Goal: Obtain resource: Download file/media

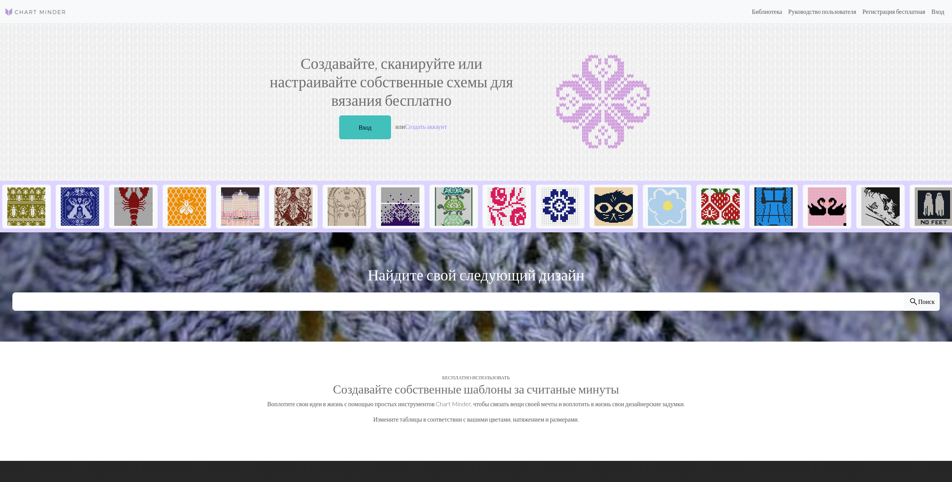
click at [723, 90] on div "Создавайте, сканируйте или настраивайте собственные схемы для вязания бесплатно…" at bounding box center [475, 102] width 507 height 96
click at [345, 123] on link "Вход" at bounding box center [365, 127] width 52 height 24
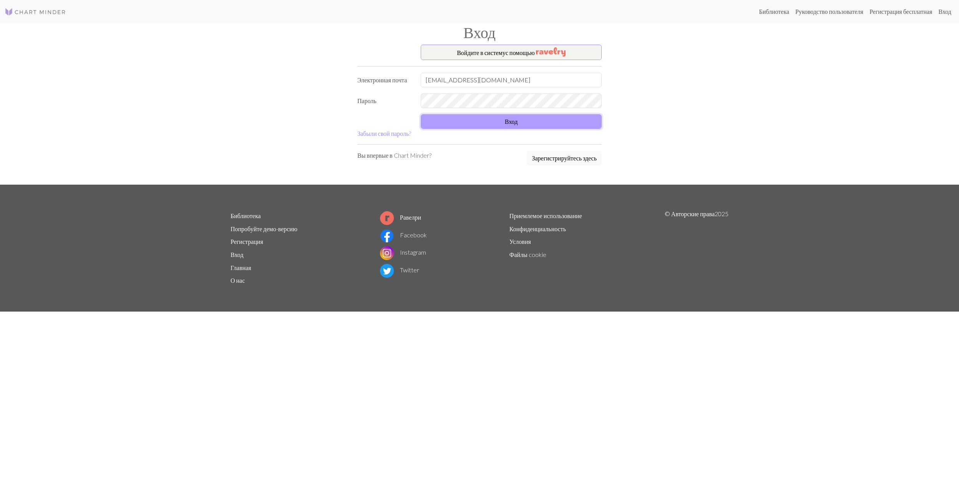
click at [517, 125] on button "Вход" at bounding box center [511, 121] width 181 height 15
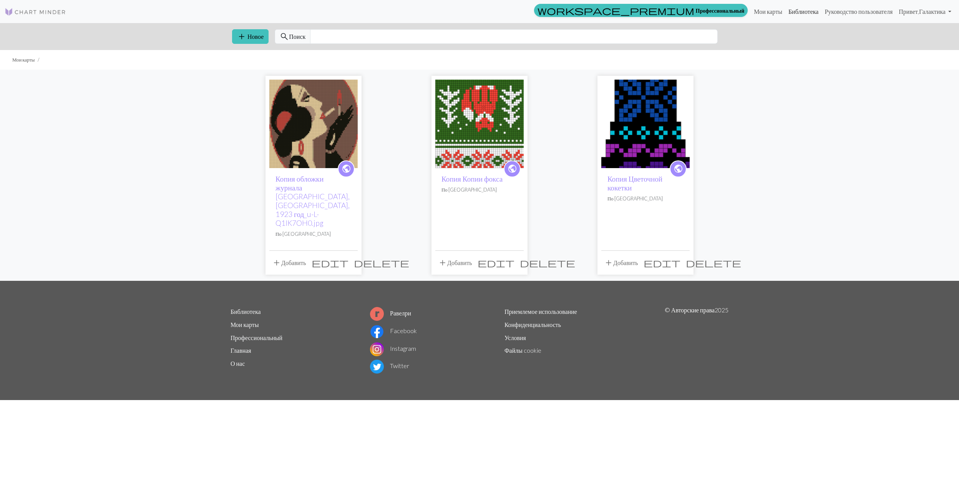
click at [795, 13] on link "Библиотека" at bounding box center [804, 11] width 37 height 15
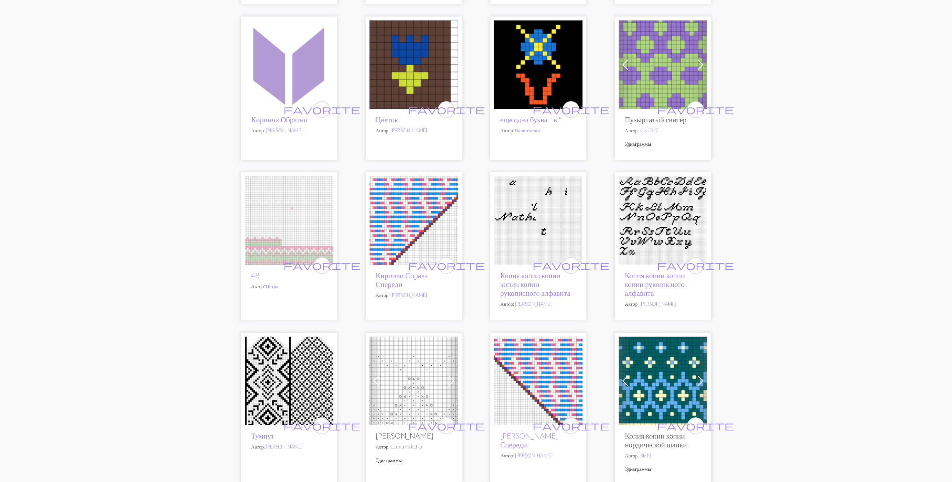
scroll to position [461, 0]
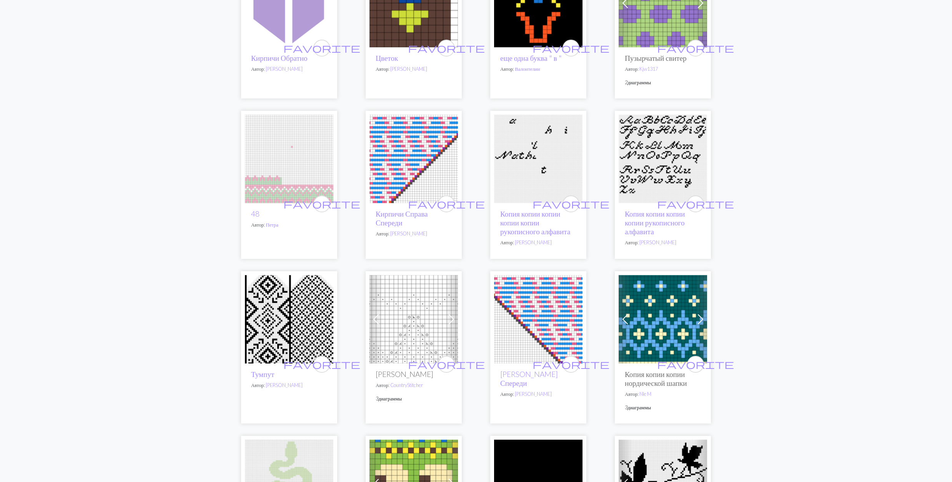
click at [311, 321] on img at bounding box center [289, 319] width 88 height 88
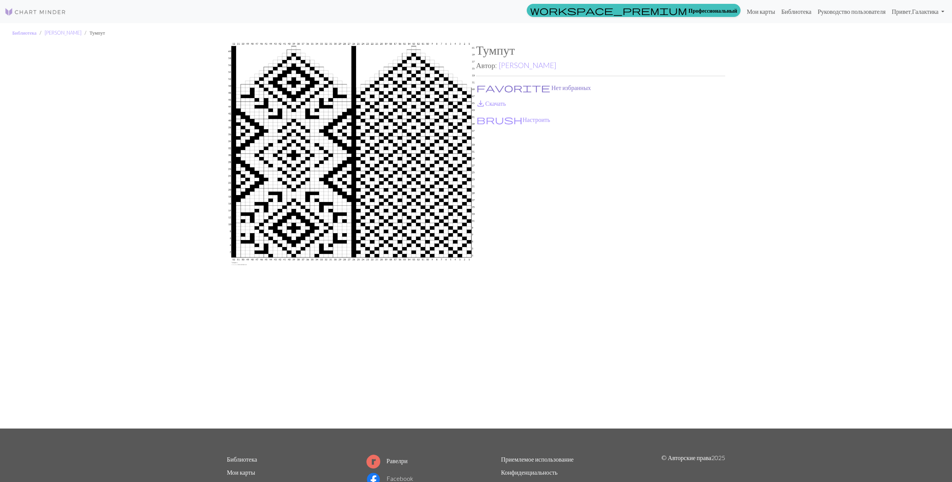
click at [490, 88] on button "favorite Нет избранных" at bounding box center [533, 88] width 115 height 10
click at [483, 105] on span "save_alt" at bounding box center [480, 103] width 9 height 11
click at [529, 63] on link "Ниина Импола" at bounding box center [527, 65] width 58 height 9
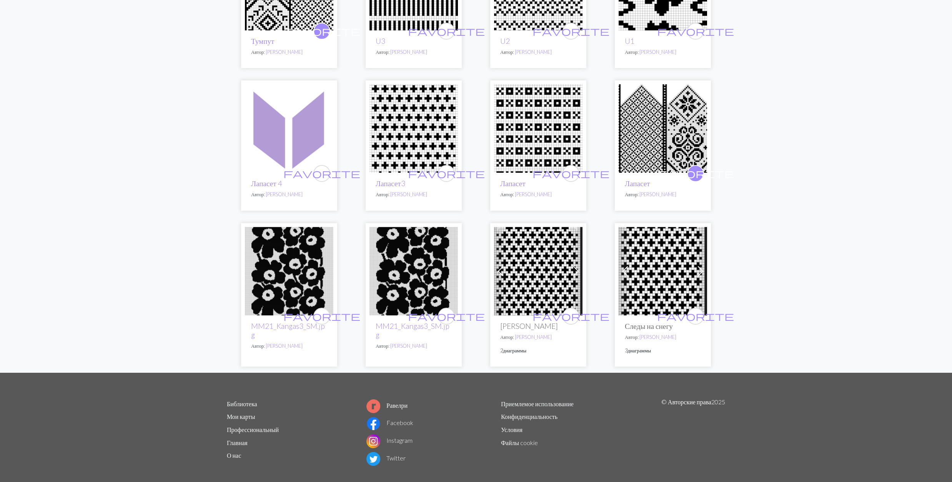
scroll to position [205, 0]
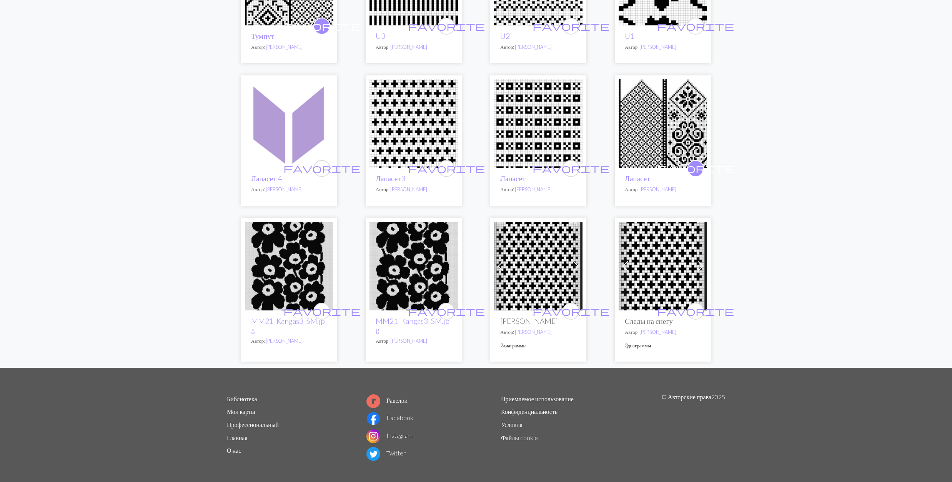
click at [669, 253] on img at bounding box center [662, 266] width 88 height 88
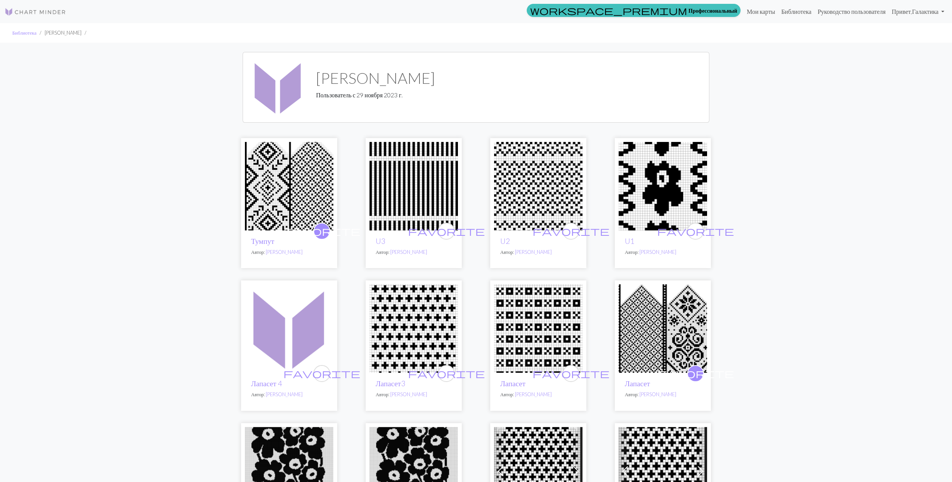
click at [538, 331] on img at bounding box center [538, 328] width 88 height 88
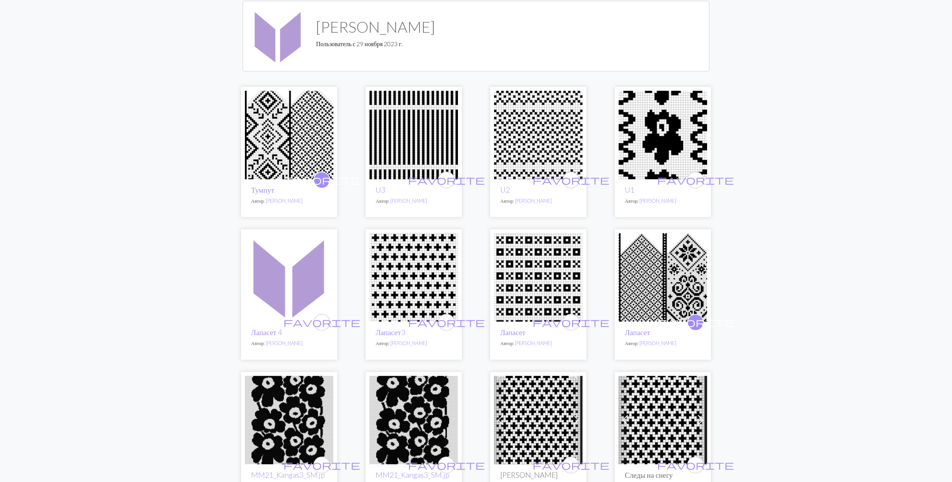
click at [294, 274] on img at bounding box center [289, 277] width 88 height 88
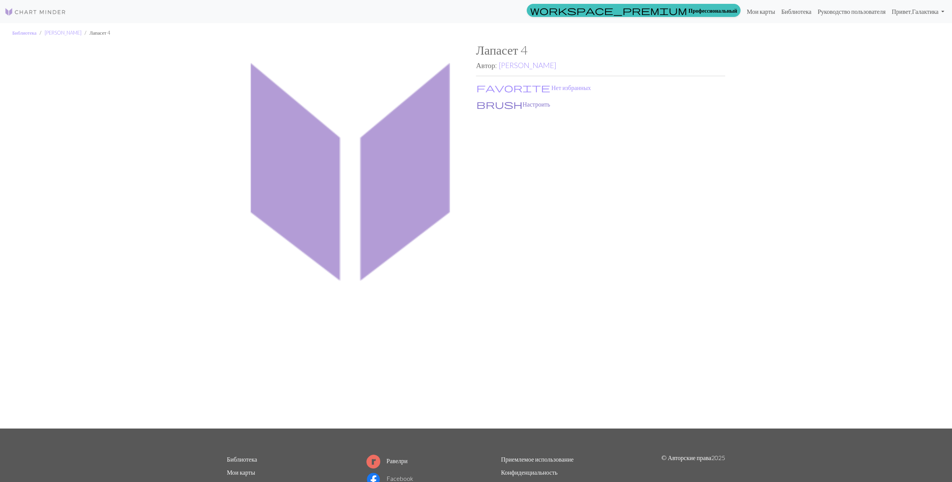
click at [497, 103] on button "brush Настроить" at bounding box center [513, 104] width 75 height 10
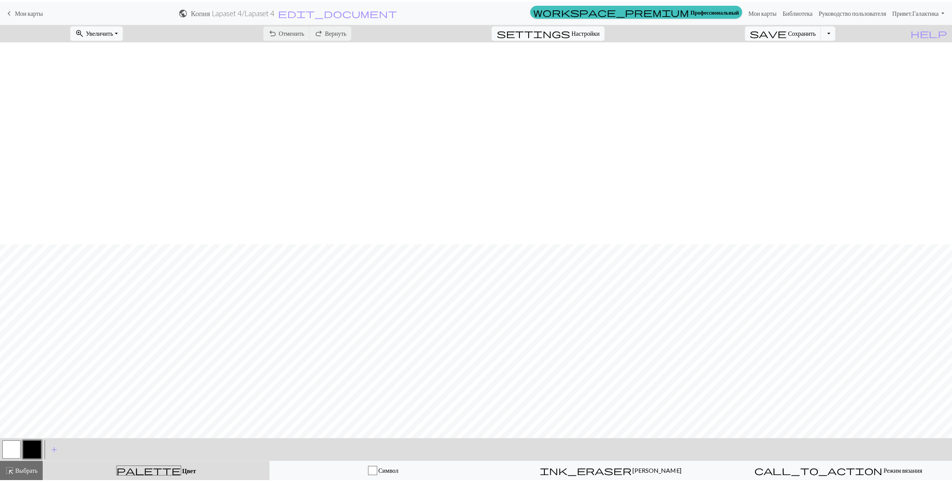
scroll to position [205, 0]
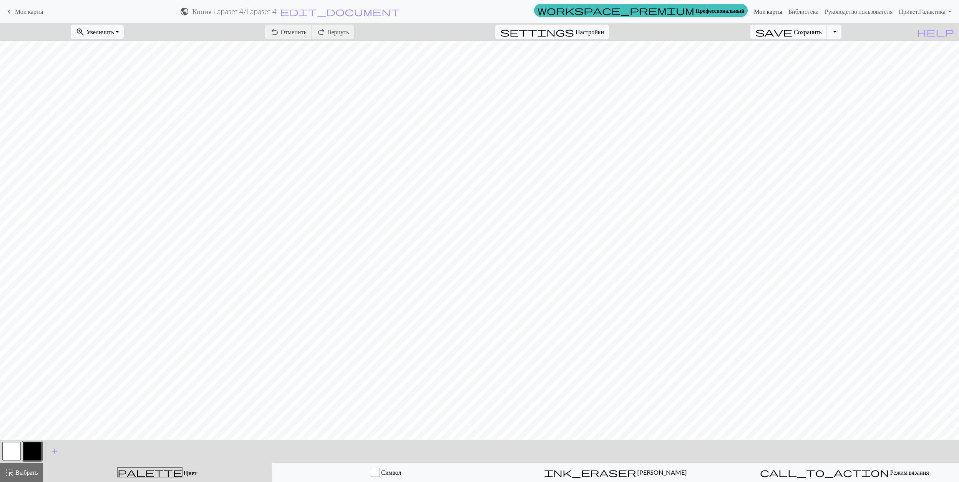
click at [767, 12] on link "Мои карты" at bounding box center [768, 11] width 35 height 15
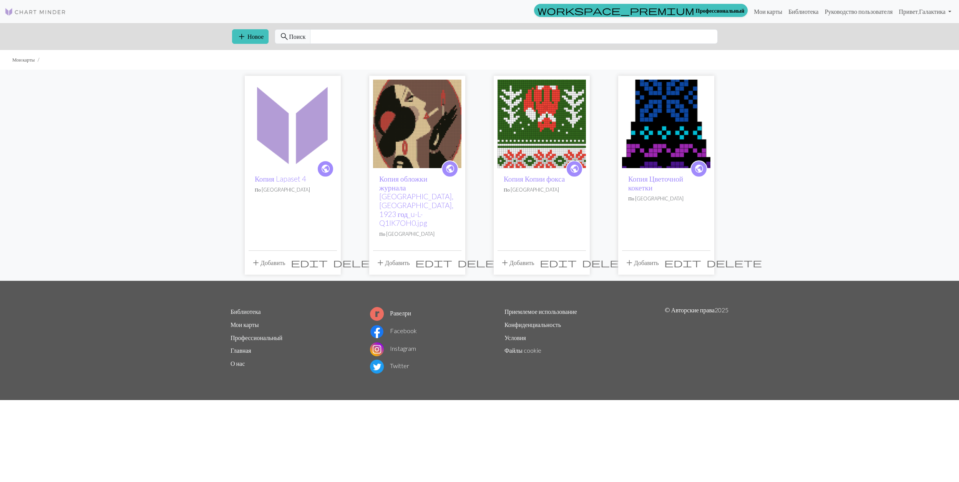
click at [333, 257] on span "delete" at bounding box center [360, 262] width 55 height 11
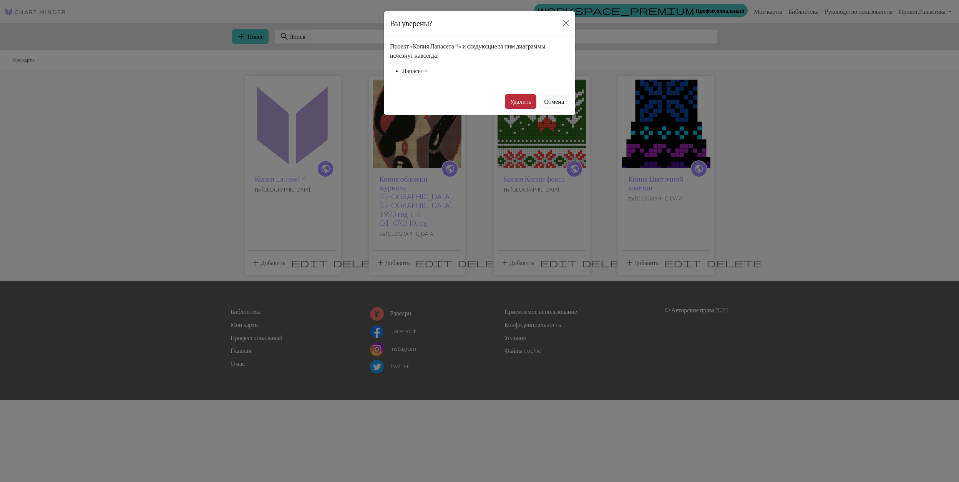
click at [514, 105] on button "Удалить" at bounding box center [520, 101] width 31 height 15
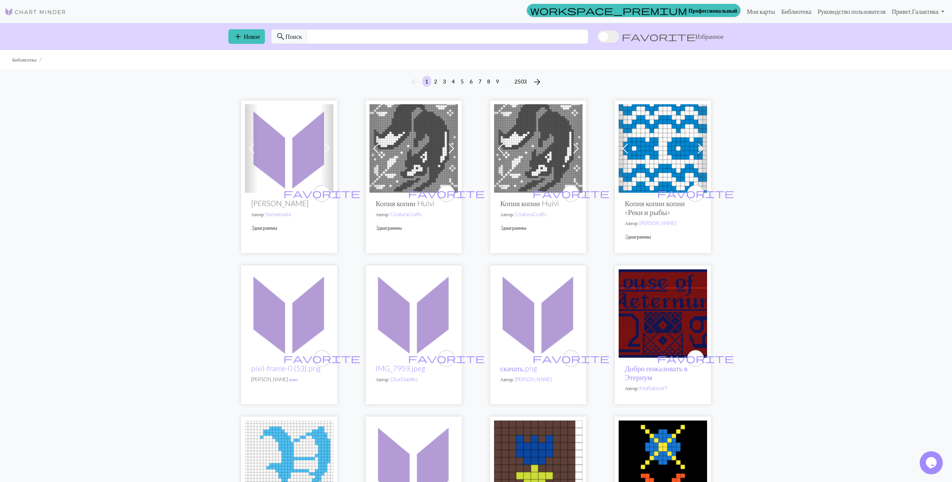
click at [295, 159] on img at bounding box center [289, 148] width 88 height 88
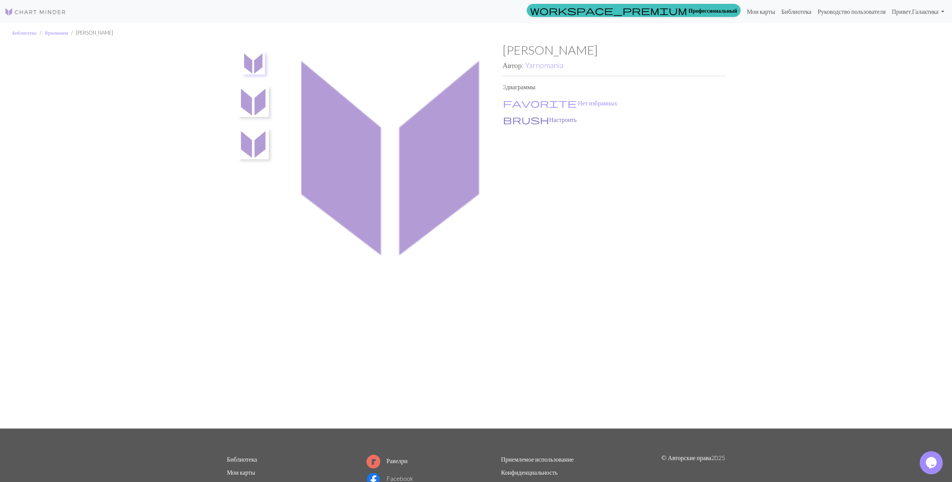
click at [520, 118] on button "brush Настроить" at bounding box center [539, 120] width 75 height 10
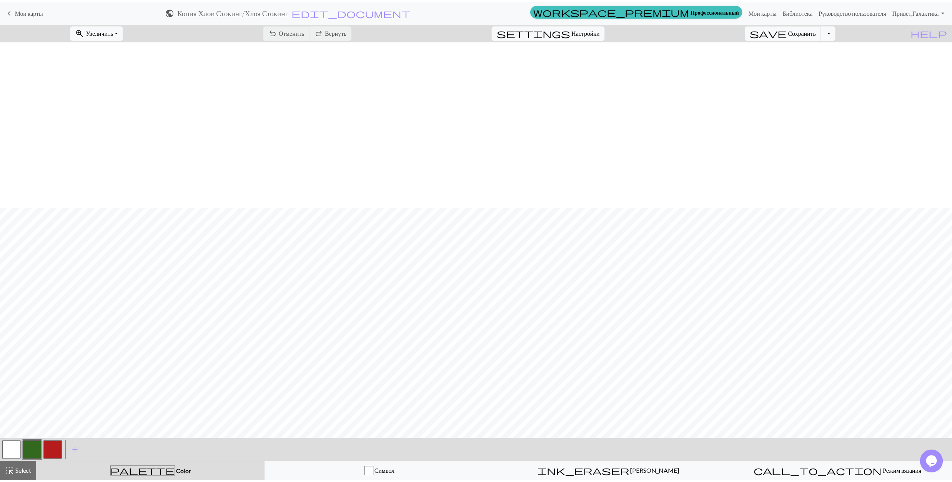
scroll to position [166, 0]
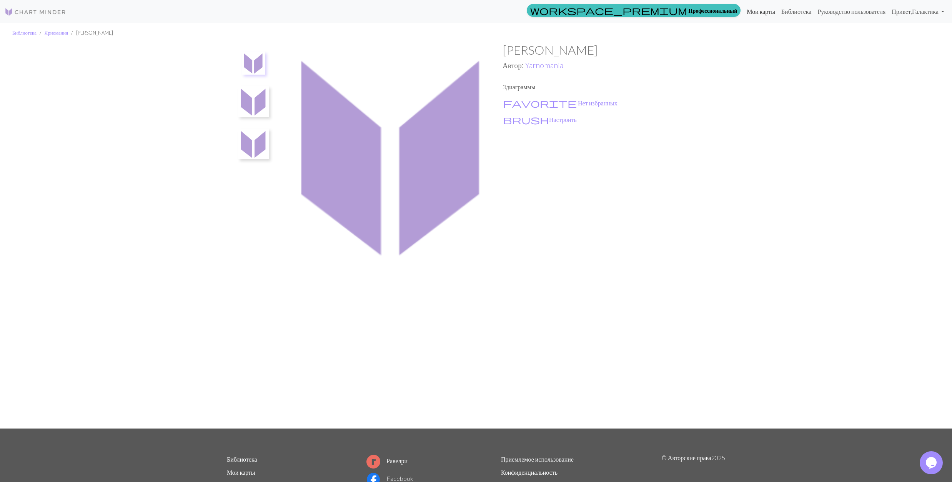
click at [744, 13] on link "Мои карты" at bounding box center [760, 11] width 35 height 15
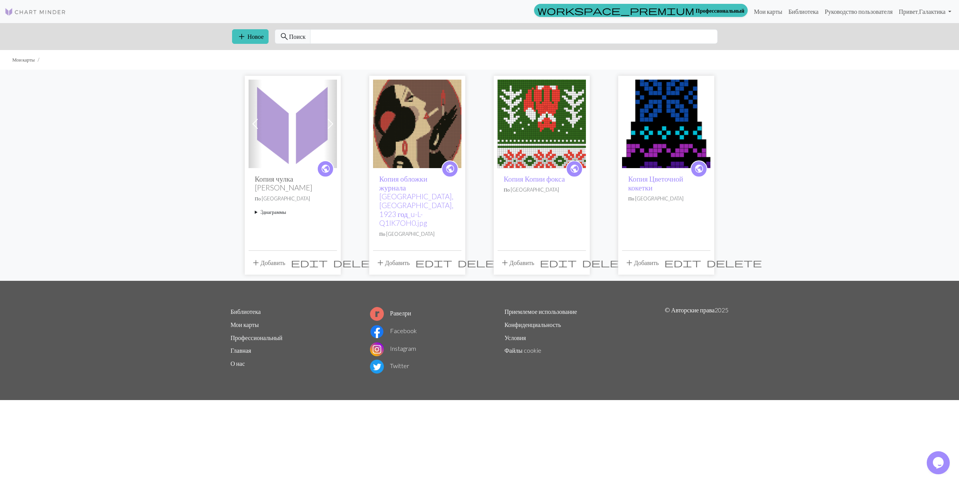
click at [333, 257] on span "delete" at bounding box center [360, 262] width 55 height 11
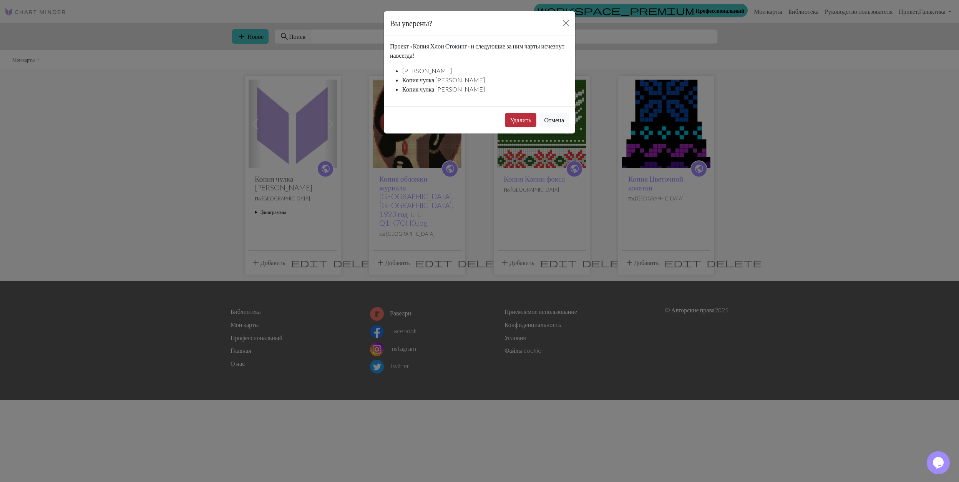
click at [520, 122] on button "Удалить" at bounding box center [520, 120] width 31 height 15
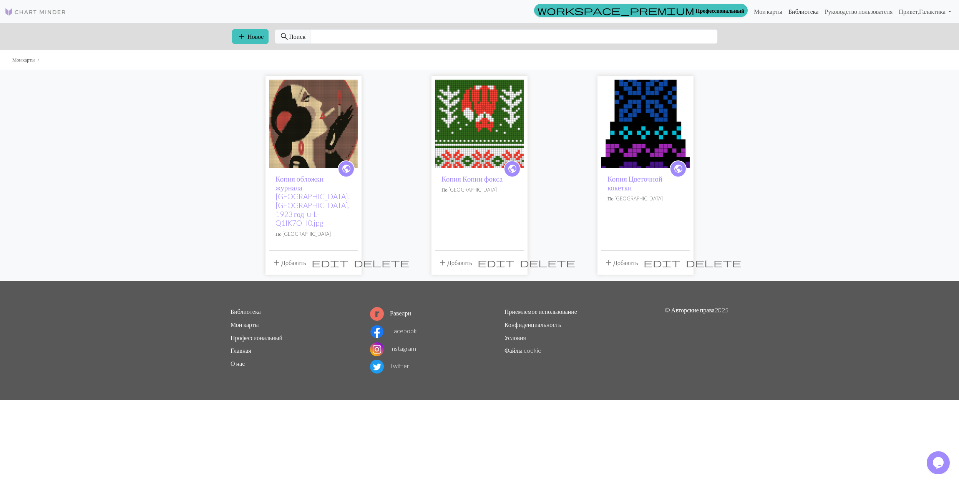
click at [786, 9] on link "Библиотека" at bounding box center [804, 11] width 37 height 15
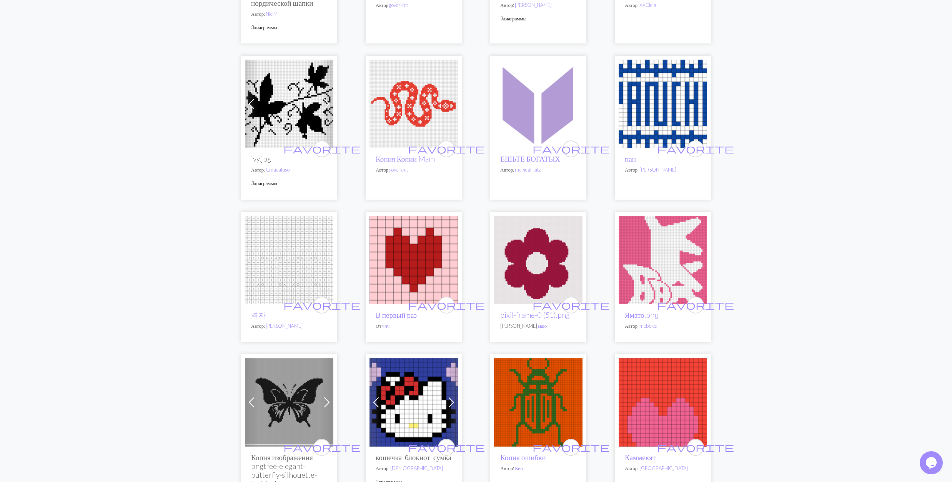
scroll to position [1025, 0]
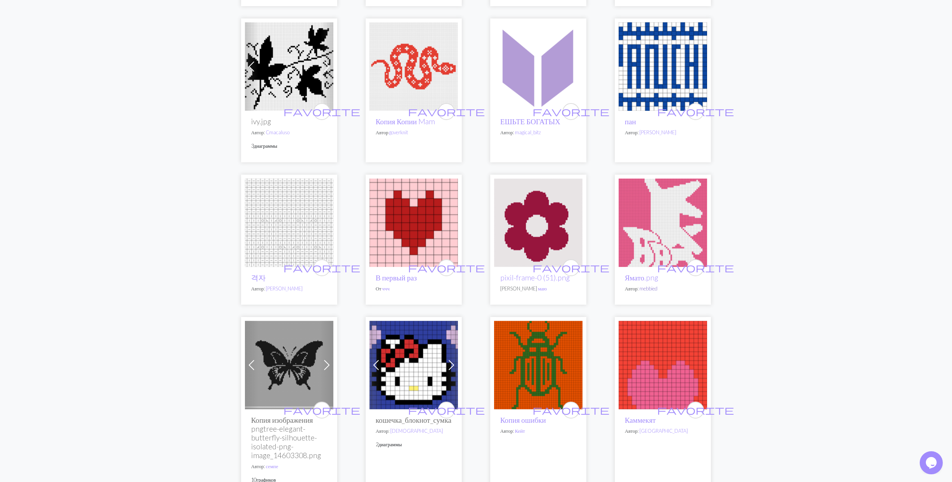
click at [648, 287] on link "mebbied" at bounding box center [648, 288] width 18 height 6
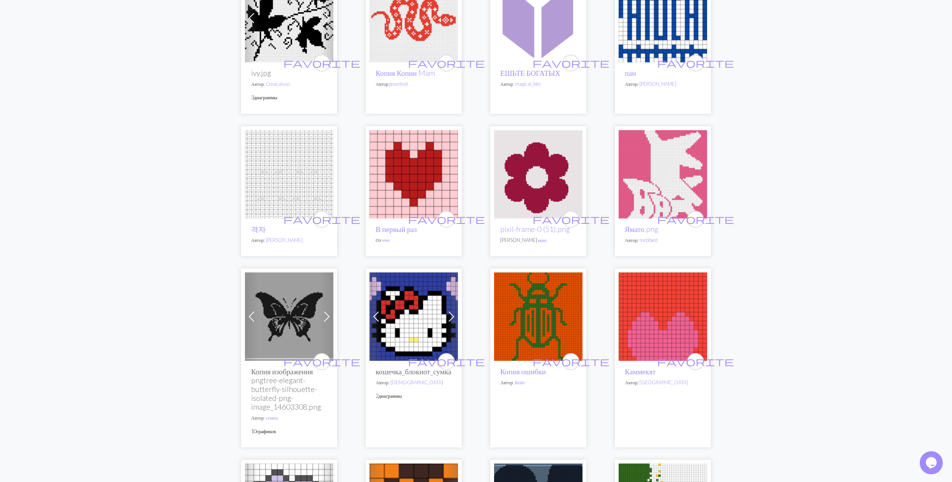
scroll to position [1136, 0]
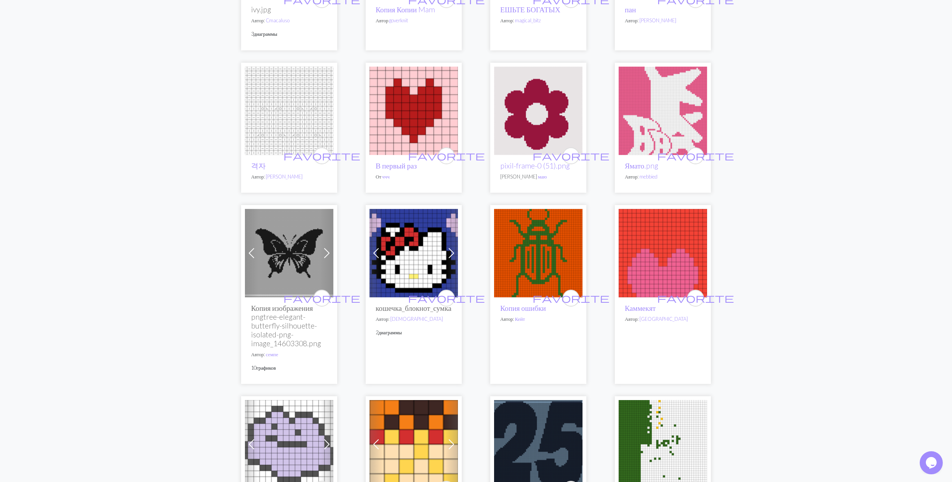
click at [411, 250] on img at bounding box center [413, 253] width 88 height 88
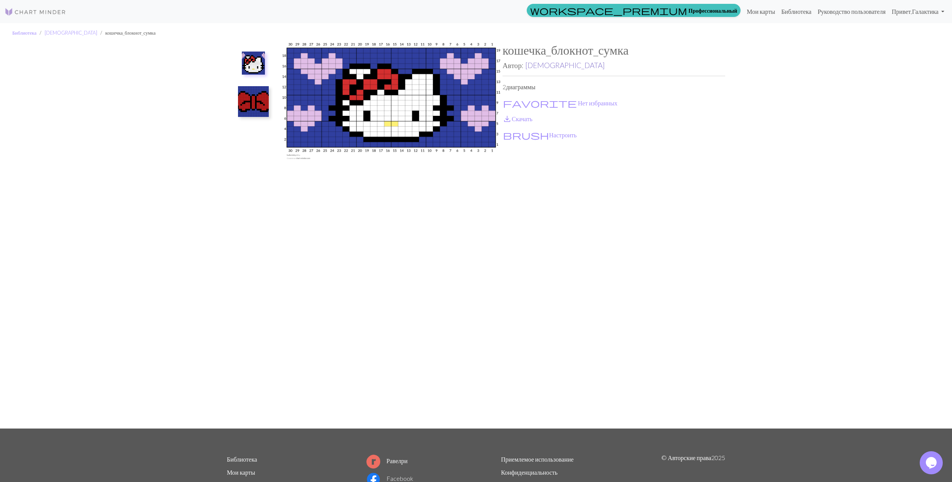
click at [538, 66] on link "Дживу" at bounding box center [565, 65] width 80 height 9
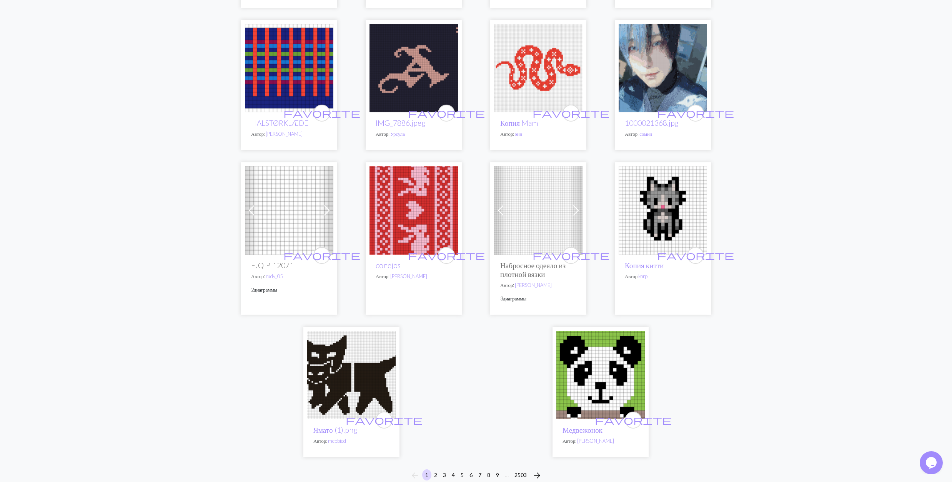
scroll to position [1691, 0]
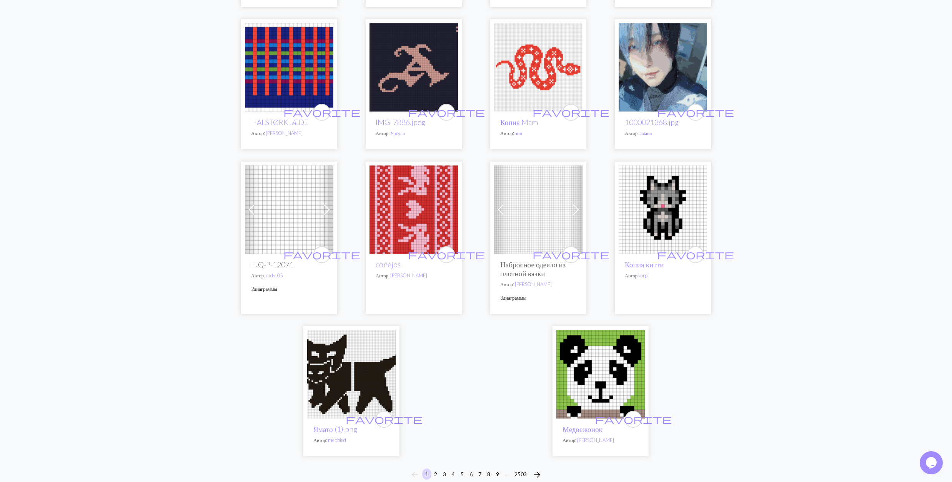
click at [620, 378] on img at bounding box center [600, 374] width 88 height 88
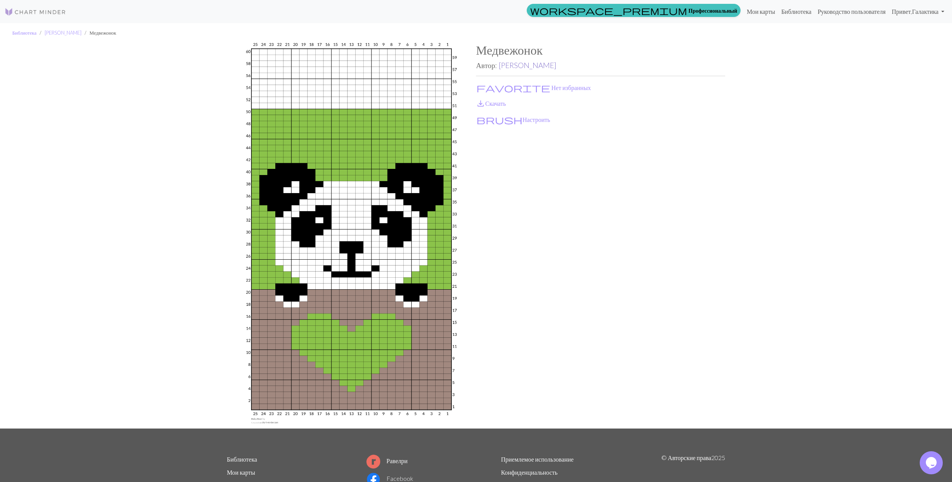
click at [515, 65] on link "Рани Хейглер" at bounding box center [527, 65] width 58 height 9
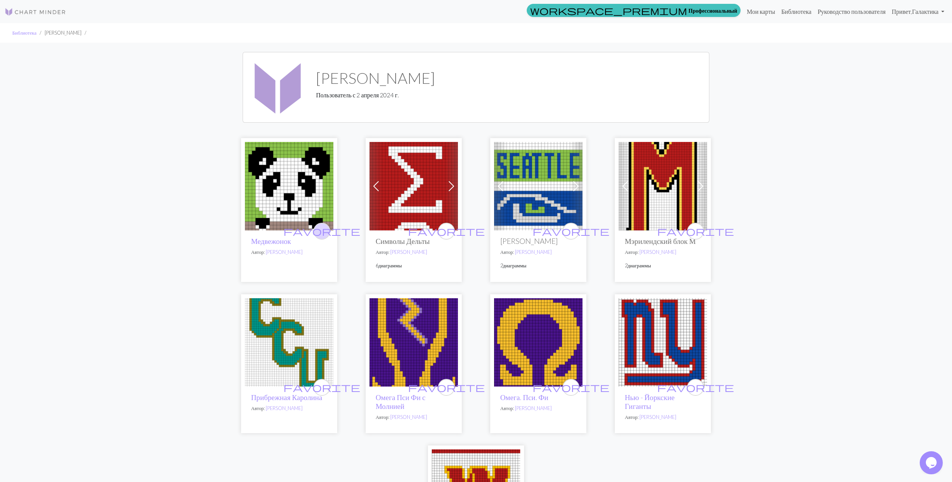
click at [319, 229] on span "favorite" at bounding box center [321, 231] width 77 height 12
click at [288, 178] on img at bounding box center [289, 186] width 88 height 88
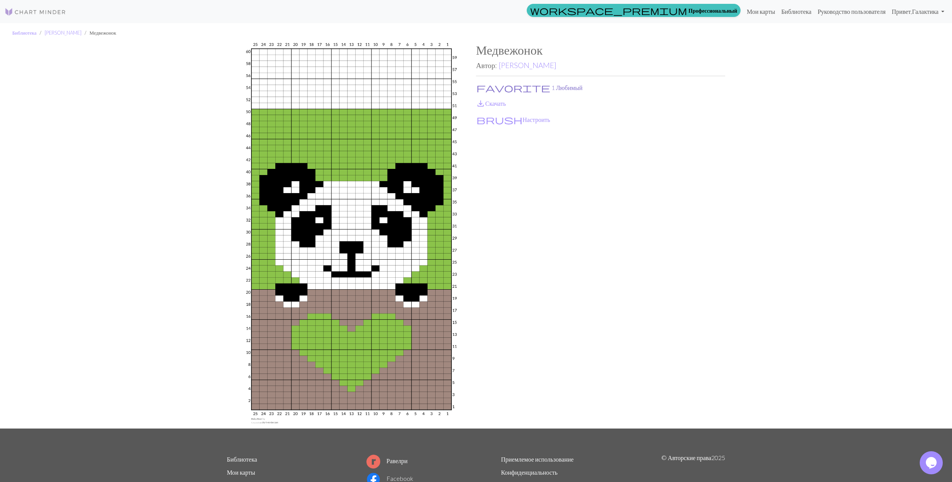
click at [507, 85] on button "favorite 1 Любимый" at bounding box center [529, 88] width 107 height 10
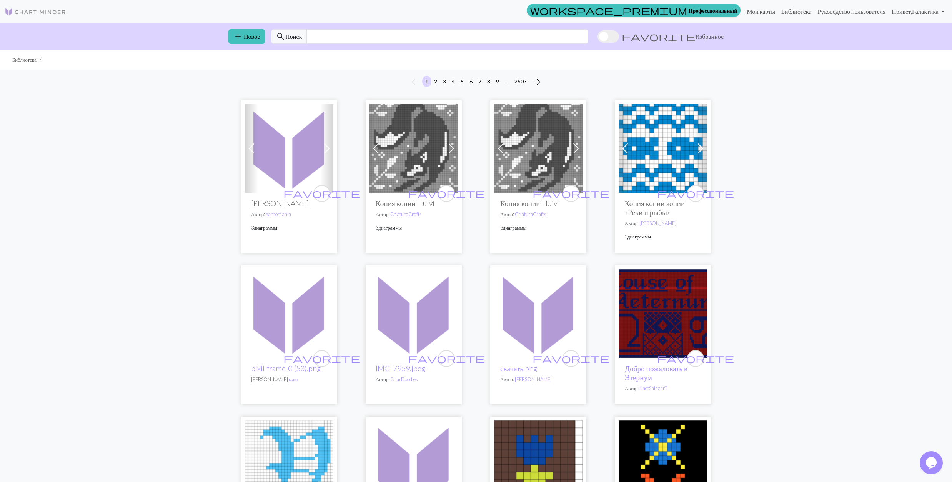
click at [619, 38] on span at bounding box center [608, 36] width 22 height 12
click at [597, 37] on input "favorite Избранное" at bounding box center [597, 37] width 0 height 0
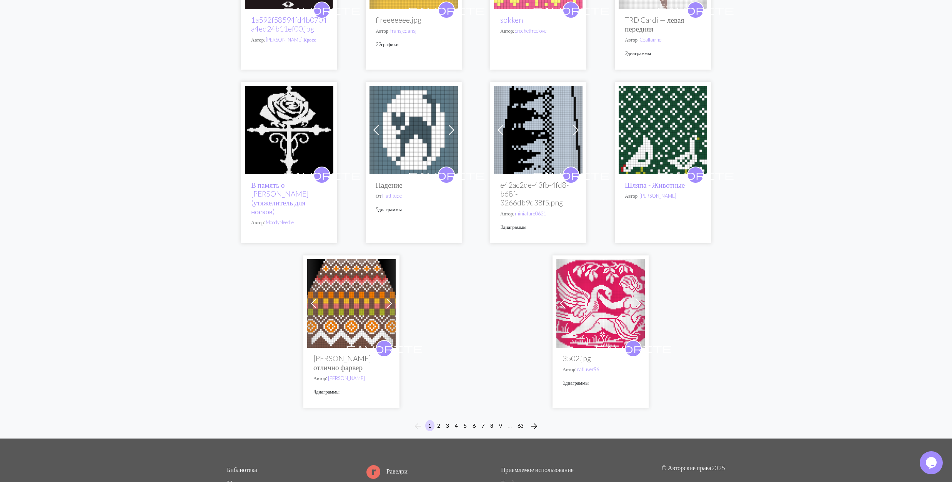
scroll to position [1870, 0]
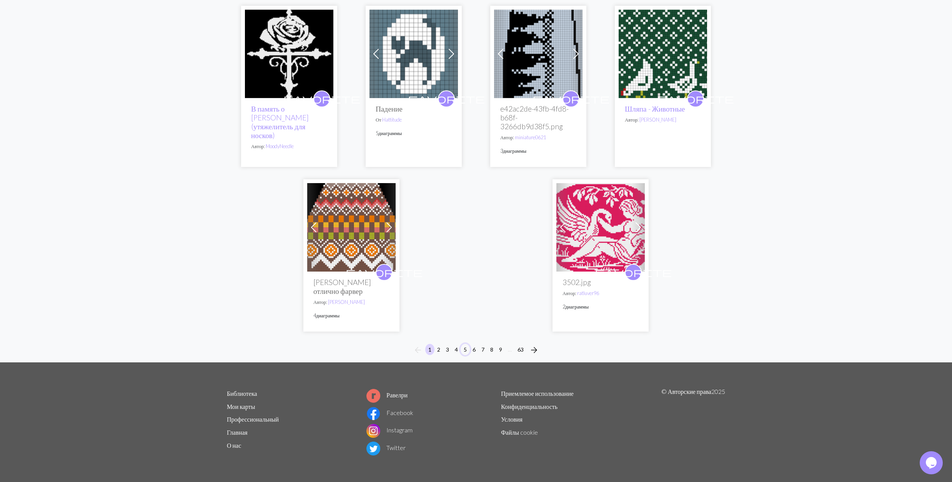
click at [465, 348] on button "5" at bounding box center [464, 349] width 9 height 11
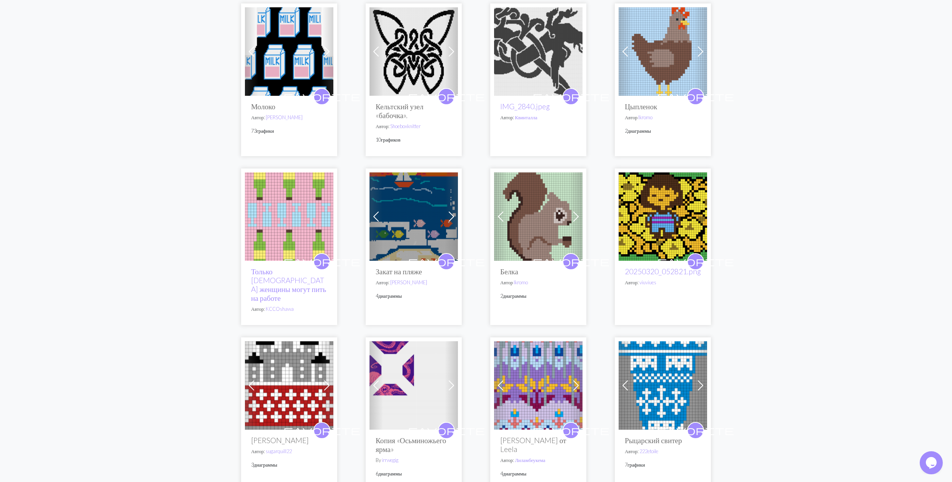
scroll to position [461, 0]
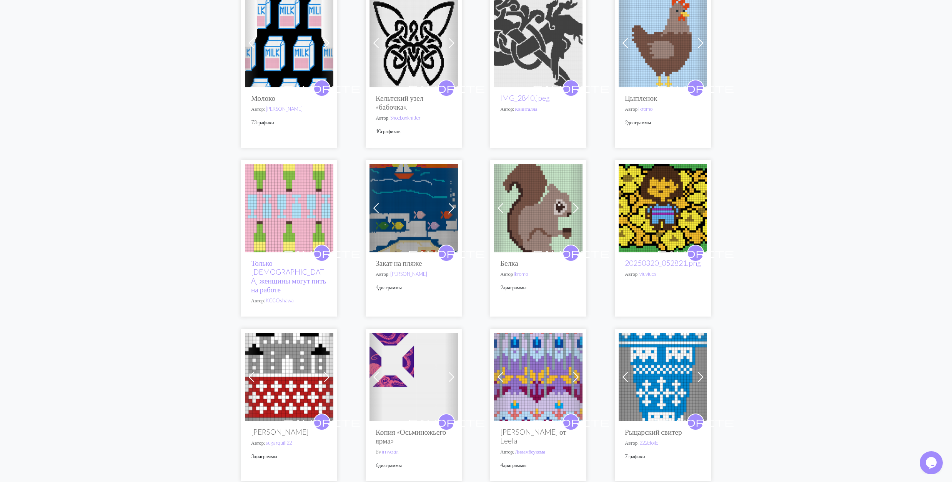
click at [643, 211] on img at bounding box center [662, 208] width 88 height 88
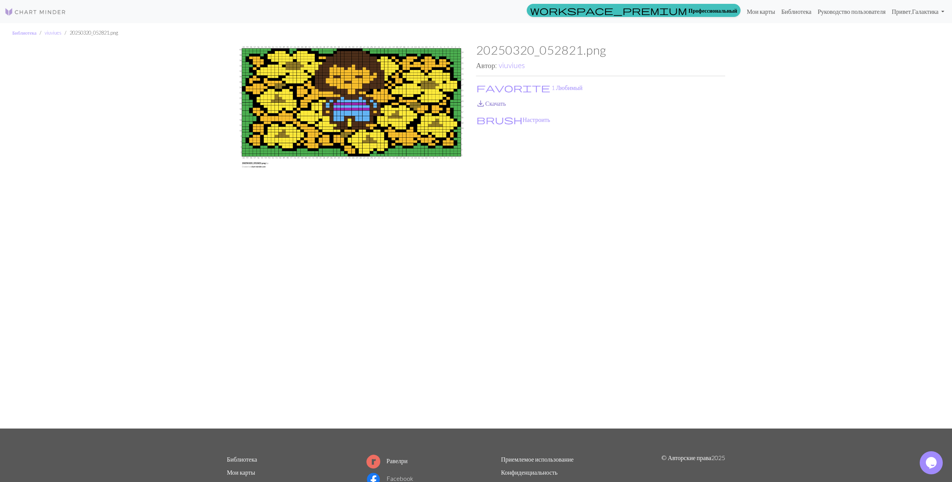
click at [494, 102] on link "save_alt Скачать" at bounding box center [491, 103] width 30 height 7
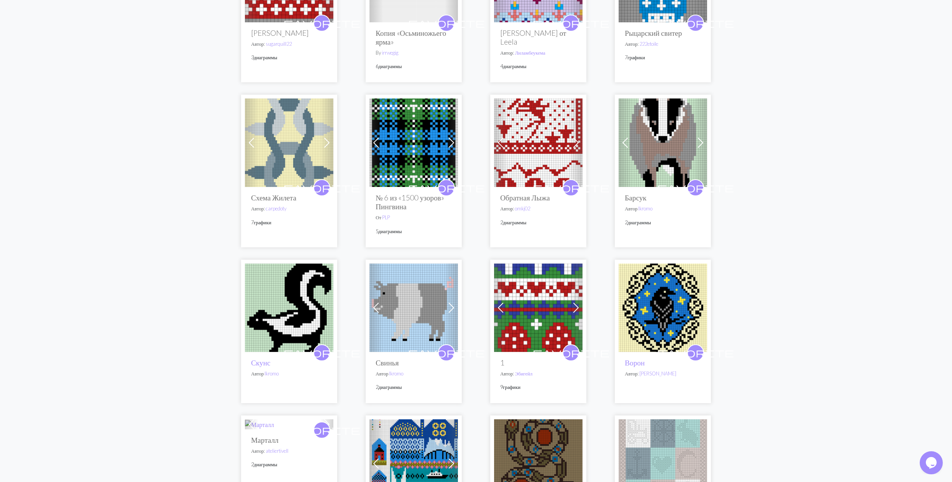
scroll to position [974, 0]
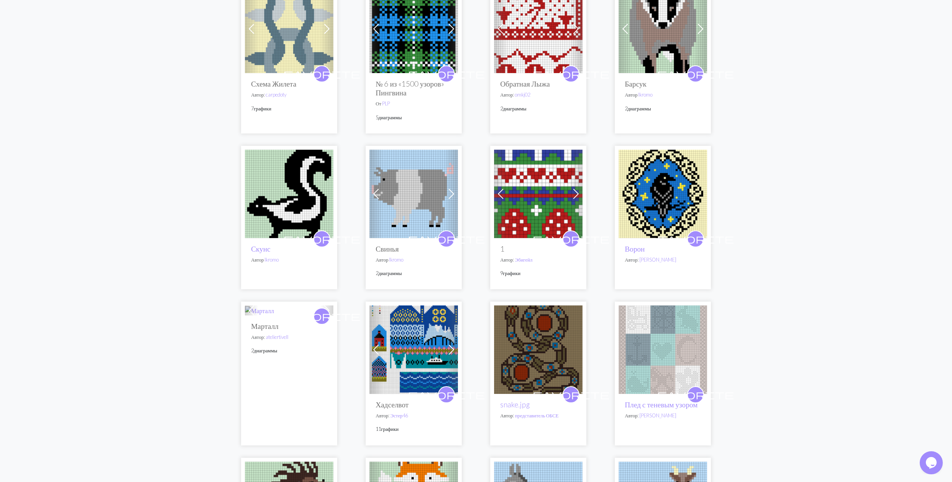
click at [538, 183] on img at bounding box center [538, 194] width 88 height 88
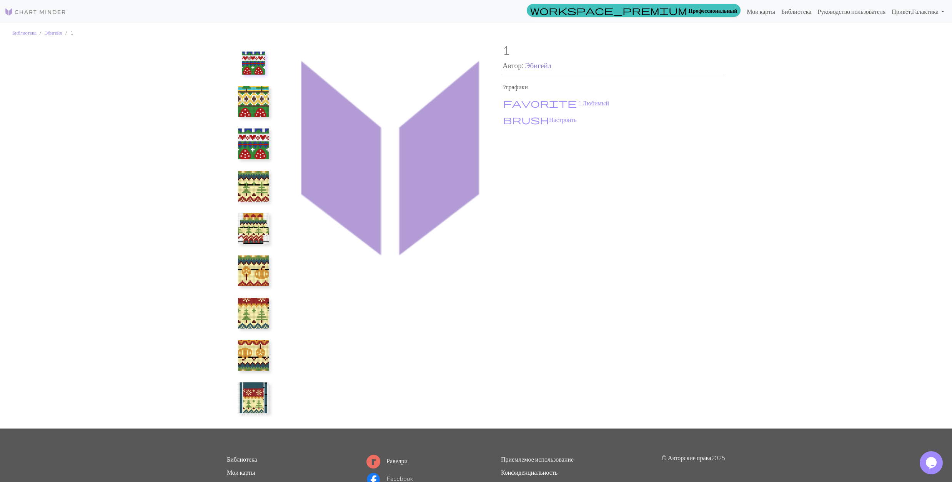
click at [545, 65] on link "Эбигейл" at bounding box center [538, 65] width 27 height 9
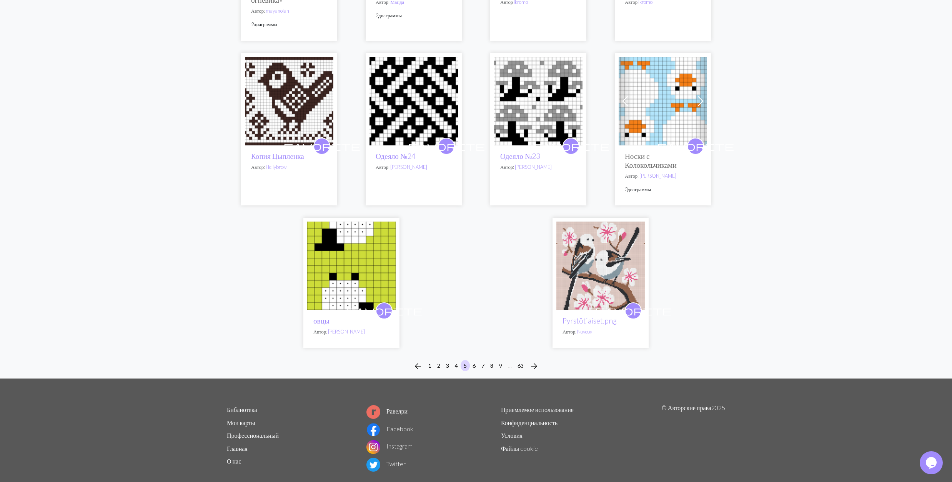
scroll to position [1845, 0]
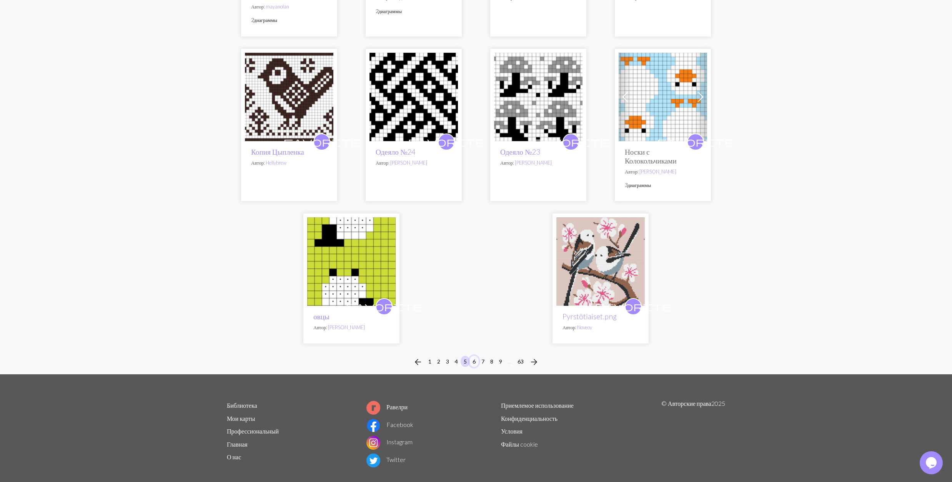
click at [473, 356] on button "6" at bounding box center [473, 361] width 9 height 11
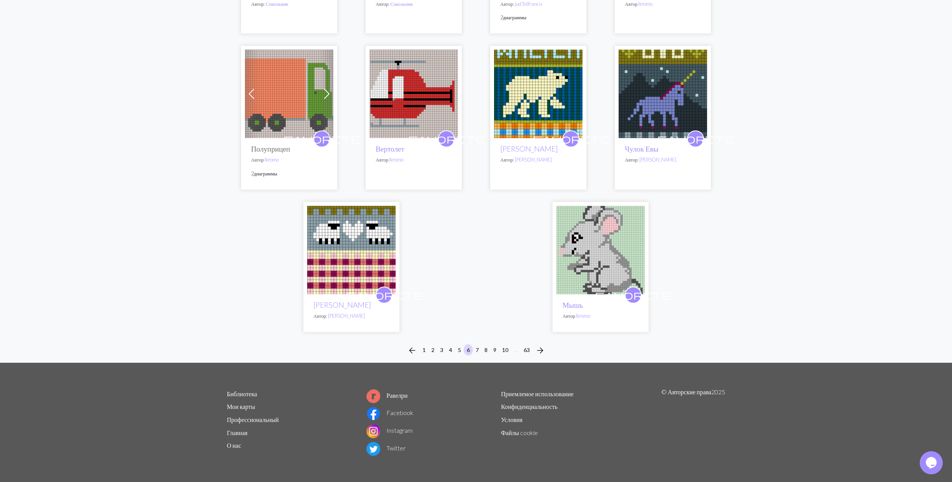
scroll to position [1793, 0]
click at [475, 349] on button "7" at bounding box center [476, 349] width 9 height 11
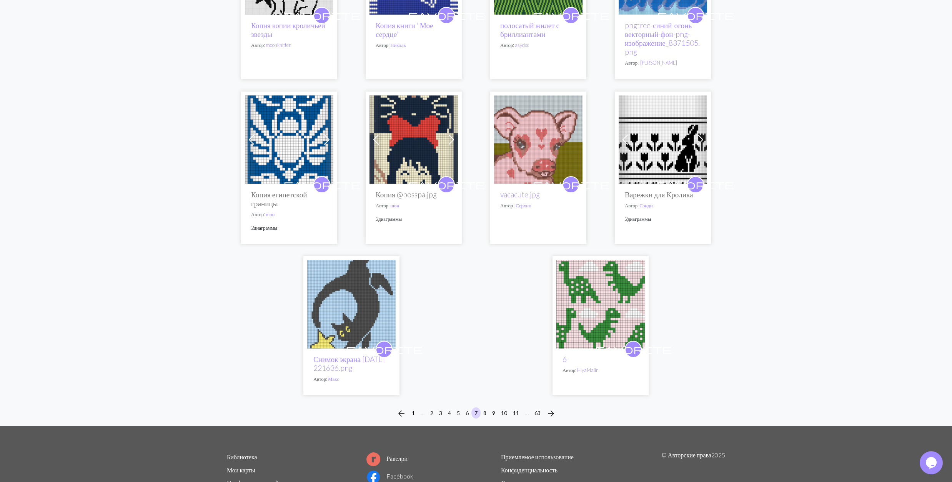
scroll to position [1845, 0]
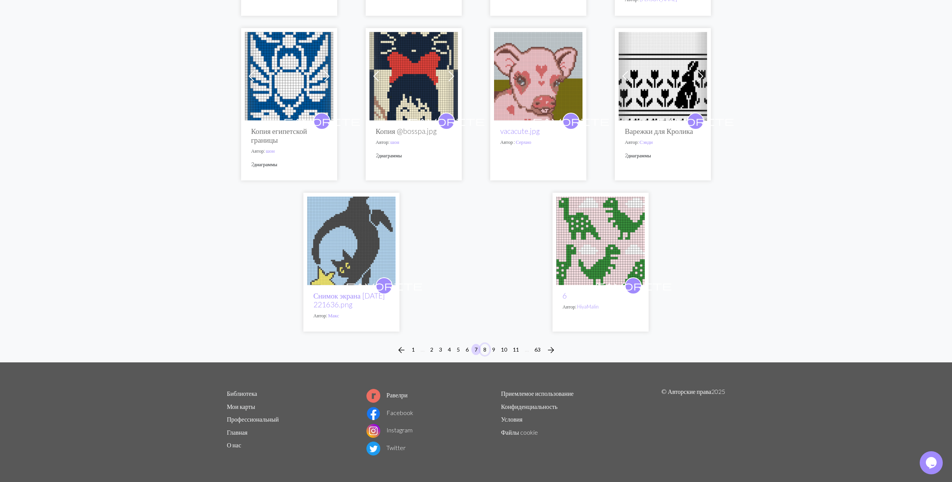
click at [483, 354] on button "8" at bounding box center [484, 349] width 9 height 11
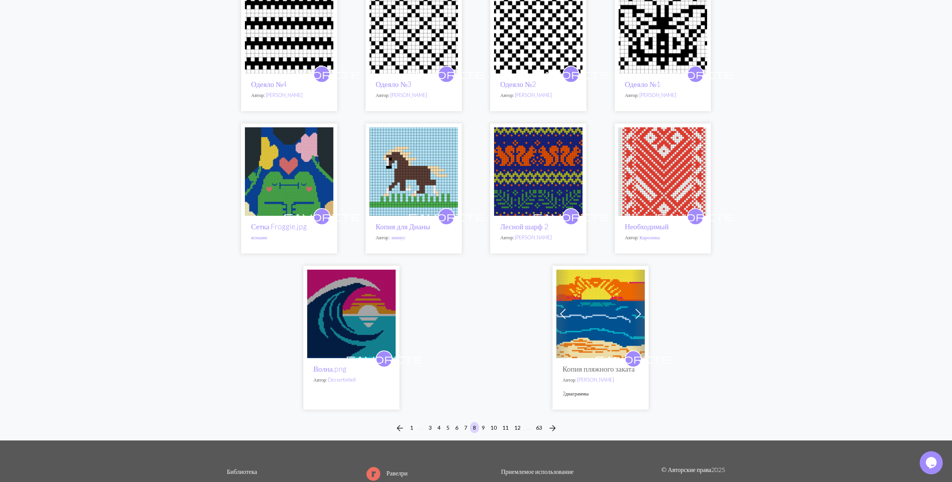
scroll to position [1691, 0]
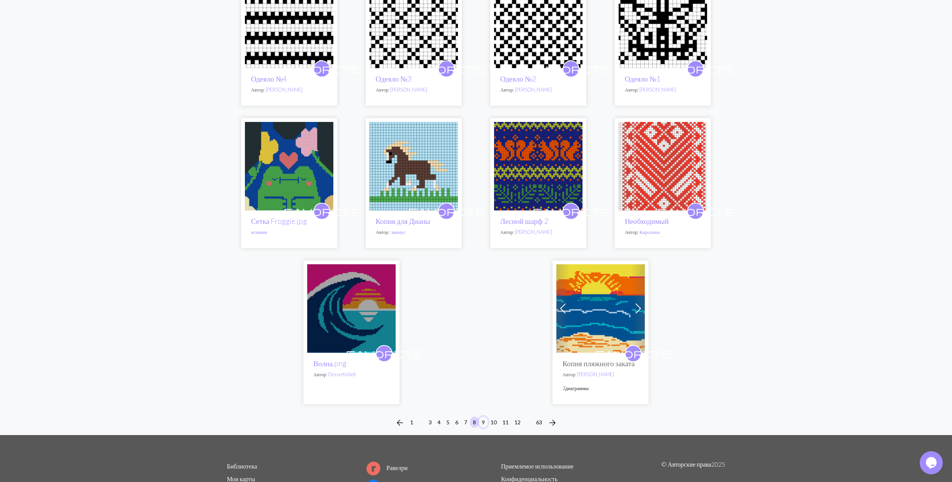
click at [485, 427] on button "9" at bounding box center [482, 421] width 9 height 11
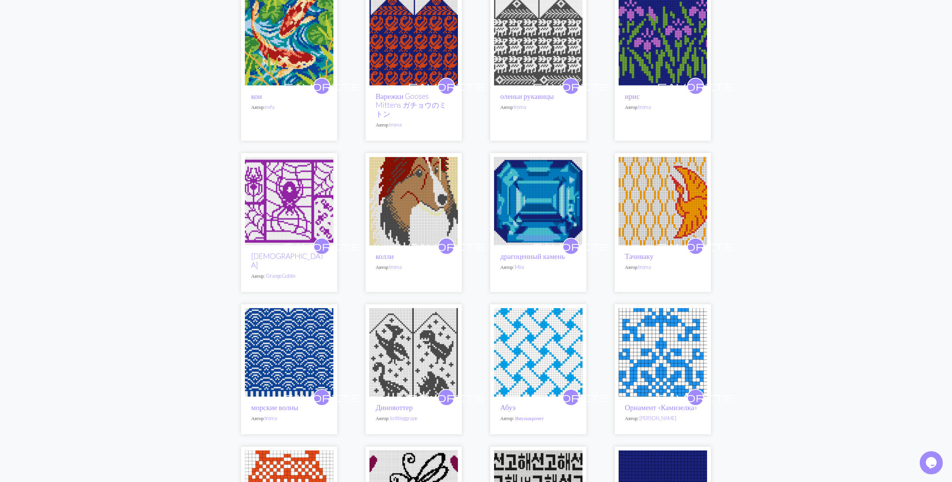
scroll to position [154, 0]
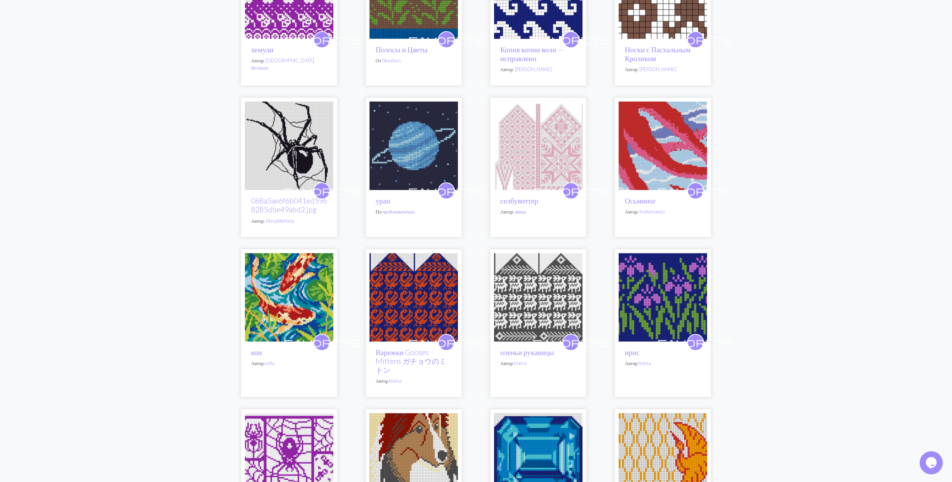
click at [648, 154] on img at bounding box center [662, 145] width 88 height 88
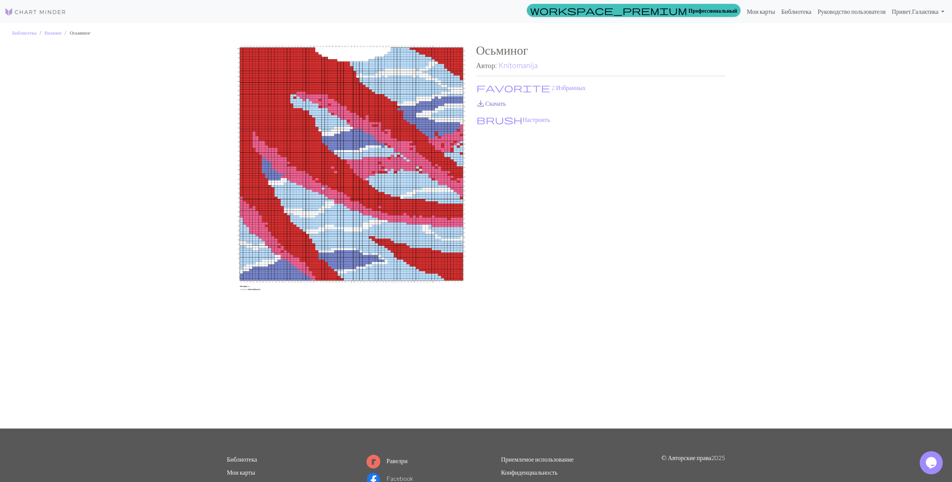
click at [497, 103] on link "save_alt Скачать" at bounding box center [491, 103] width 30 height 7
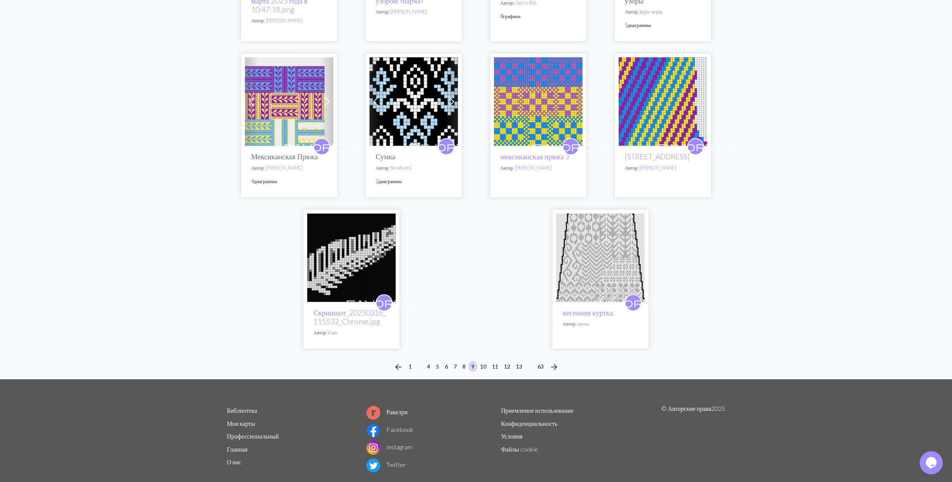
scroll to position [1742, 0]
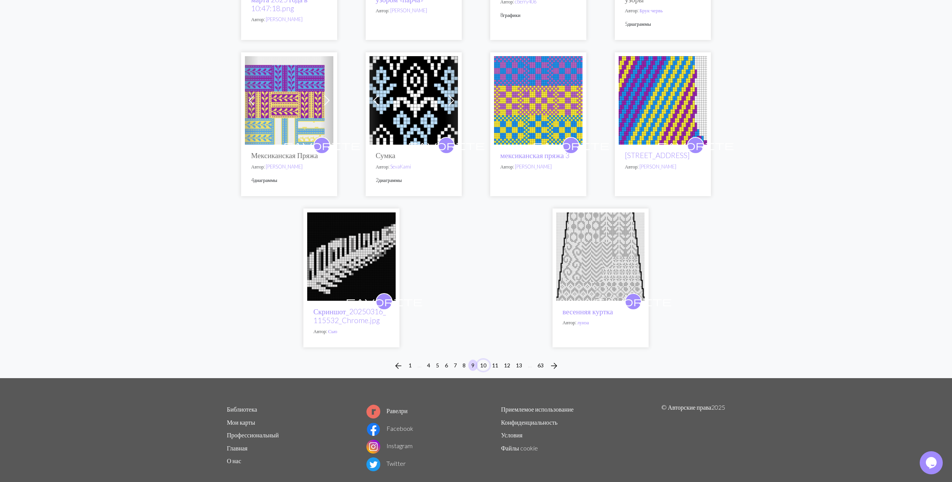
click at [483, 368] on button "10" at bounding box center [483, 364] width 12 height 11
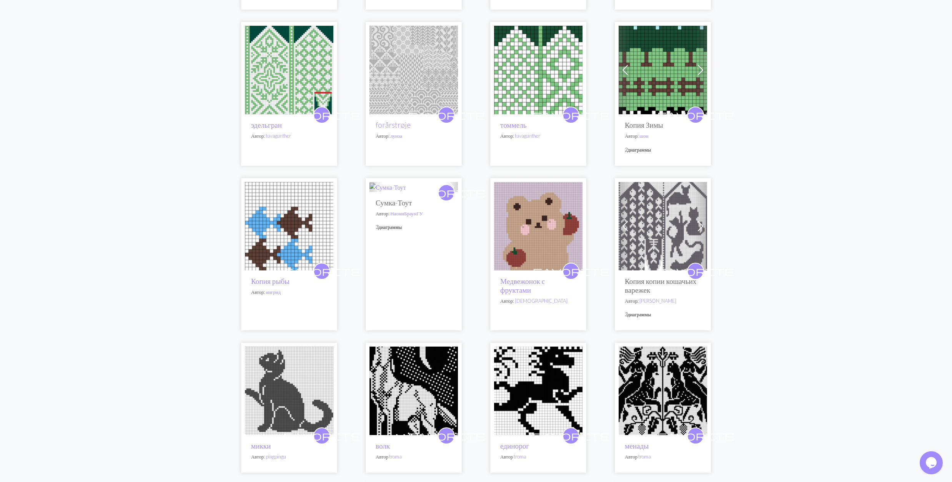
scroll to position [563, 0]
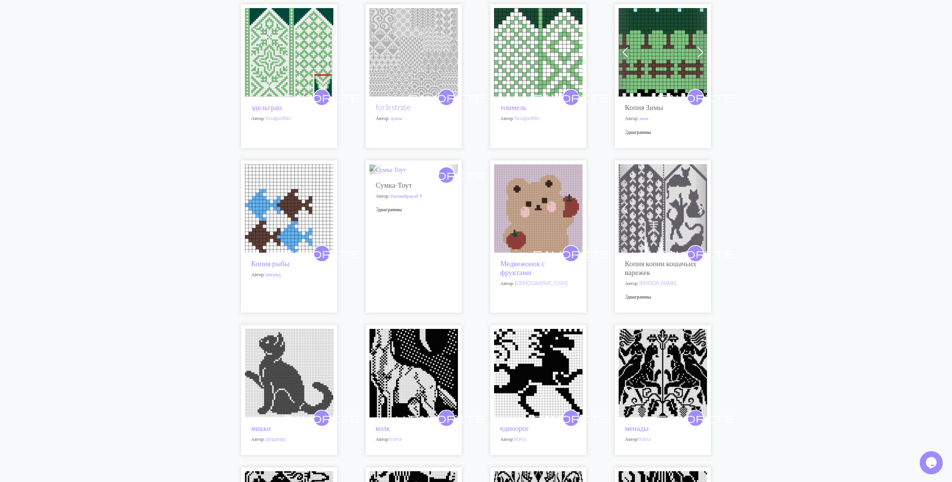
click at [406, 235] on div "favorite Сумка-Тоут Автор: НаомиБраунГУ 3 диаграммы" at bounding box center [413, 243] width 88 height 138
click at [429, 199] on p "Автор: НаомиБраунГУ" at bounding box center [413, 195] width 76 height 7
click at [391, 174] on img at bounding box center [387, 169] width 37 height 9
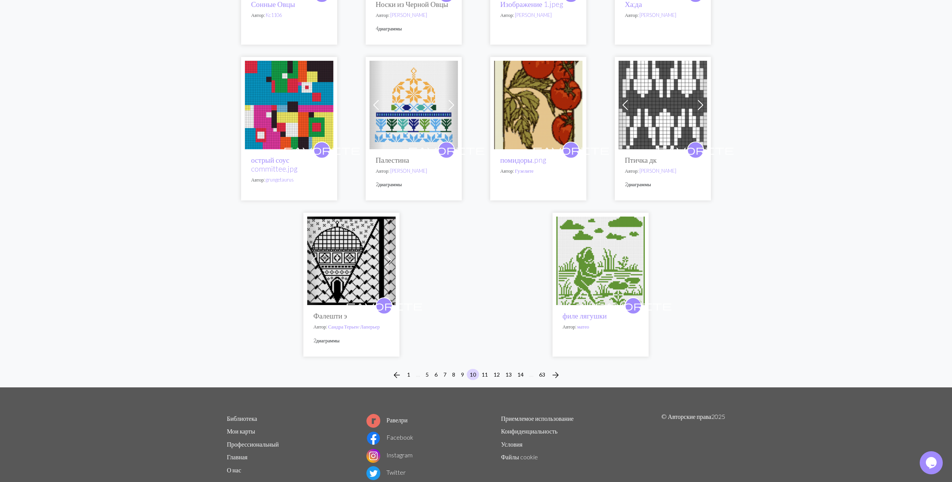
scroll to position [1773, 0]
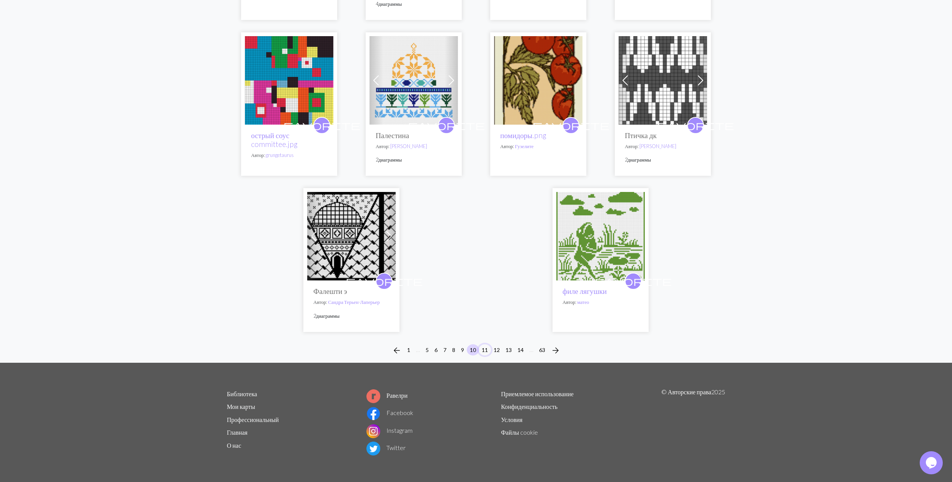
click at [486, 348] on button "11" at bounding box center [484, 349] width 12 height 11
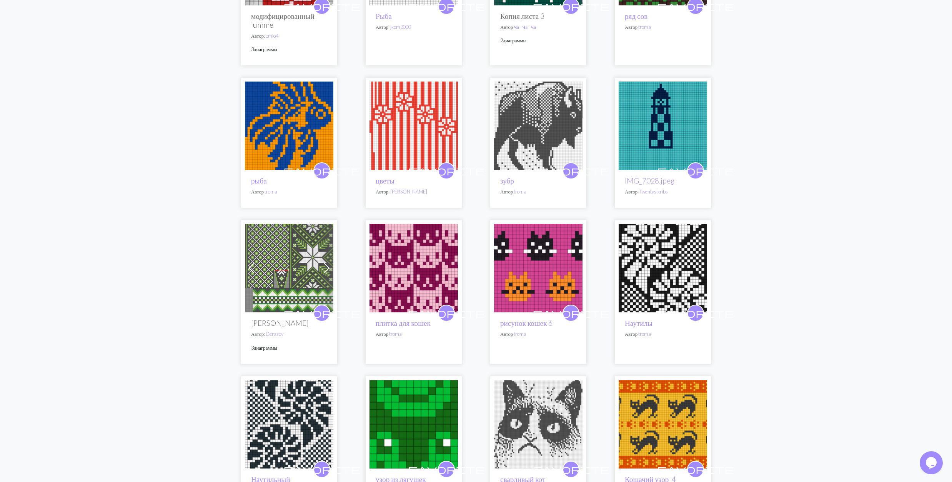
scroll to position [717, 0]
click at [305, 125] on img at bounding box center [289, 125] width 88 height 88
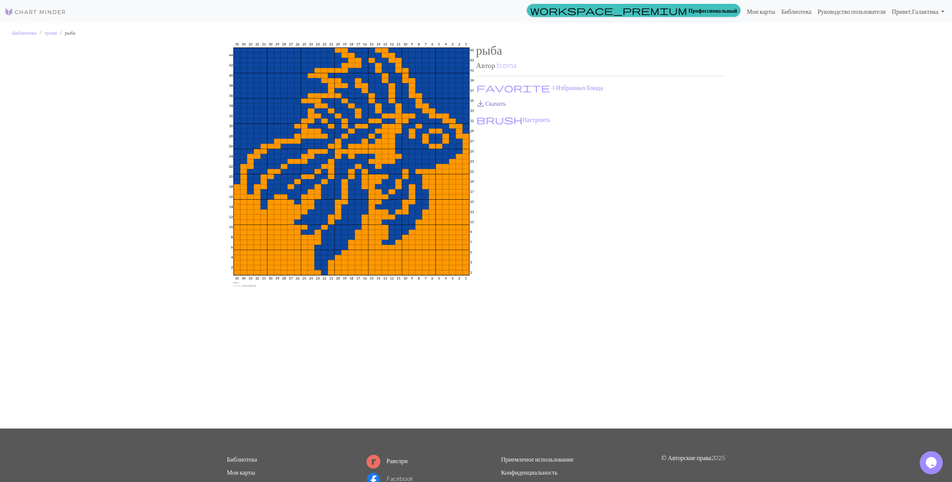
click at [498, 104] on link "save_alt Скачать" at bounding box center [491, 103] width 30 height 7
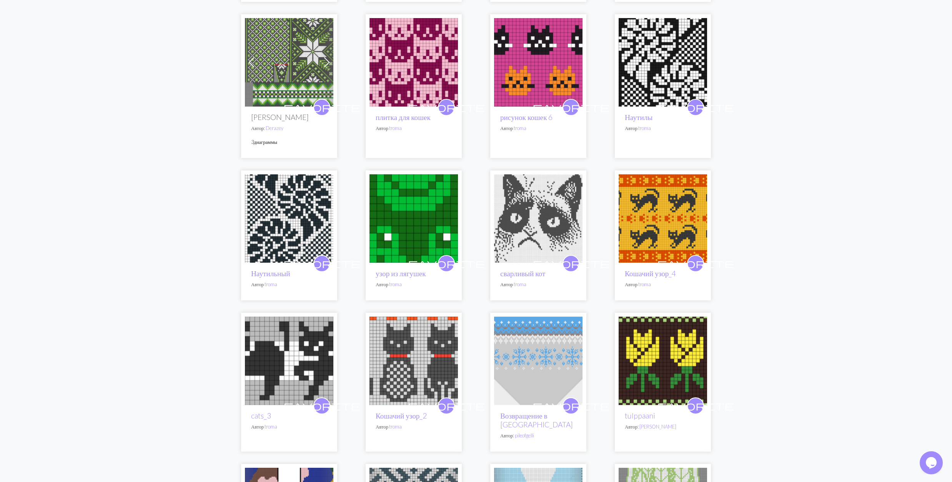
scroll to position [974, 0]
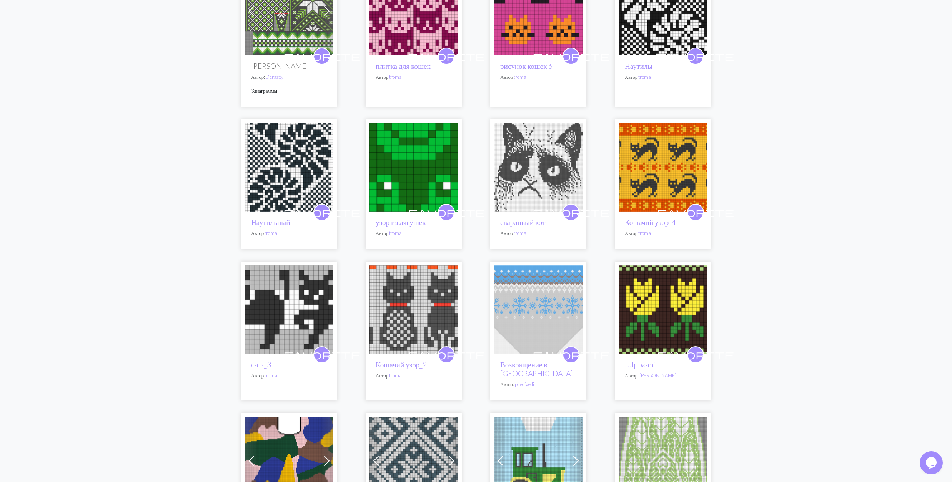
click at [400, 160] on img at bounding box center [413, 167] width 88 height 88
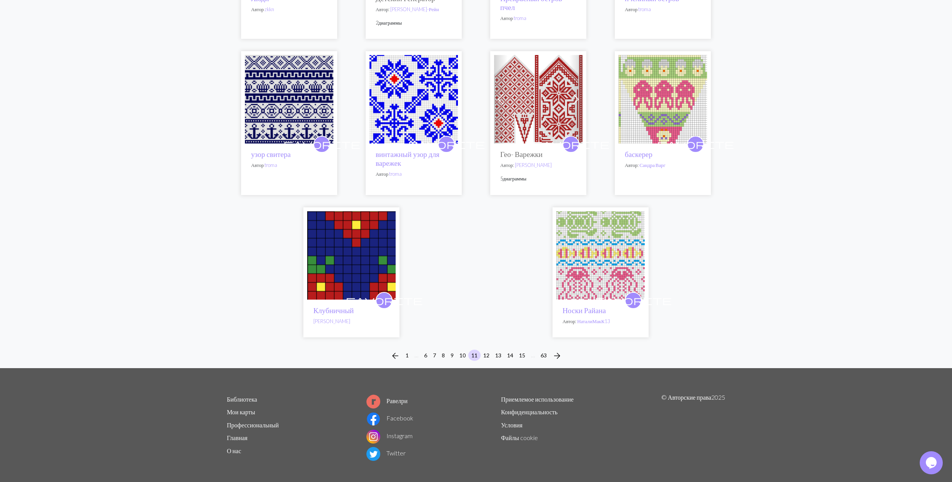
scroll to position [1794, 0]
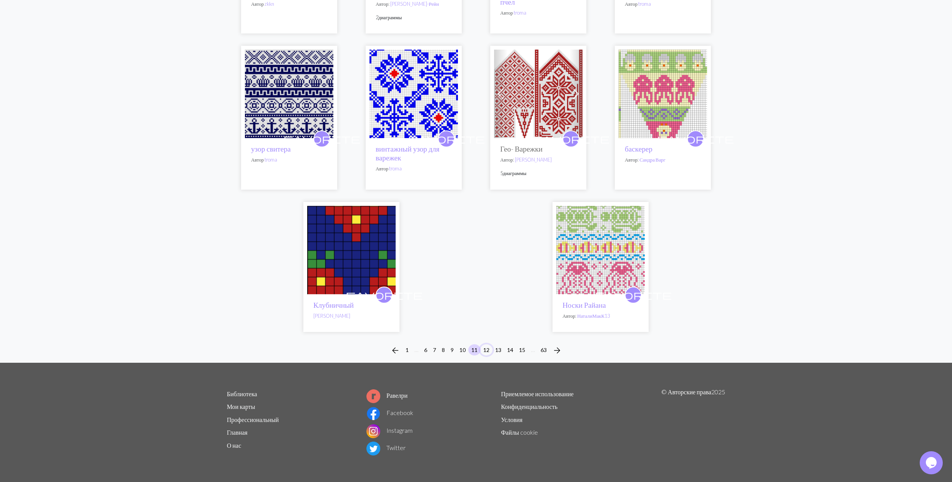
click at [488, 345] on button "12" at bounding box center [486, 349] width 12 height 11
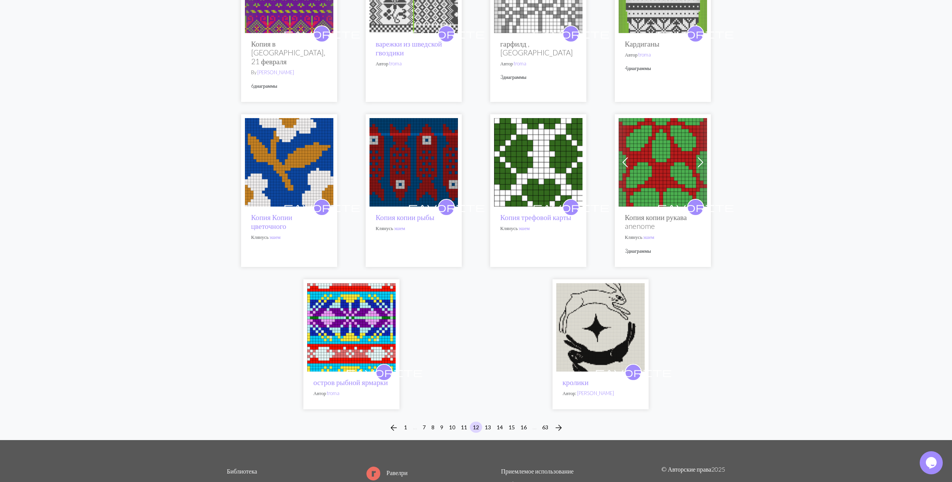
scroll to position [1742, 0]
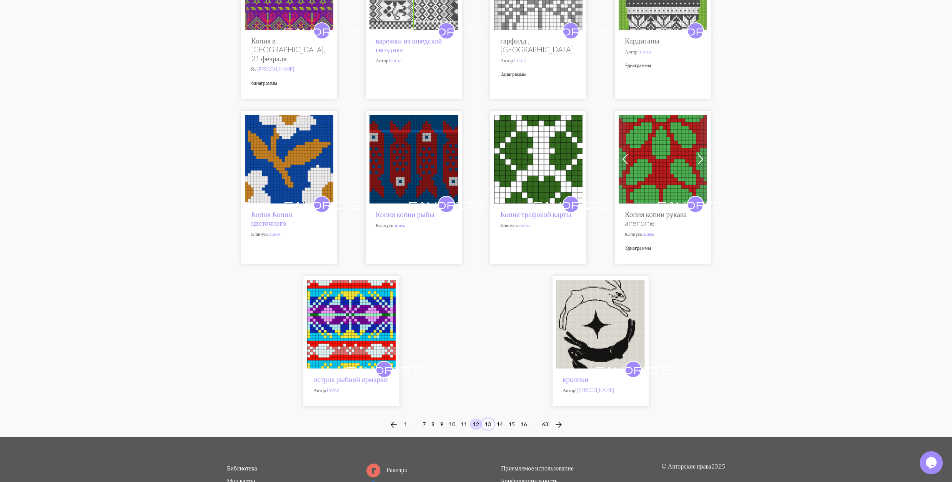
click at [488, 424] on button "13" at bounding box center [488, 423] width 12 height 11
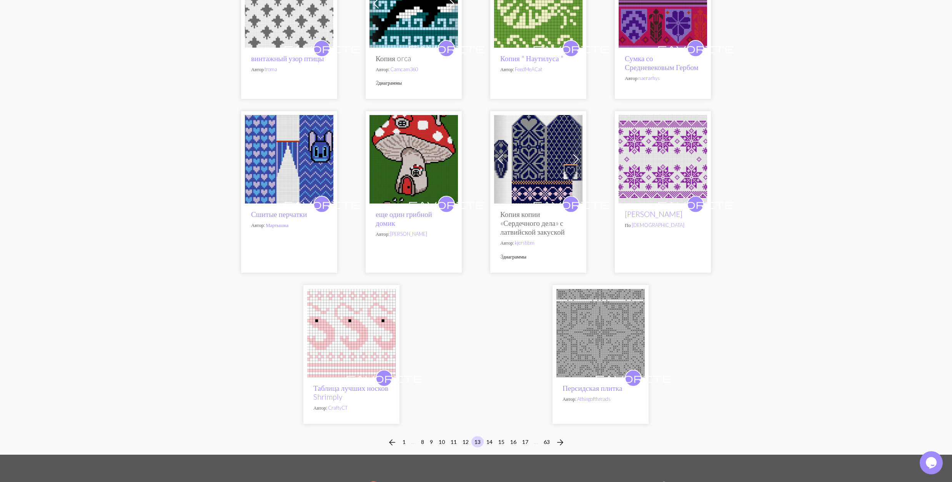
scroll to position [1834, 0]
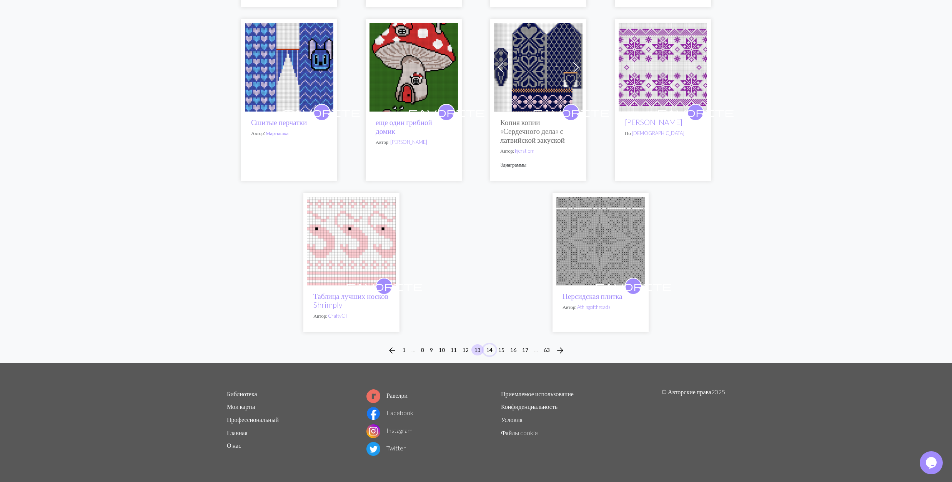
click at [492, 348] on button "14" at bounding box center [489, 349] width 12 height 11
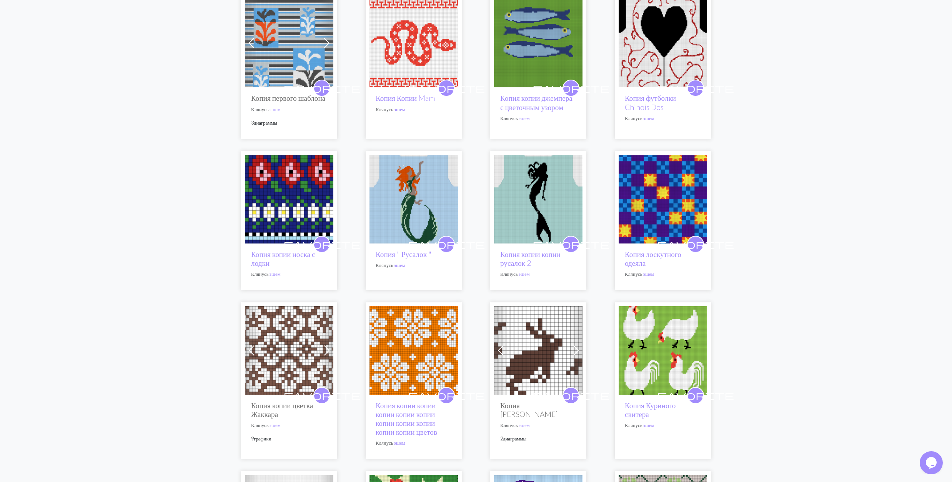
scroll to position [1076, 0]
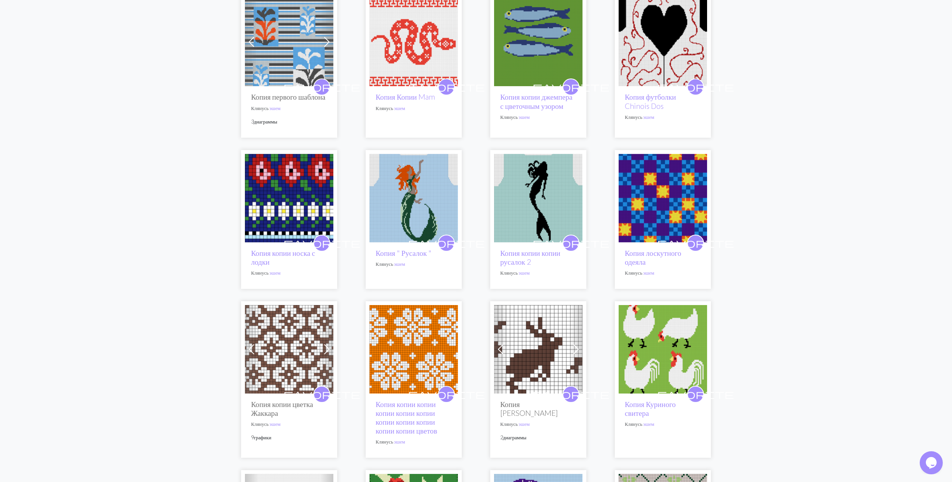
click at [292, 341] on img at bounding box center [289, 349] width 88 height 88
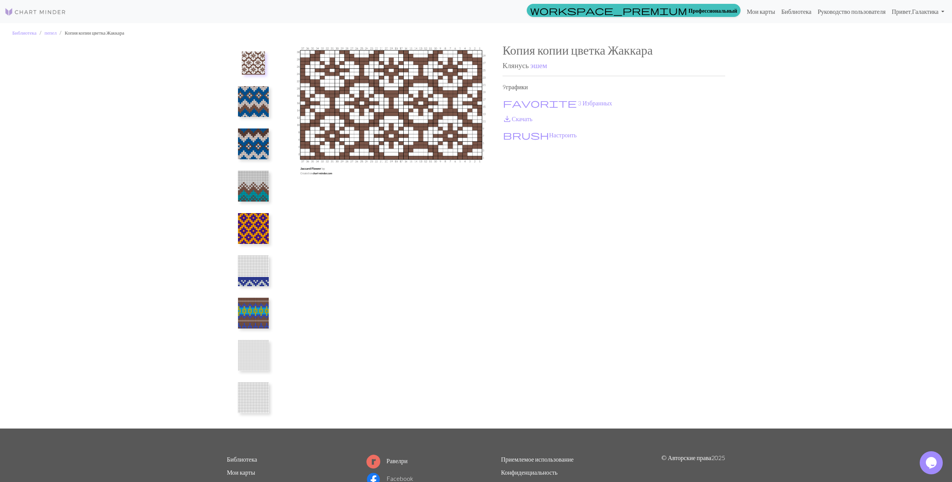
scroll to position [10, 0]
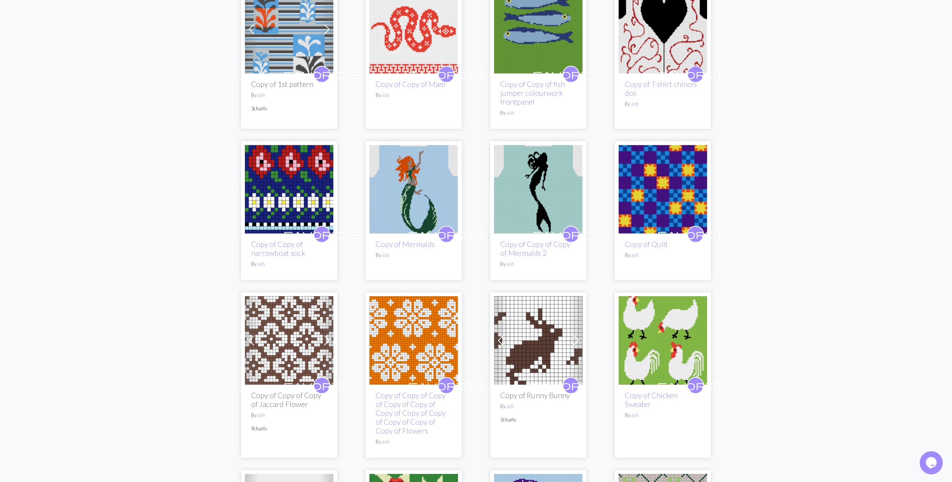
scroll to position [1049, 0]
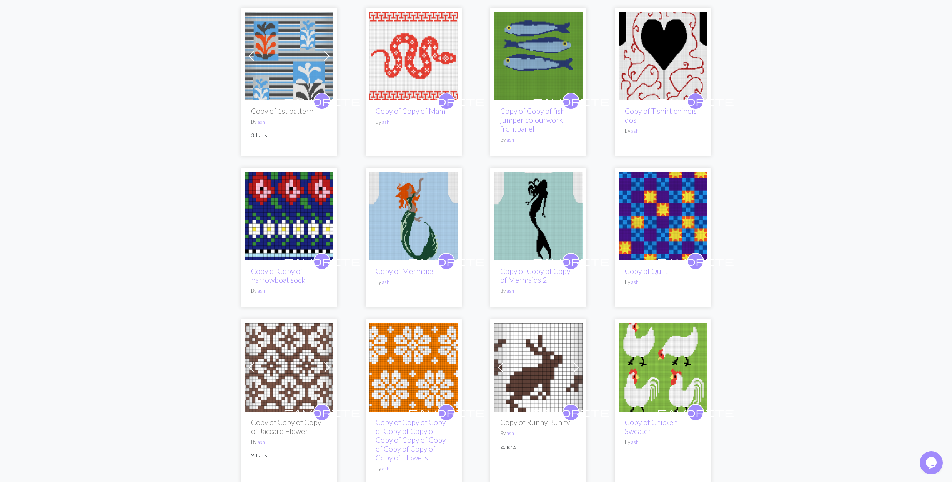
click at [255, 417] on h2 "Copy of Copy of Copy of Jaccard Flower" at bounding box center [289, 426] width 76 height 18
drag, startPoint x: 257, startPoint y: 407, endPoint x: 306, endPoint y: 410, distance: 49.3
click at [306, 417] on h2 "Copy of Copy of Copy of Jaccard Flower" at bounding box center [289, 426] width 76 height 18
copy h2 "Jaccard Flower"
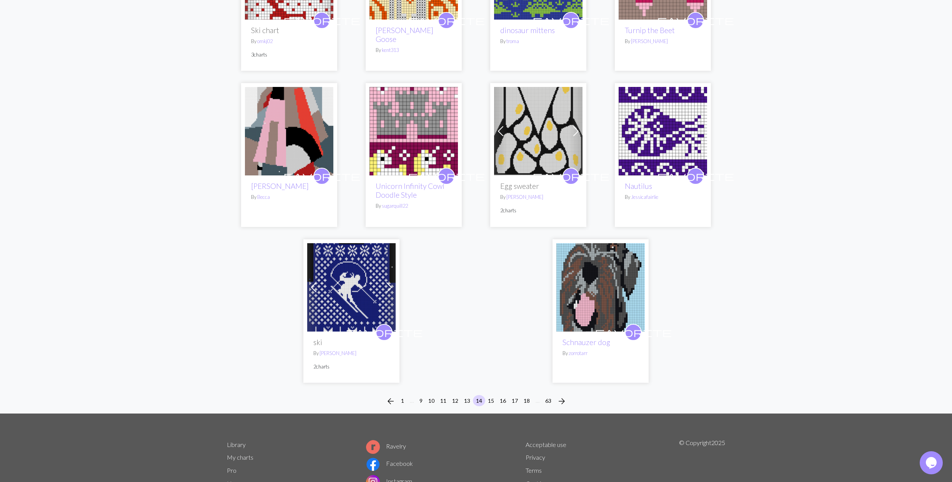
scroll to position [1803, 0]
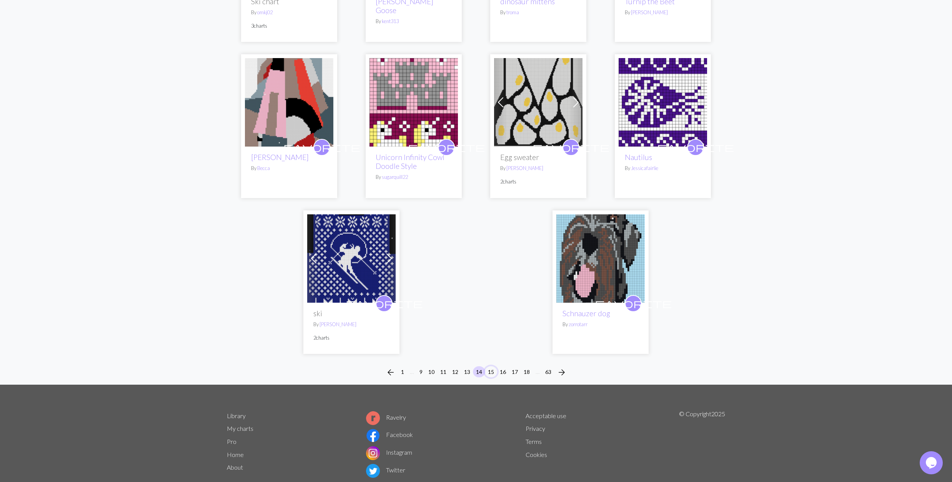
click at [489, 366] on button "15" at bounding box center [491, 371] width 12 height 11
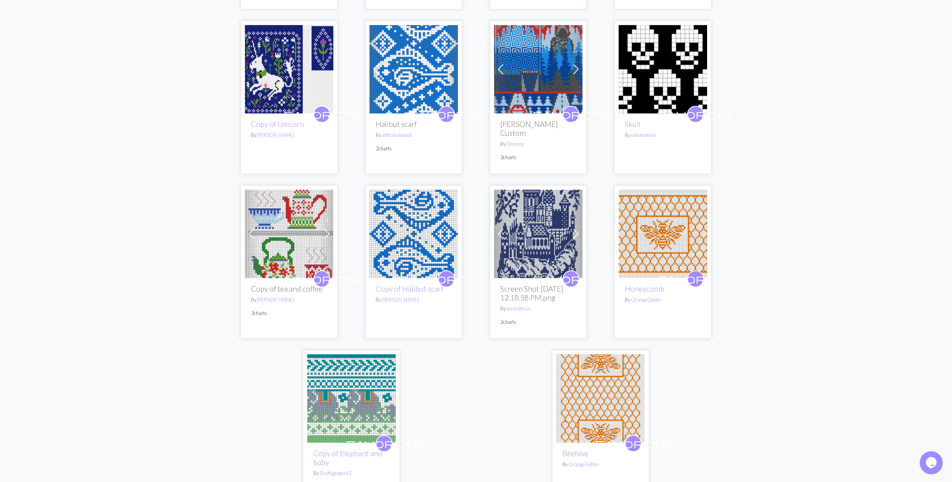
scroll to position [1793, 0]
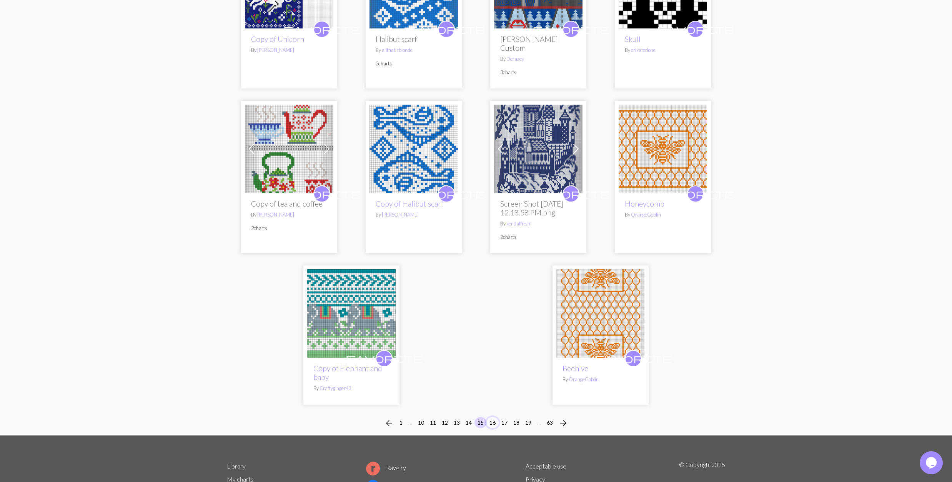
click at [495, 417] on button "16" at bounding box center [492, 422] width 12 height 11
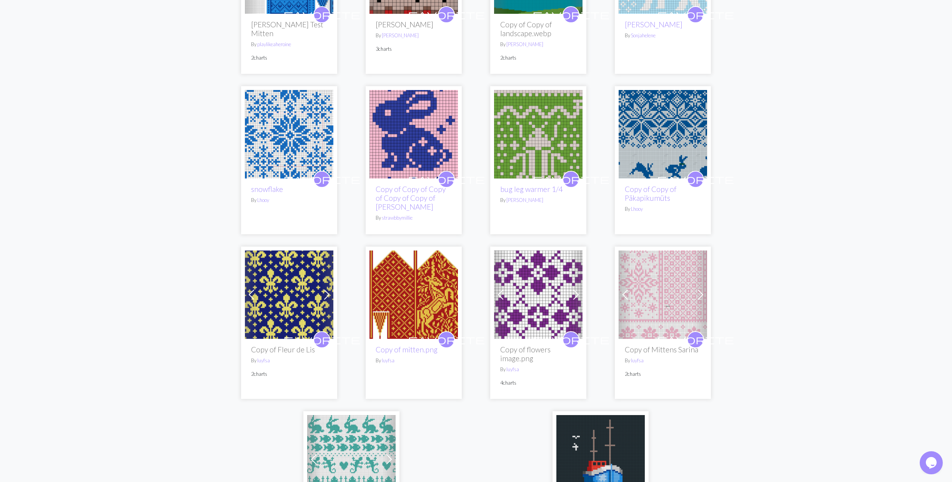
scroll to position [1742, 0]
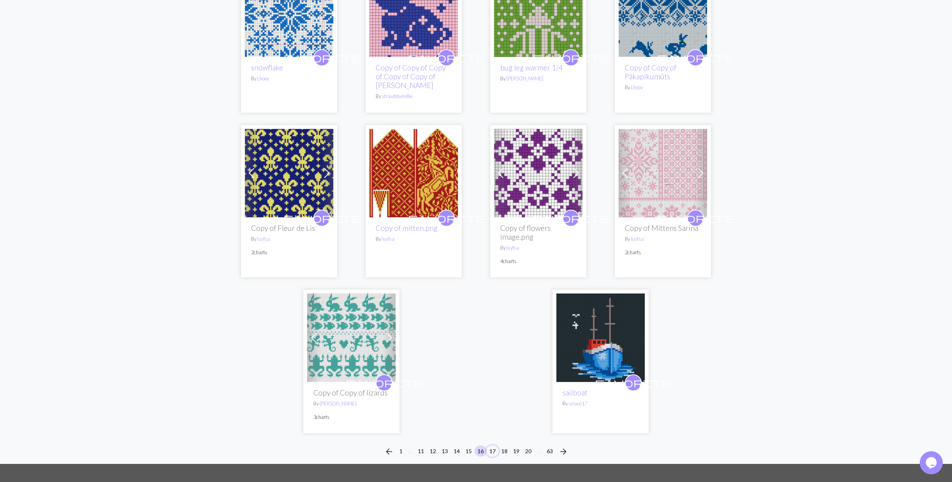
click at [491, 445] on button "17" at bounding box center [492, 450] width 12 height 11
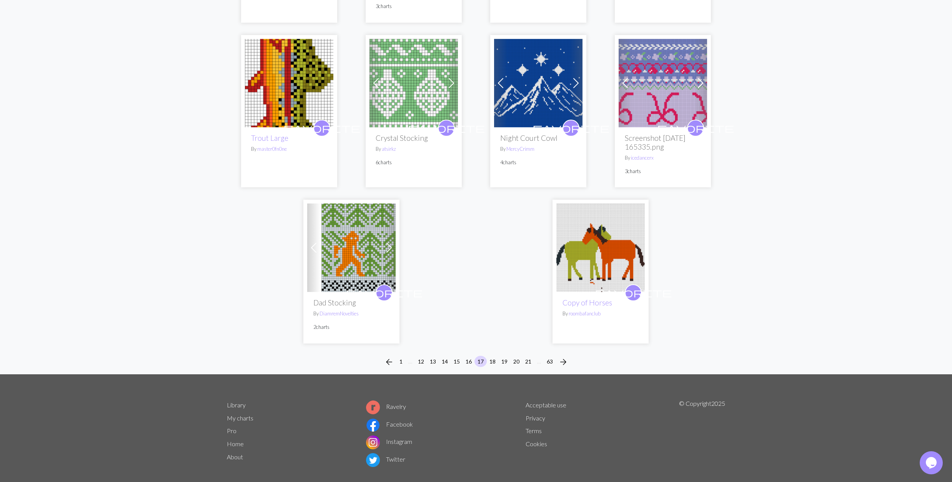
scroll to position [1822, 0]
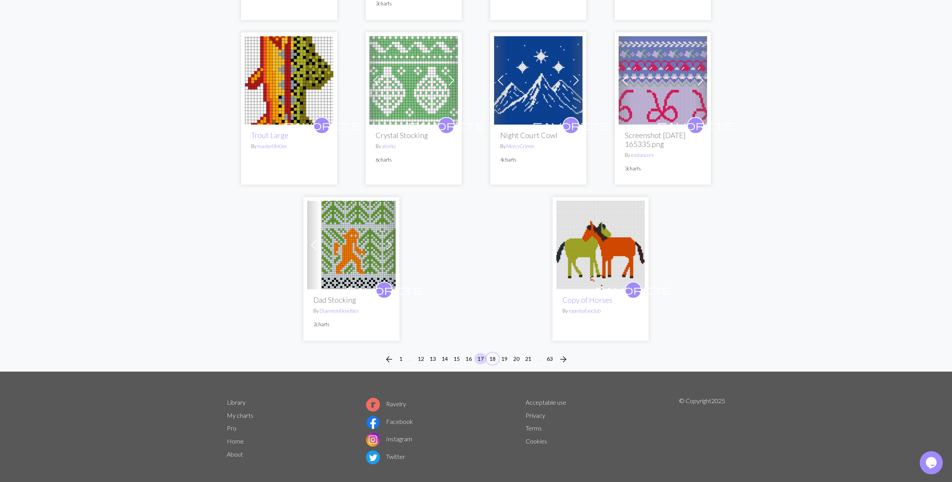
click at [492, 353] on button "18" at bounding box center [492, 358] width 12 height 11
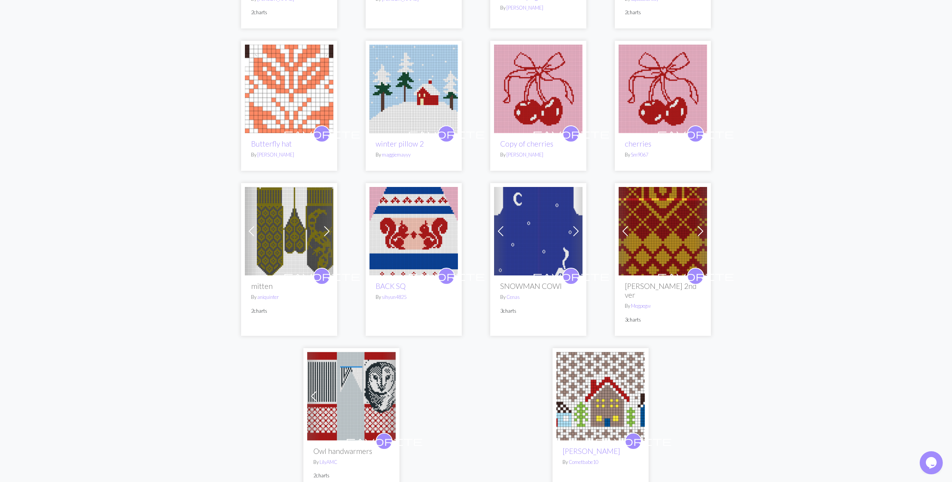
scroll to position [1691, 0]
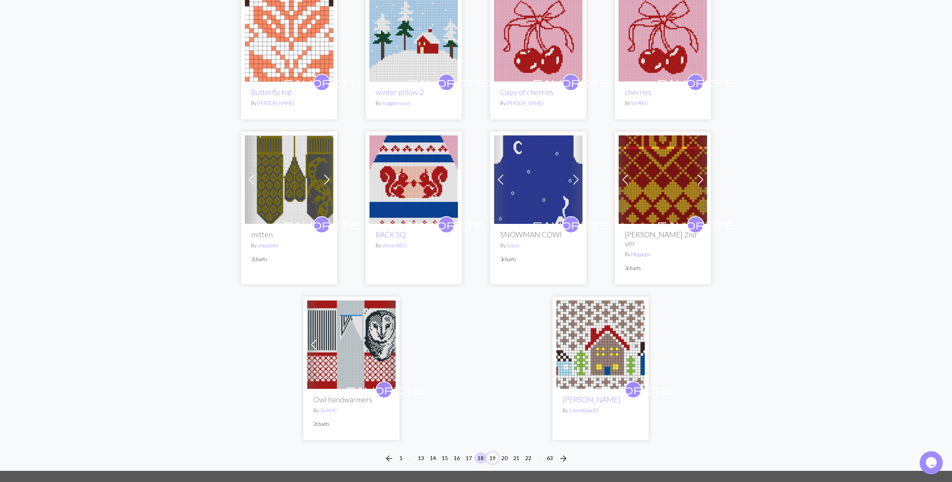
click at [495, 452] on button "19" at bounding box center [492, 457] width 12 height 11
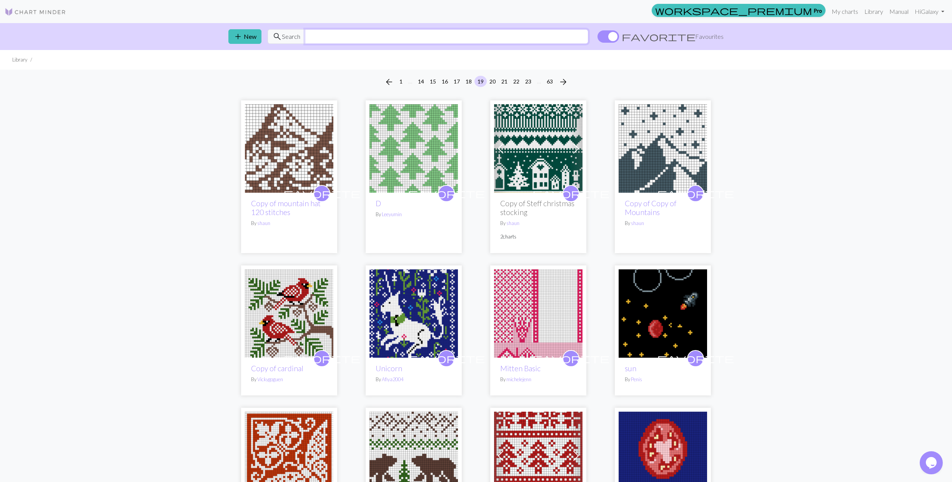
click at [431, 37] on input "text" at bounding box center [446, 36] width 283 height 15
paste input "Jaccard Flower"
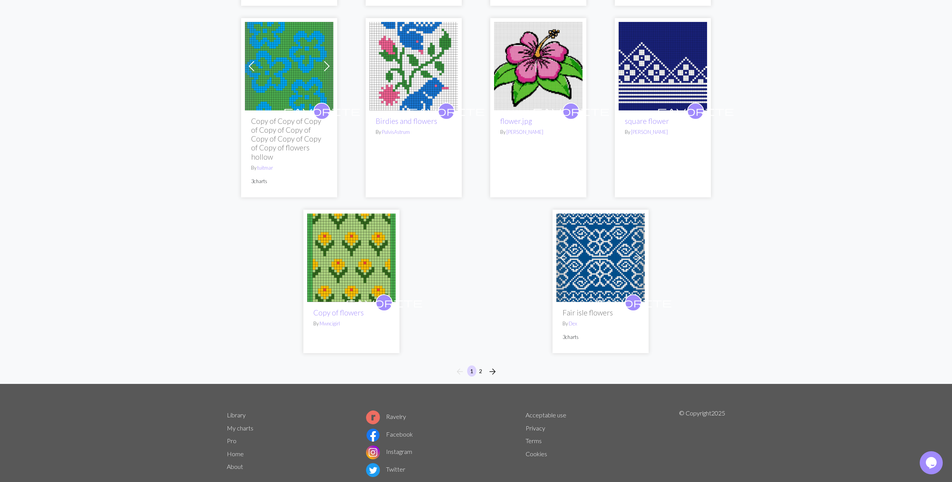
scroll to position [1874, 0]
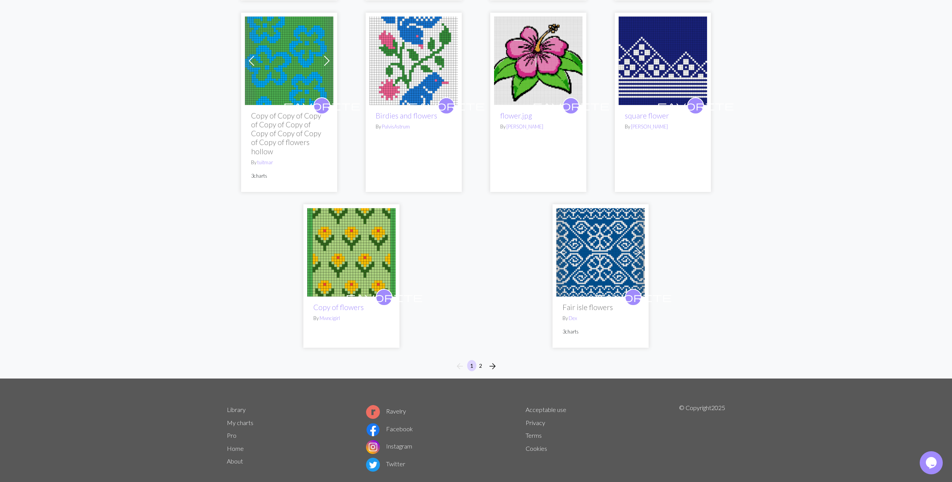
type input "Jaccard Flower"
click at [478, 360] on button "2" at bounding box center [480, 365] width 9 height 11
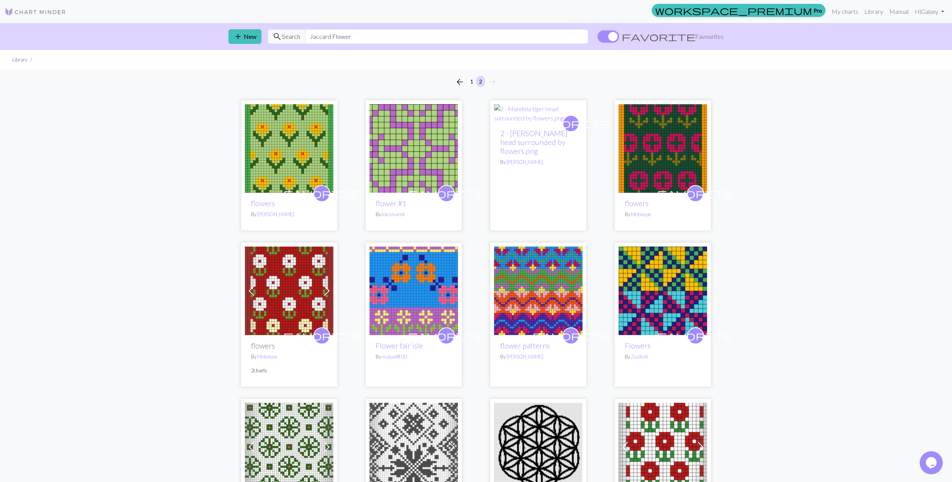
click at [619, 36] on span at bounding box center [608, 36] width 22 height 12
click at [597, 37] on input "favorite Favourites" at bounding box center [597, 37] width 0 height 0
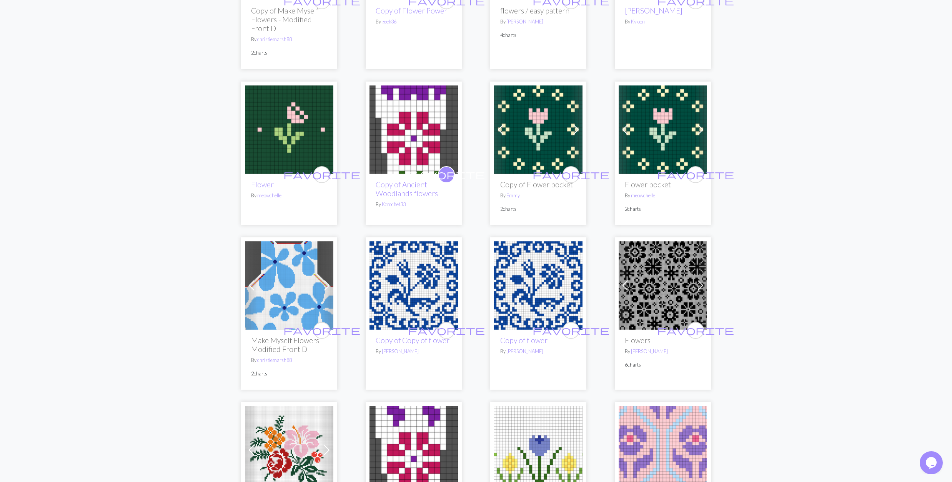
scroll to position [666, 0]
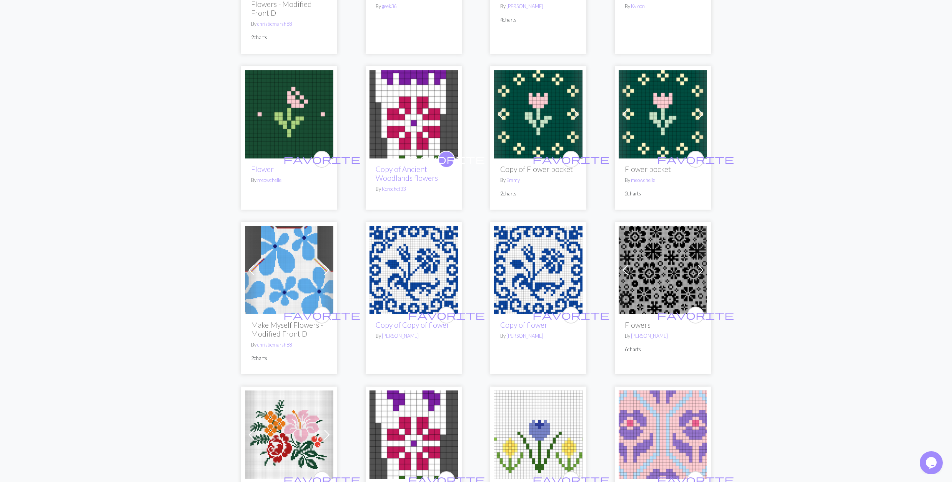
click at [289, 278] on img at bounding box center [289, 270] width 88 height 88
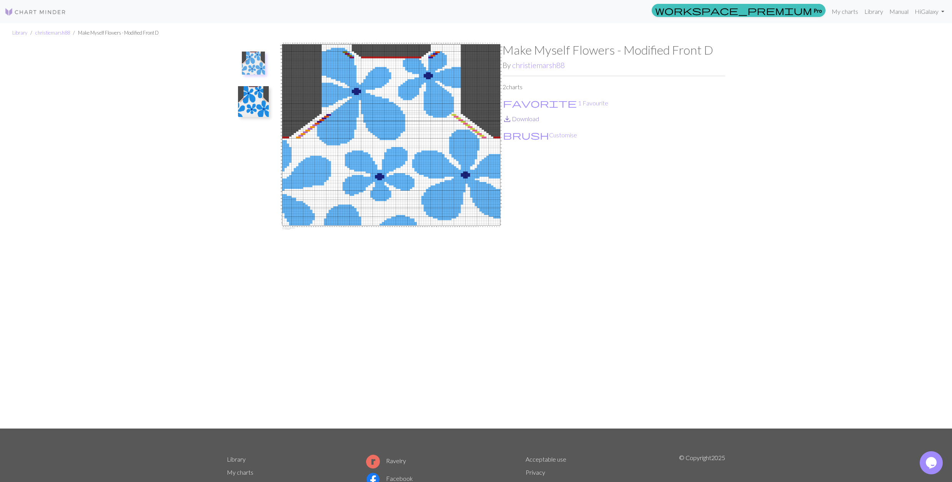
click at [513, 119] on link "save_alt Download" at bounding box center [520, 118] width 37 height 7
click at [506, 98] on span "favorite" at bounding box center [540, 103] width 74 height 11
click at [246, 105] on img at bounding box center [253, 101] width 31 height 31
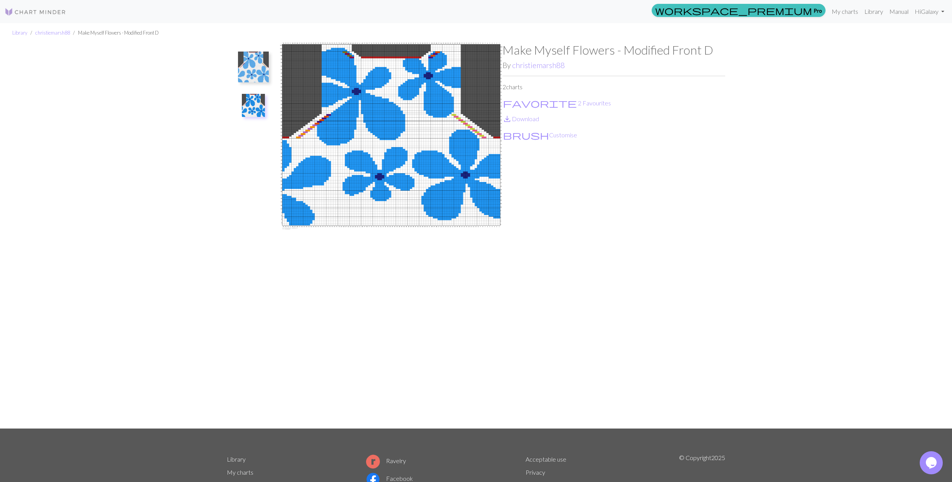
click at [252, 64] on img at bounding box center [253, 66] width 31 height 31
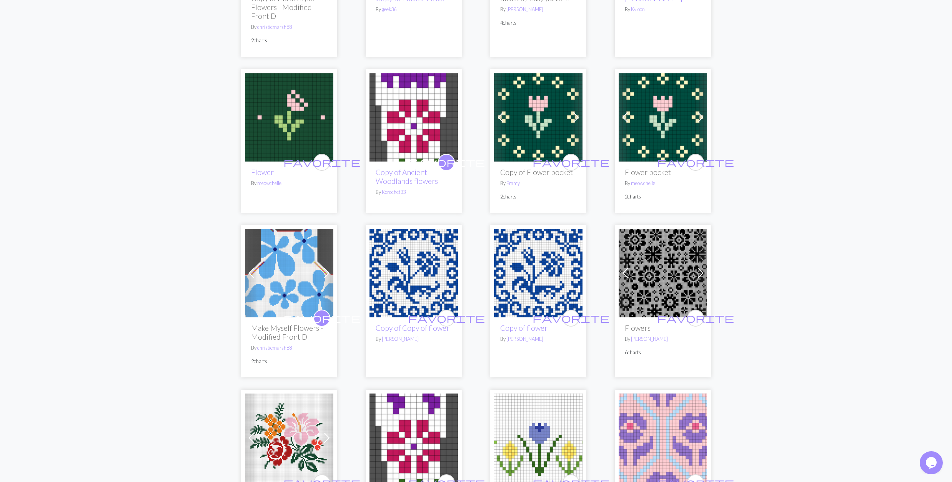
scroll to position [666, 0]
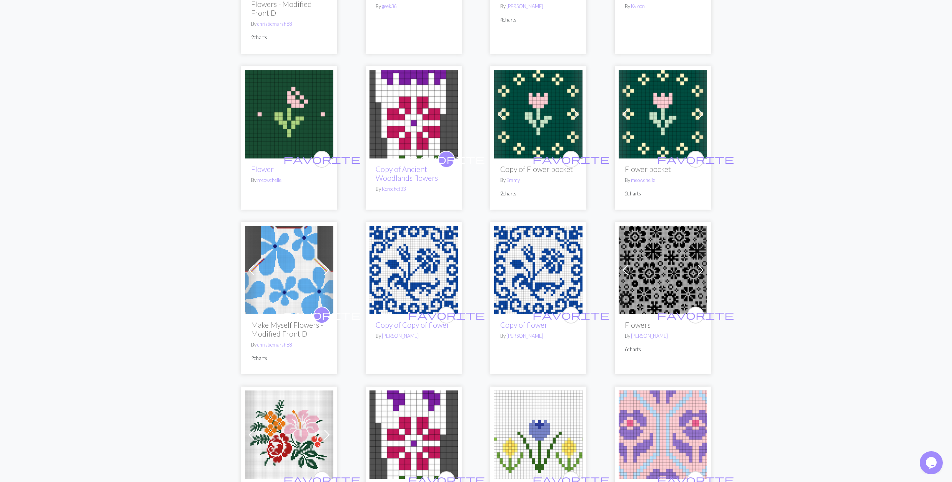
click at [661, 263] on img at bounding box center [662, 270] width 88 height 88
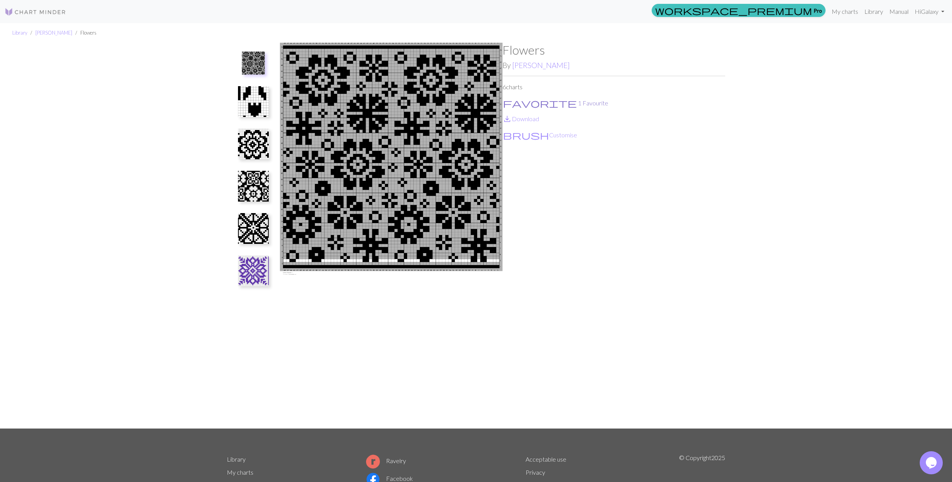
click at [518, 102] on button "favorite 1 Favourite" at bounding box center [555, 103] width 106 height 10
click at [509, 118] on span "save_alt" at bounding box center [506, 118] width 9 height 11
click at [262, 106] on img at bounding box center [253, 101] width 31 height 31
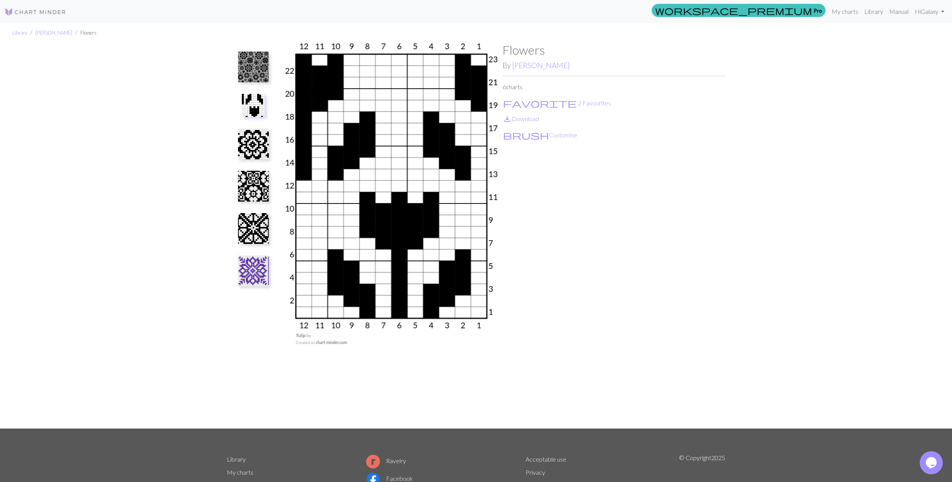
click at [260, 145] on img at bounding box center [253, 143] width 31 height 31
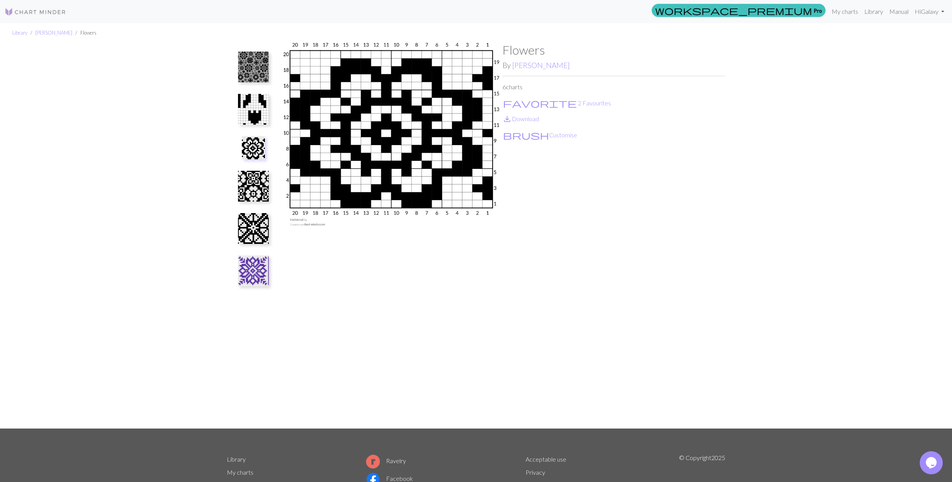
click at [250, 190] on img at bounding box center [253, 186] width 31 height 31
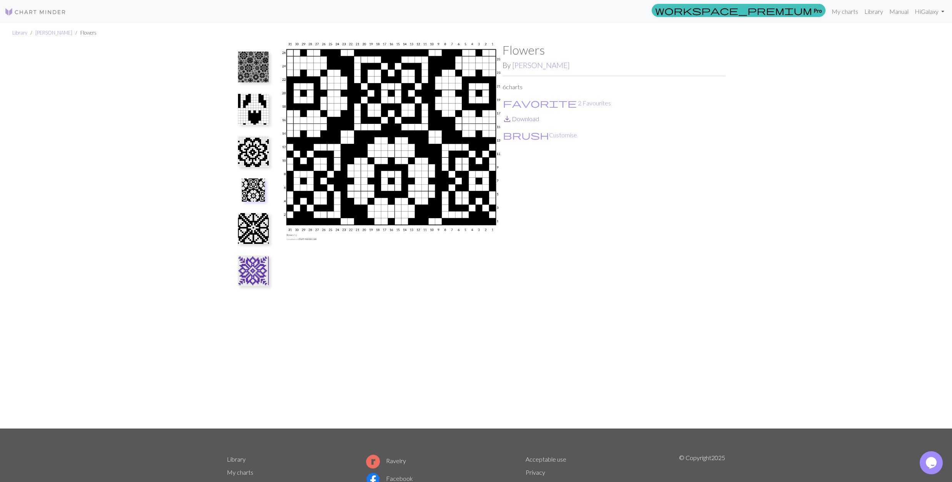
click at [506, 118] on span "save_alt" at bounding box center [506, 118] width 9 height 11
click at [256, 236] on img at bounding box center [253, 228] width 31 height 31
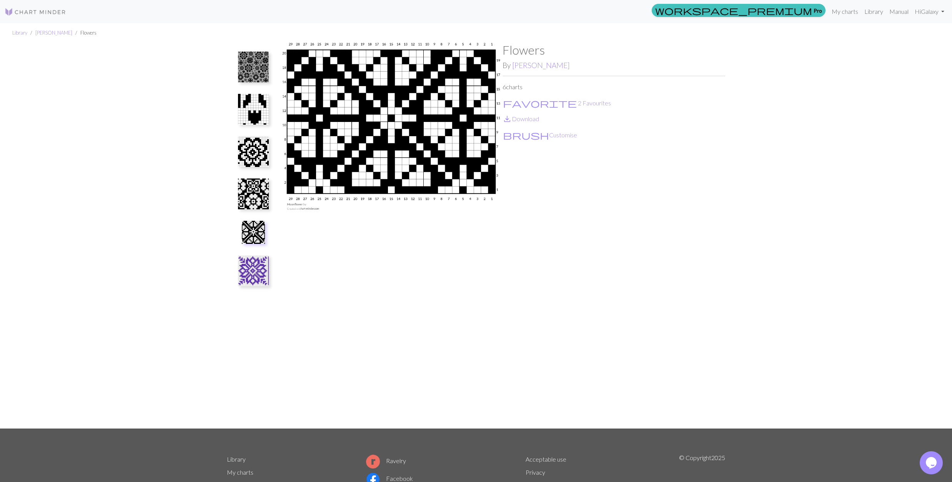
click at [256, 280] on img at bounding box center [253, 270] width 31 height 31
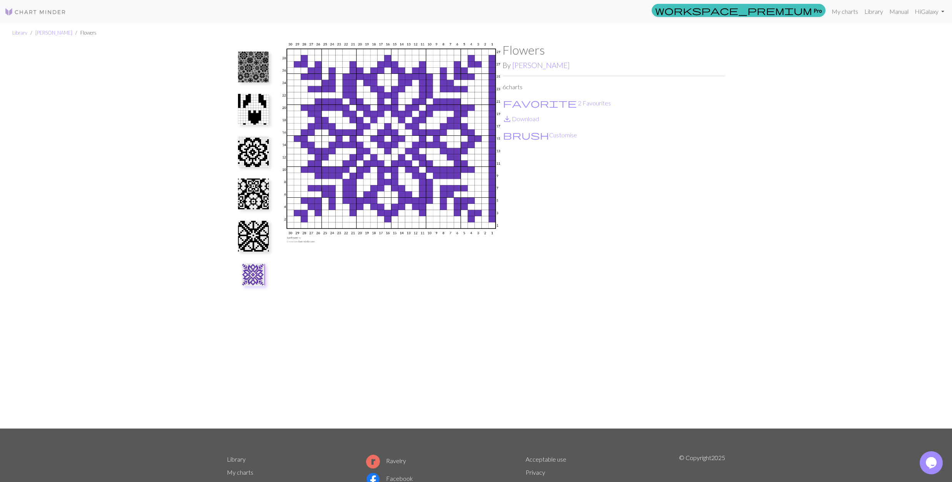
click at [253, 65] on img at bounding box center [253, 66] width 31 height 31
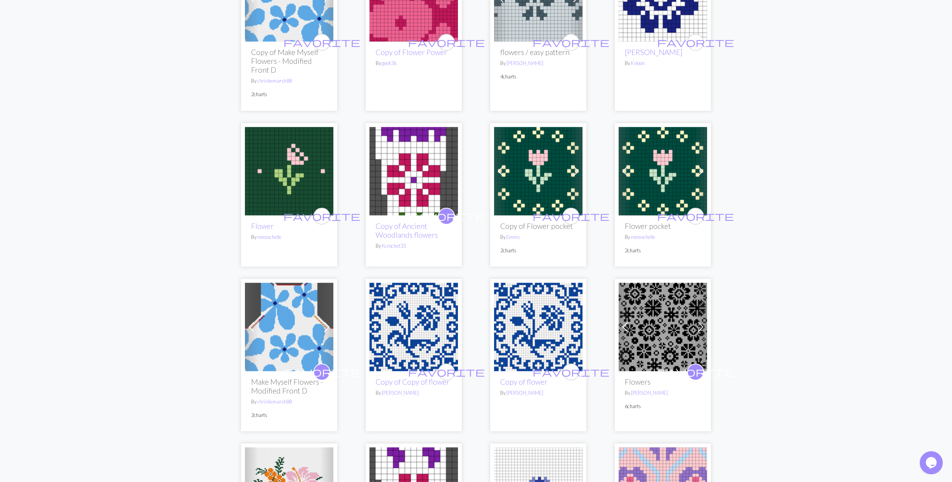
scroll to position [615, 0]
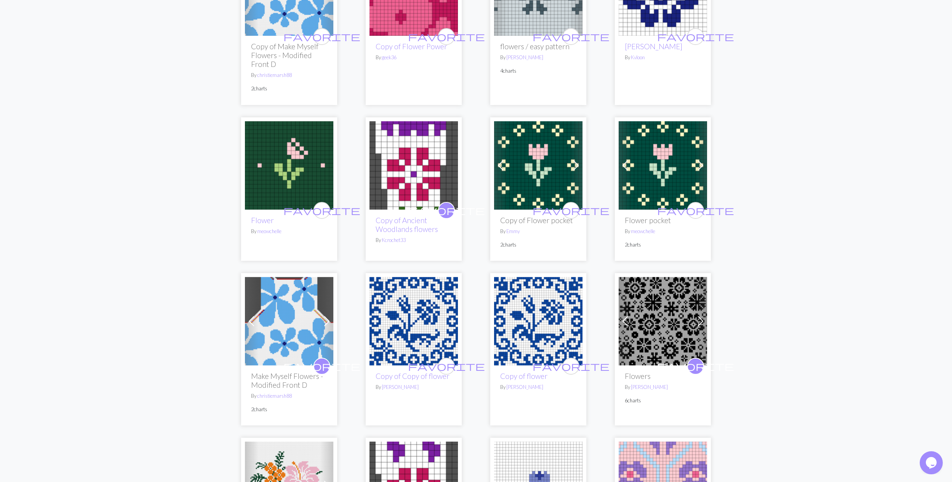
click at [672, 319] on img at bounding box center [662, 321] width 88 height 88
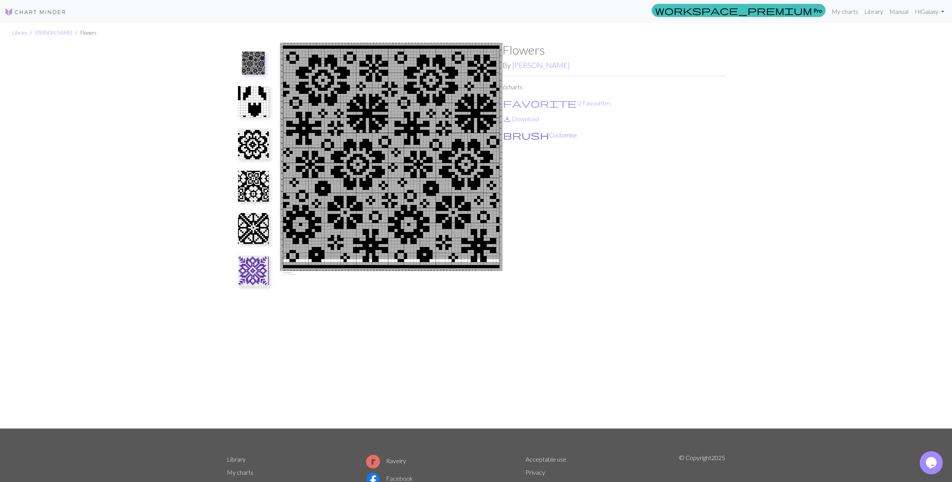
click at [523, 136] on button "brush Customise" at bounding box center [539, 135] width 75 height 10
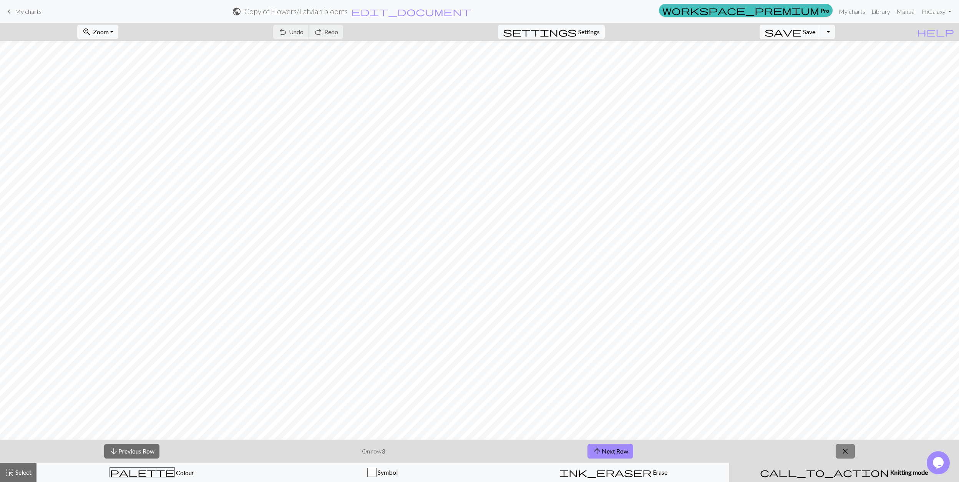
click at [847, 453] on span "close" at bounding box center [845, 450] width 9 height 11
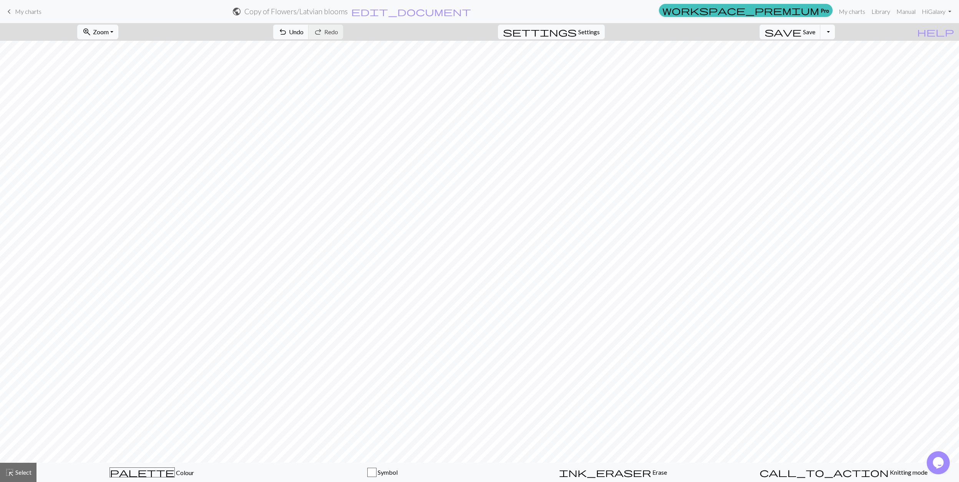
click at [835, 28] on button "Toggle Dropdown" at bounding box center [828, 32] width 15 height 15
click at [809, 60] on button "save_alt Download" at bounding box center [771, 61] width 127 height 12
click at [835, 32] on button "Toggle Dropdown" at bounding box center [828, 32] width 15 height 15
click at [823, 62] on button "save_alt Download" at bounding box center [771, 61] width 127 height 12
click at [835, 32] on button "Toggle Dropdown" at bounding box center [828, 32] width 15 height 15
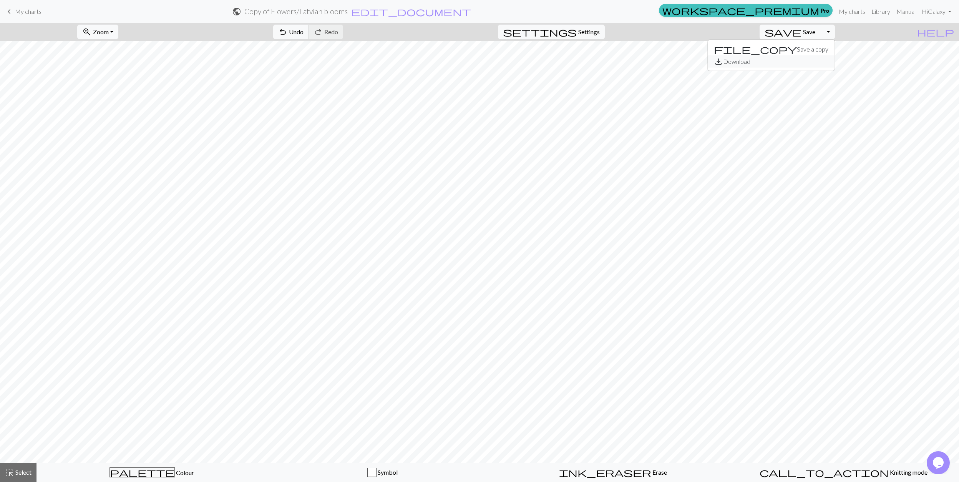
click at [814, 61] on button "save_alt Download" at bounding box center [771, 61] width 127 height 12
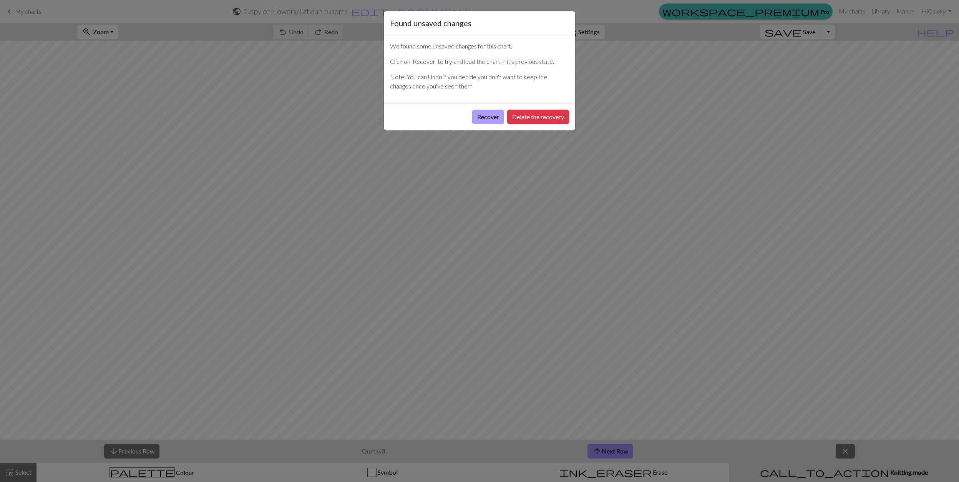
click at [489, 116] on button "Recover" at bounding box center [488, 117] width 32 height 15
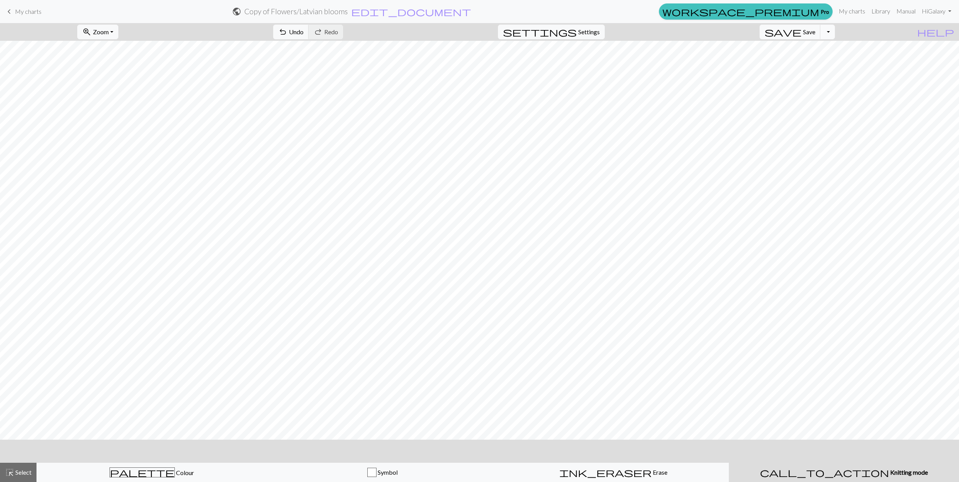
click at [835, 33] on button "Toggle Dropdown" at bounding box center [828, 32] width 15 height 15
click at [810, 62] on button "save_alt Download" at bounding box center [771, 61] width 127 height 12
click at [835, 32] on button "Toggle Dropdown" at bounding box center [828, 32] width 15 height 15
click at [815, 62] on button "save_alt Download" at bounding box center [771, 61] width 127 height 12
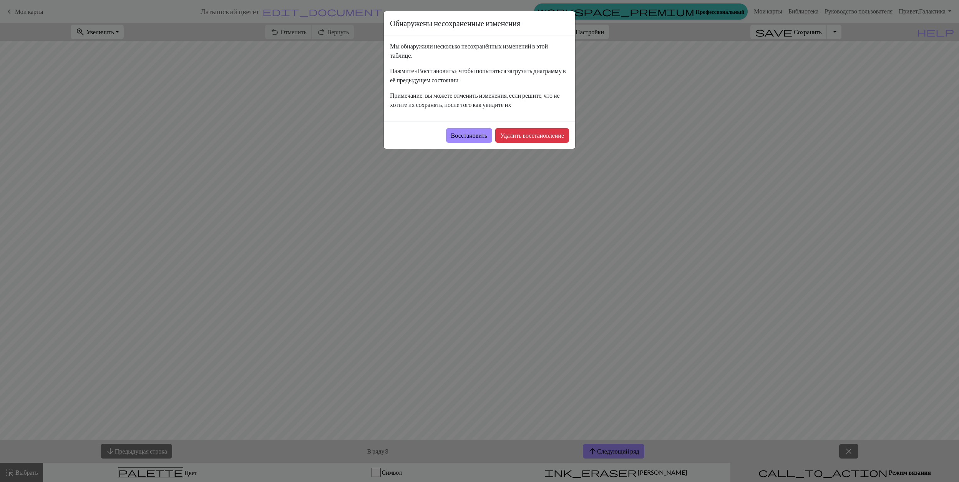
click at [492, 117] on div "Мы обнаружили несколько несохранённых изменений в этой таблице. Нажмите «Восста…" at bounding box center [479, 78] width 191 height 86
click at [451, 135] on button "Восстановить" at bounding box center [469, 135] width 47 height 15
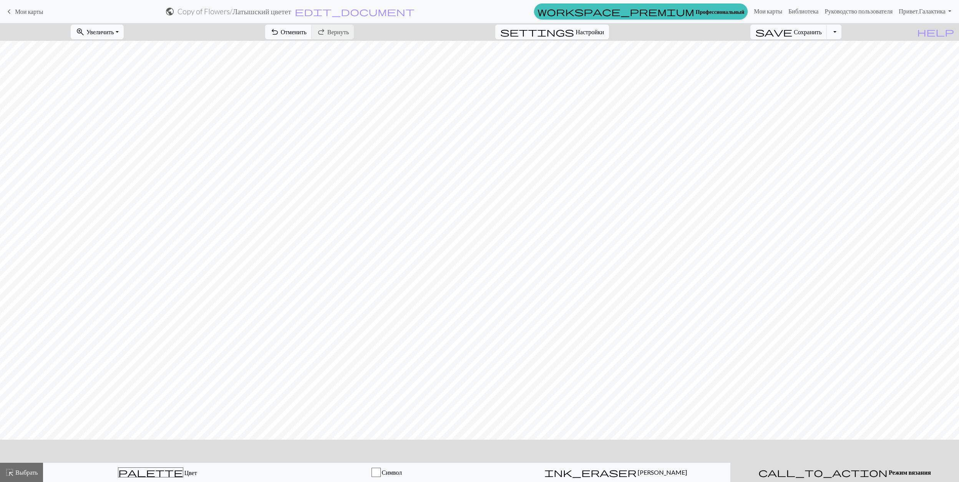
click at [842, 31] on button "Переключить раскрывающийся список" at bounding box center [834, 32] width 15 height 15
click at [822, 63] on button "save_alt Скачать" at bounding box center [770, 61] width 141 height 12
click at [463, 25] on button "Скачать" at bounding box center [460, 25] width 31 height 15
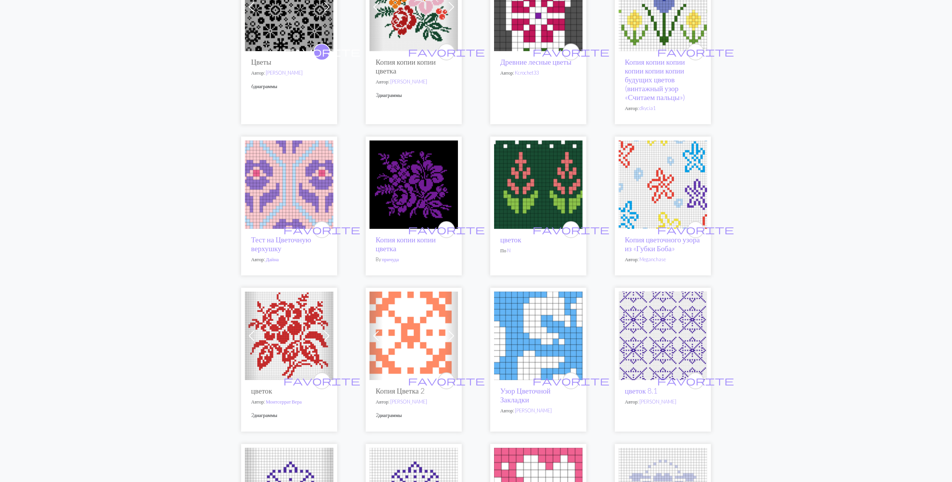
scroll to position [1118, 0]
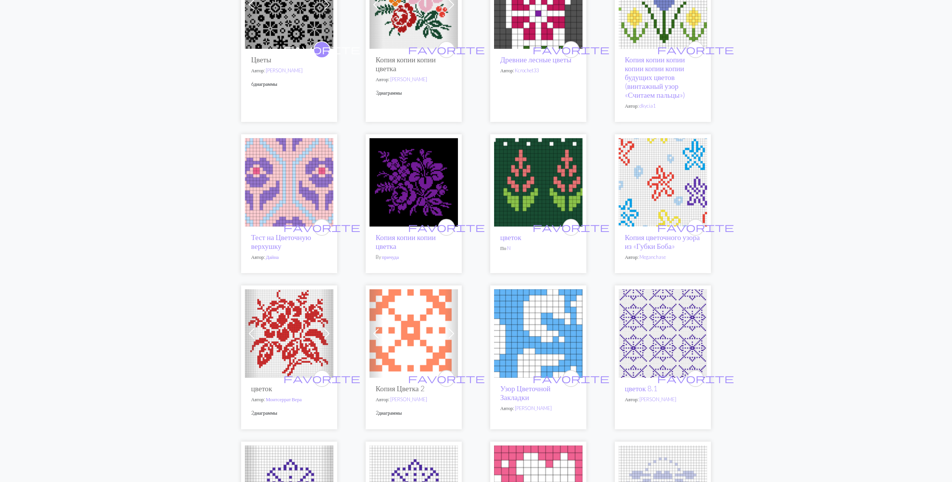
click at [543, 172] on img at bounding box center [538, 182] width 88 height 88
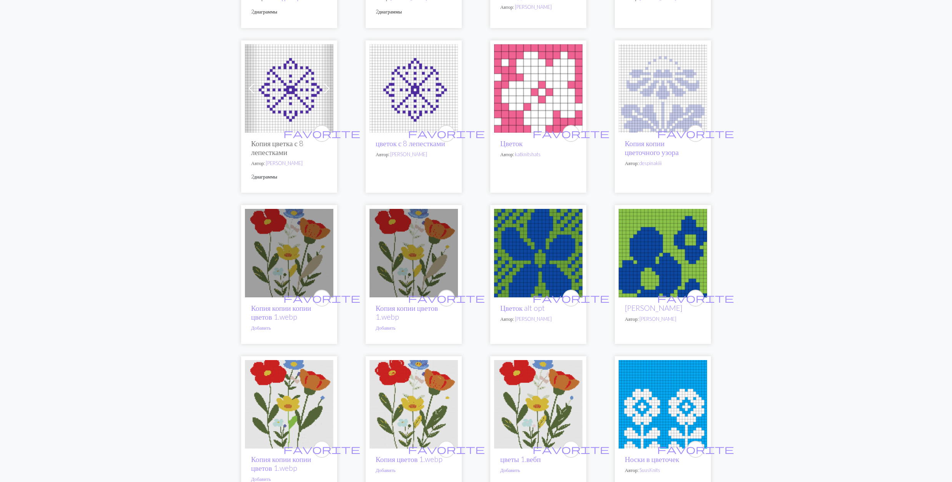
scroll to position [1537, 0]
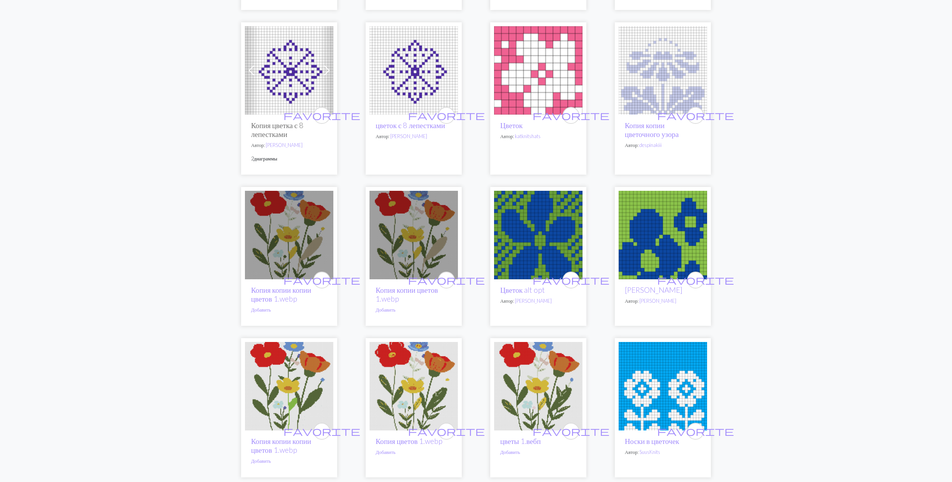
click at [550, 384] on img at bounding box center [538, 386] width 88 height 88
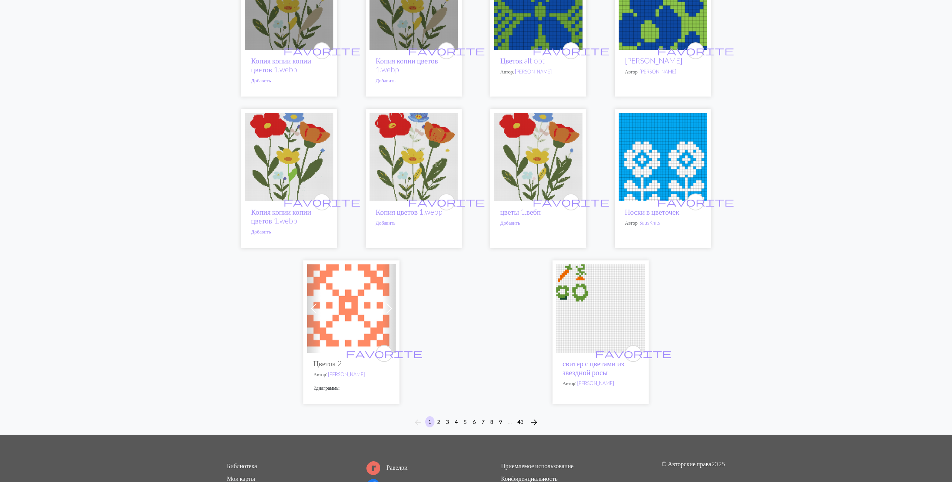
scroll to position [1839, 0]
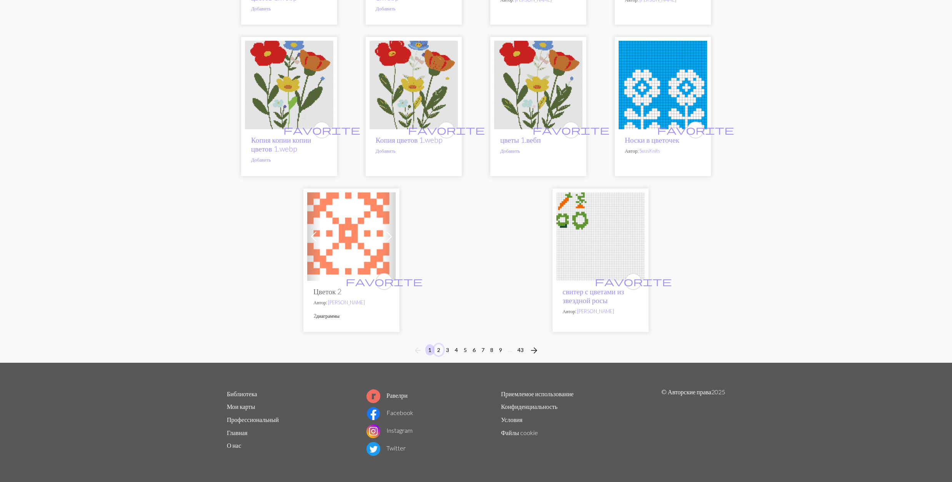
click at [438, 348] on button "2" at bounding box center [438, 349] width 9 height 11
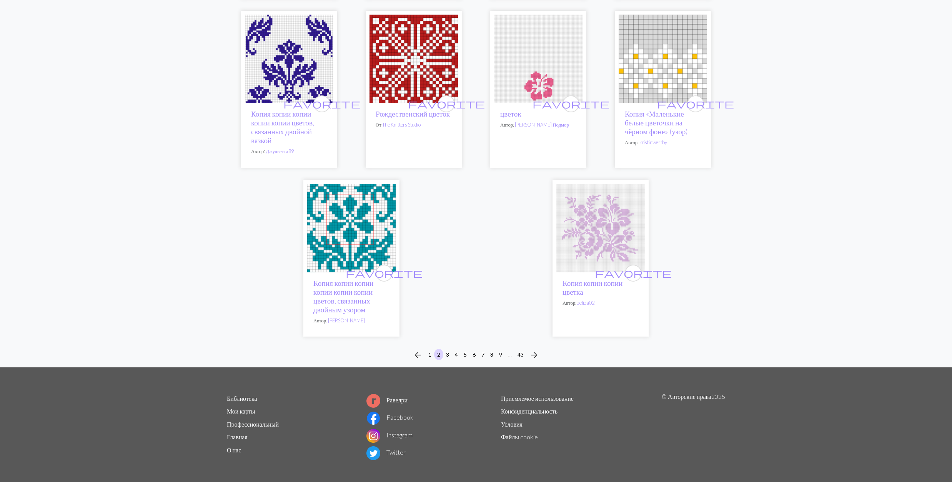
scroll to position [1873, 0]
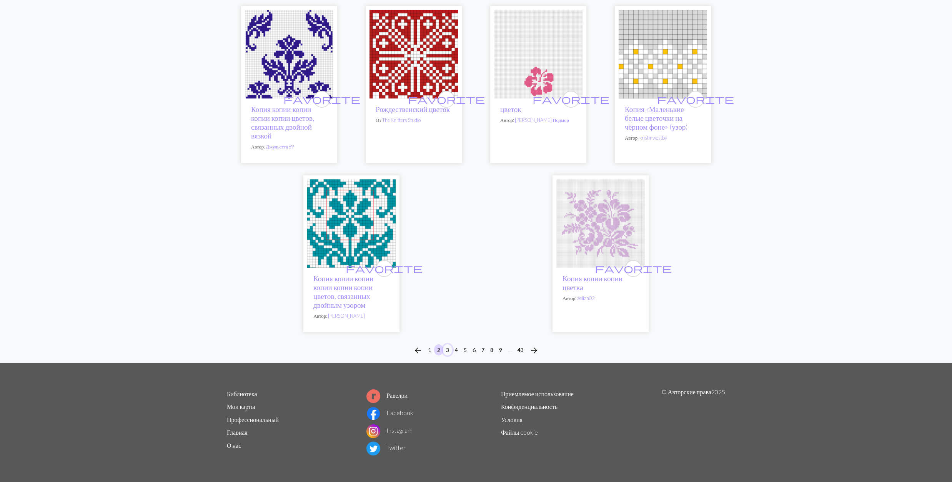
click at [449, 348] on button "3" at bounding box center [447, 349] width 9 height 11
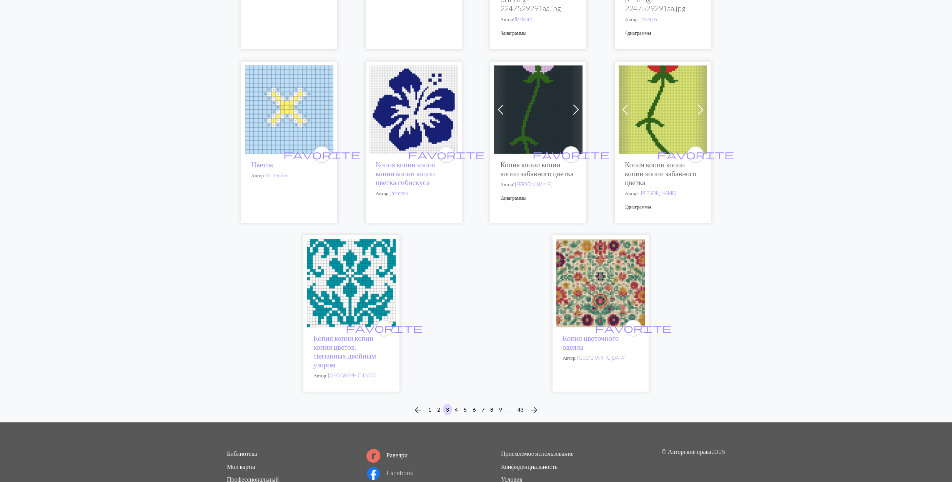
scroll to position [2117, 0]
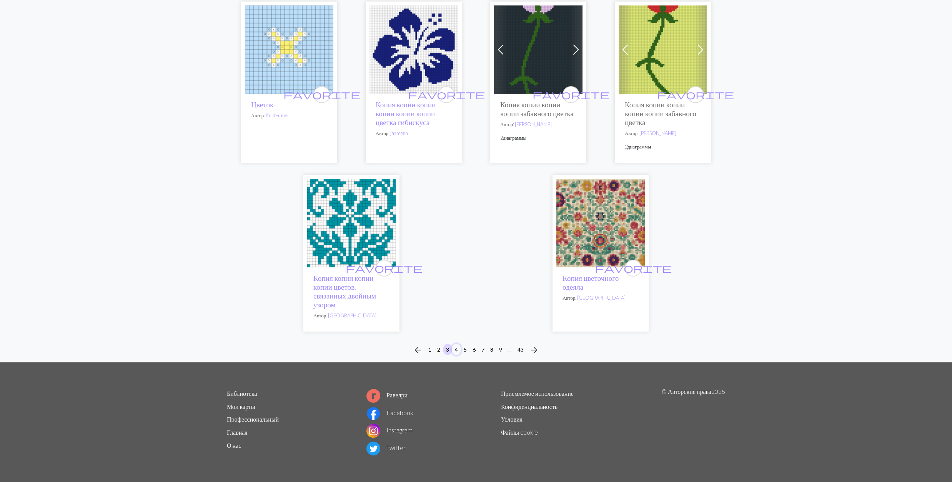
click at [457, 351] on button "4" at bounding box center [456, 349] width 9 height 11
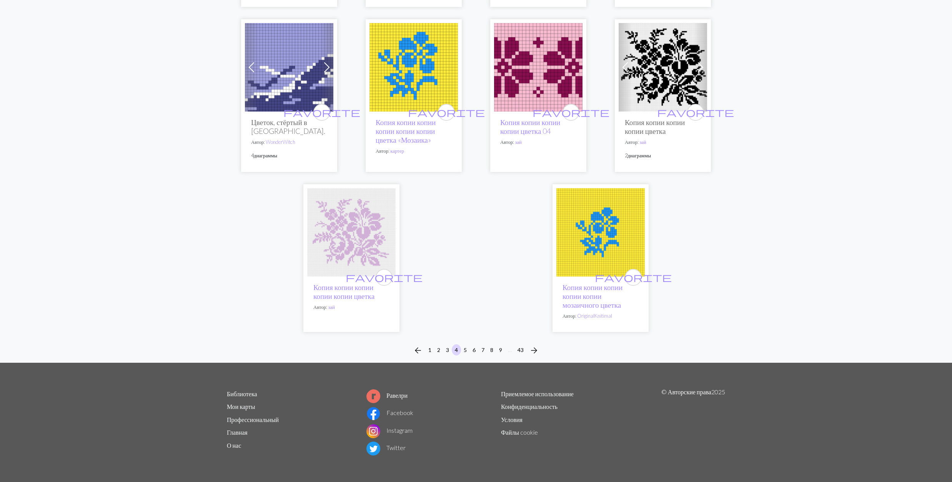
scroll to position [1927, 0]
click at [467, 349] on button "5" at bounding box center [464, 349] width 9 height 11
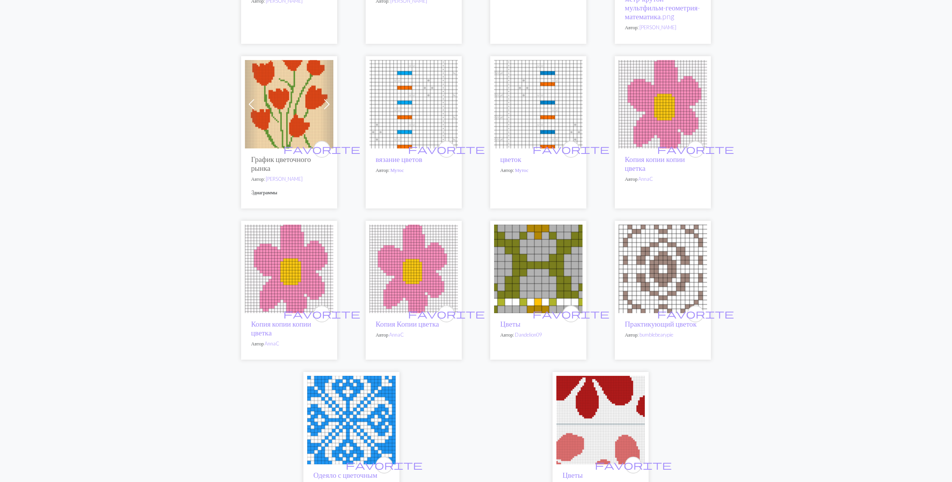
scroll to position [1793, 0]
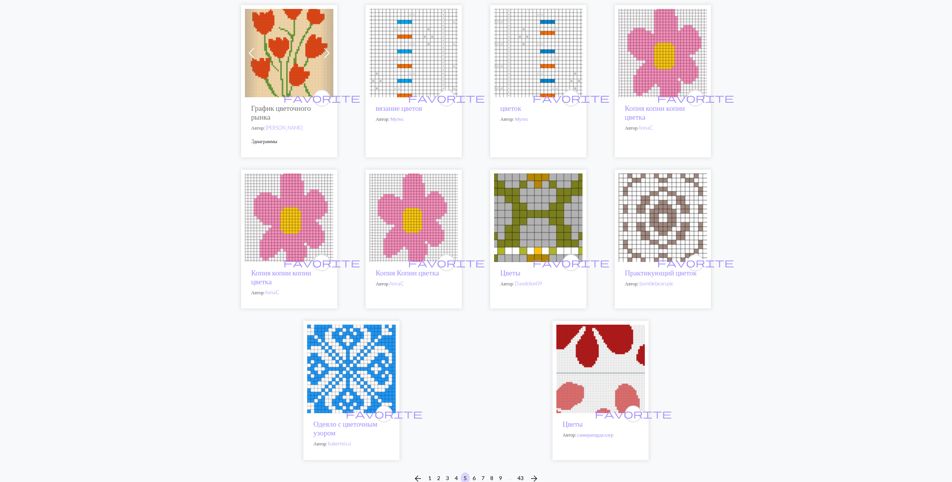
click at [539, 239] on img at bounding box center [538, 217] width 88 height 88
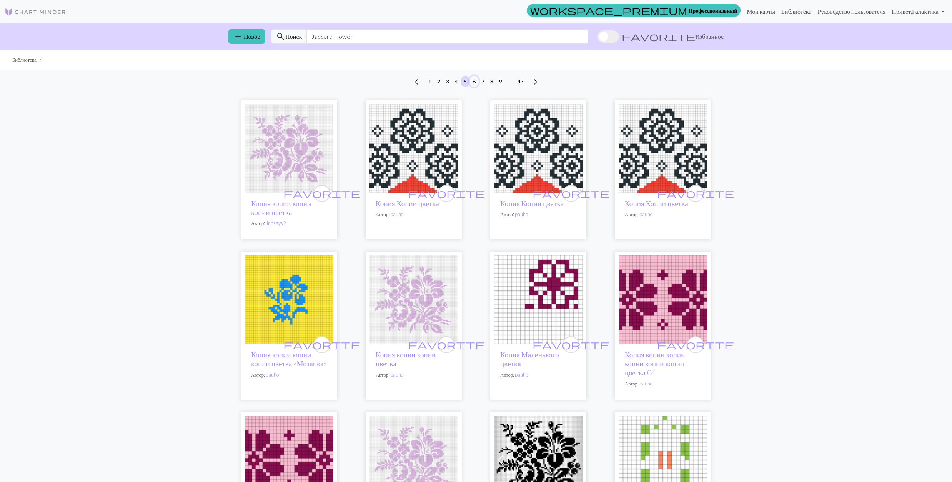
click at [474, 79] on button "6" at bounding box center [473, 81] width 9 height 11
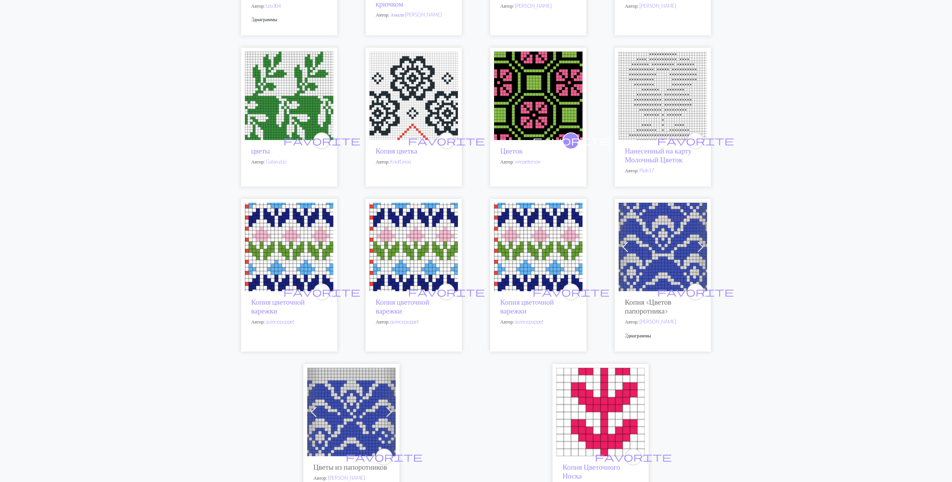
scroll to position [1691, 0]
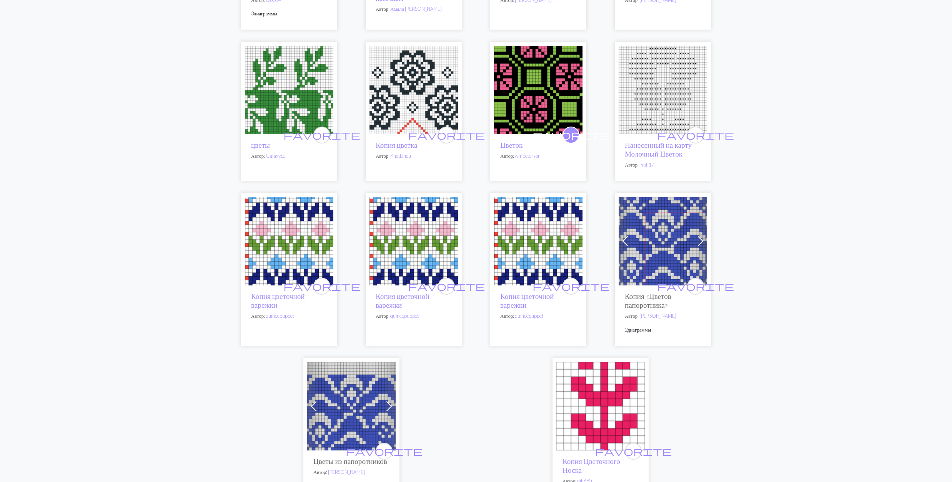
click at [641, 262] on img at bounding box center [662, 241] width 88 height 88
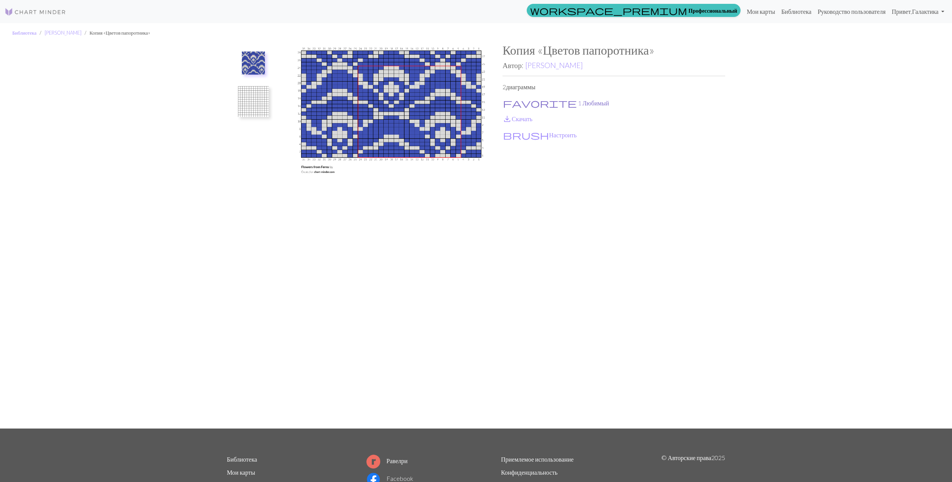
click at [508, 103] on span "favorite" at bounding box center [540, 103] width 74 height 11
click at [508, 118] on span "save_alt" at bounding box center [506, 118] width 9 height 11
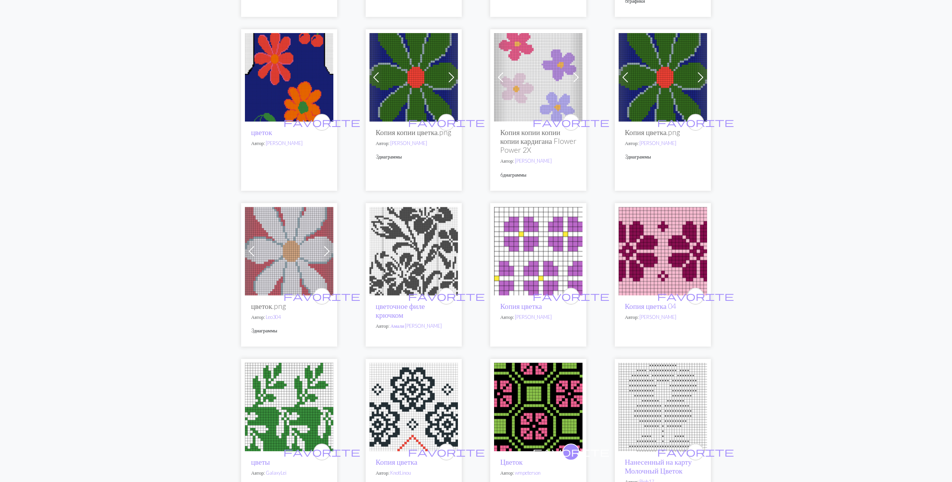
scroll to position [1384, 0]
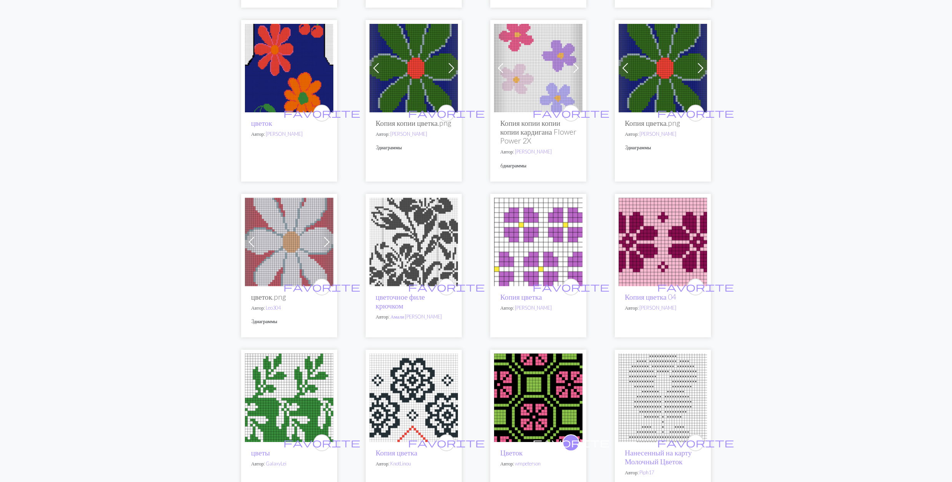
click at [283, 70] on img at bounding box center [289, 68] width 88 height 88
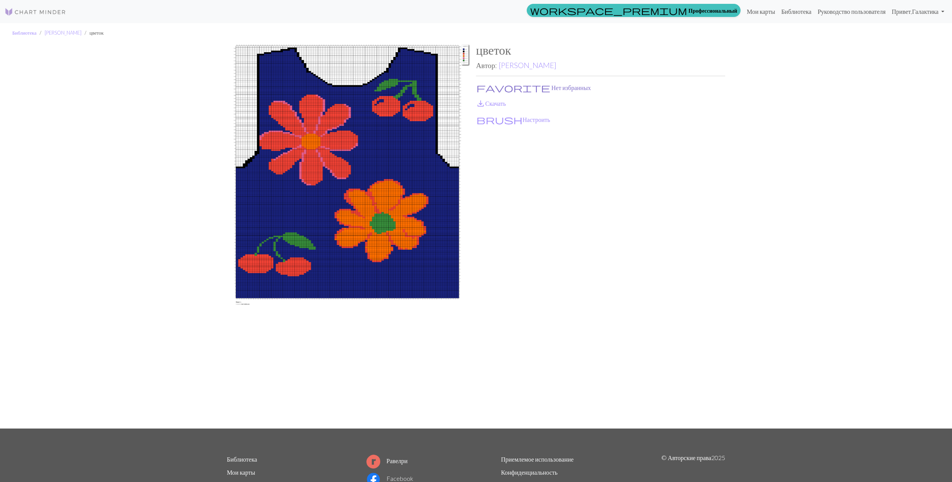
click at [483, 86] on span "favorite" at bounding box center [513, 87] width 74 height 11
click at [488, 103] on link "save_alt Скачать" at bounding box center [491, 103] width 30 height 7
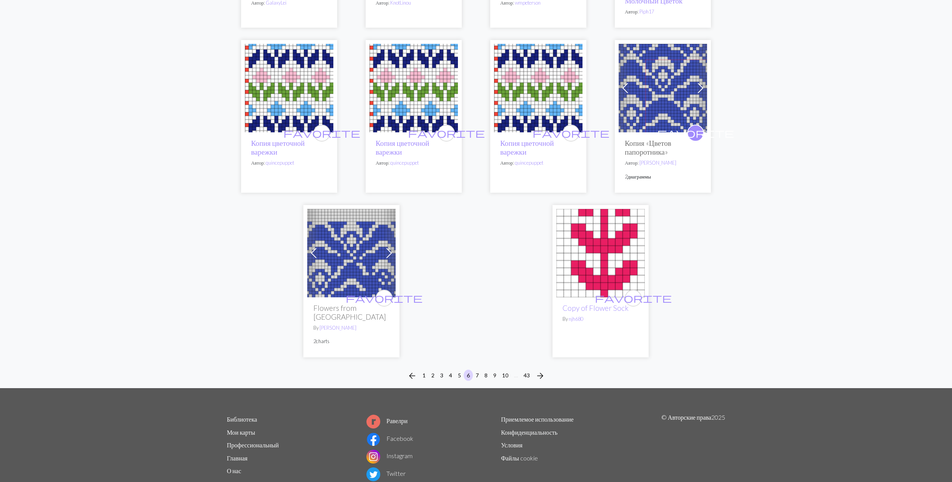
scroll to position [1845, 0]
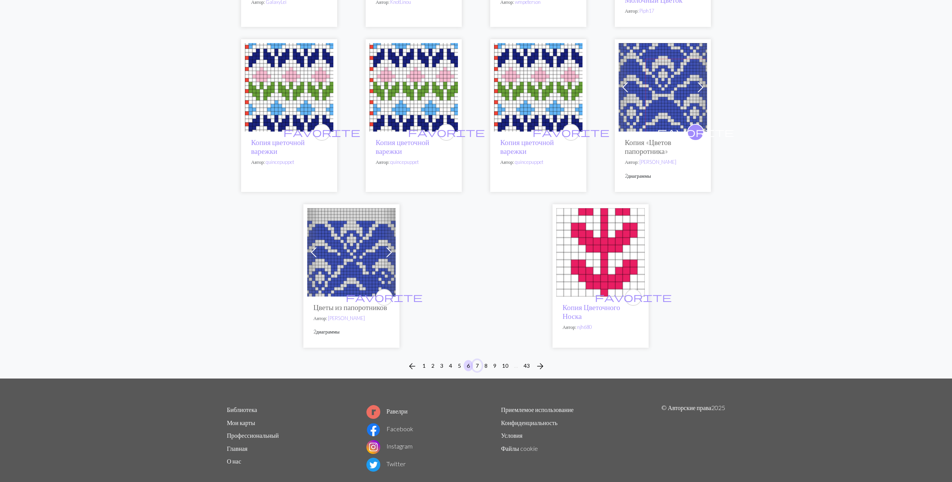
click at [475, 371] on button "7" at bounding box center [476, 365] width 9 height 11
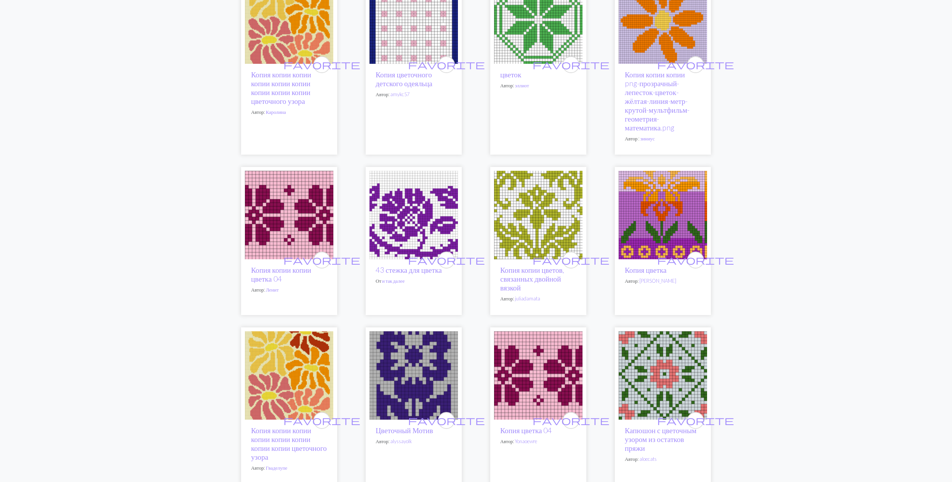
scroll to position [974, 0]
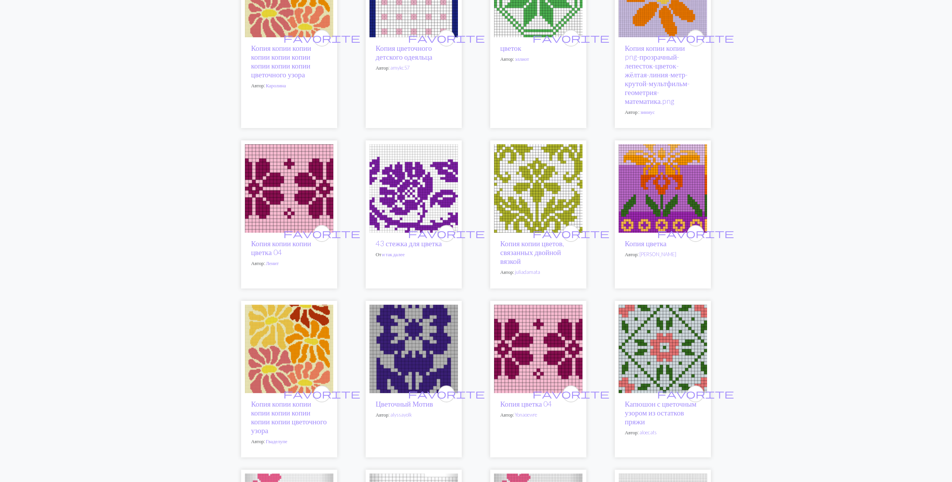
click at [660, 186] on img at bounding box center [662, 188] width 88 height 88
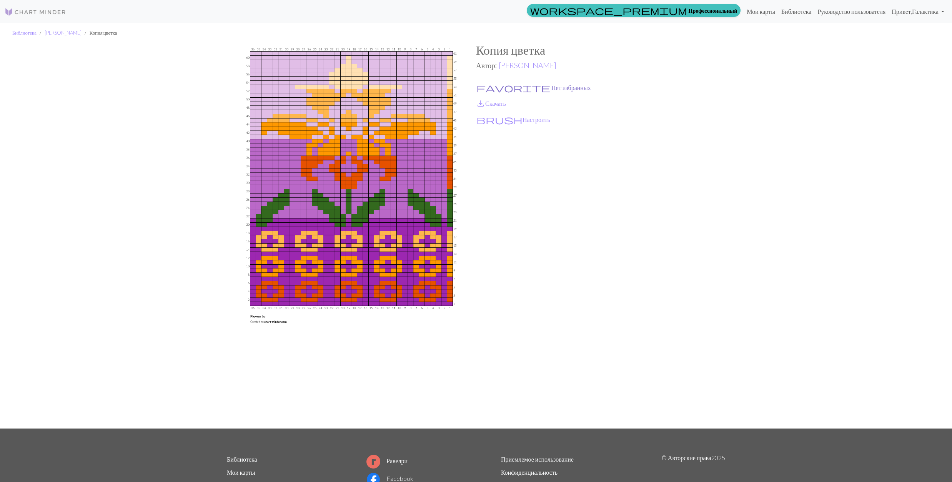
click at [480, 83] on span "favorite" at bounding box center [513, 87] width 74 height 11
click at [480, 100] on span "save_alt" at bounding box center [480, 103] width 9 height 11
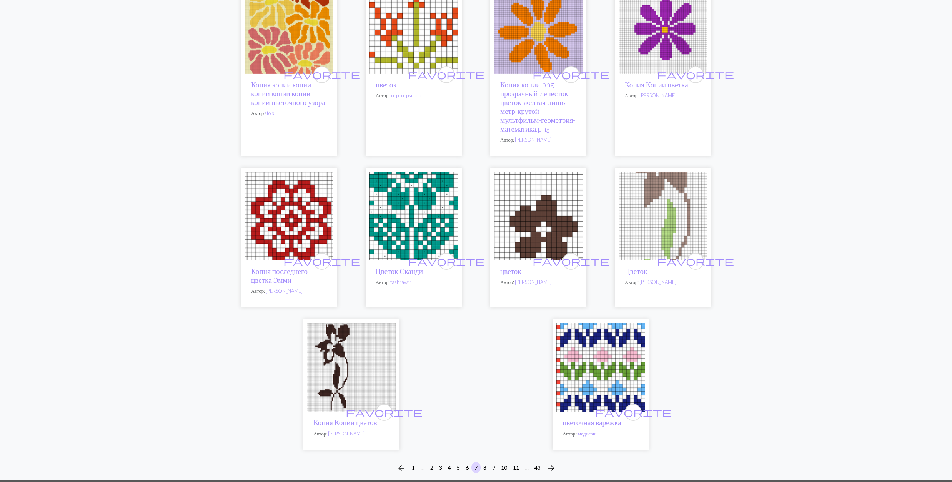
scroll to position [1926, 0]
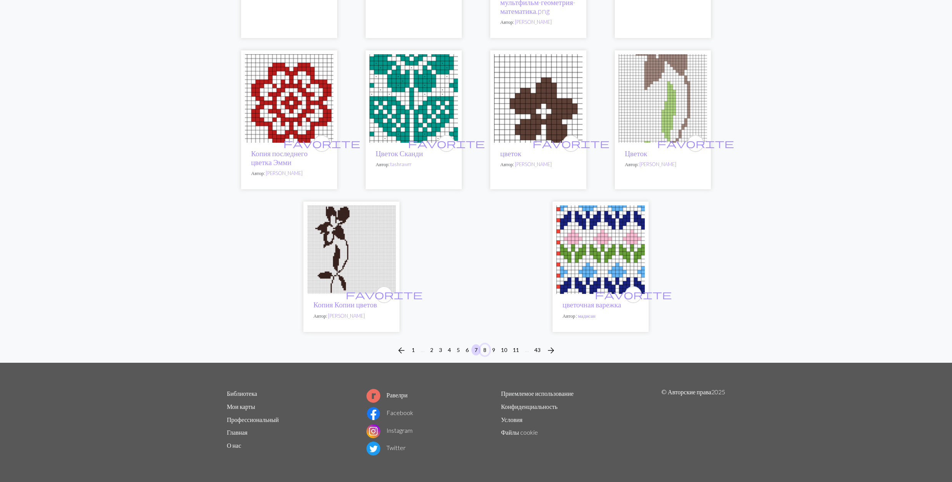
click at [482, 348] on button "8" at bounding box center [484, 349] width 9 height 11
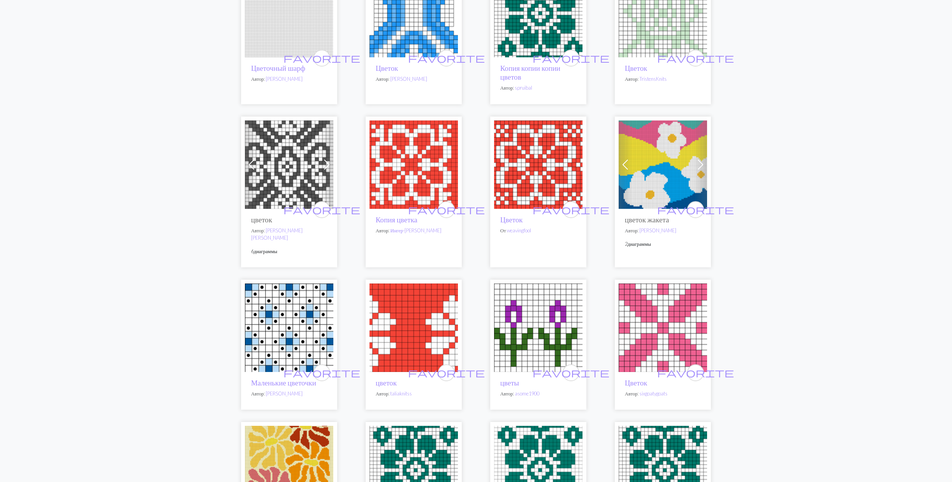
scroll to position [666, 0]
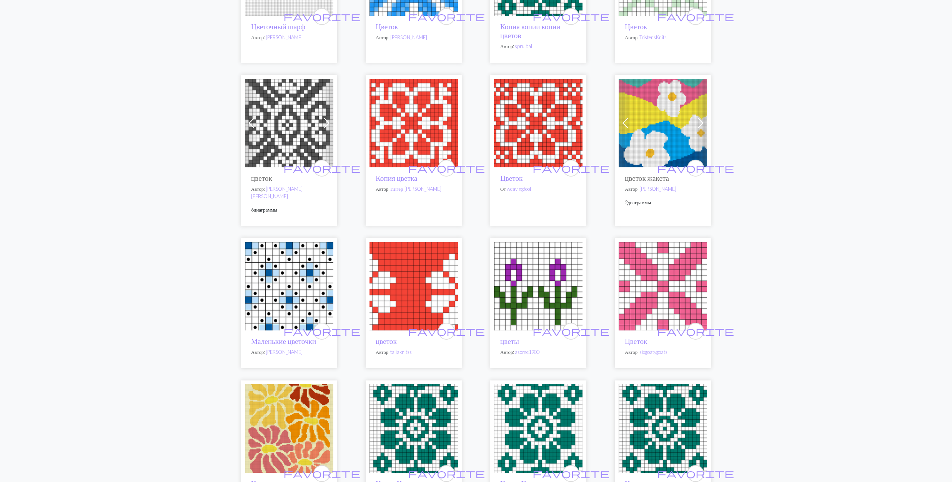
click at [637, 125] on img at bounding box center [662, 123] width 88 height 88
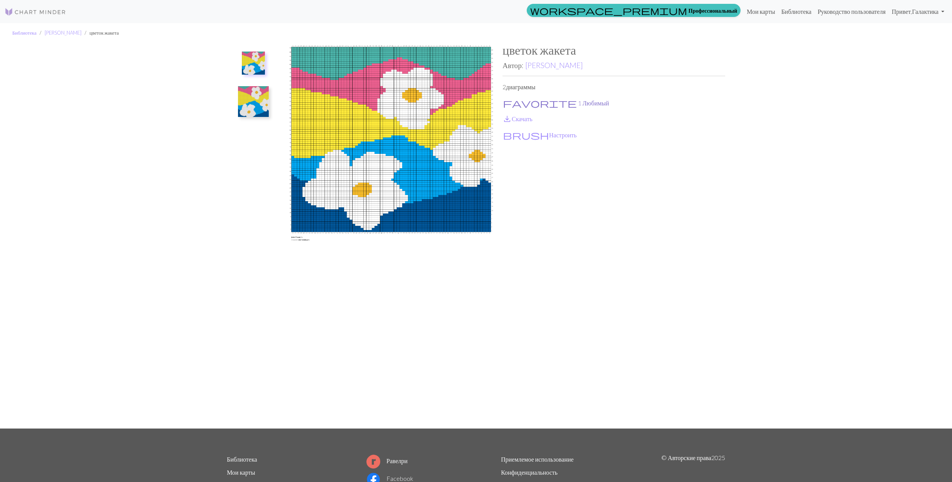
click at [517, 100] on button "favorite 1 Любимый" at bounding box center [555, 103] width 107 height 10
click at [511, 120] on span "save_alt" at bounding box center [506, 118] width 9 height 11
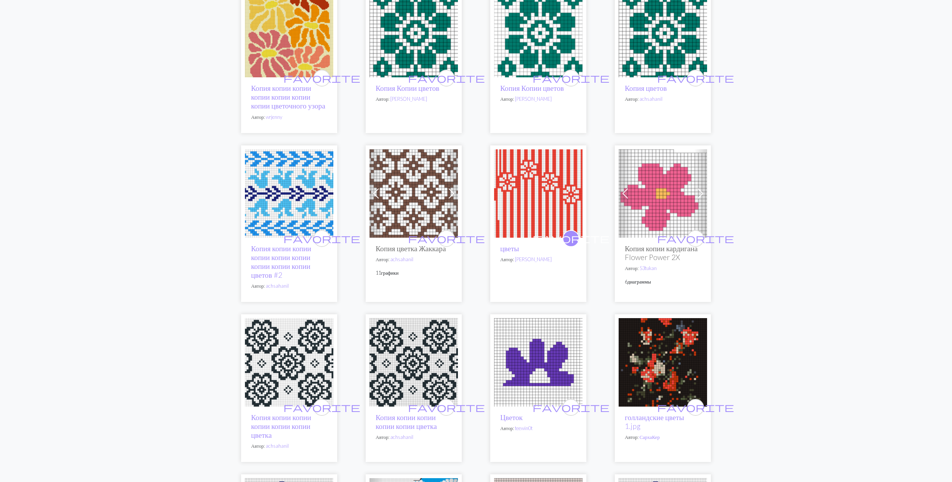
scroll to position [1076, 0]
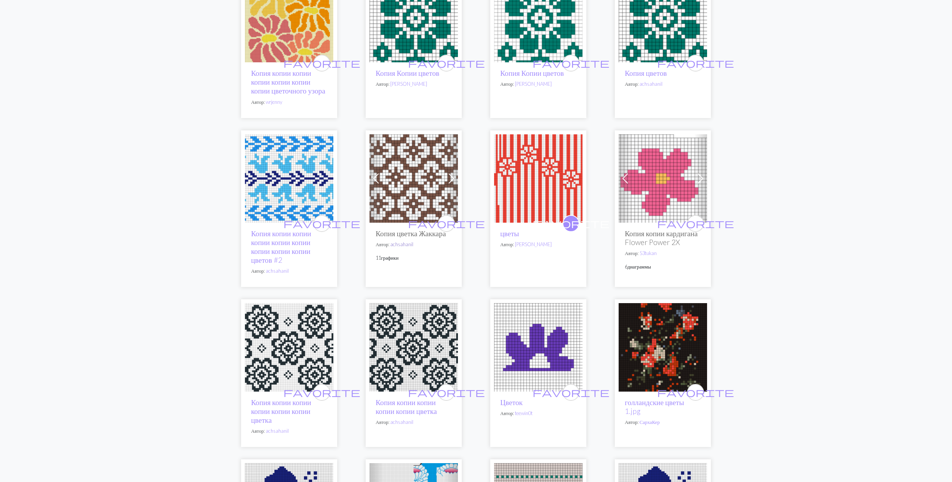
click at [404, 247] on link "achsahanil" at bounding box center [401, 244] width 23 height 6
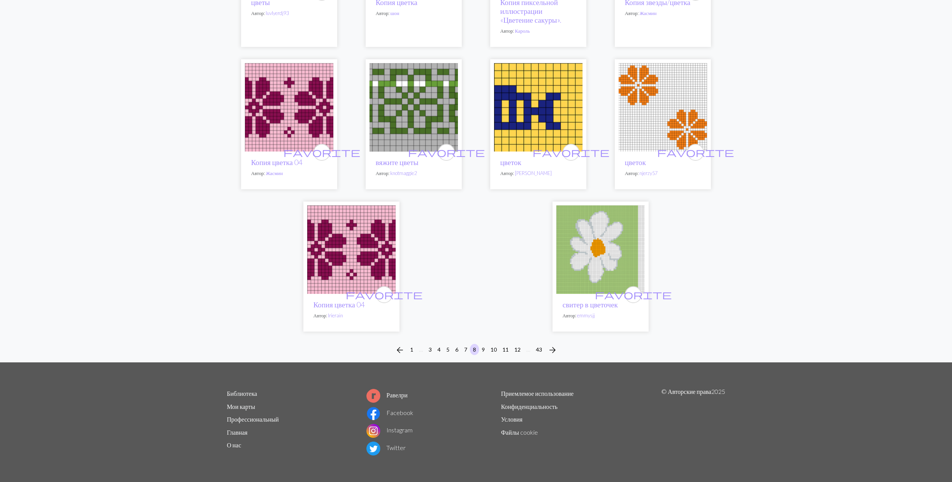
scroll to position [1814, 0]
click at [485, 348] on button "9" at bounding box center [482, 349] width 9 height 11
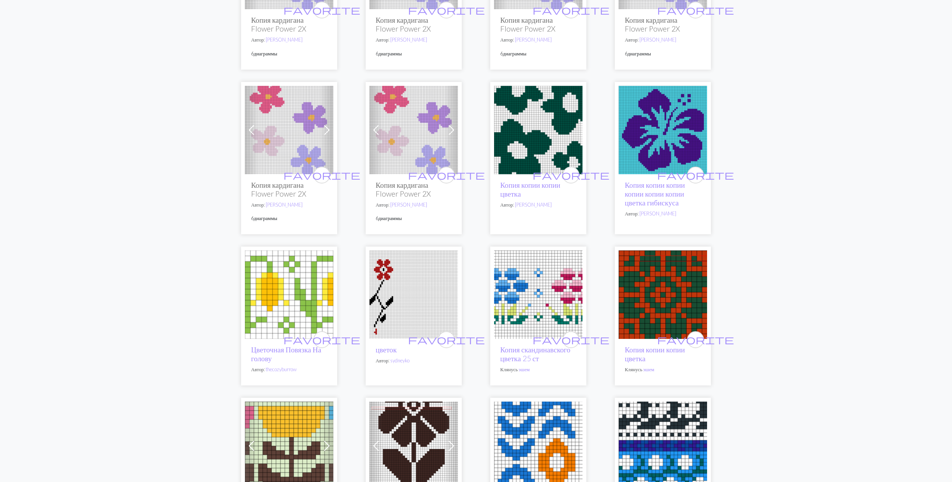
scroll to position [717, 0]
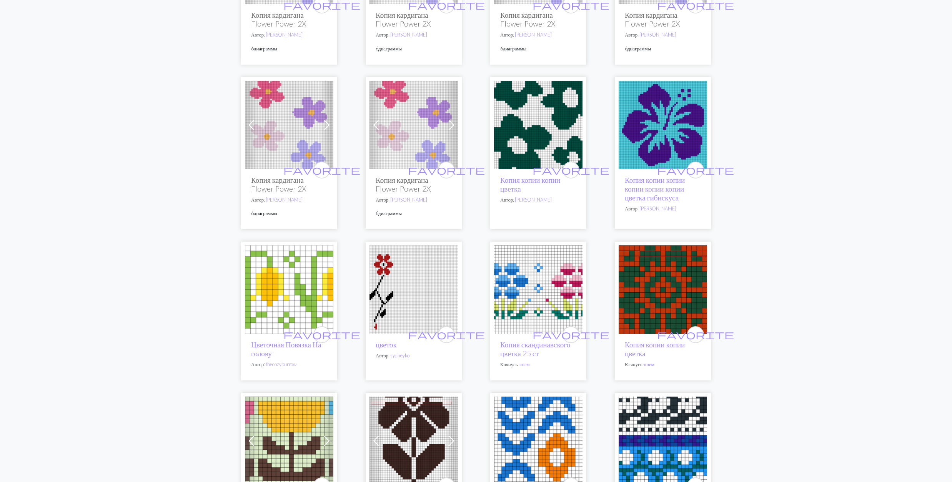
click at [285, 296] on img at bounding box center [289, 289] width 88 height 88
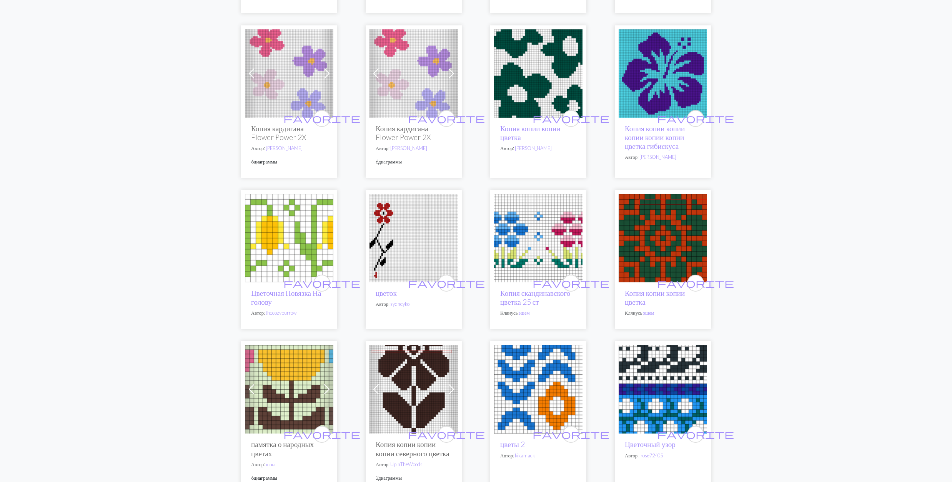
scroll to position [871, 0]
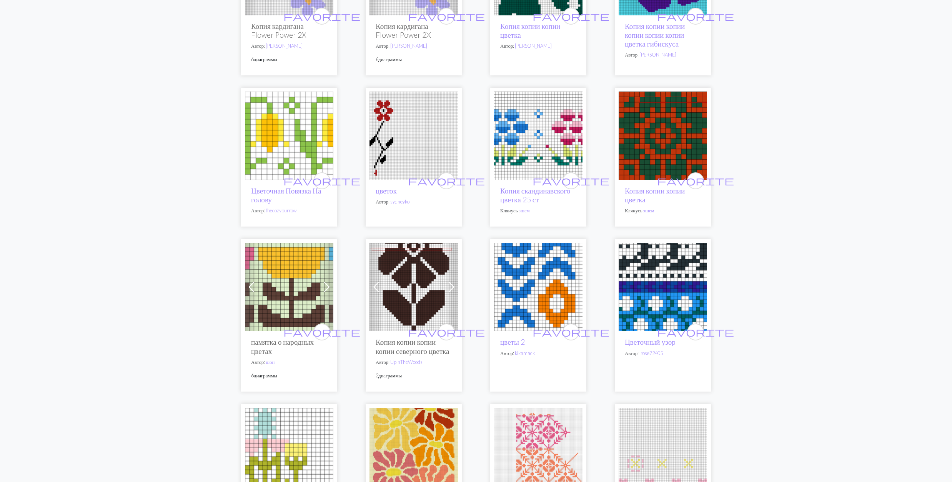
click at [655, 263] on img at bounding box center [662, 287] width 88 height 88
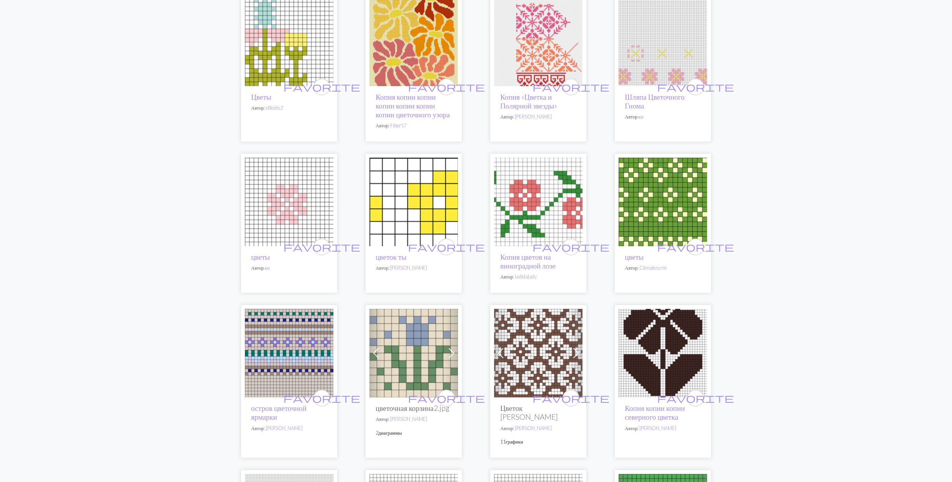
scroll to position [1281, 0]
click at [527, 430] on link "Лариса" at bounding box center [533, 427] width 37 height 6
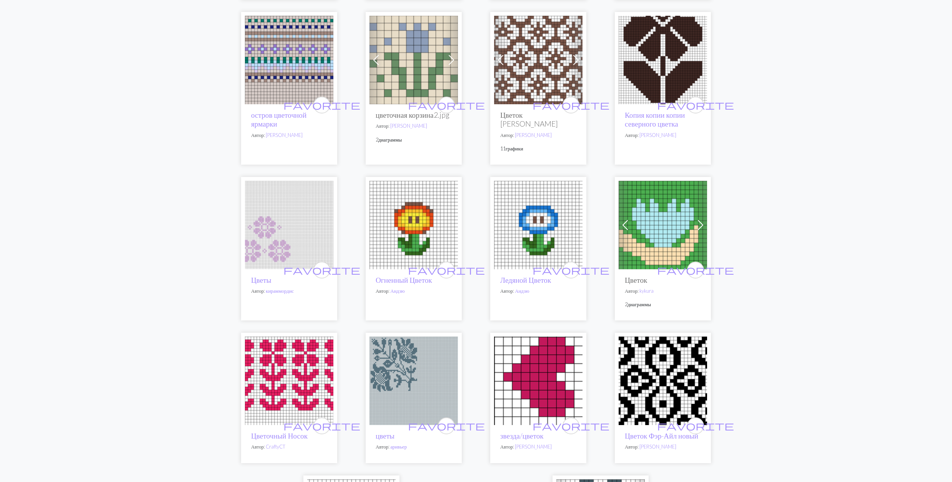
scroll to position [1733, 0]
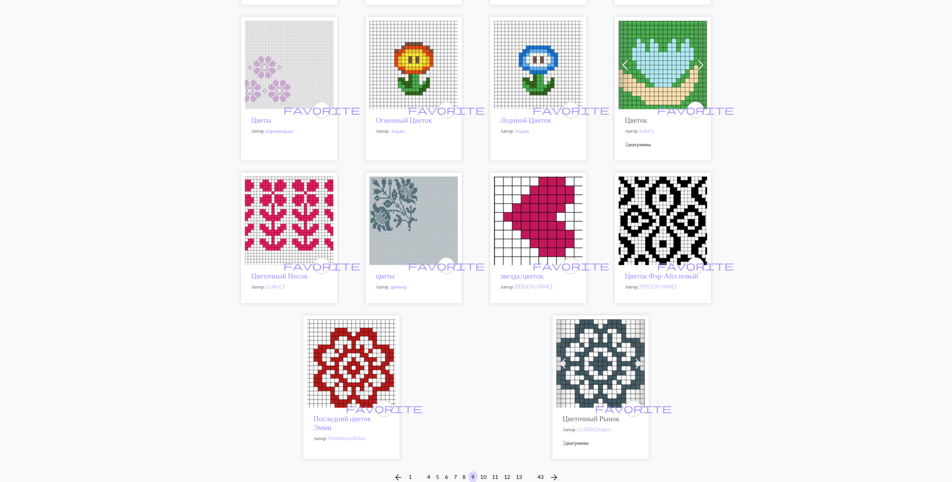
click at [656, 94] on img at bounding box center [662, 65] width 88 height 88
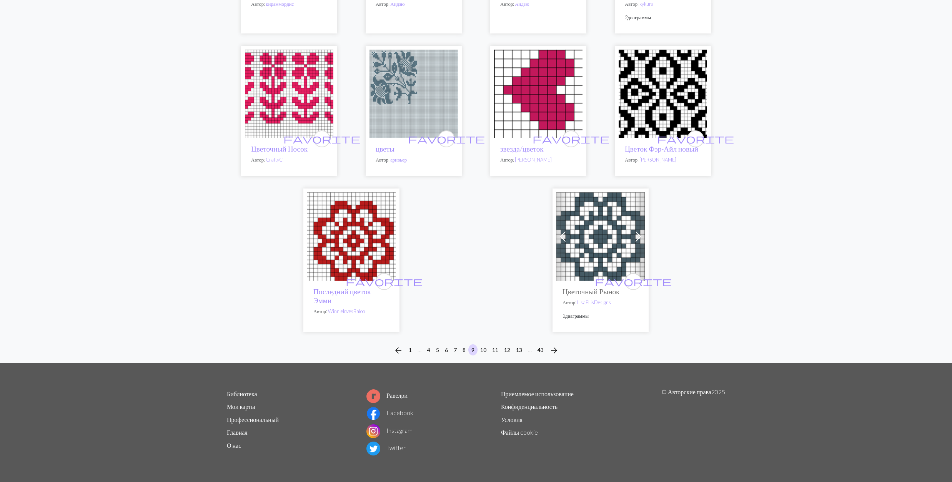
scroll to position [1878, 0]
click at [484, 348] on button "10" at bounding box center [483, 349] width 12 height 11
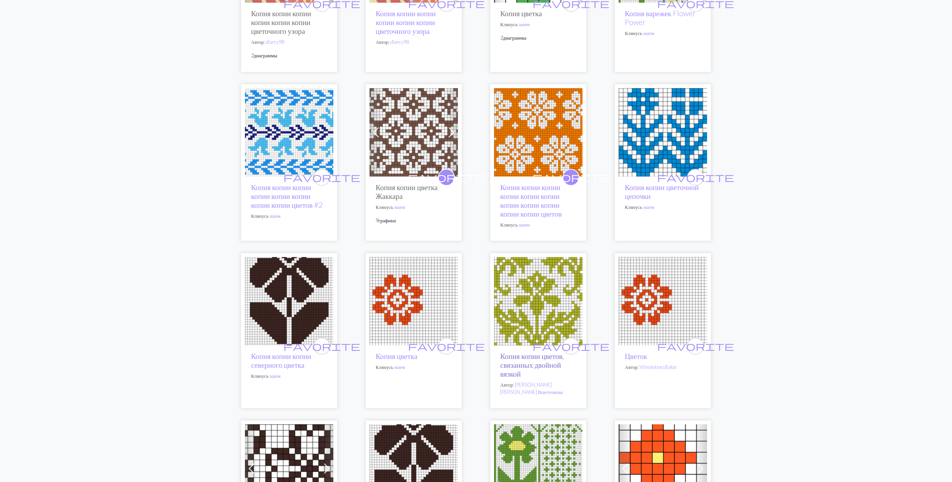
scroll to position [359, 0]
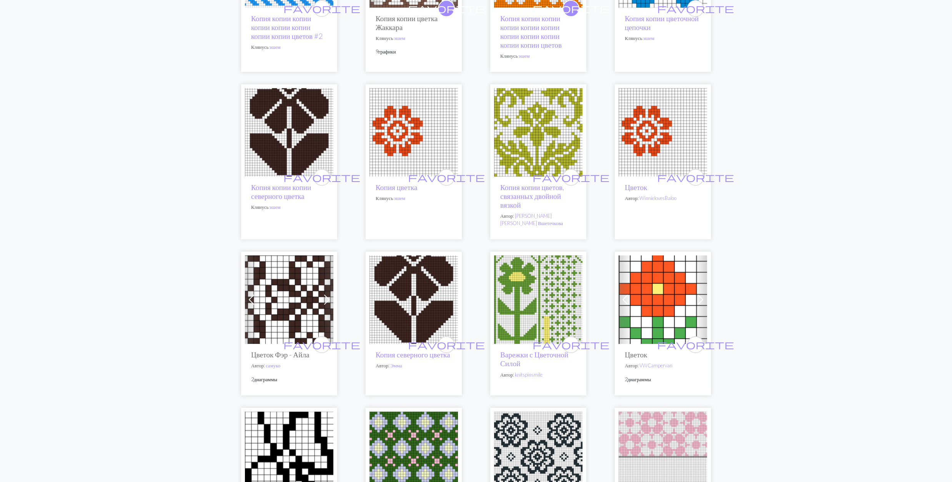
click at [289, 292] on img at bounding box center [289, 299] width 88 height 88
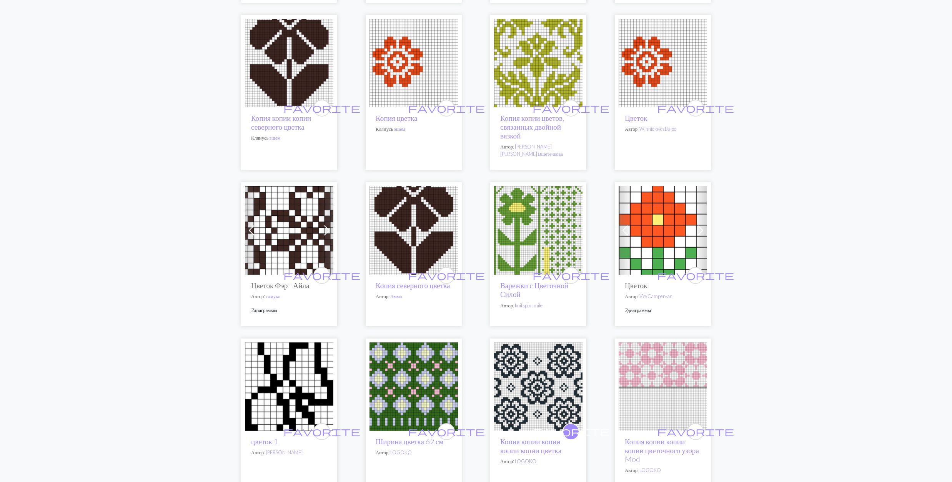
scroll to position [461, 0]
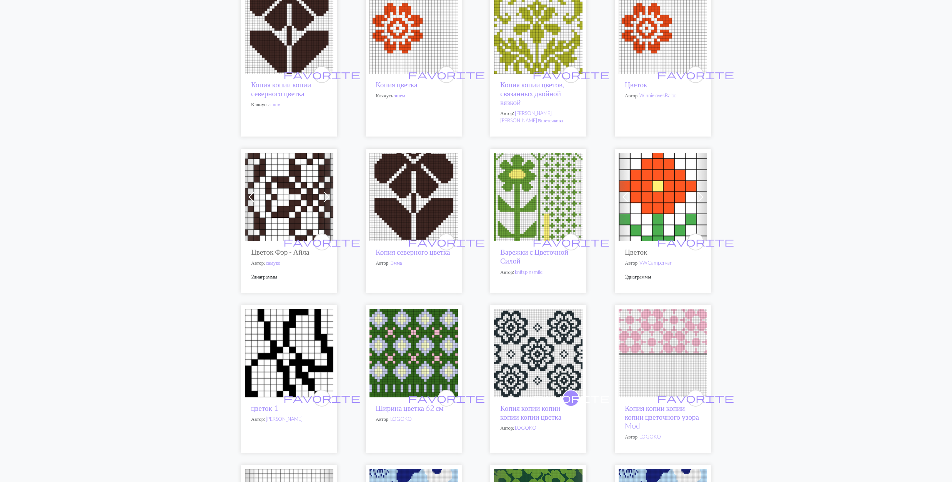
click at [405, 176] on img at bounding box center [413, 197] width 88 height 88
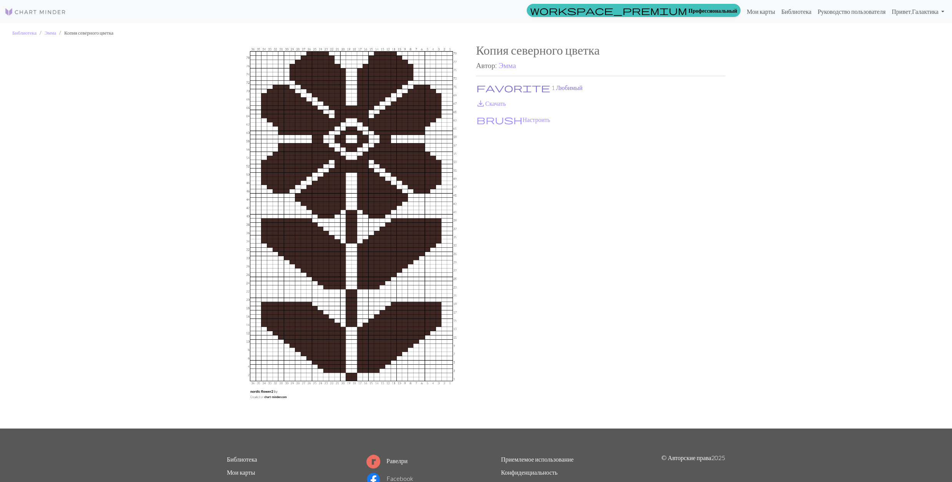
click at [483, 83] on span "favorite" at bounding box center [513, 87] width 74 height 11
click at [483, 101] on span "save_alt" at bounding box center [480, 103] width 9 height 11
click at [514, 63] on link "Эмма" at bounding box center [506, 65] width 17 height 9
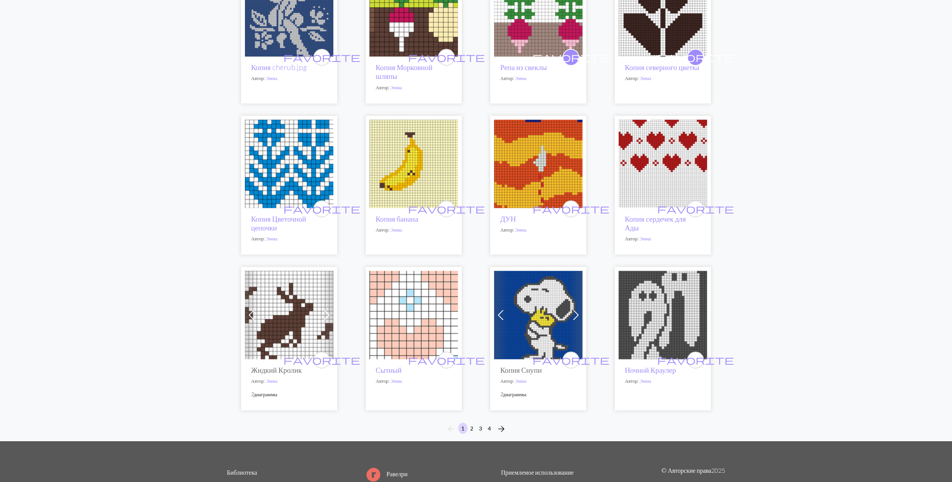
scroll to position [428, 0]
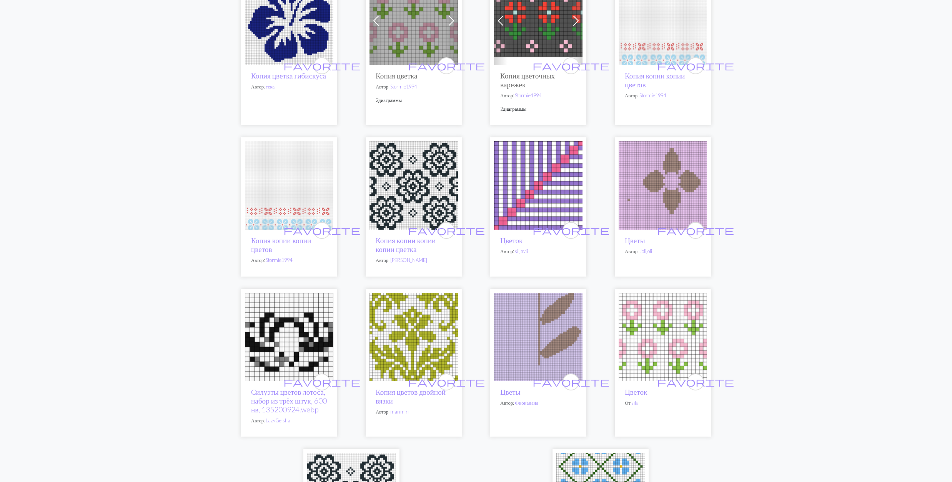
scroll to position [1691, 0]
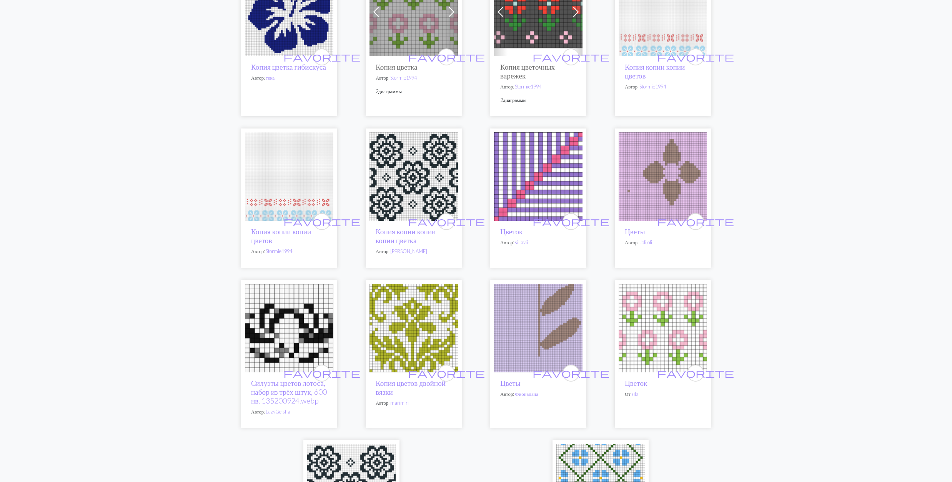
click at [538, 171] on img at bounding box center [538, 176] width 88 height 88
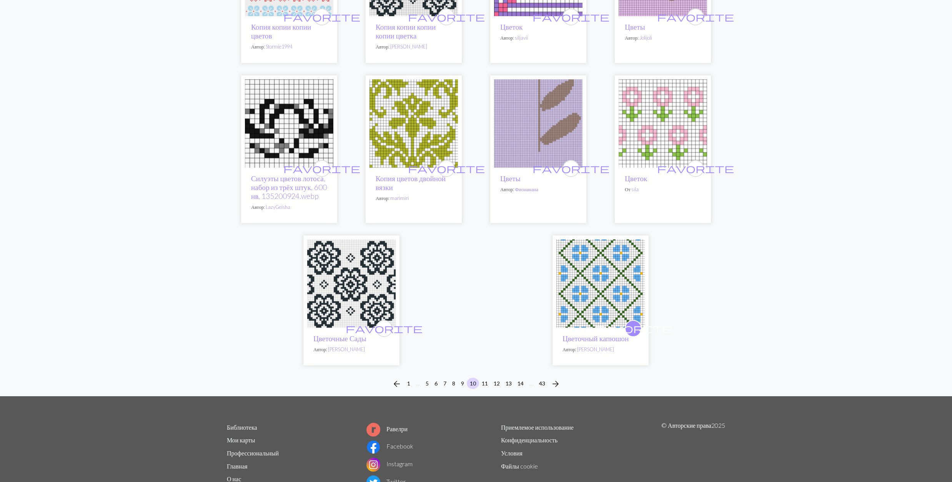
scroll to position [1896, 0]
click at [485, 386] on button "11" at bounding box center [484, 382] width 12 height 11
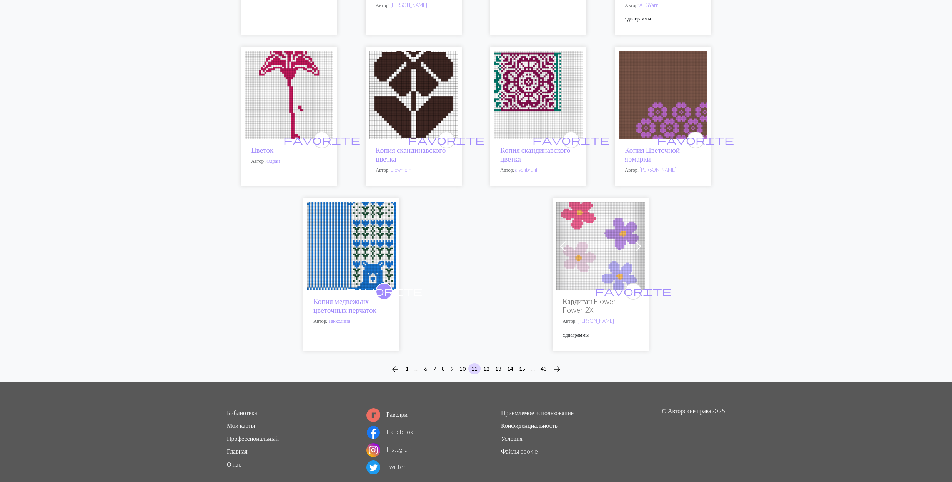
scroll to position [1882, 0]
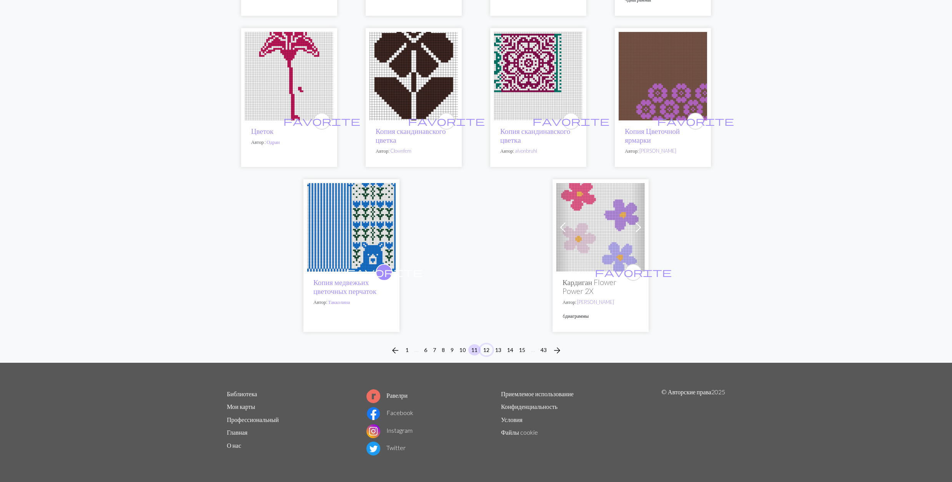
click at [489, 349] on button "12" at bounding box center [486, 349] width 12 height 11
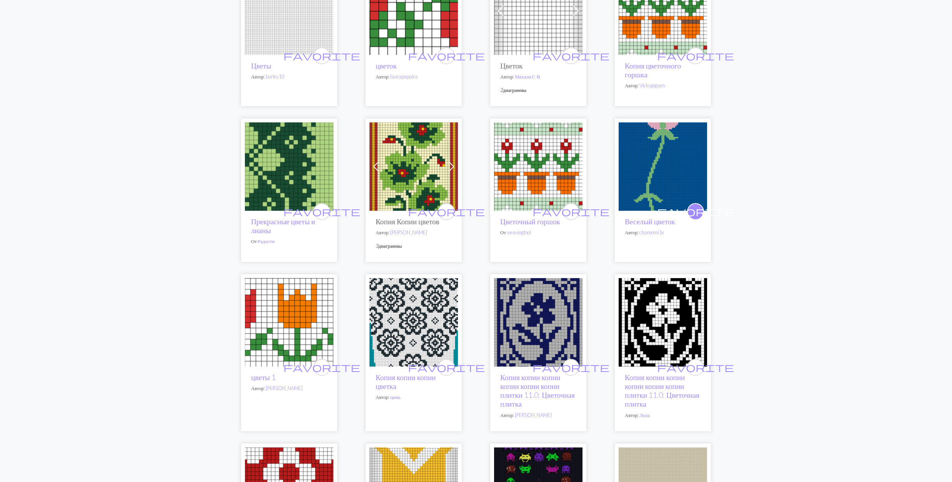
scroll to position [666, 0]
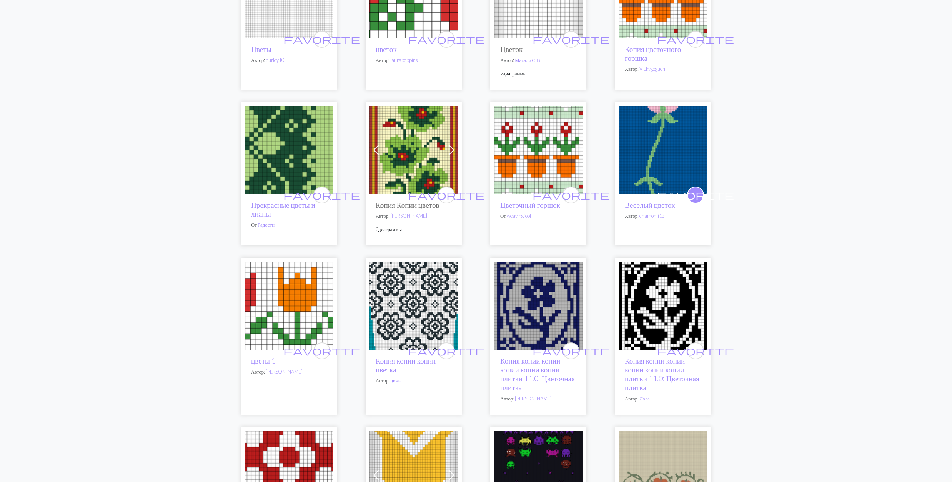
click at [531, 176] on img at bounding box center [538, 150] width 88 height 88
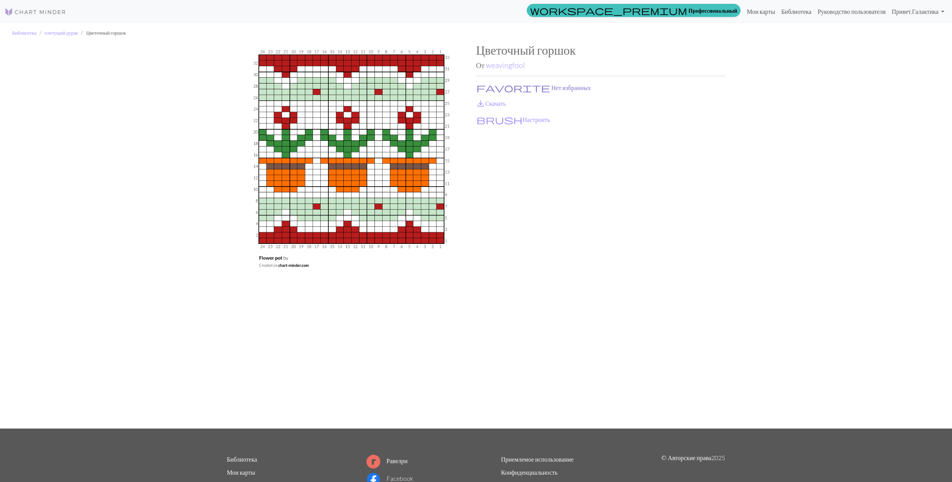
click at [483, 87] on span "favorite" at bounding box center [513, 87] width 74 height 11
click at [486, 102] on link "save_alt Скачать" at bounding box center [491, 103] width 30 height 7
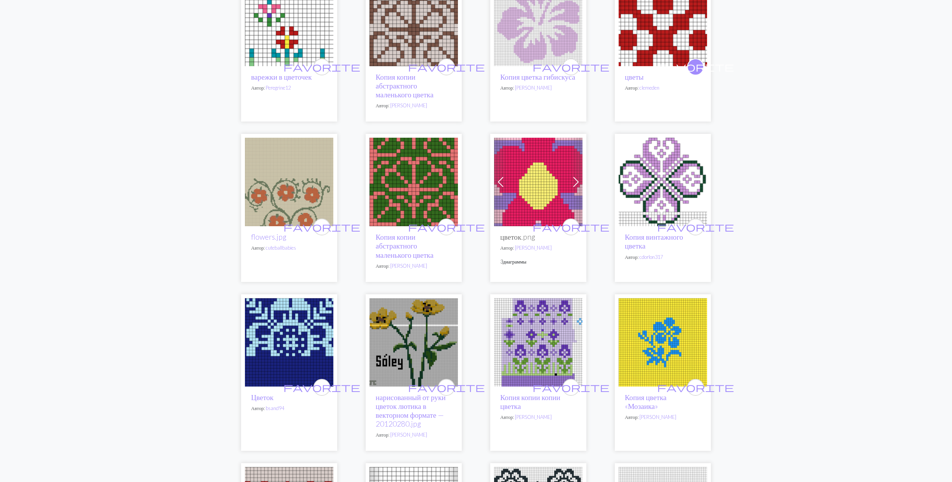
scroll to position [1384, 0]
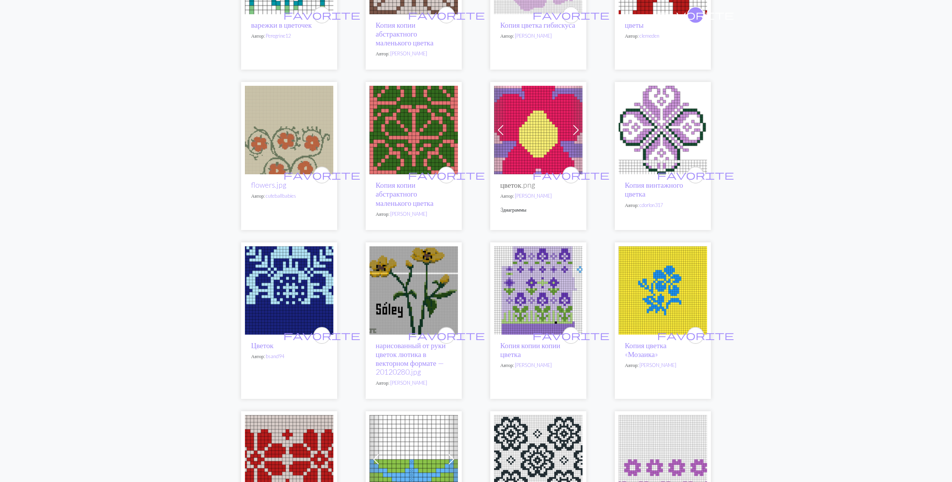
click at [290, 317] on img at bounding box center [289, 290] width 88 height 88
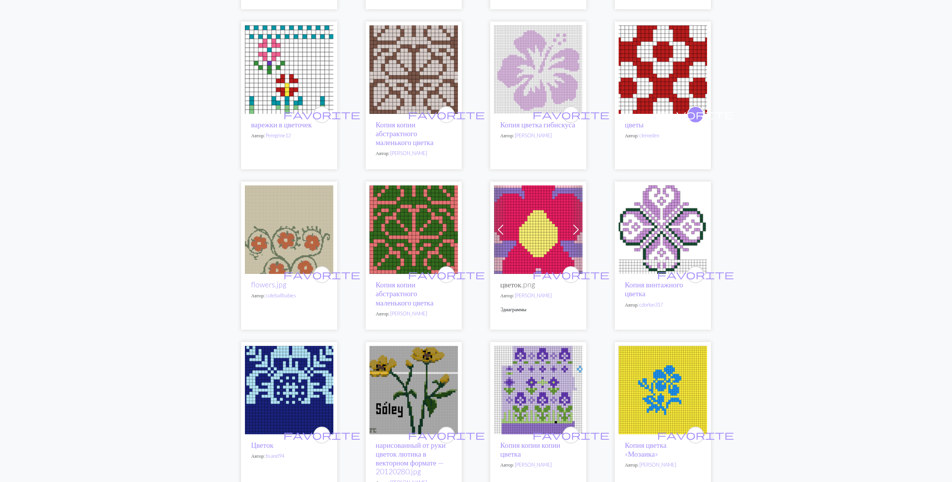
scroll to position [1486, 0]
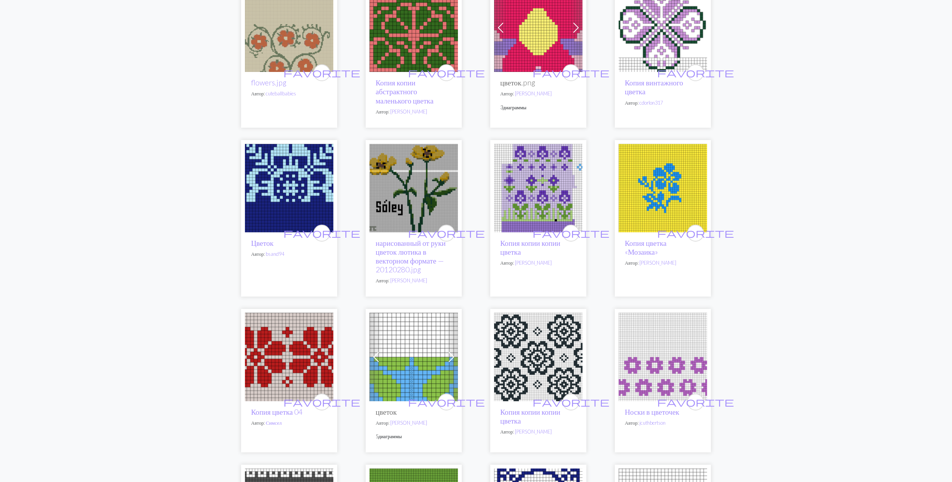
click at [542, 210] on img at bounding box center [538, 188] width 88 height 88
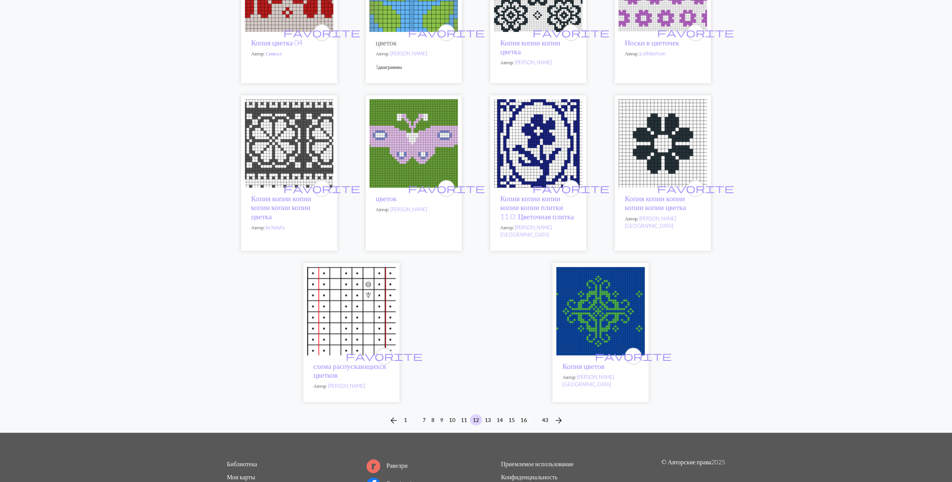
scroll to position [1896, 0]
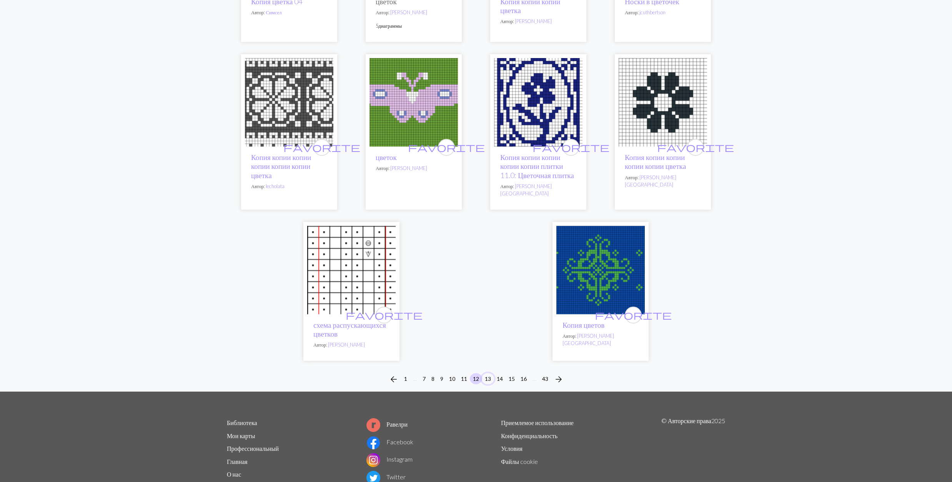
click at [489, 384] on button "13" at bounding box center [488, 378] width 12 height 11
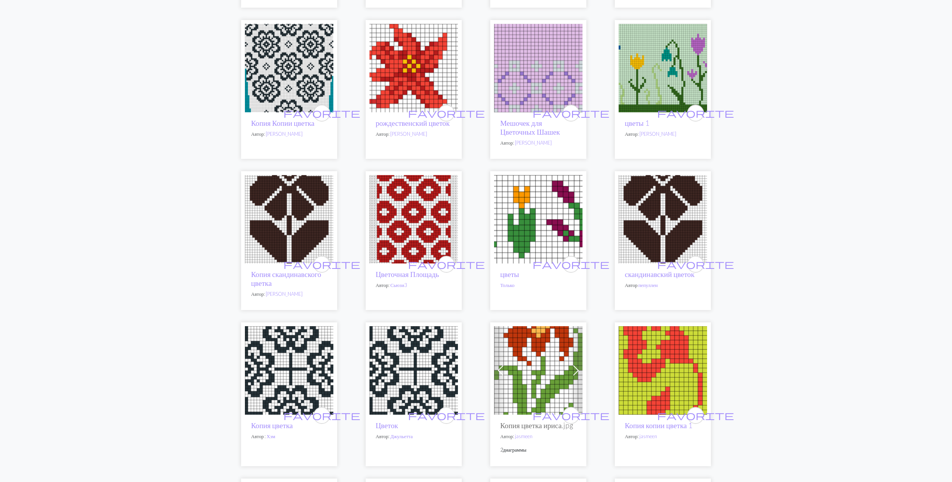
scroll to position [256, 0]
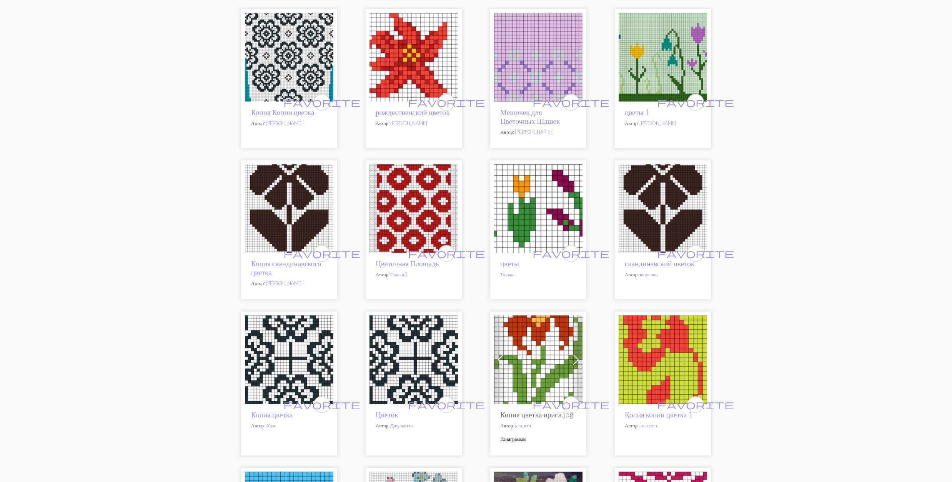
click at [408, 195] on img at bounding box center [413, 208] width 88 height 88
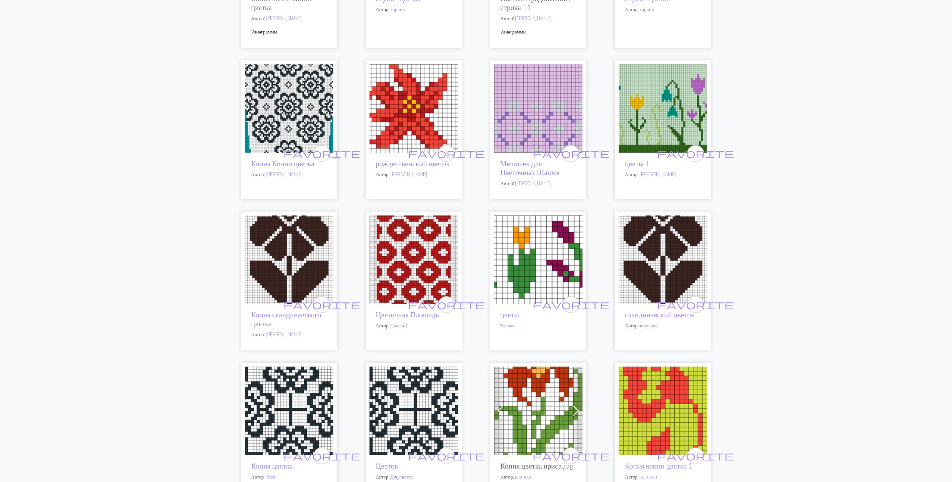
scroll to position [461, 0]
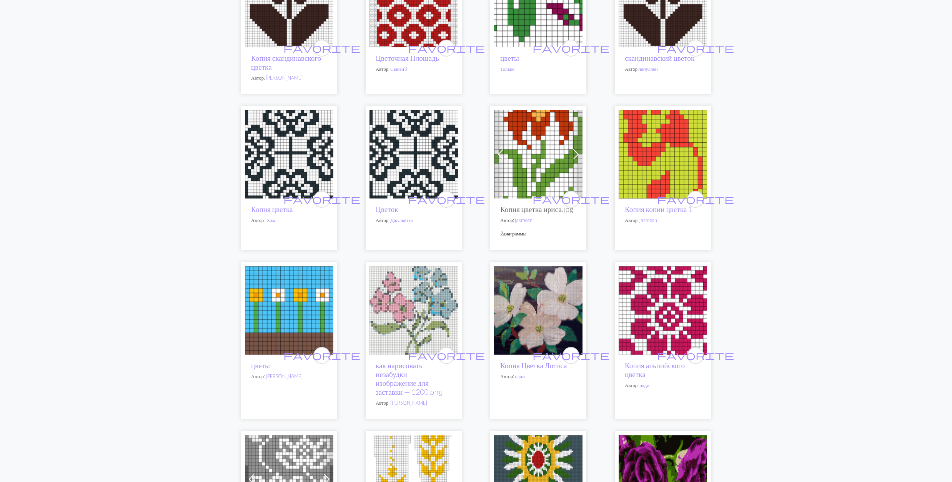
click at [405, 158] on img at bounding box center [413, 154] width 88 height 88
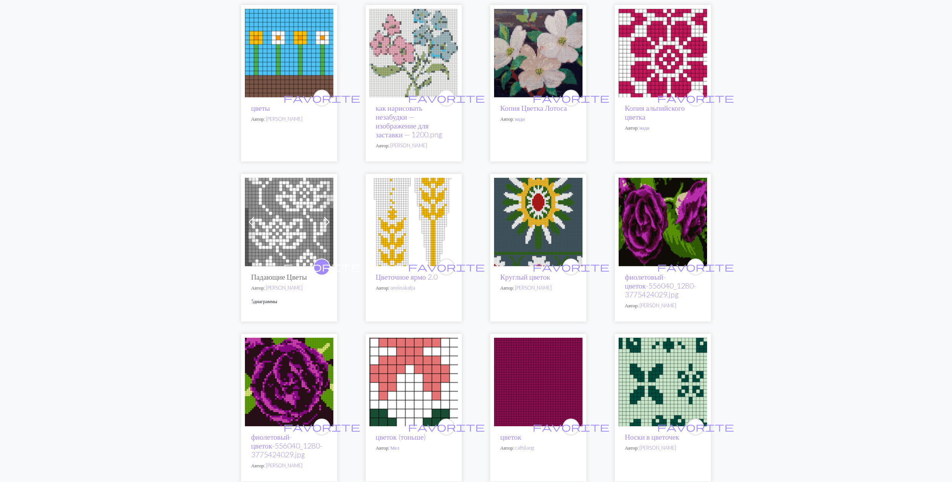
scroll to position [769, 0]
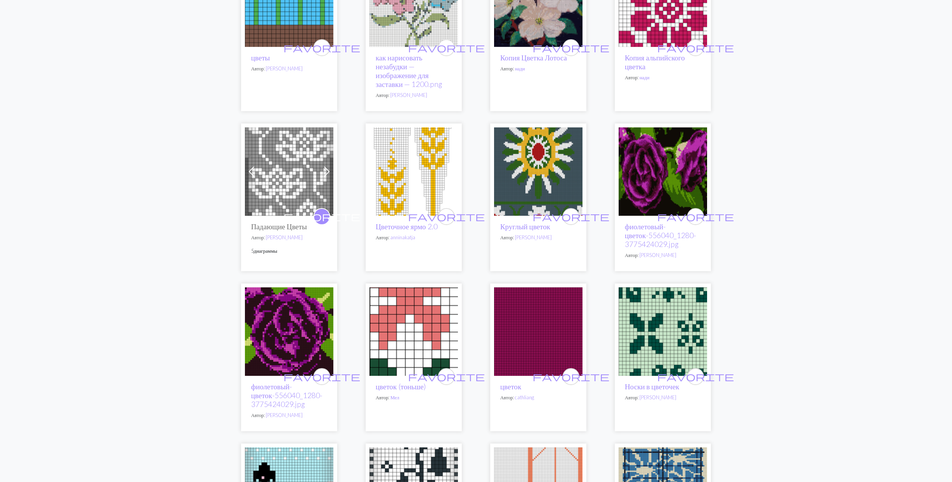
click at [537, 169] on img at bounding box center [538, 171] width 88 height 88
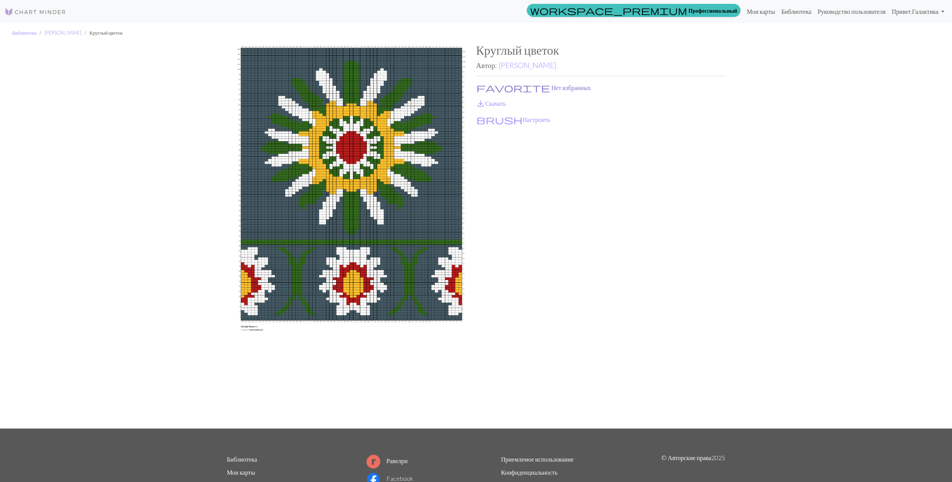
click at [508, 85] on button "favorite Нет избранных" at bounding box center [533, 88] width 115 height 10
click at [502, 100] on link "save_alt Скачать" at bounding box center [491, 103] width 30 height 7
click at [523, 65] on link "Мириам Гривз" at bounding box center [527, 65] width 58 height 9
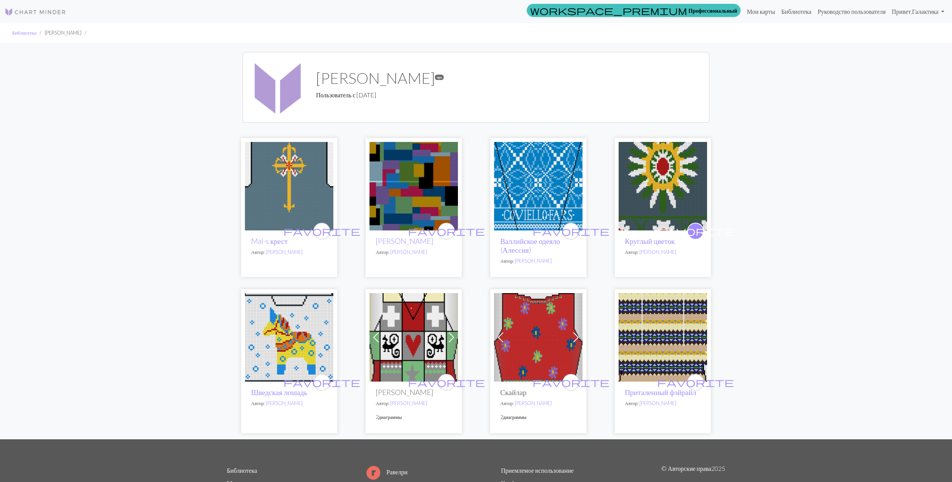
click at [294, 181] on img at bounding box center [289, 186] width 88 height 88
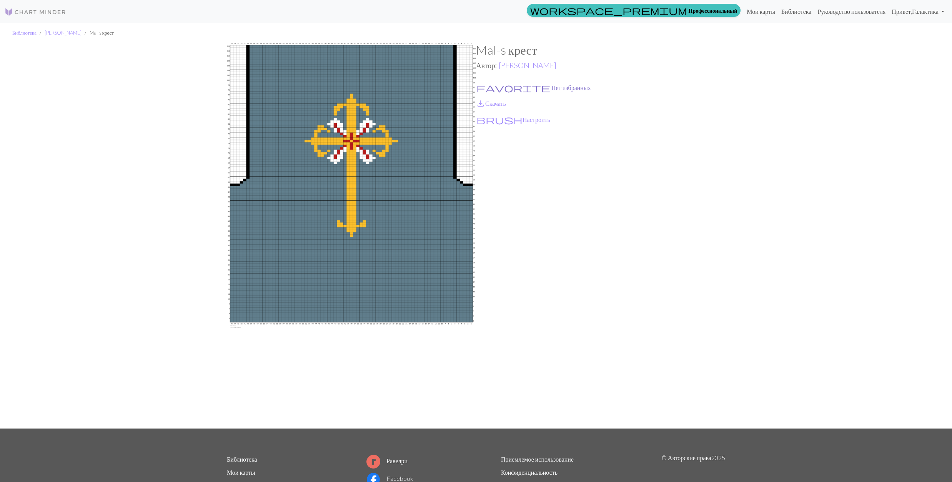
click at [492, 88] on button "favorite Нет избранных" at bounding box center [533, 88] width 115 height 10
click at [489, 100] on link "save_alt Скачать" at bounding box center [491, 103] width 30 height 7
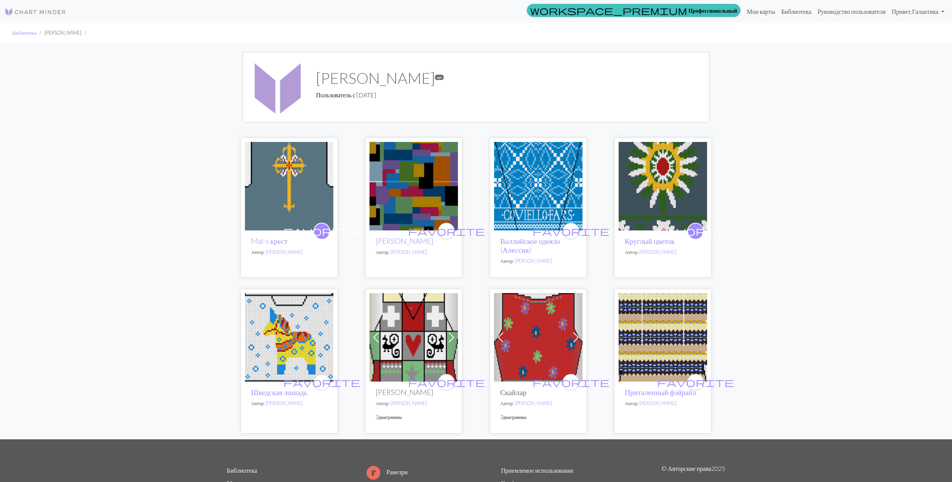
click at [421, 192] on img at bounding box center [413, 186] width 88 height 88
click at [540, 188] on img at bounding box center [538, 186] width 88 height 88
click at [294, 334] on img at bounding box center [289, 337] width 88 height 88
click at [419, 344] on img at bounding box center [413, 337] width 88 height 88
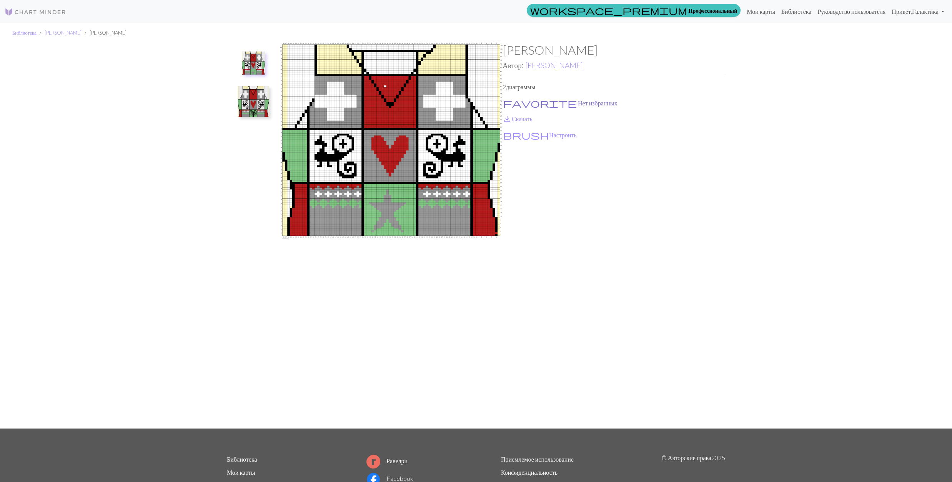
click at [514, 101] on button "favorite Нет избранных" at bounding box center [559, 103] width 115 height 10
click at [511, 117] on span "save_alt" at bounding box center [506, 118] width 9 height 11
click at [254, 106] on img at bounding box center [253, 101] width 31 height 31
click at [257, 68] on img at bounding box center [253, 66] width 31 height 31
click at [257, 105] on img at bounding box center [253, 101] width 31 height 31
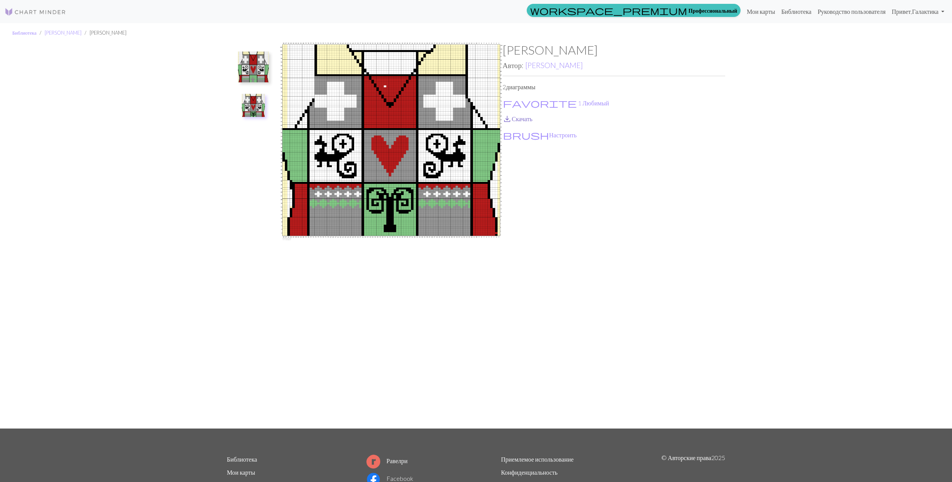
click at [512, 116] on link "save_alt Скачать" at bounding box center [517, 118] width 30 height 7
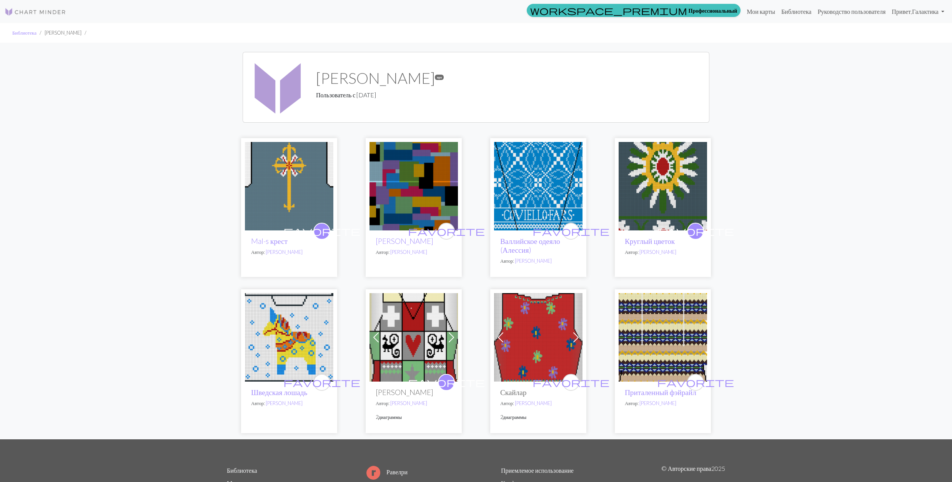
click at [535, 334] on img at bounding box center [538, 337] width 88 height 88
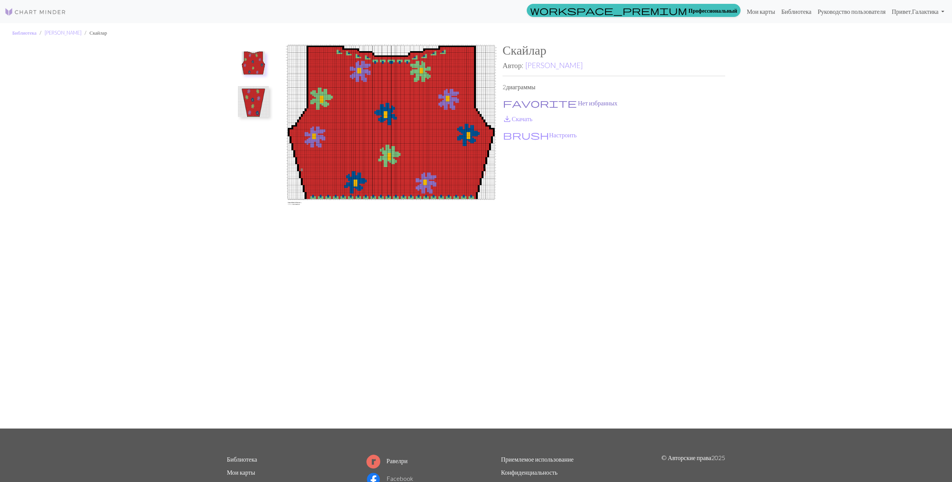
click at [511, 101] on span "favorite" at bounding box center [540, 103] width 74 height 11
click at [510, 116] on span "save_alt" at bounding box center [506, 118] width 9 height 11
click at [249, 97] on img at bounding box center [253, 101] width 31 height 31
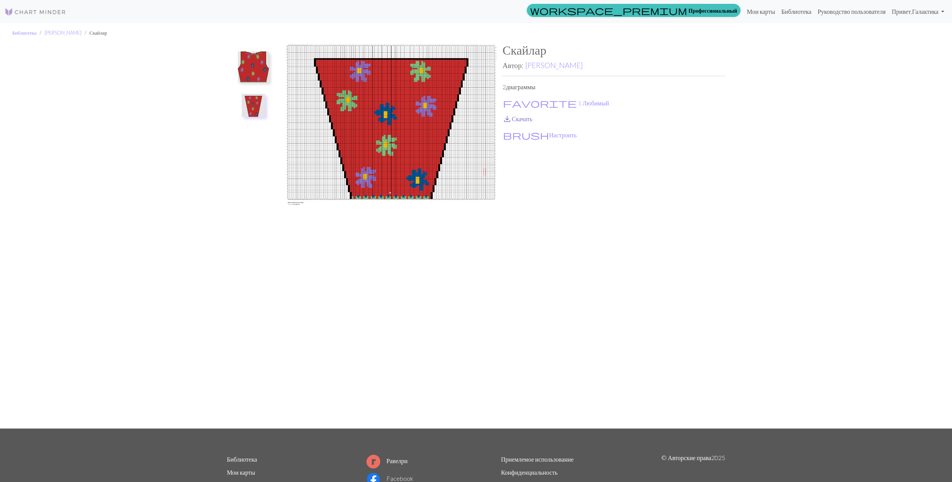
click at [517, 116] on link "save_alt Скачать" at bounding box center [517, 118] width 30 height 7
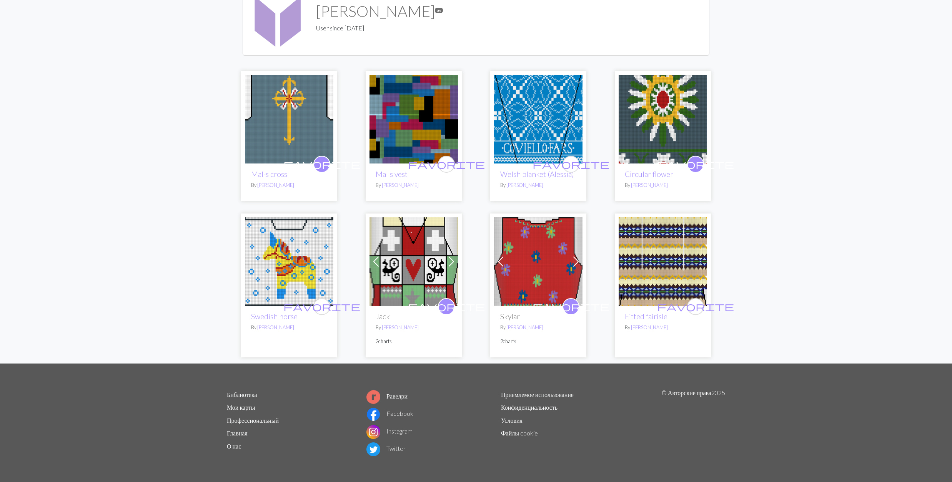
scroll to position [68, 0]
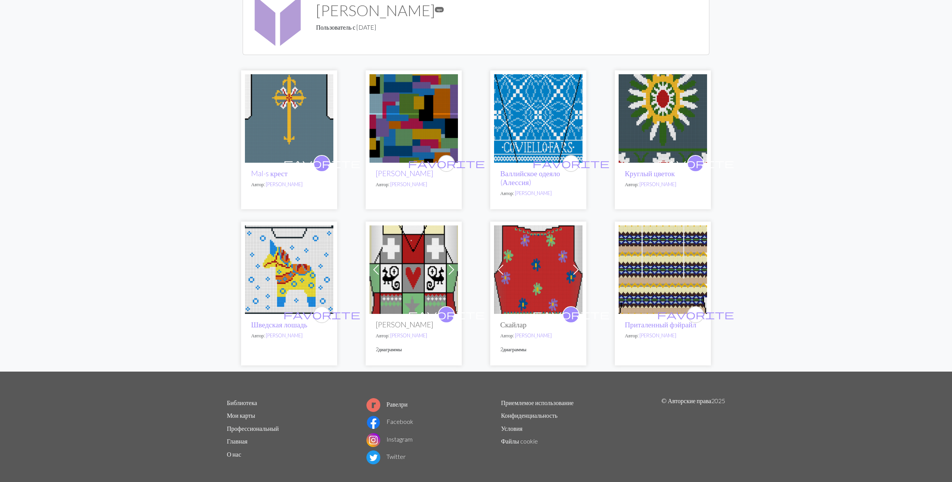
click at [658, 259] on img at bounding box center [662, 269] width 88 height 88
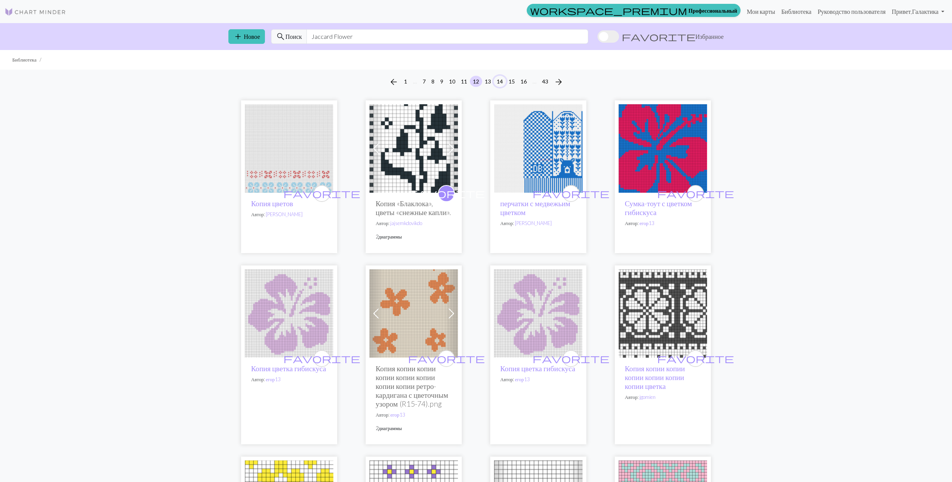
click at [498, 80] on button "14" at bounding box center [499, 81] width 12 height 11
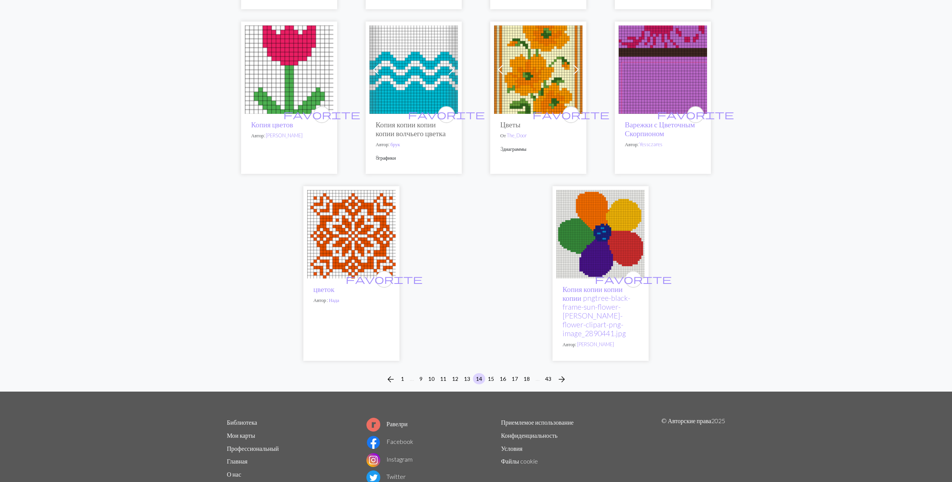
scroll to position [1896, 0]
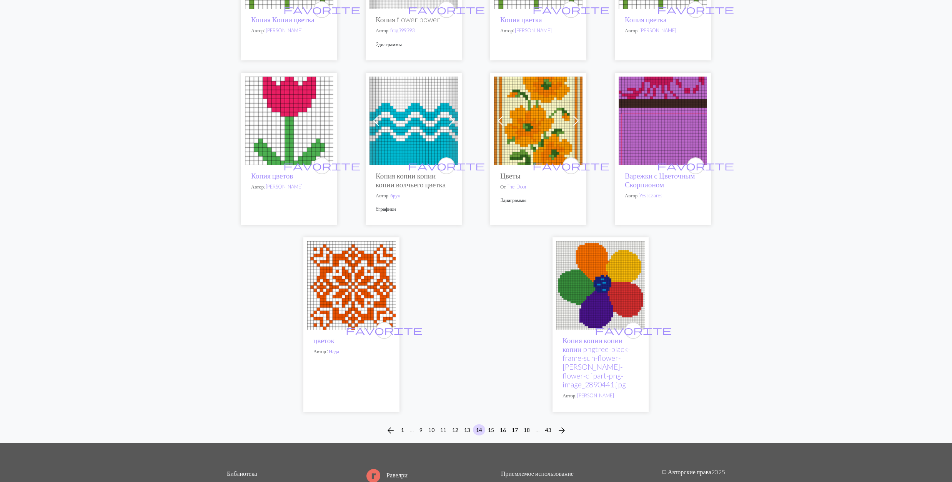
click at [652, 159] on img at bounding box center [662, 120] width 88 height 88
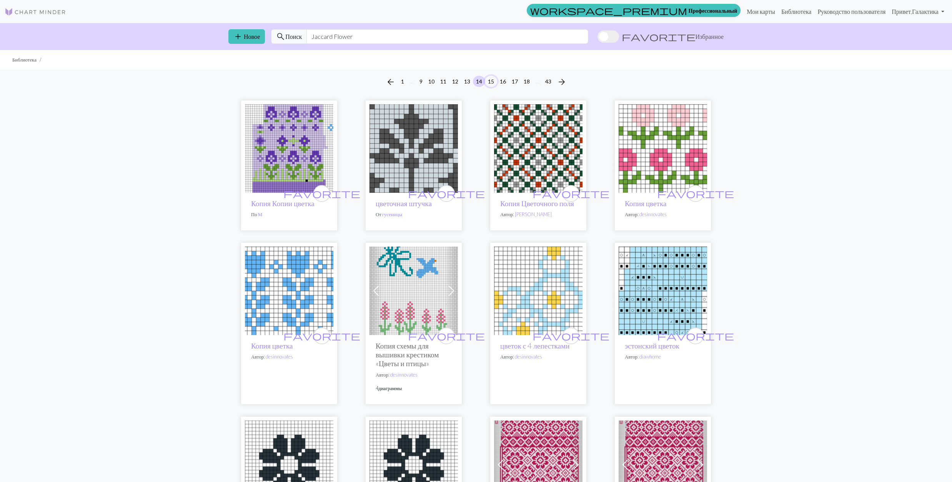
click at [489, 80] on button "15" at bounding box center [491, 81] width 12 height 11
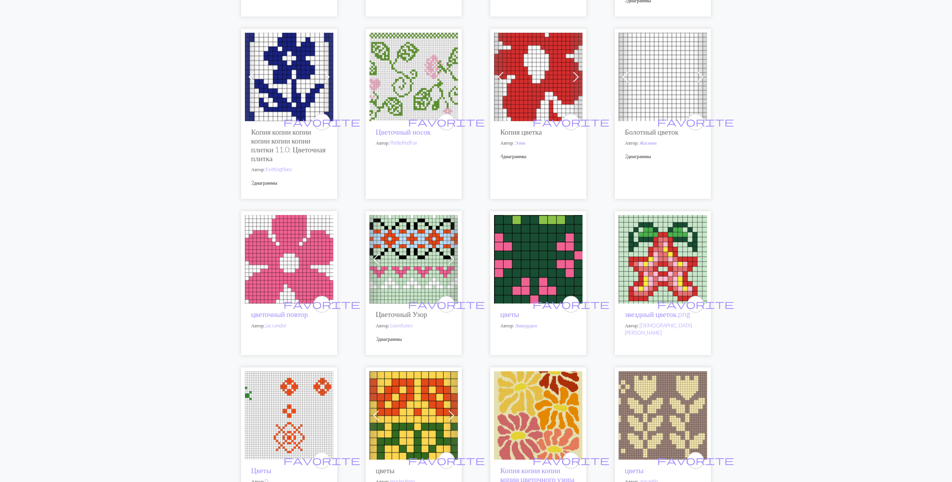
scroll to position [820, 0]
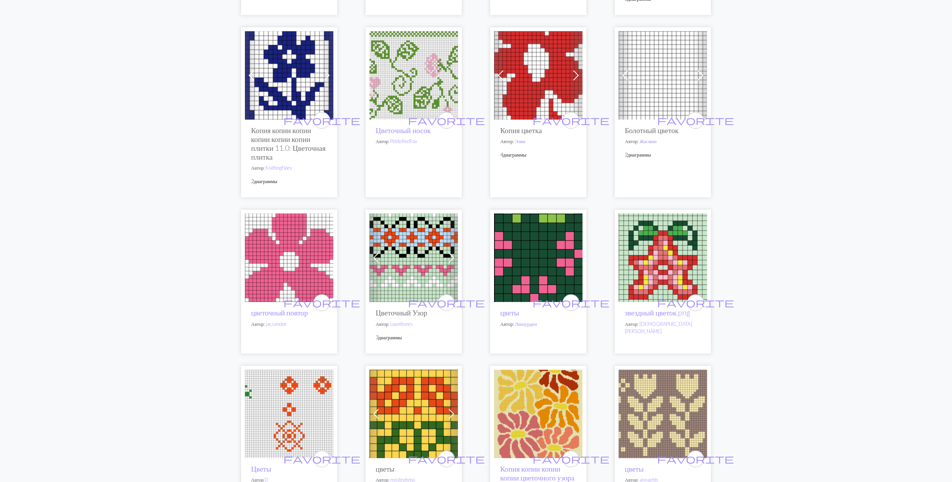
click at [420, 261] on img at bounding box center [413, 257] width 88 height 88
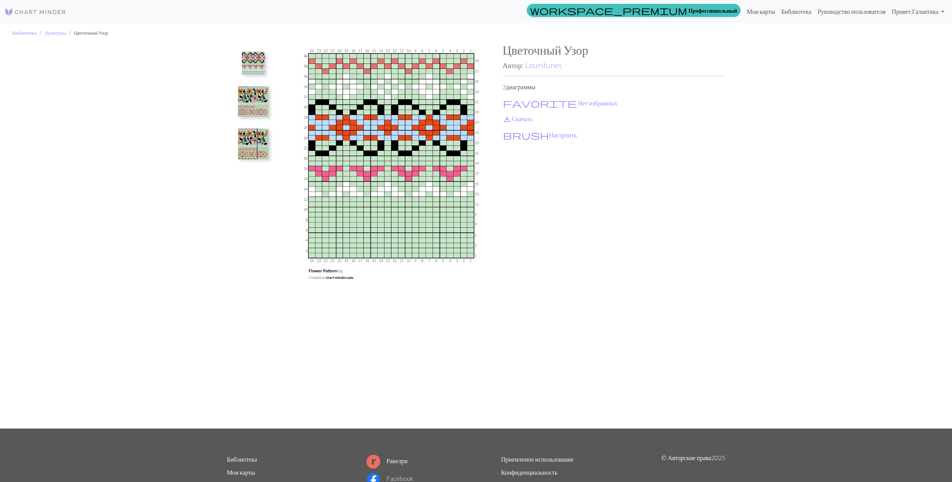
click at [254, 91] on img at bounding box center [253, 101] width 31 height 31
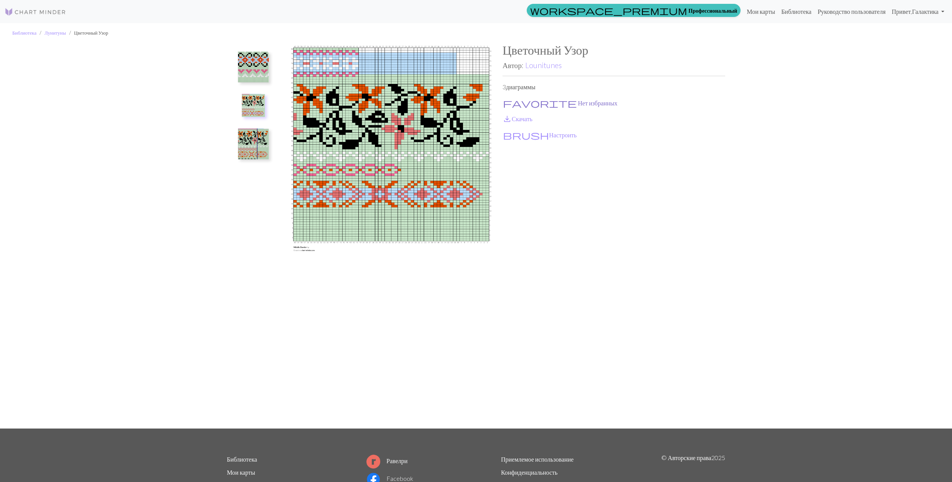
click at [509, 99] on span "favorite" at bounding box center [540, 103] width 74 height 11
click at [515, 118] on link "save_alt Скачать" at bounding box center [517, 118] width 30 height 7
click at [245, 140] on img at bounding box center [253, 143] width 31 height 31
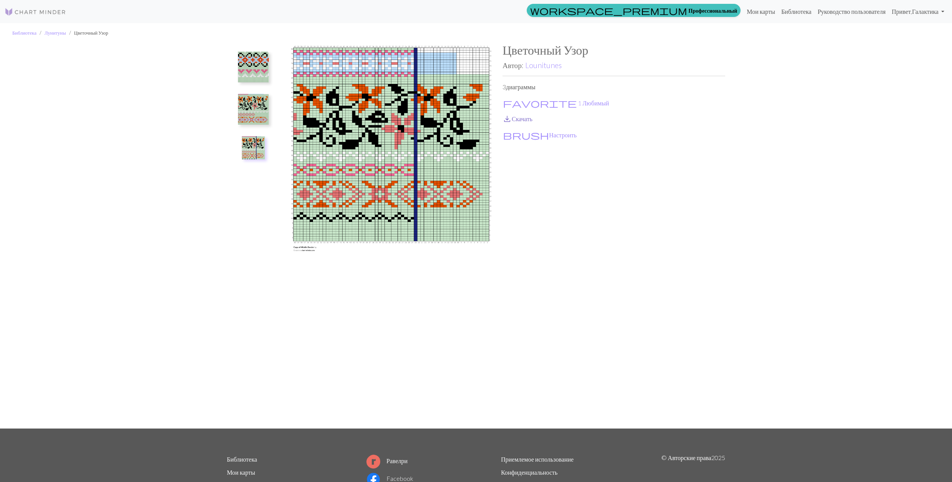
click at [512, 117] on link "save_alt Скачать" at bounding box center [517, 118] width 30 height 7
click at [250, 65] on img at bounding box center [253, 66] width 31 height 31
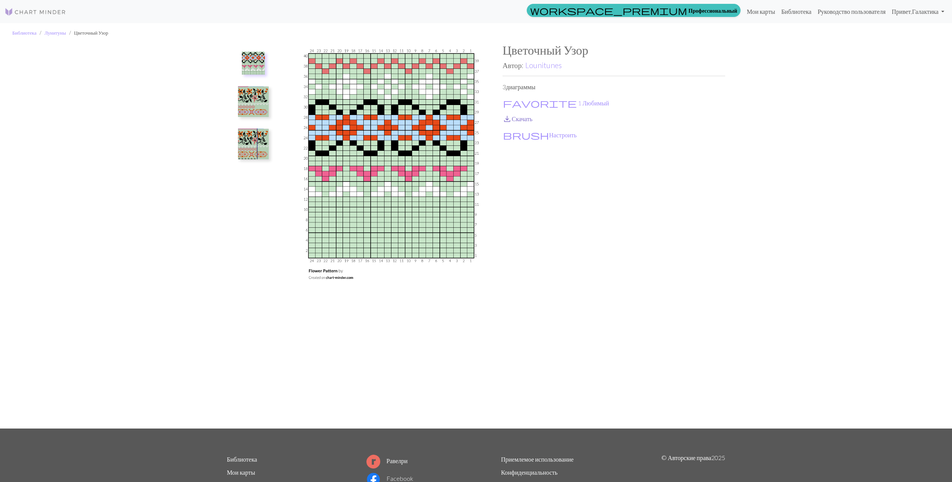
click at [509, 118] on span "save_alt" at bounding box center [506, 118] width 9 height 11
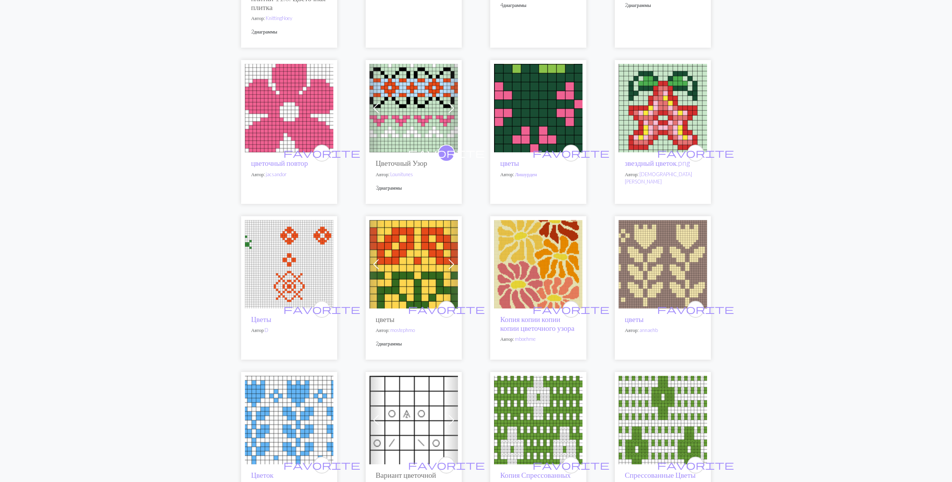
scroll to position [974, 0]
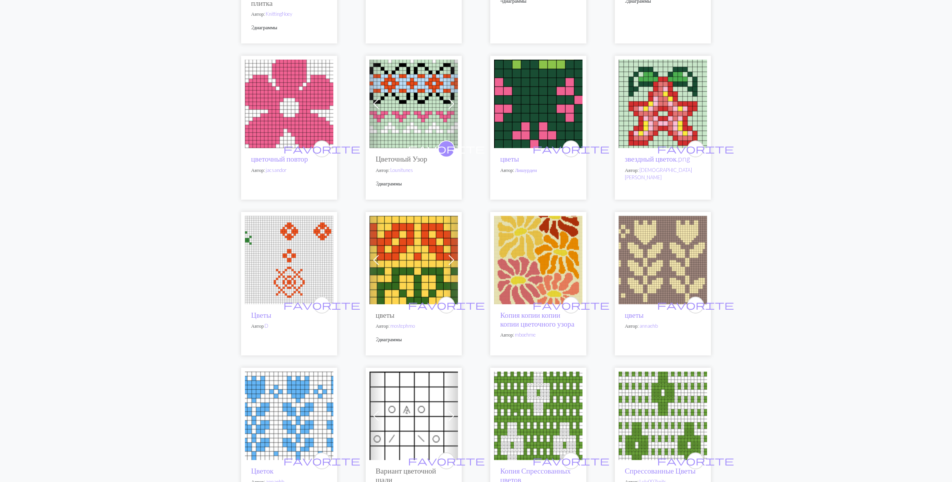
click at [421, 264] on img at bounding box center [413, 260] width 88 height 88
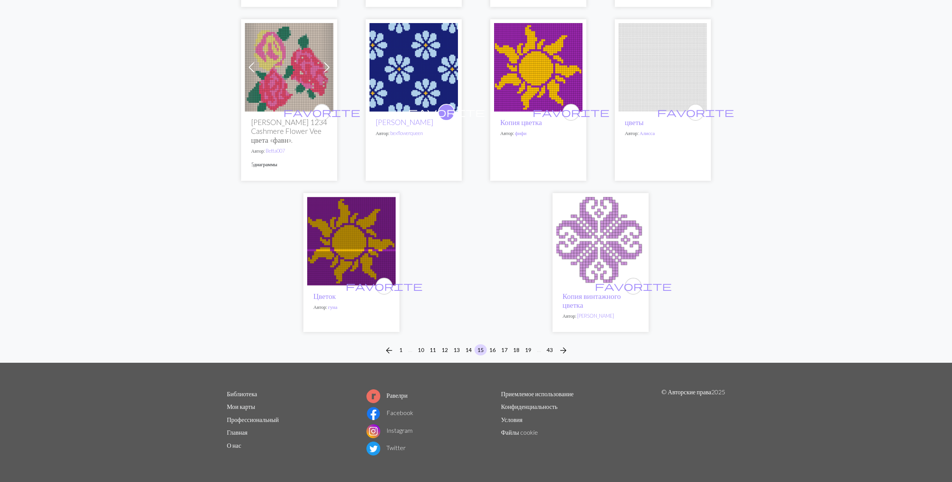
scroll to position [2033, 0]
click at [491, 349] on button "16" at bounding box center [492, 349] width 12 height 11
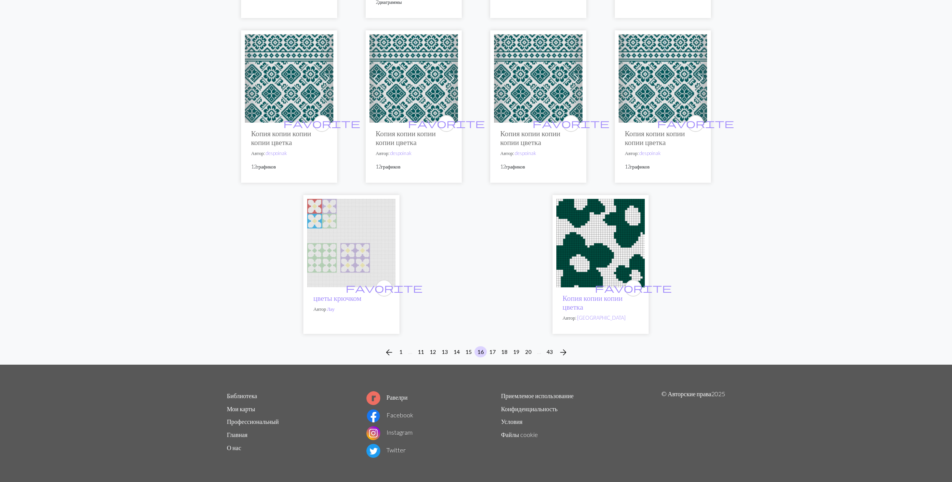
scroll to position [1845, 0]
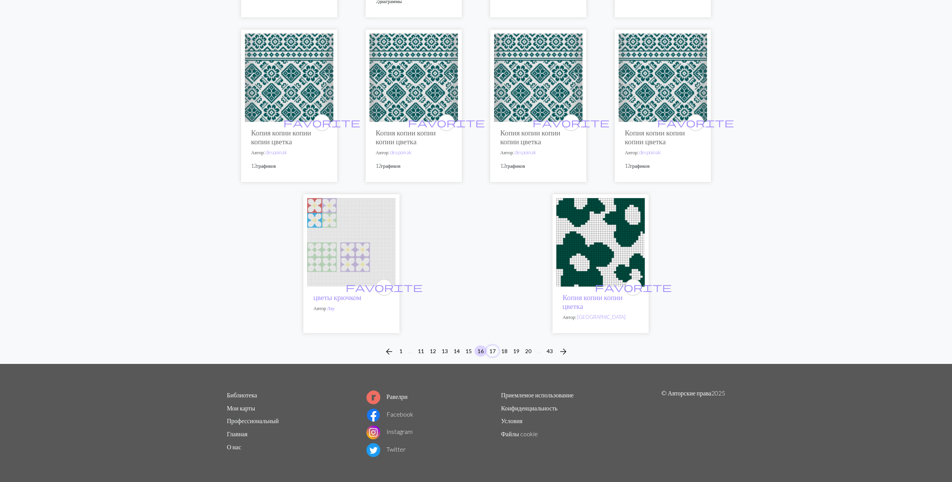
click at [492, 356] on button "17" at bounding box center [492, 350] width 12 height 11
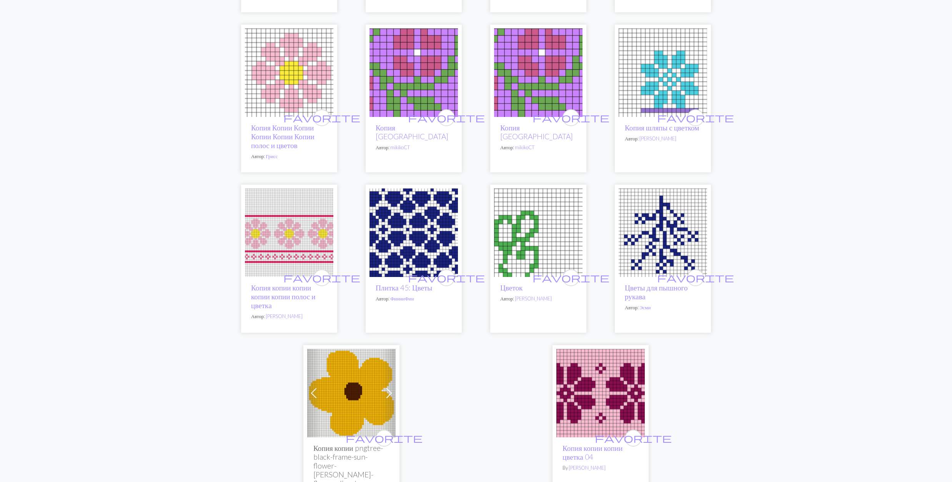
scroll to position [1845, 0]
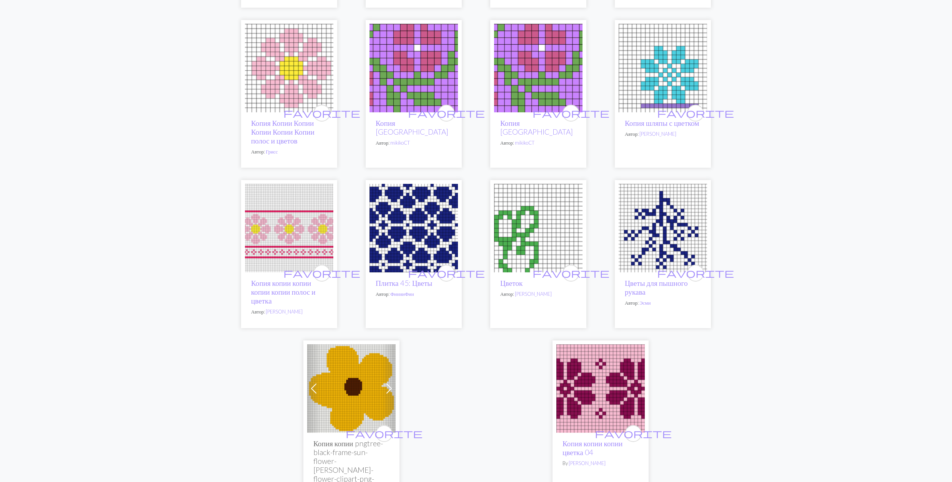
click at [416, 240] on img at bounding box center [413, 228] width 88 height 88
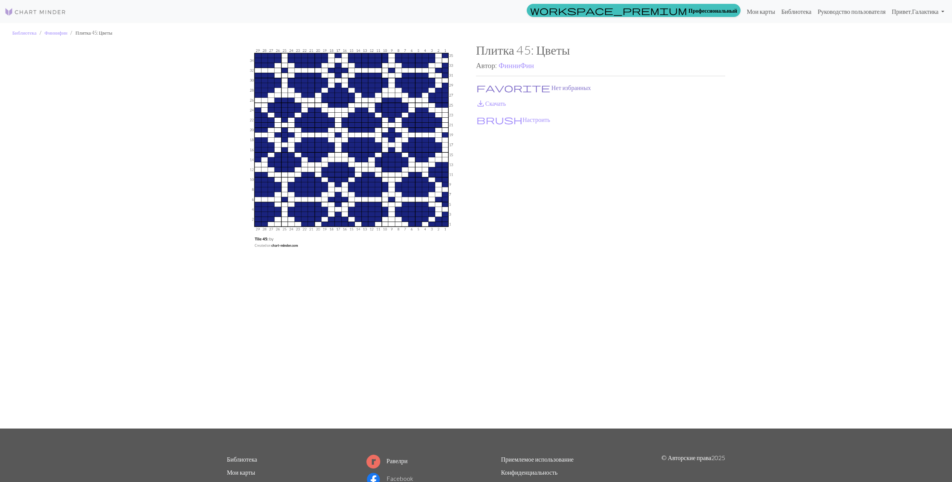
click at [480, 86] on span "favorite" at bounding box center [513, 87] width 74 height 11
click at [488, 105] on link "save_alt Скачать" at bounding box center [491, 103] width 30 height 7
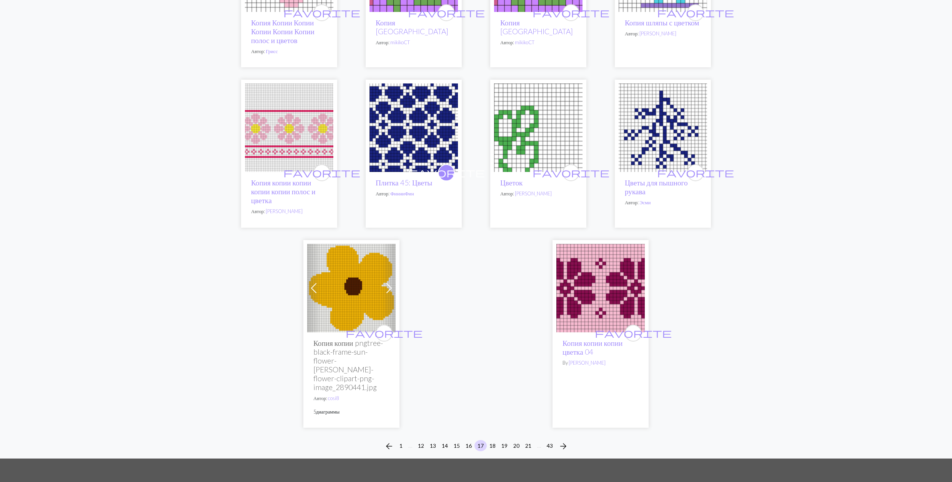
scroll to position [1947, 0]
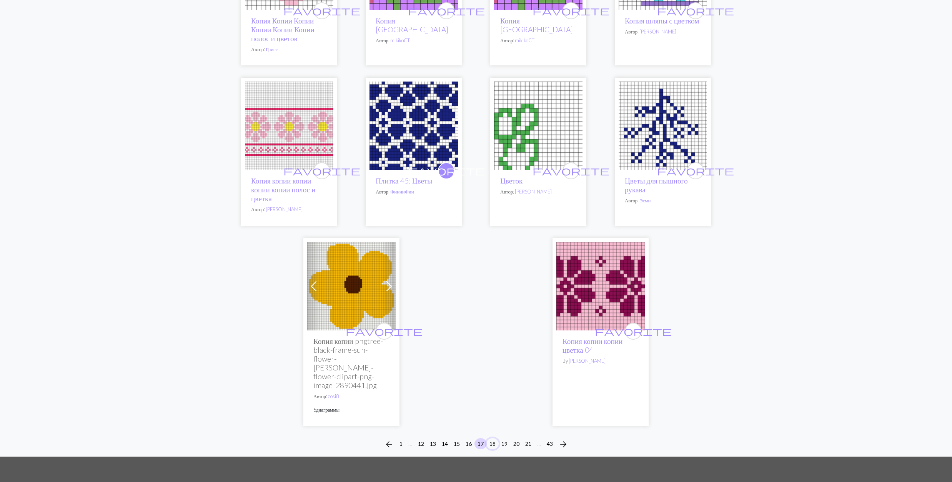
click at [492, 444] on button "18" at bounding box center [492, 443] width 12 height 11
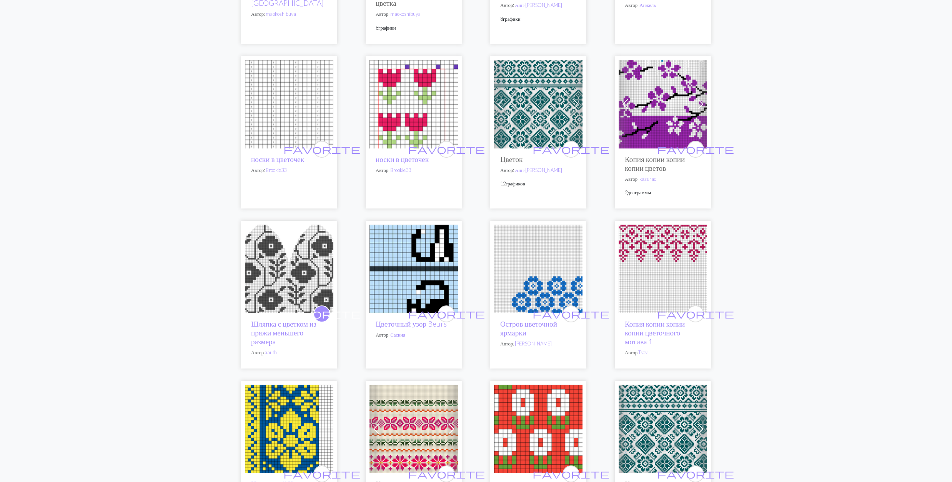
scroll to position [1076, 0]
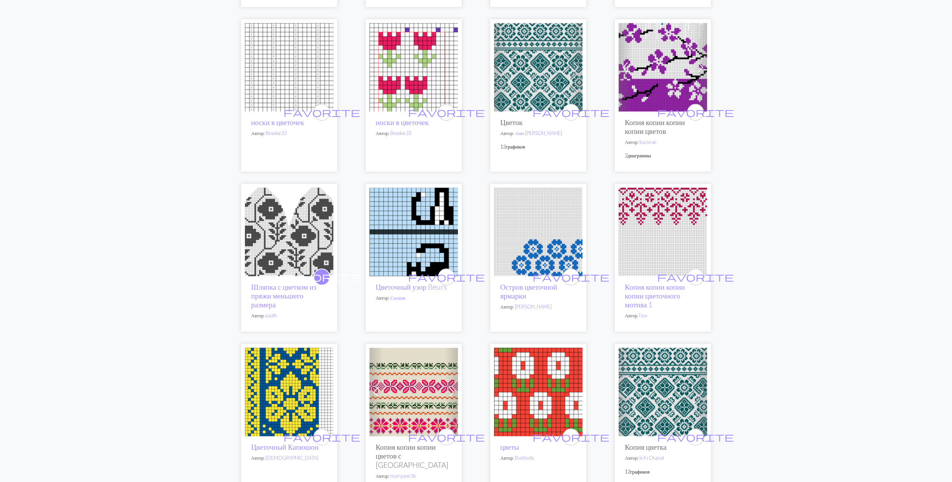
click at [404, 223] on img at bounding box center [413, 232] width 88 height 88
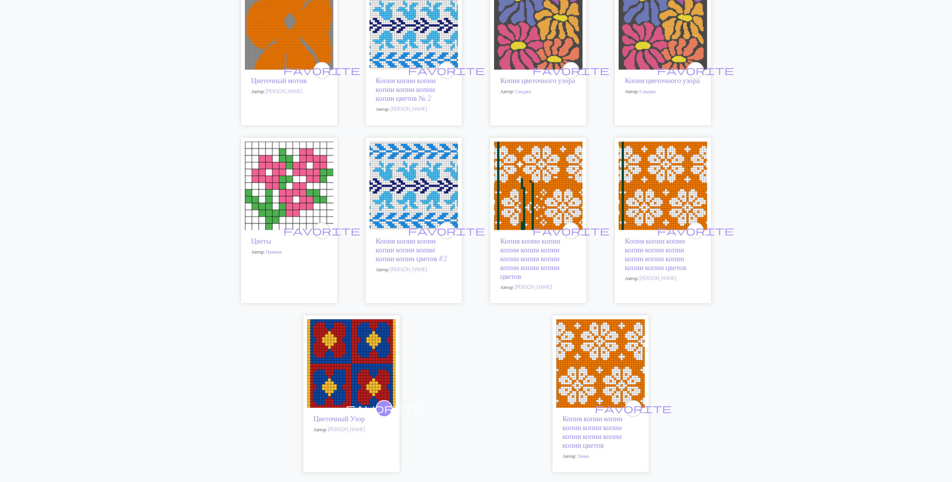
scroll to position [1845, 0]
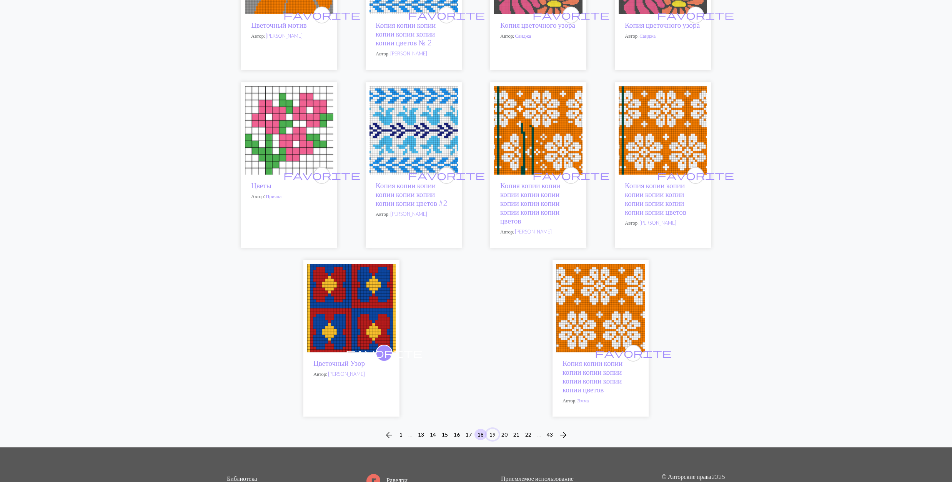
click at [491, 429] on button "19" at bounding box center [492, 434] width 12 height 11
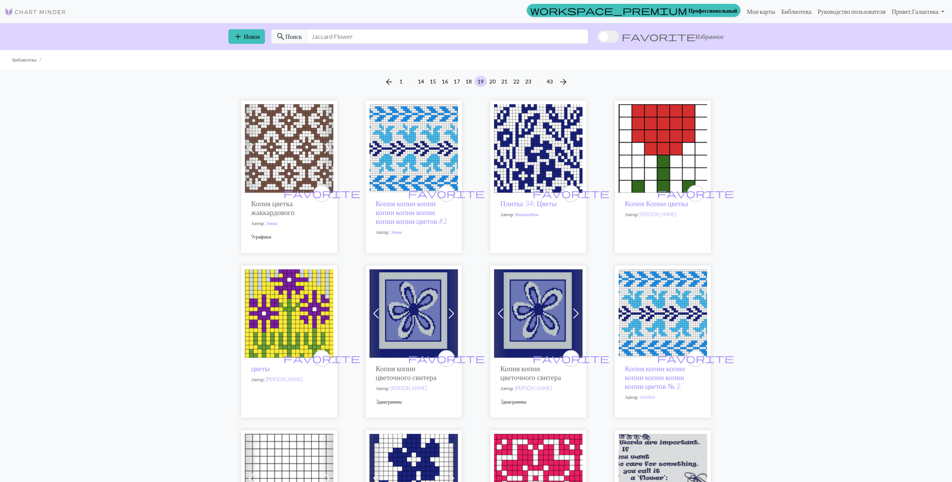
click at [542, 145] on img at bounding box center [538, 148] width 88 height 88
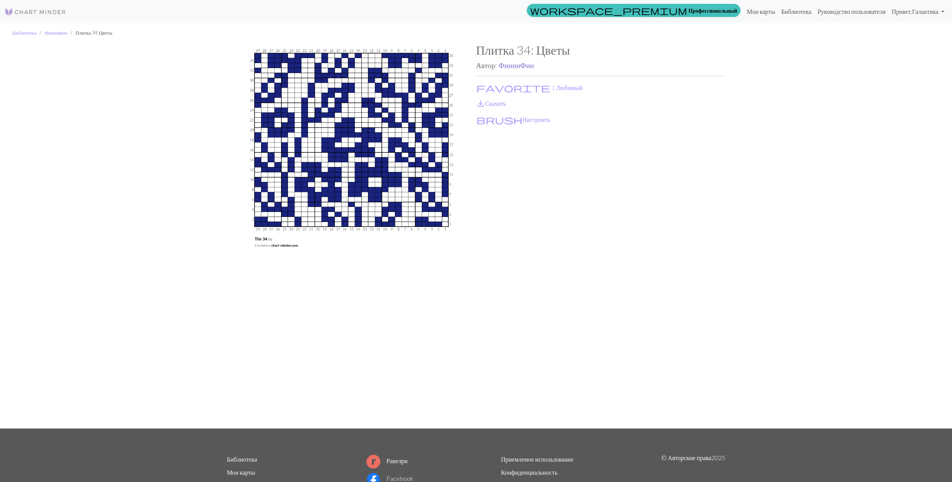
click at [518, 66] on link "ФинниФин" at bounding box center [515, 65] width 35 height 9
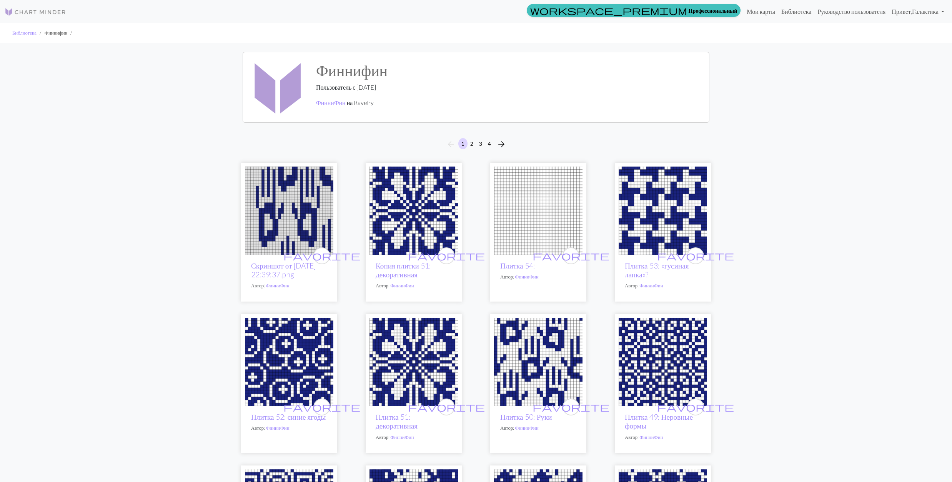
click at [661, 224] on img at bounding box center [662, 210] width 88 height 88
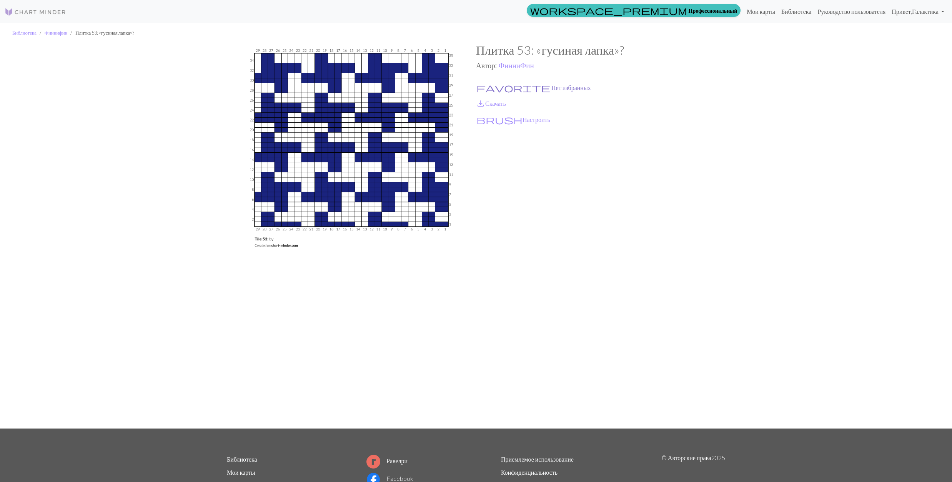
click at [492, 83] on button "favorite Нет избранных" at bounding box center [533, 88] width 115 height 10
click at [497, 101] on link "save_alt Скачать" at bounding box center [491, 103] width 30 height 7
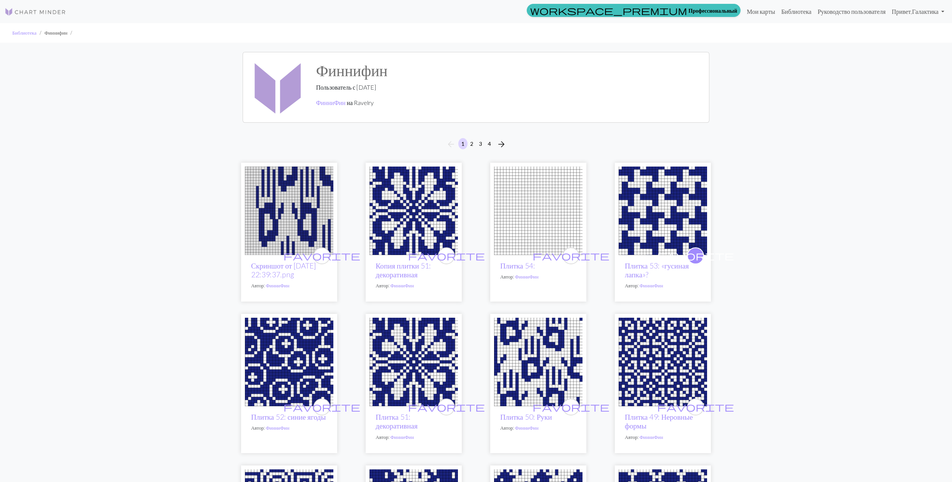
click at [546, 369] on img at bounding box center [538, 361] width 88 height 88
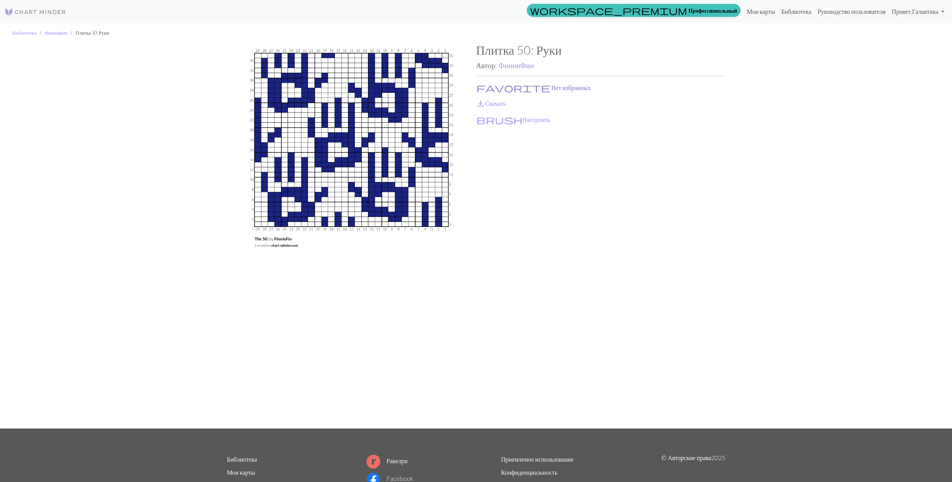
click at [490, 88] on button "favorite Нет избранных" at bounding box center [533, 88] width 115 height 10
click at [490, 101] on link "save_alt Скачать" at bounding box center [491, 103] width 30 height 7
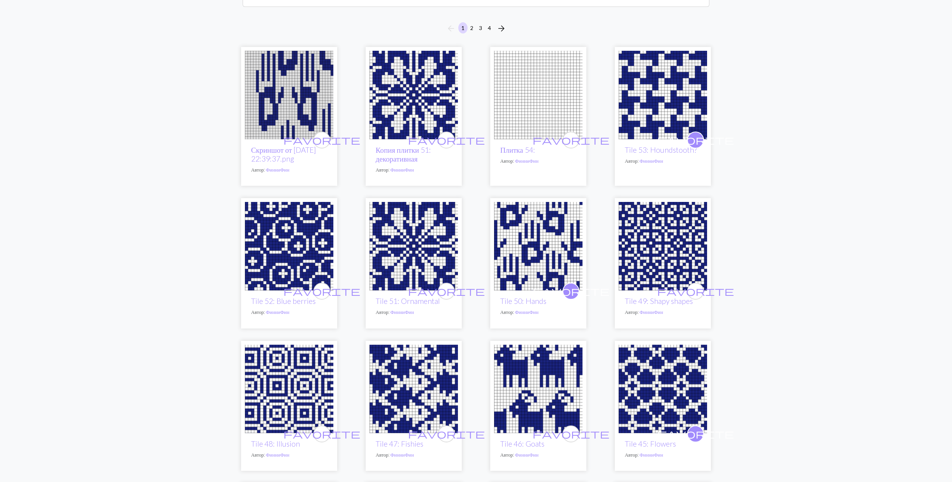
scroll to position [154, 0]
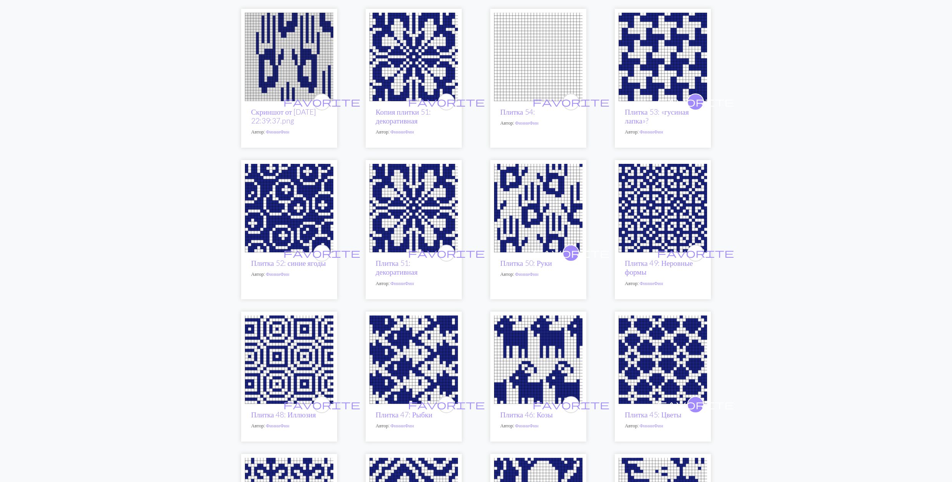
click at [294, 201] on img at bounding box center [289, 208] width 88 height 88
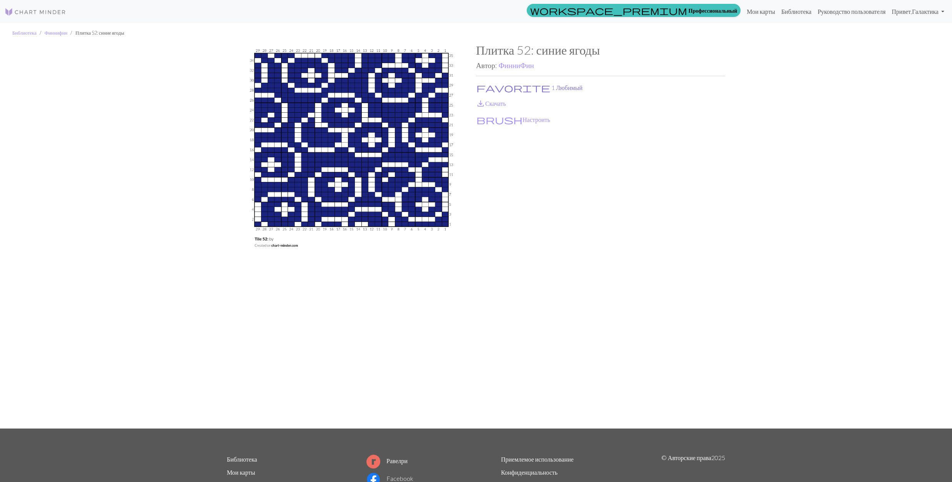
click at [483, 85] on span "favorite" at bounding box center [513, 87] width 74 height 11
click at [482, 103] on span "save_alt" at bounding box center [480, 103] width 9 height 11
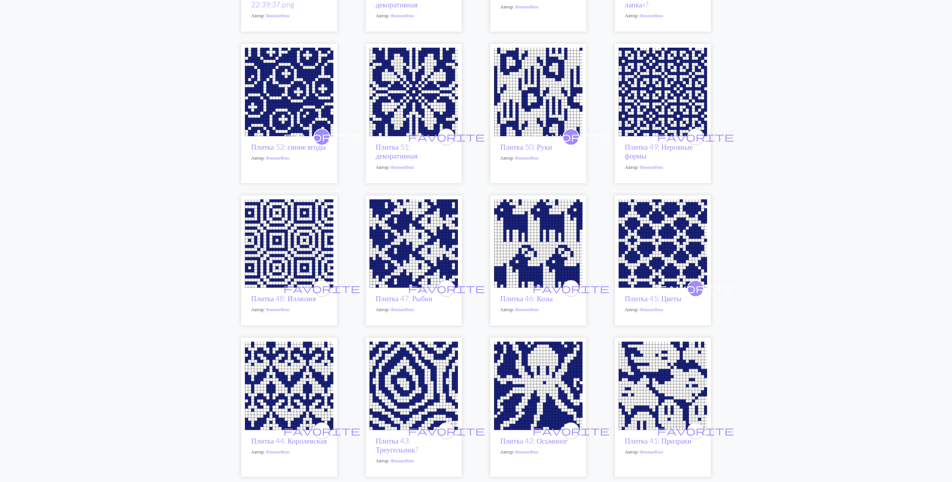
scroll to position [307, 0]
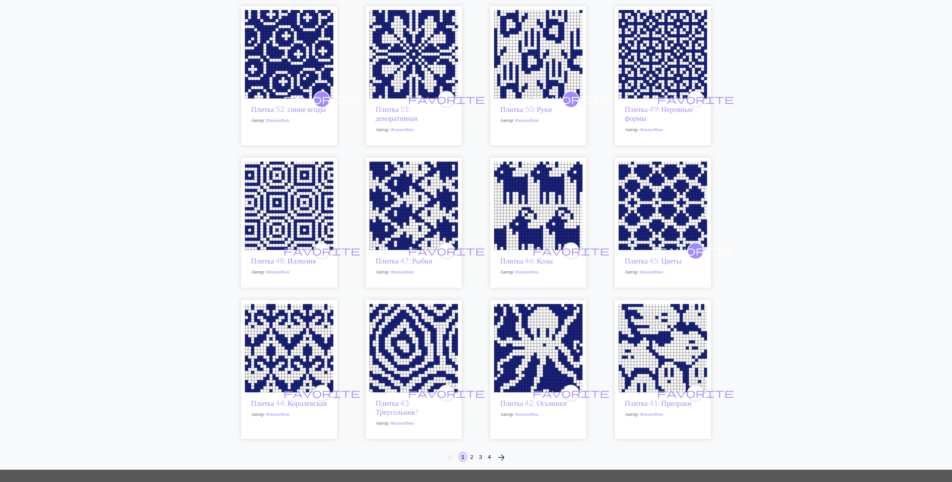
click at [395, 205] on img at bounding box center [413, 205] width 88 height 88
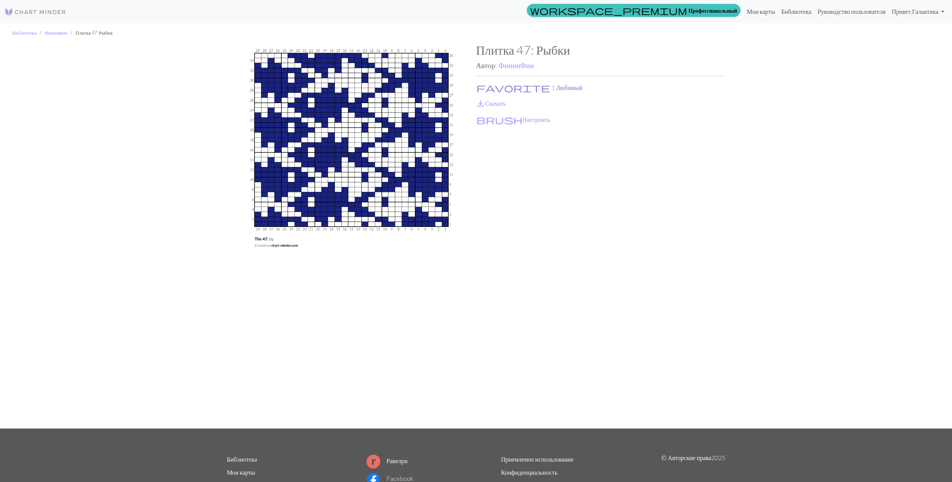
click at [482, 86] on span "favorite" at bounding box center [513, 87] width 74 height 11
click at [482, 100] on span "save_alt" at bounding box center [480, 103] width 9 height 11
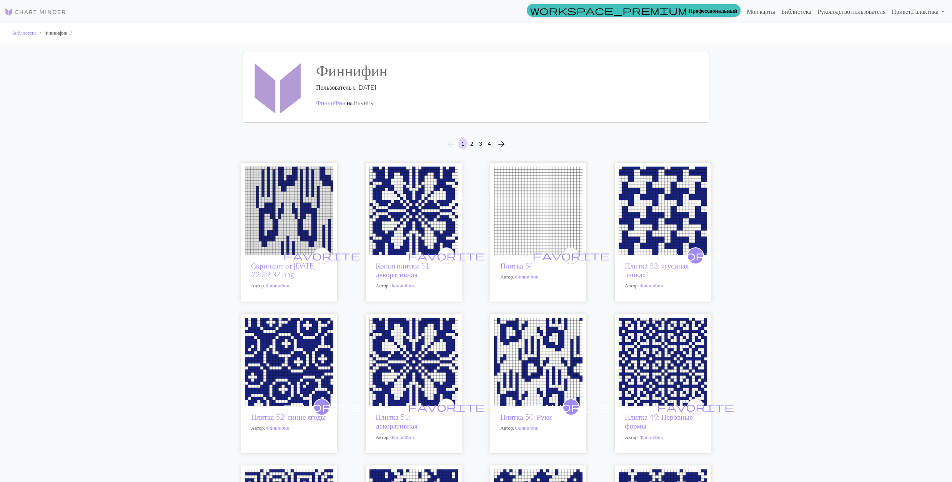
click at [420, 365] on img at bounding box center [413, 361] width 88 height 88
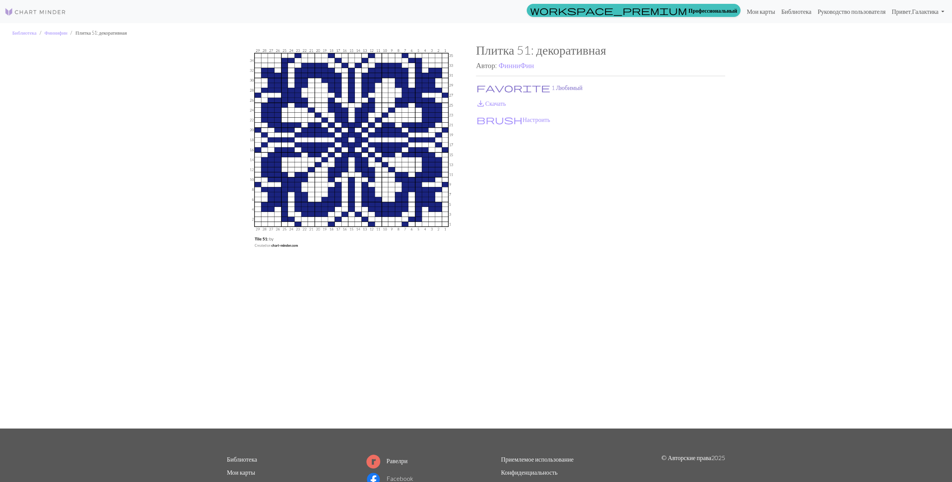
click at [486, 85] on button "favorite 1 Любимый" at bounding box center [529, 88] width 107 height 10
click at [483, 102] on span "save_alt" at bounding box center [480, 103] width 9 height 11
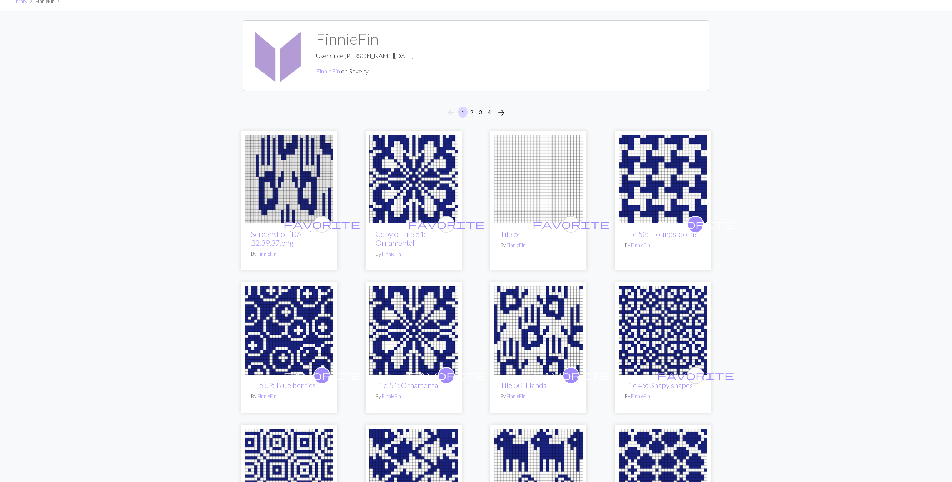
scroll to position [154, 0]
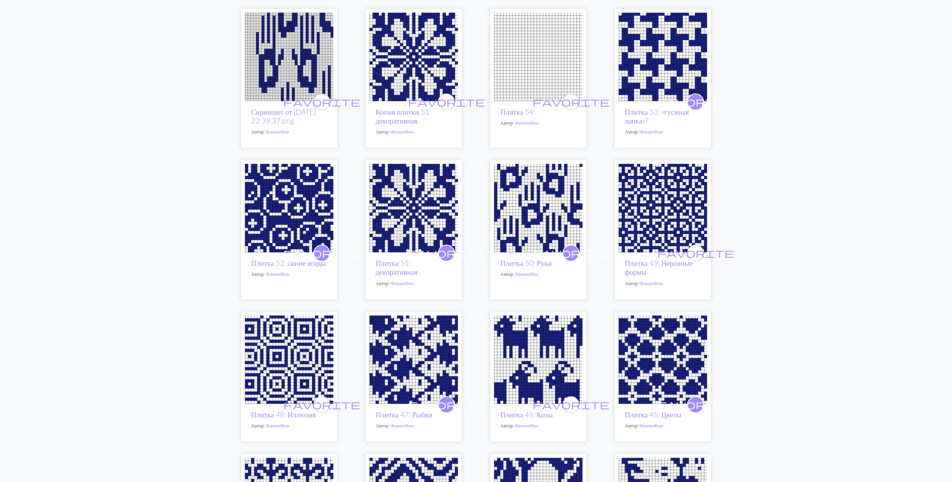
click at [665, 224] on img at bounding box center [662, 208] width 88 height 88
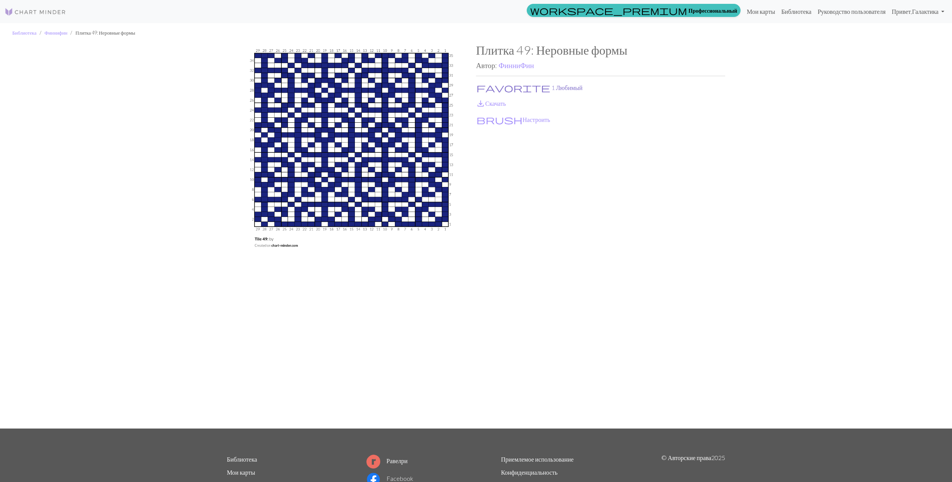
click at [494, 86] on button "favorite 1 Любимый" at bounding box center [529, 88] width 107 height 10
click at [492, 103] on link "save_alt Скачать" at bounding box center [491, 103] width 30 height 7
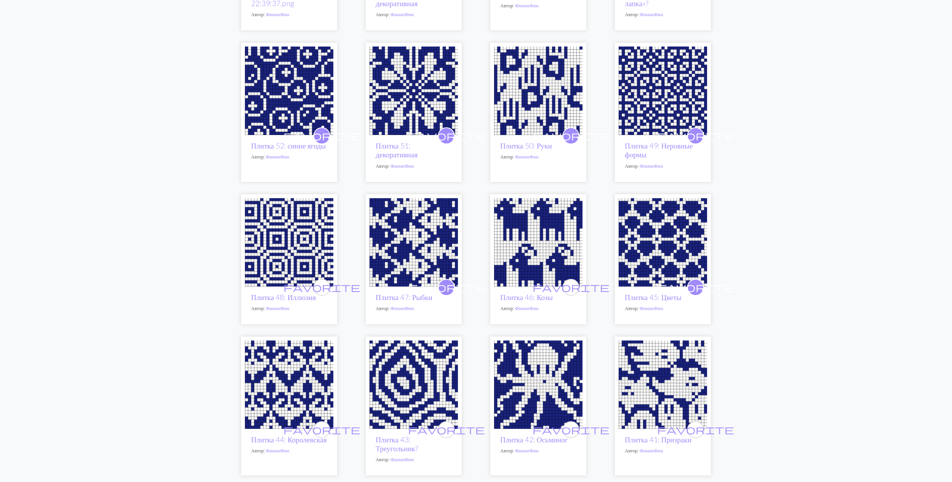
scroll to position [269, 0]
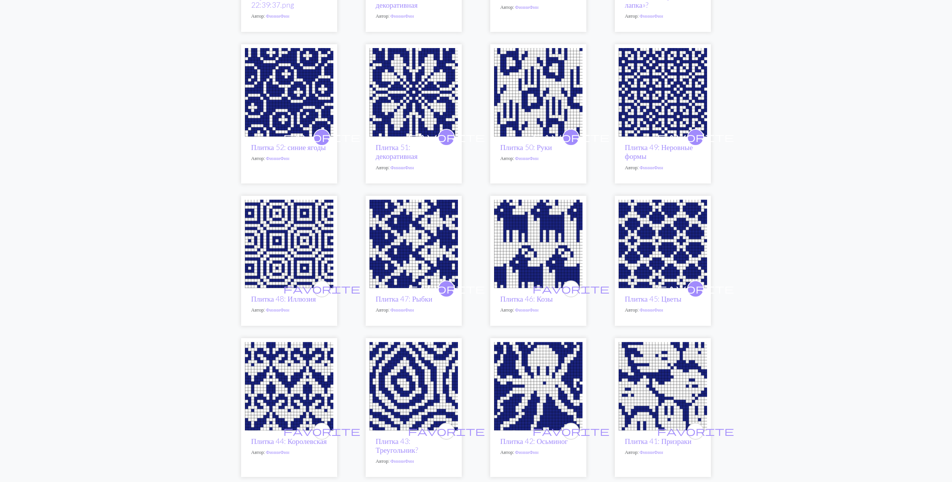
click at [281, 248] on img at bounding box center [289, 243] width 88 height 88
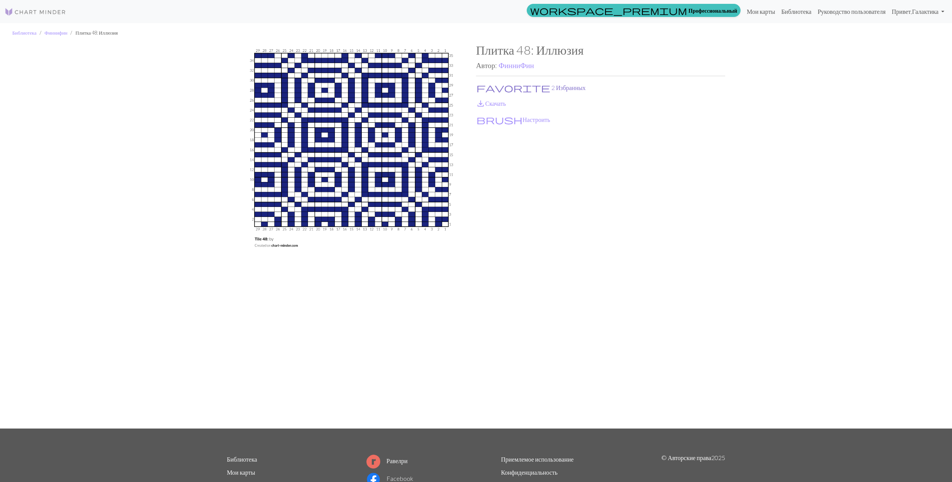
click at [496, 88] on button "favorite 2 Избранных" at bounding box center [531, 88] width 110 height 10
click at [495, 102] on link "save_alt Скачать" at bounding box center [491, 103] width 30 height 7
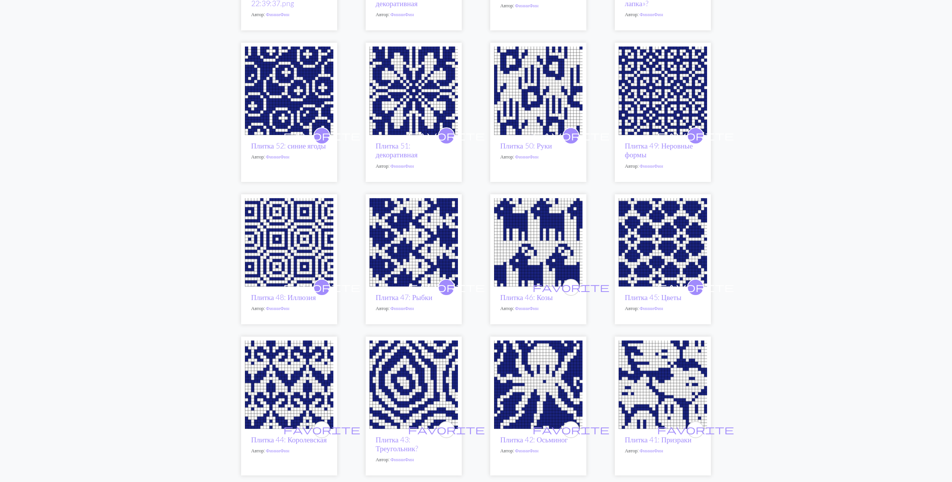
scroll to position [359, 0]
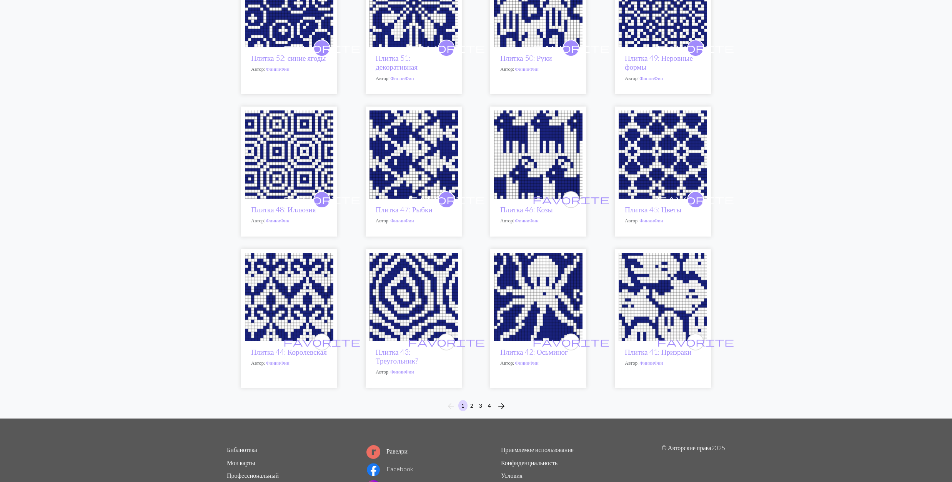
click at [535, 162] on img at bounding box center [538, 154] width 88 height 88
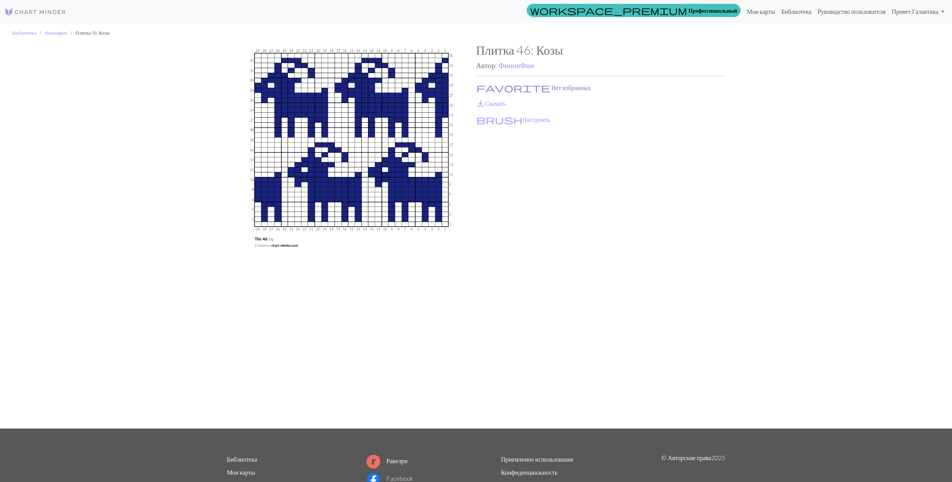
click at [490, 87] on button "favorite Нет избранных" at bounding box center [533, 88] width 115 height 10
click at [494, 101] on link "save_alt Скачать" at bounding box center [491, 103] width 30 height 7
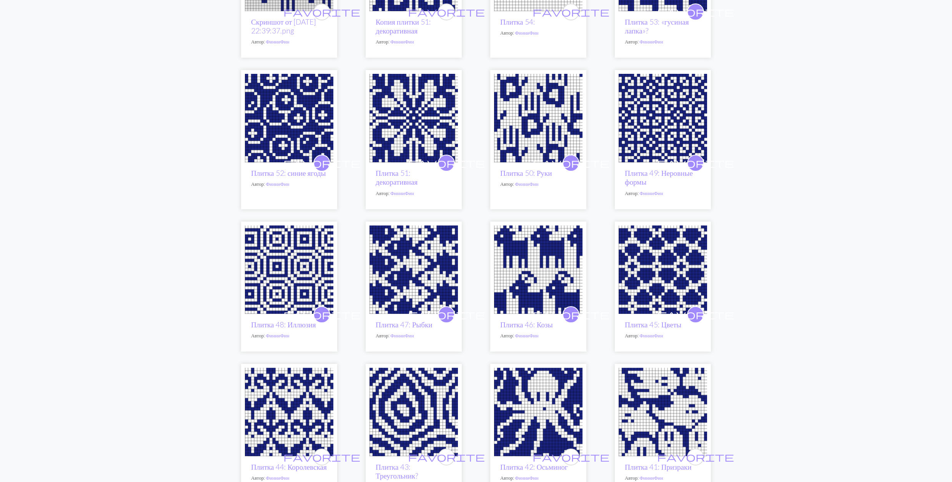
scroll to position [359, 0]
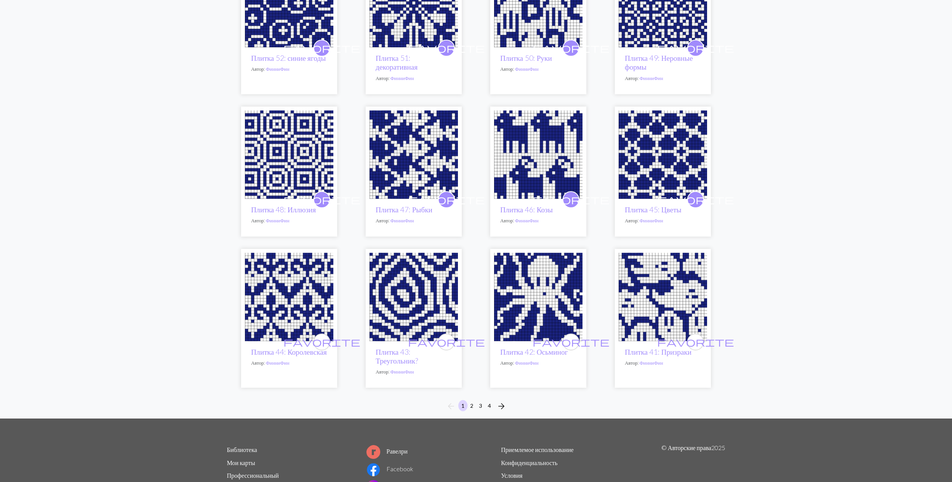
click at [532, 312] on img at bounding box center [538, 297] width 88 height 88
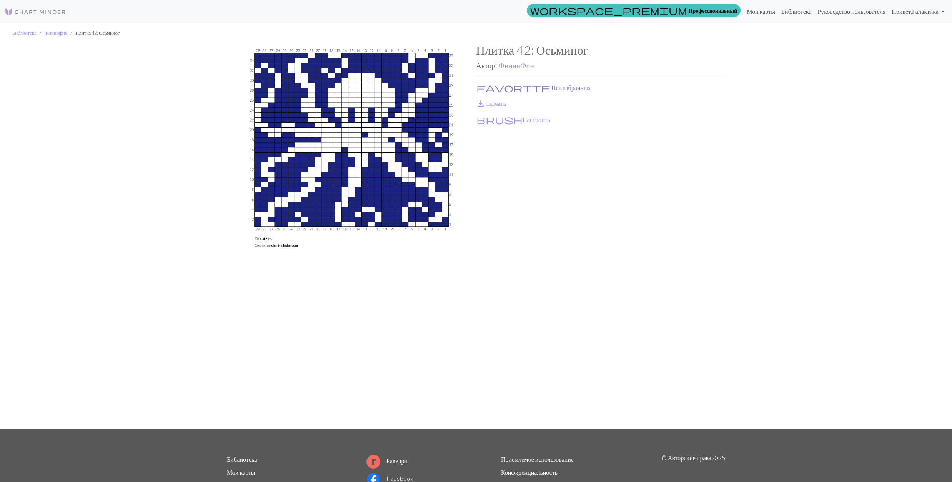
click at [490, 86] on button "favorite Нет избранных" at bounding box center [533, 88] width 115 height 10
click at [489, 101] on link "save_alt Скачать" at bounding box center [491, 103] width 30 height 7
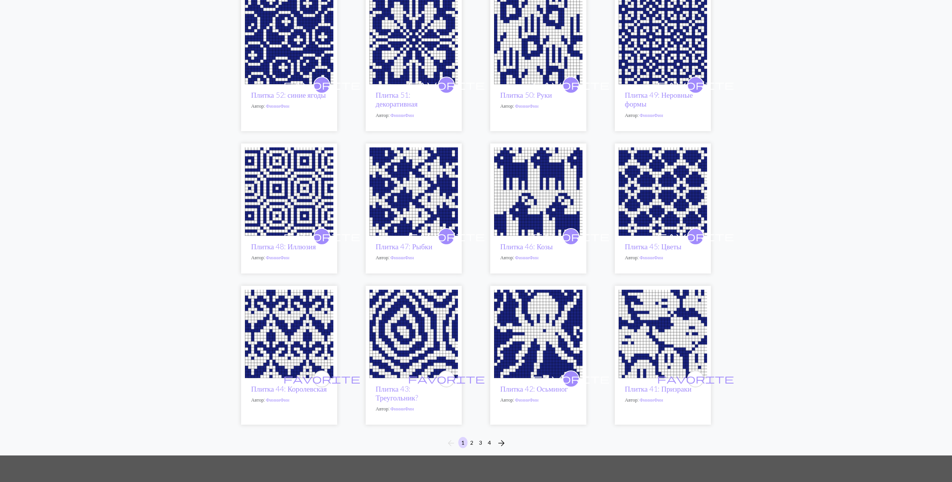
scroll to position [359, 0]
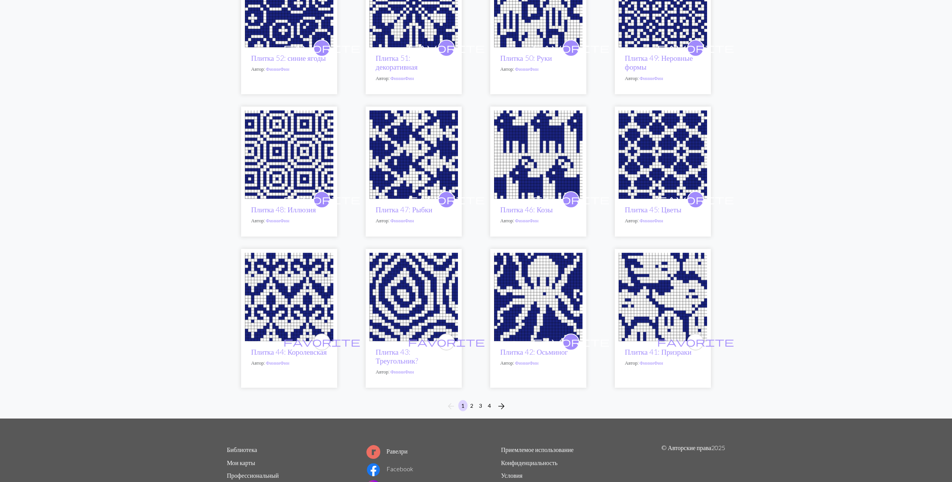
click at [662, 303] on img at bounding box center [662, 297] width 88 height 88
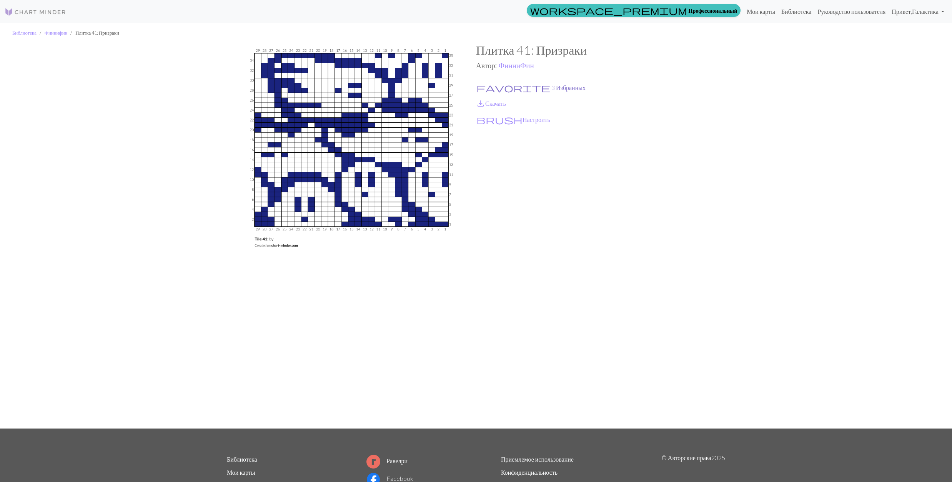
click at [481, 84] on span "favorite" at bounding box center [513, 87] width 74 height 11
click at [482, 99] on span "save_alt" at bounding box center [480, 103] width 9 height 11
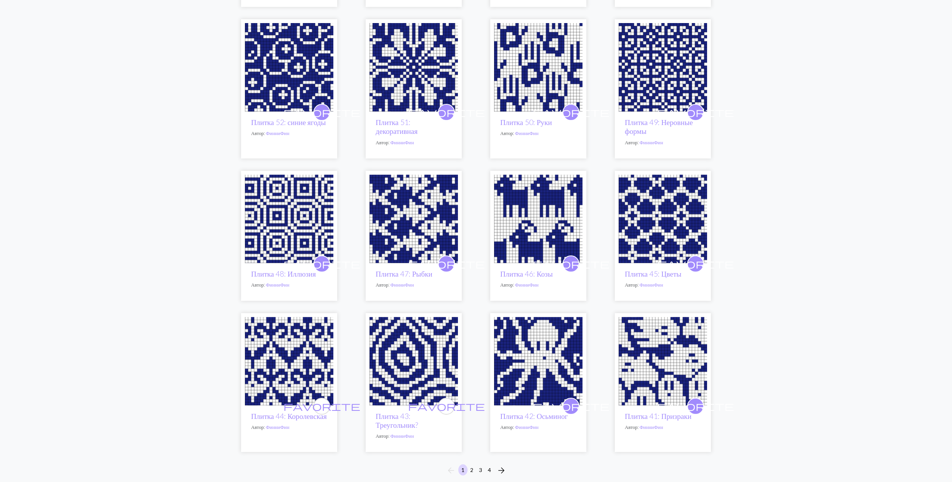
scroll to position [154, 0]
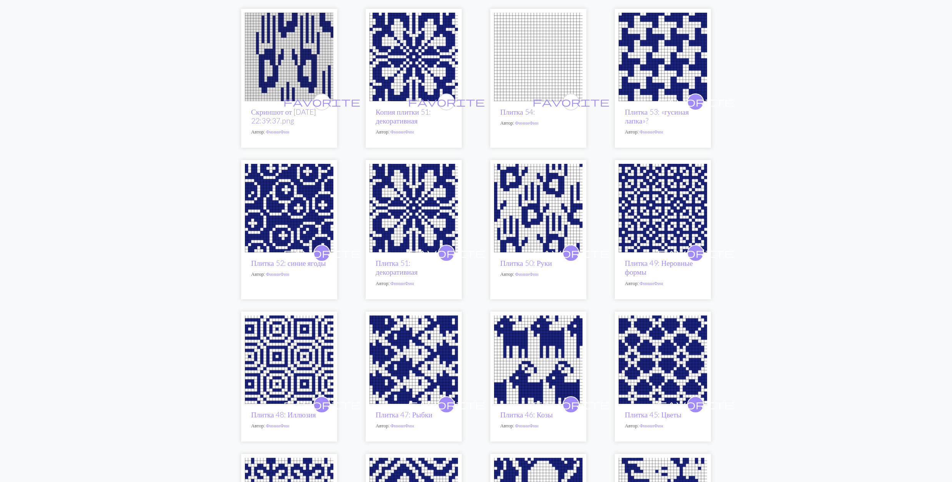
click at [515, 68] on img at bounding box center [538, 57] width 88 height 88
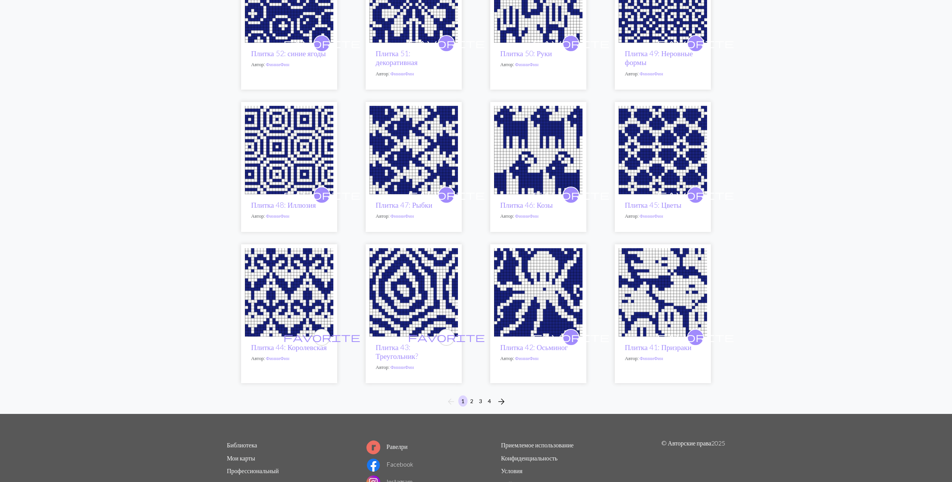
scroll to position [423, 0]
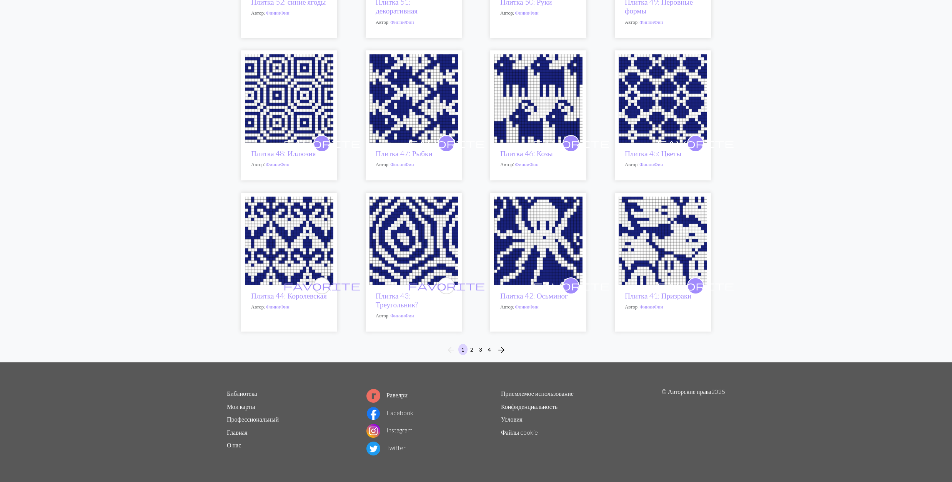
click at [412, 221] on img at bounding box center [413, 240] width 88 height 88
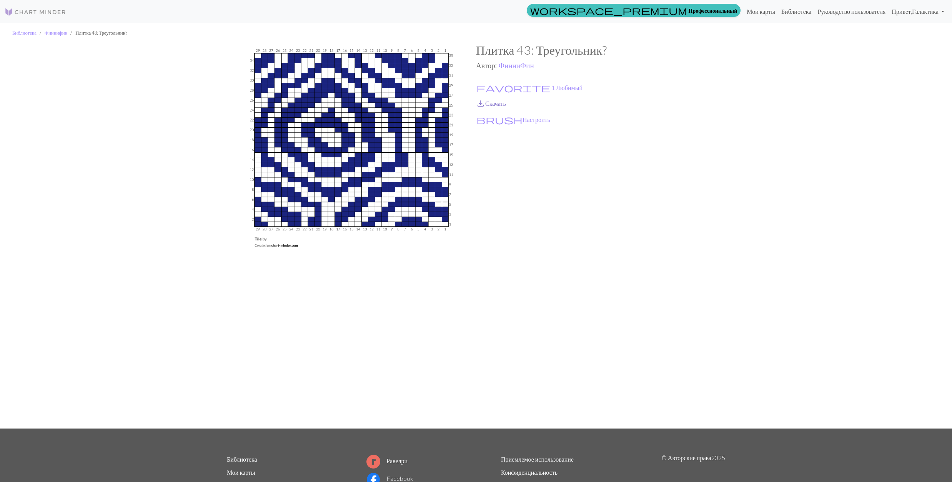
click at [492, 104] on link "save_alt Скачать" at bounding box center [491, 103] width 30 height 7
click at [488, 83] on button "favorite 1 Любимый" at bounding box center [529, 88] width 107 height 10
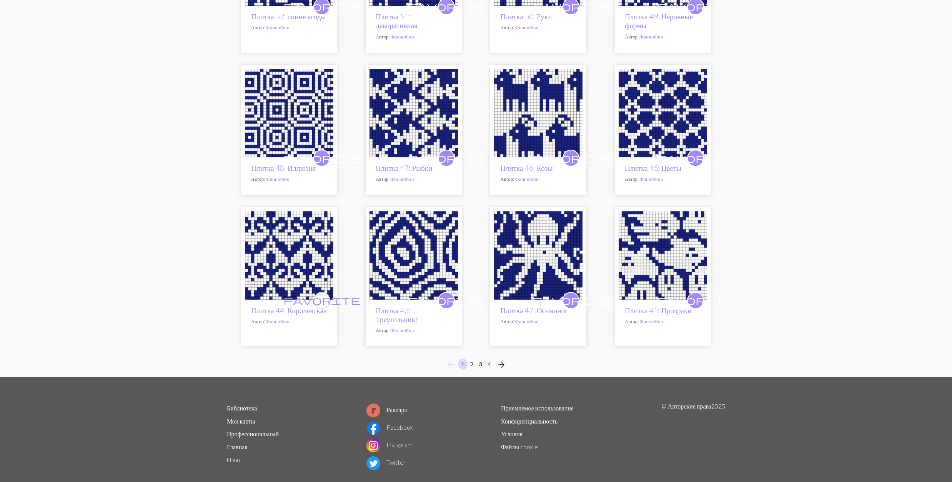
scroll to position [423, 0]
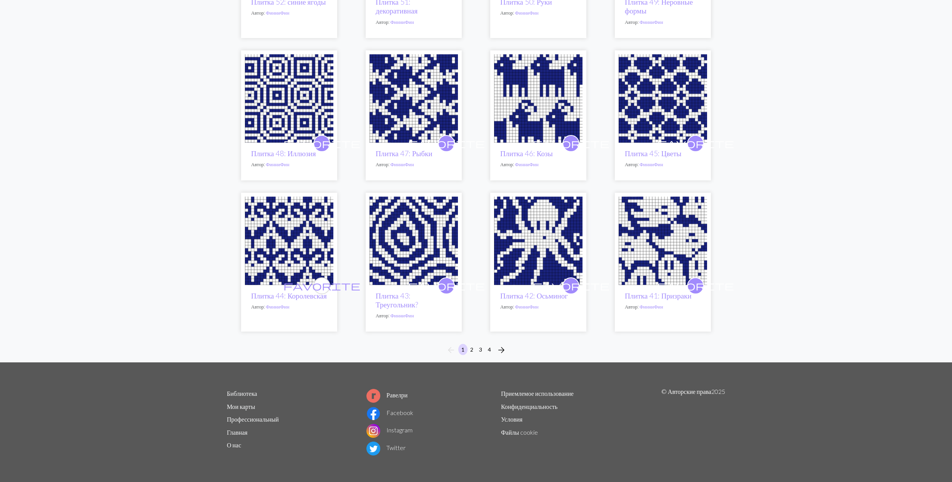
click at [289, 222] on img at bounding box center [289, 240] width 88 height 88
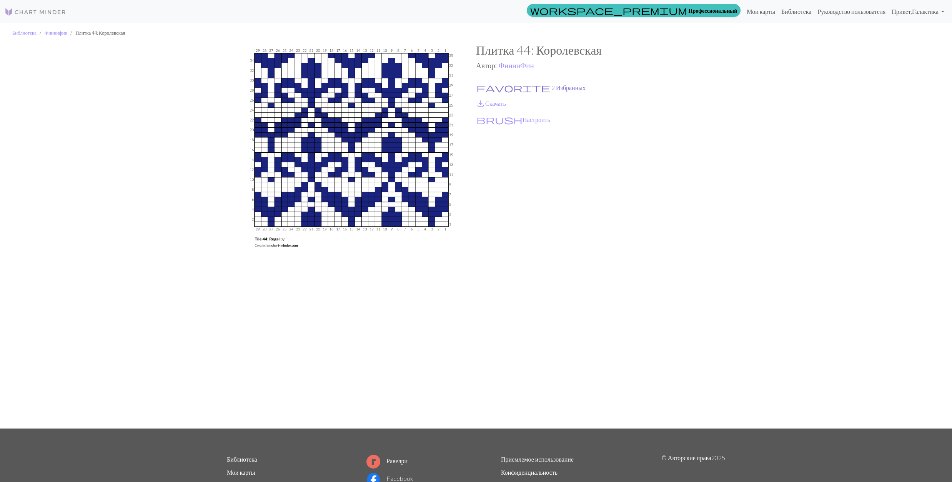
click at [480, 85] on span "favorite" at bounding box center [513, 87] width 74 height 11
click at [478, 101] on span "save_alt" at bounding box center [480, 103] width 9 height 11
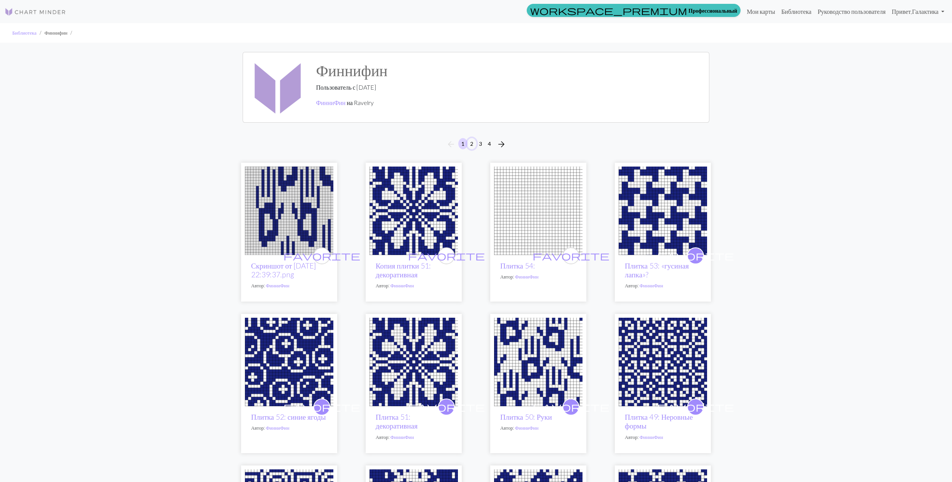
click at [469, 142] on button "2" at bounding box center [471, 143] width 9 height 11
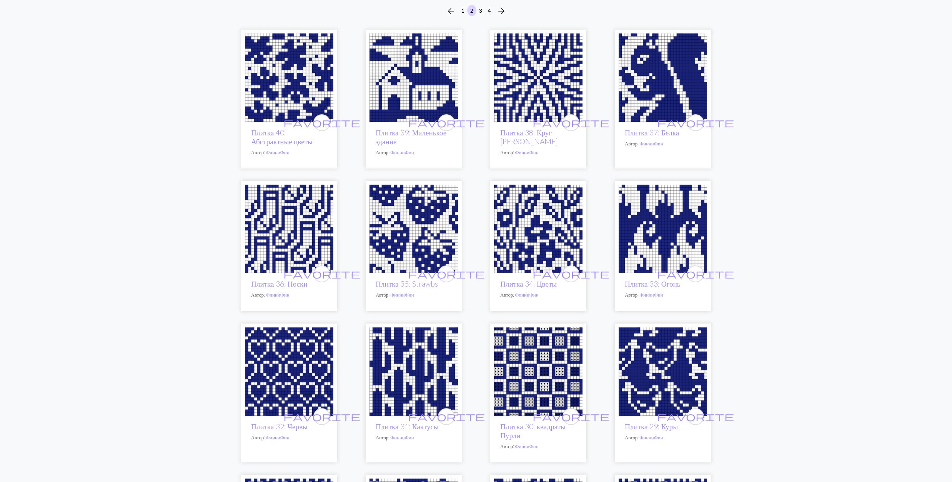
scroll to position [102, 0]
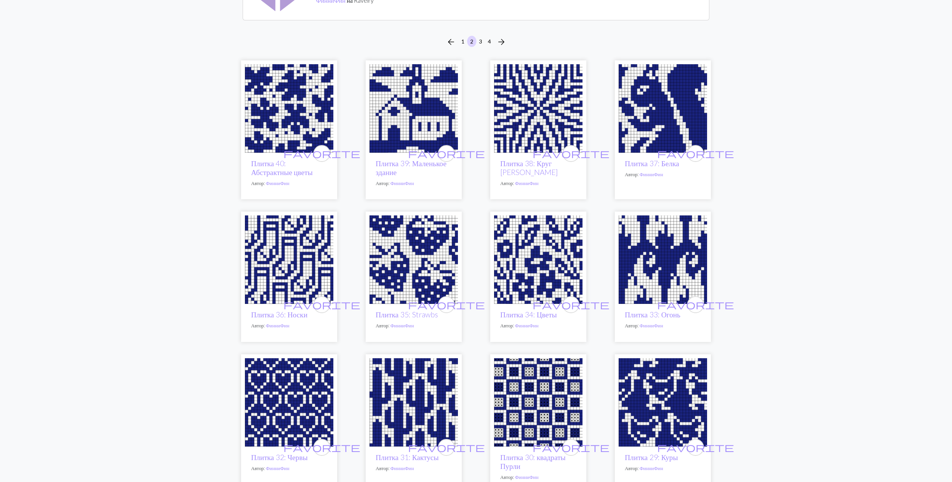
click at [282, 110] on img at bounding box center [289, 108] width 88 height 88
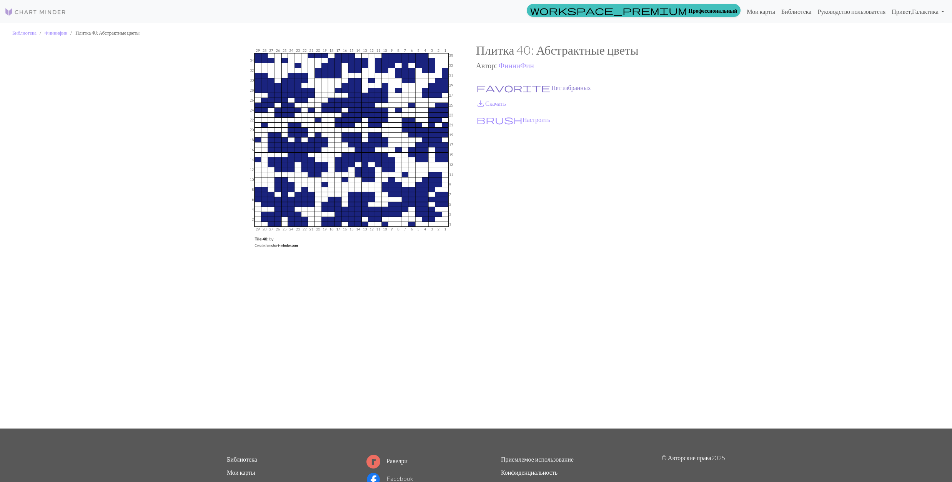
click at [498, 85] on button "favorite Нет избранных" at bounding box center [533, 88] width 115 height 10
click at [496, 100] on link "save_alt Скачать" at bounding box center [491, 103] width 30 height 7
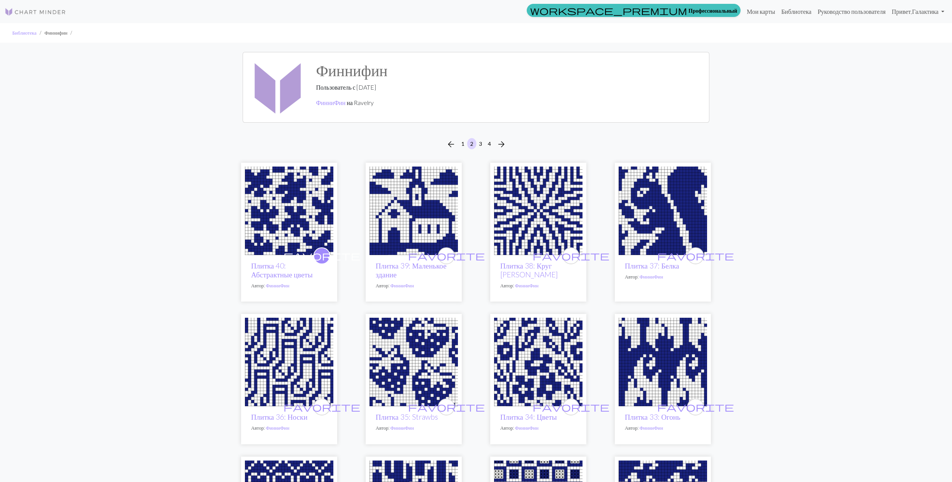
click at [402, 217] on img at bounding box center [413, 210] width 88 height 88
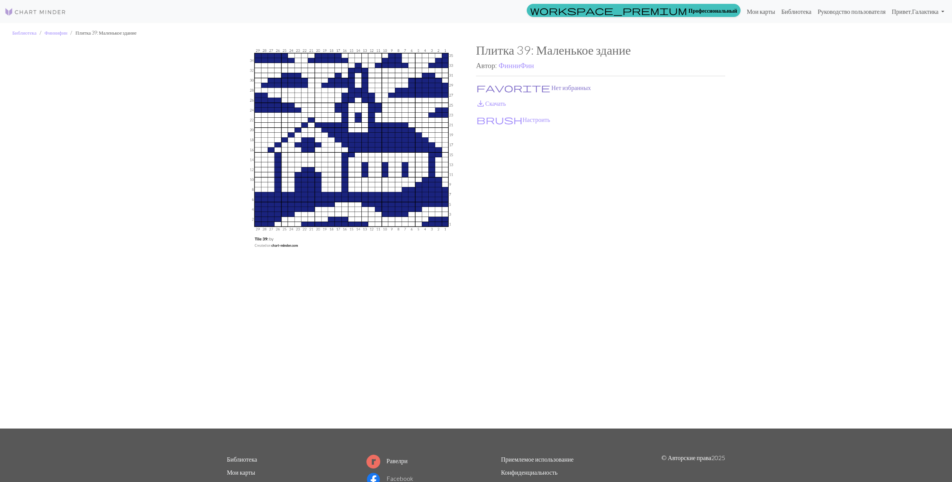
click at [482, 85] on span "favorite" at bounding box center [513, 87] width 74 height 11
click at [487, 104] on link "save_alt Скачать" at bounding box center [491, 103] width 30 height 7
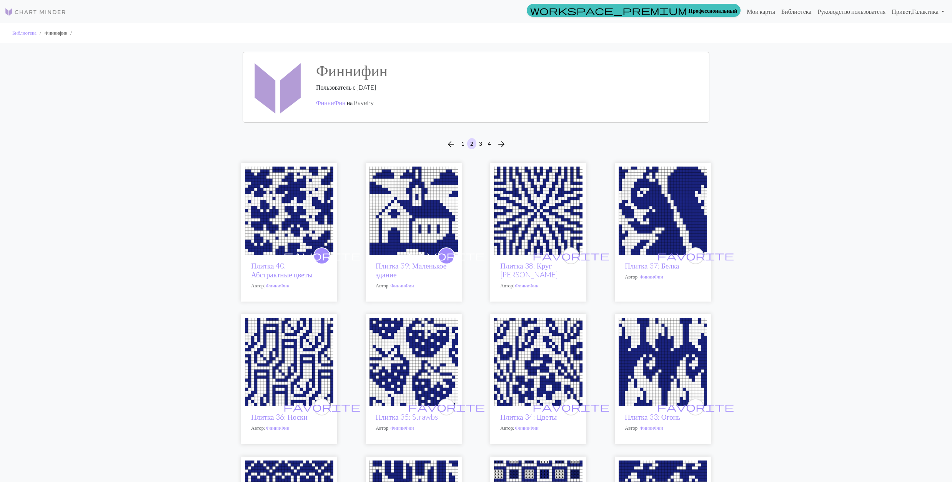
click at [540, 208] on img at bounding box center [538, 210] width 88 height 88
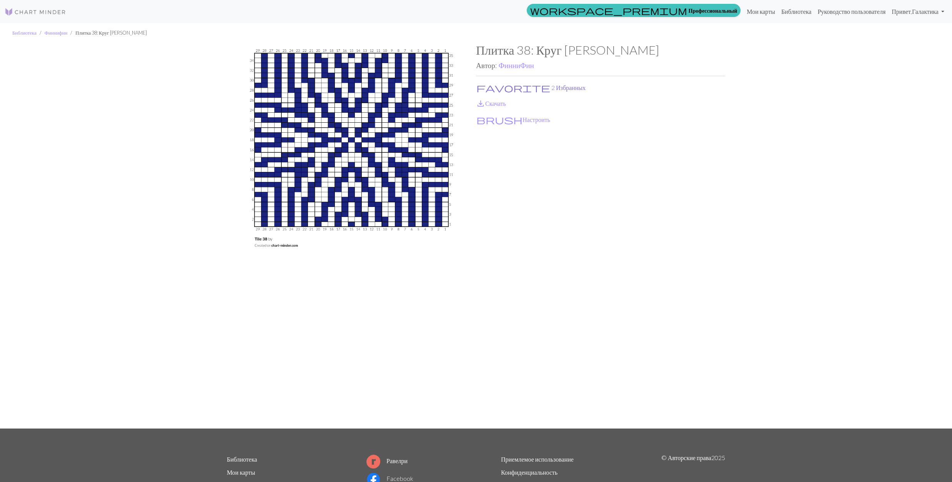
click at [482, 87] on span "favorite" at bounding box center [513, 87] width 74 height 11
click at [484, 102] on span "save_alt" at bounding box center [480, 103] width 9 height 11
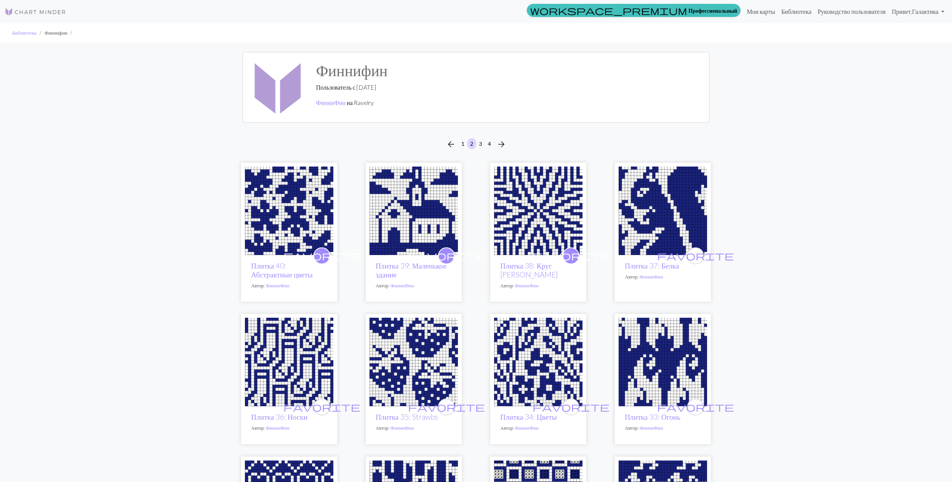
click at [646, 202] on img at bounding box center [662, 210] width 88 height 88
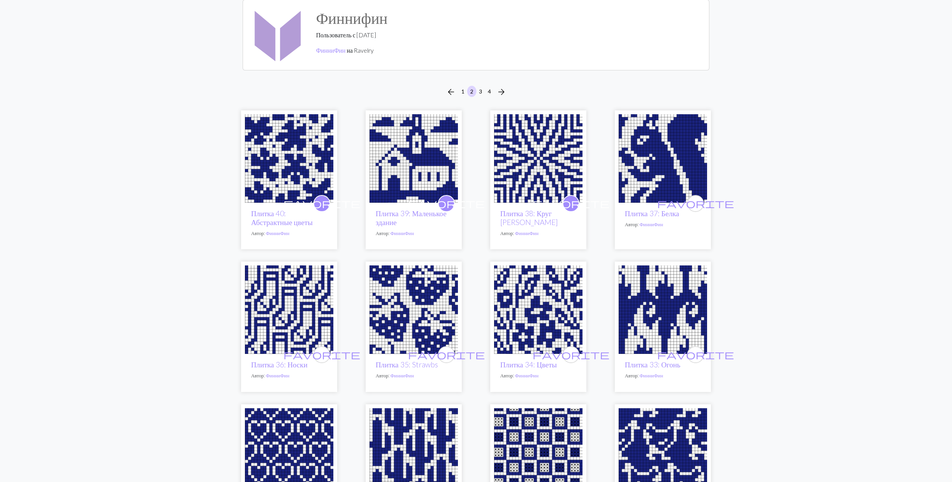
scroll to position [102, 0]
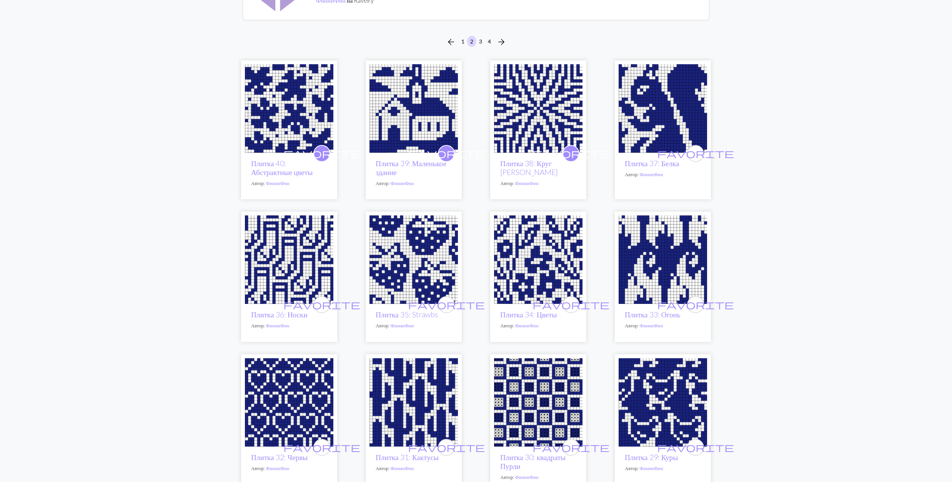
click at [294, 260] on img at bounding box center [289, 259] width 88 height 88
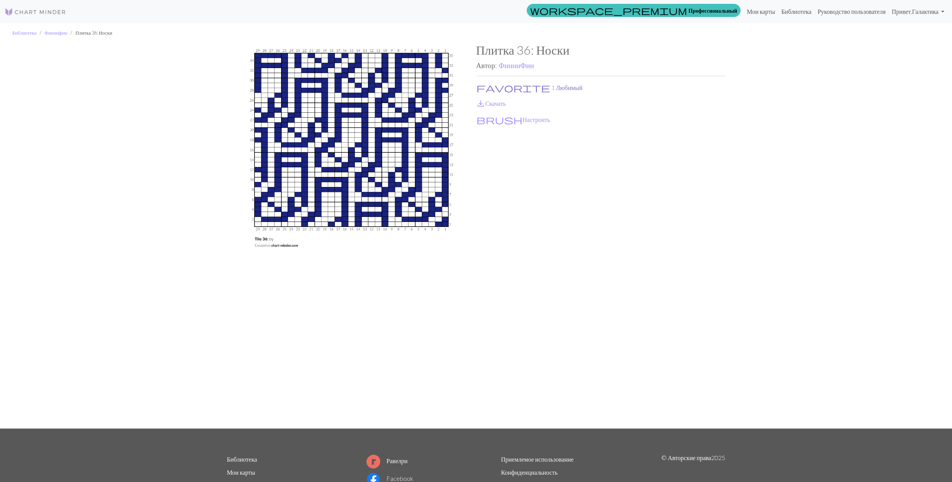
click at [494, 88] on button "favorite 1 Любимый" at bounding box center [529, 88] width 107 height 10
click at [490, 101] on link "save_alt Скачать" at bounding box center [491, 103] width 30 height 7
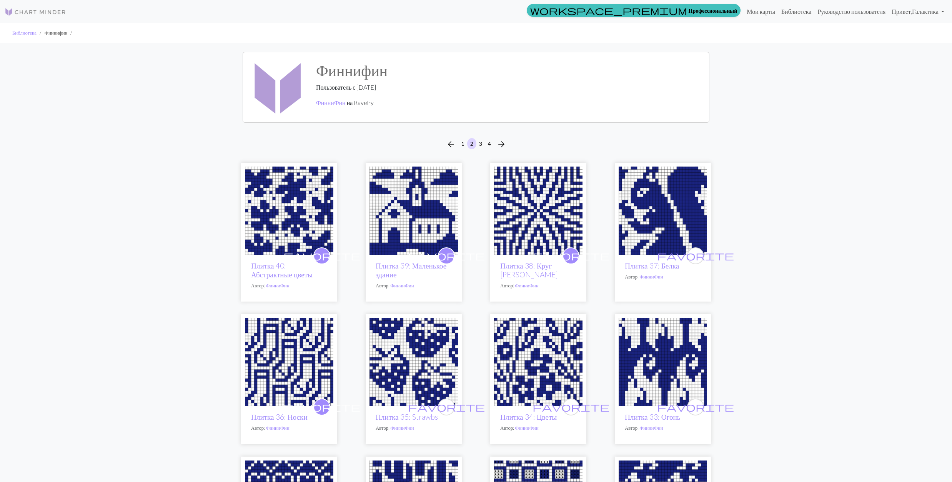
click at [407, 349] on img at bounding box center [413, 361] width 88 height 88
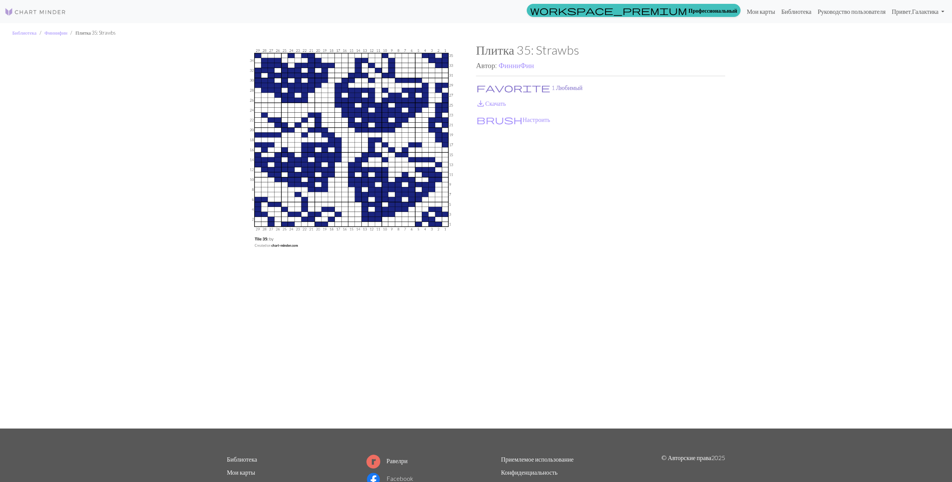
click at [485, 84] on span "favorite" at bounding box center [513, 87] width 74 height 11
click at [483, 101] on span "save_alt" at bounding box center [480, 103] width 9 height 11
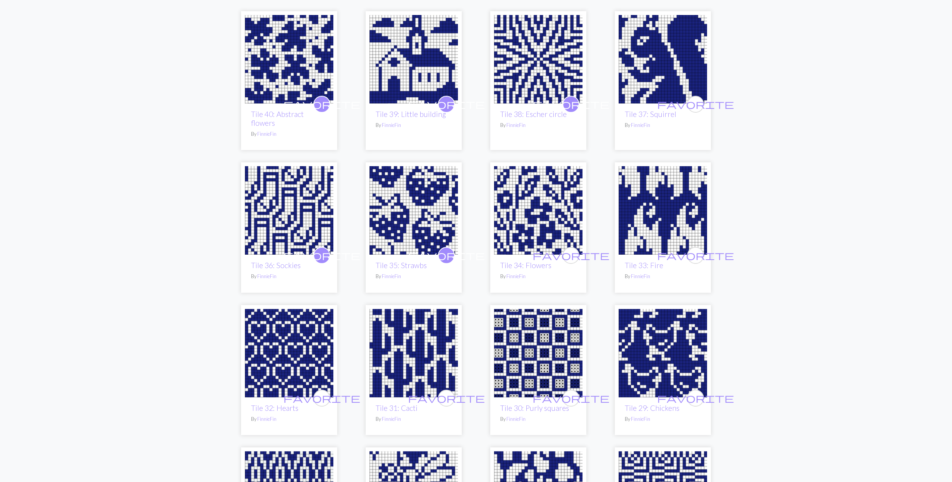
scroll to position [154, 0]
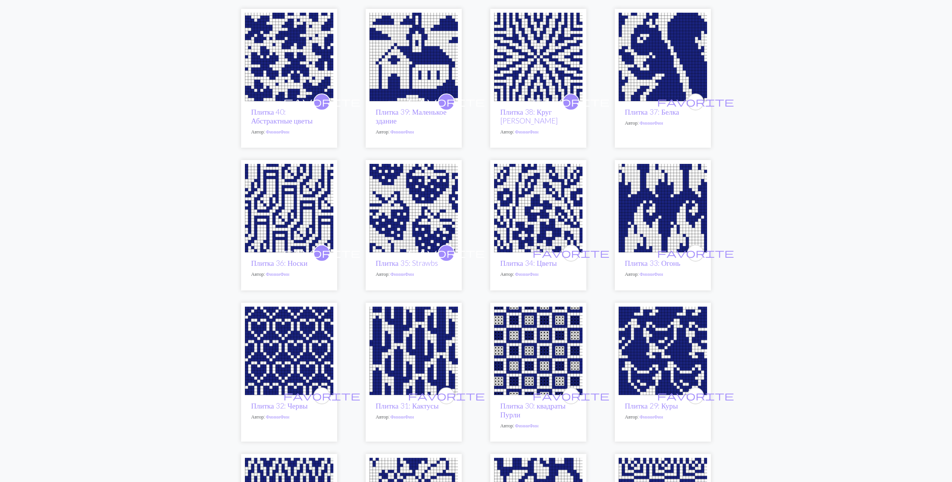
click at [665, 212] on img at bounding box center [662, 208] width 88 height 88
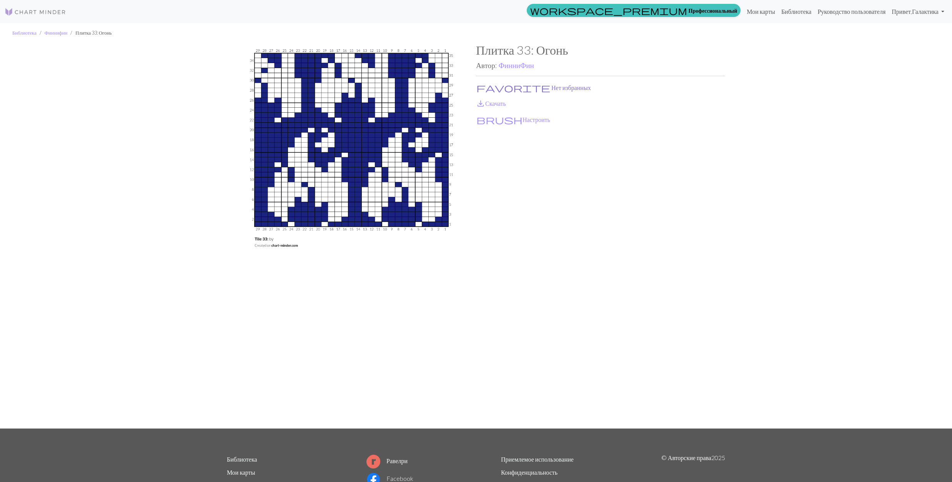
click at [497, 88] on button "favorite Нет избранных" at bounding box center [533, 88] width 115 height 10
click at [490, 103] on link "save_alt Скачать" at bounding box center [491, 103] width 30 height 7
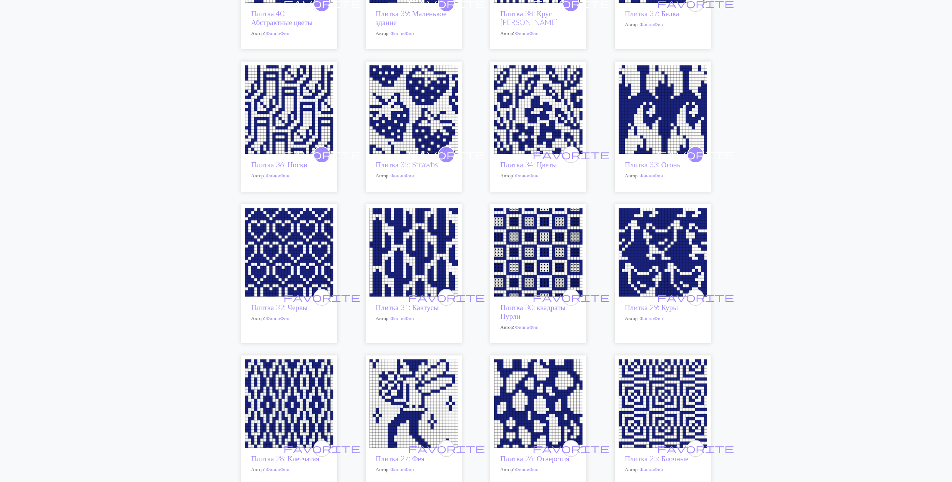
scroll to position [256, 0]
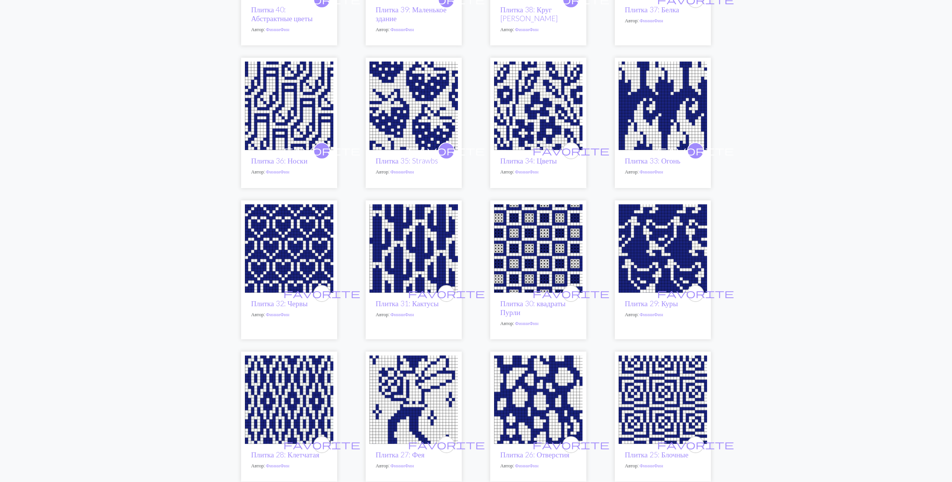
click at [314, 246] on img at bounding box center [289, 248] width 88 height 88
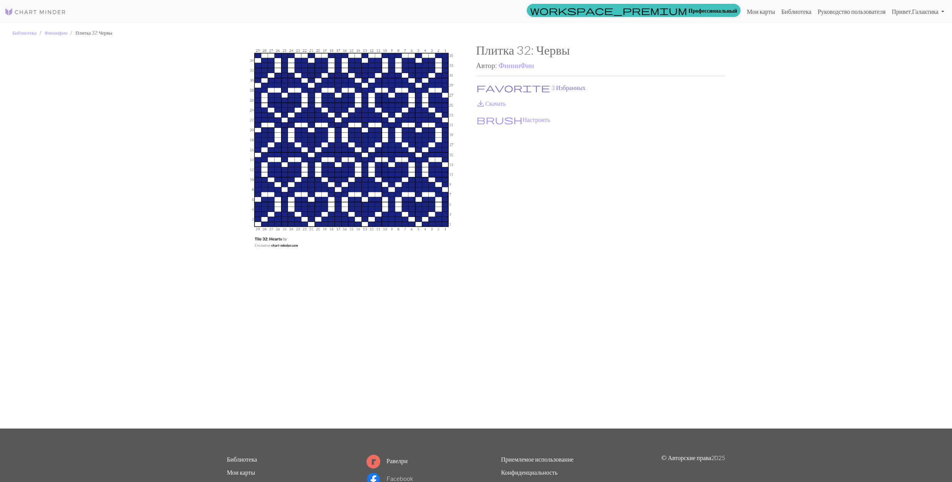
click at [499, 88] on button "favorite 3 Избранных" at bounding box center [531, 88] width 110 height 10
click at [495, 102] on link "save_alt Скачать" at bounding box center [491, 103] width 30 height 7
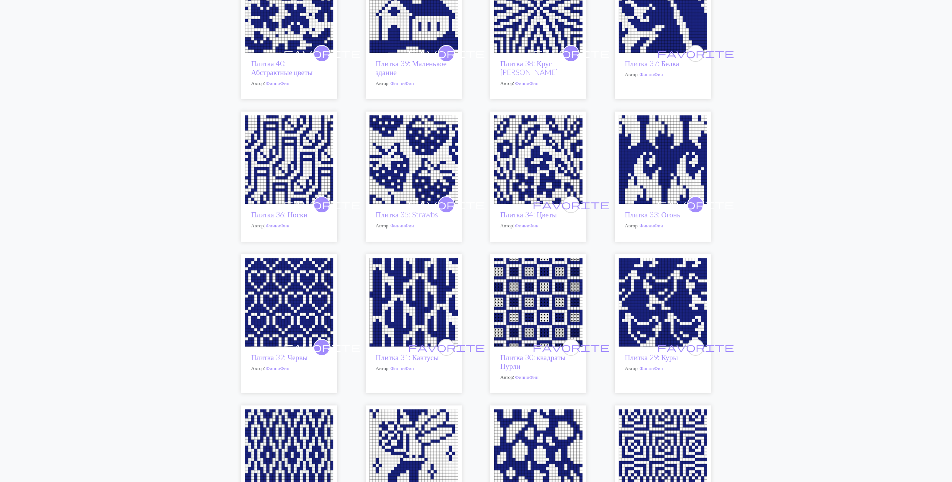
scroll to position [205, 0]
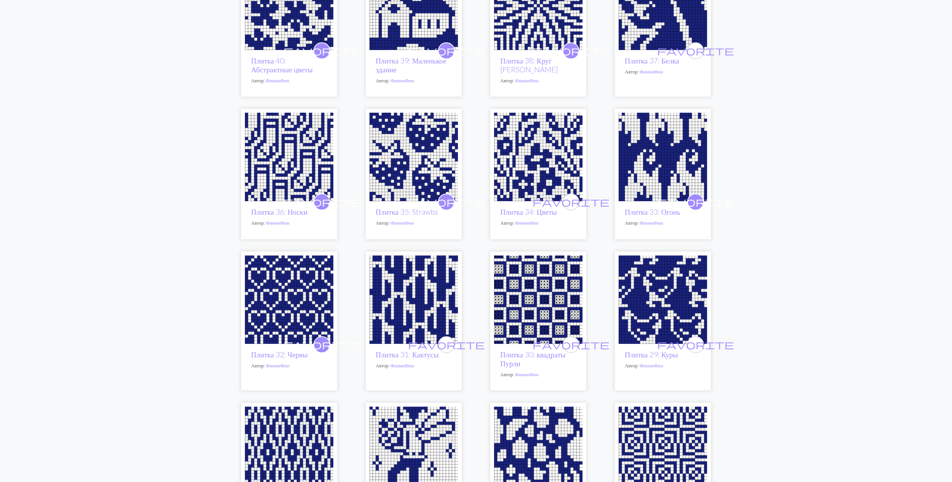
click at [415, 304] on img at bounding box center [413, 299] width 88 height 88
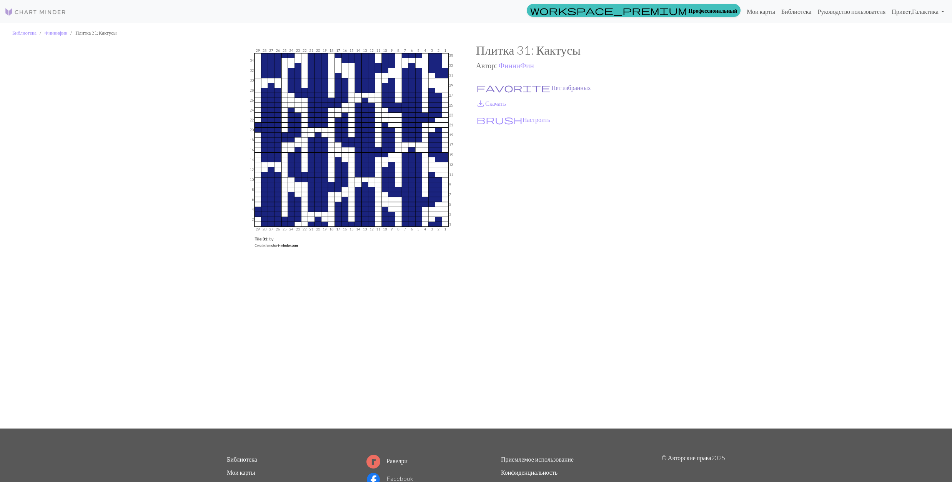
click at [488, 84] on button "favorite Нет избранных" at bounding box center [533, 88] width 115 height 10
click at [484, 103] on span "save_alt" at bounding box center [480, 103] width 9 height 11
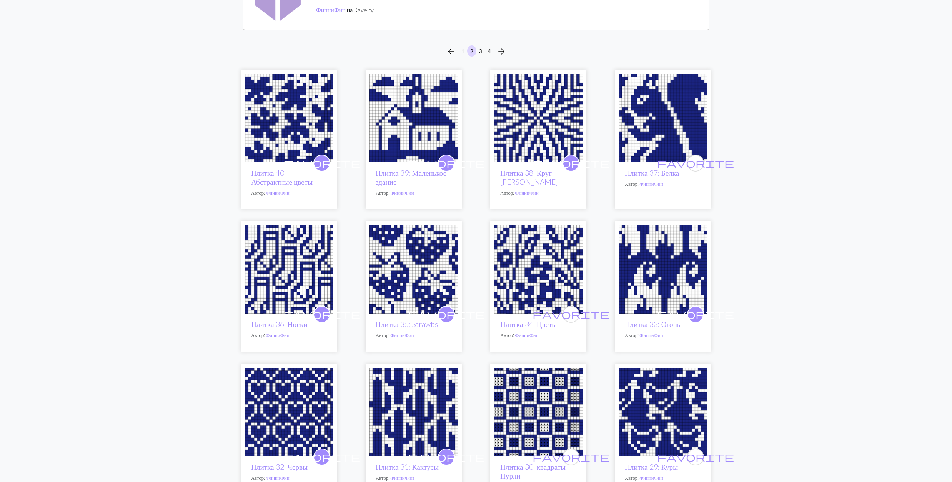
scroll to position [205, 0]
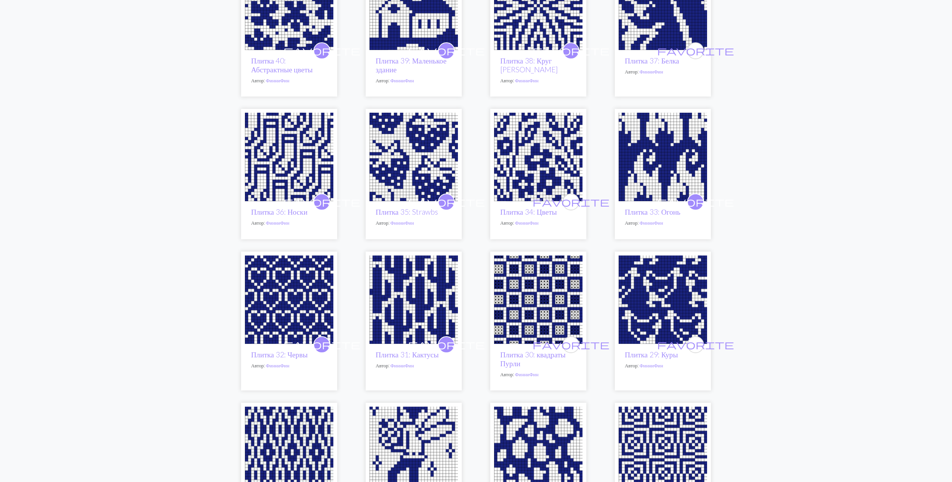
click at [546, 301] on img at bounding box center [538, 299] width 88 height 88
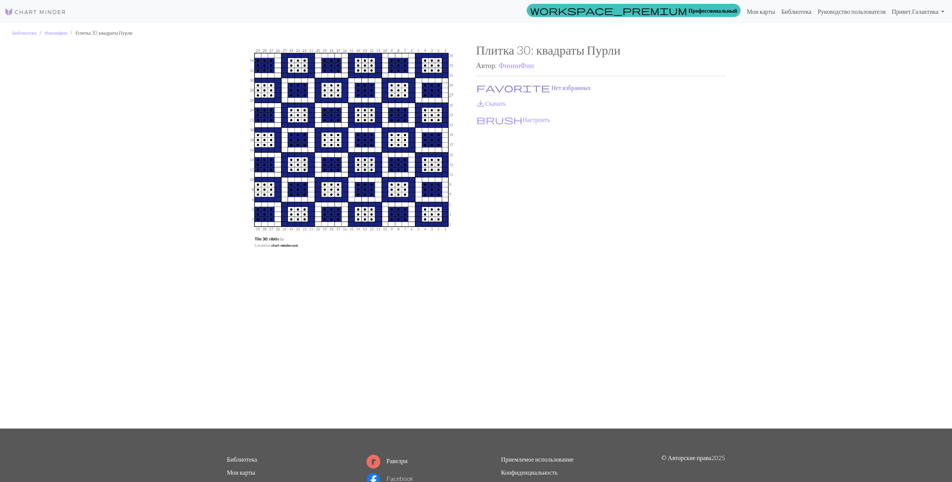
click at [494, 85] on button "favorite Нет избранных" at bounding box center [533, 88] width 115 height 10
click at [488, 103] on link "save_alt Скачать" at bounding box center [491, 103] width 30 height 7
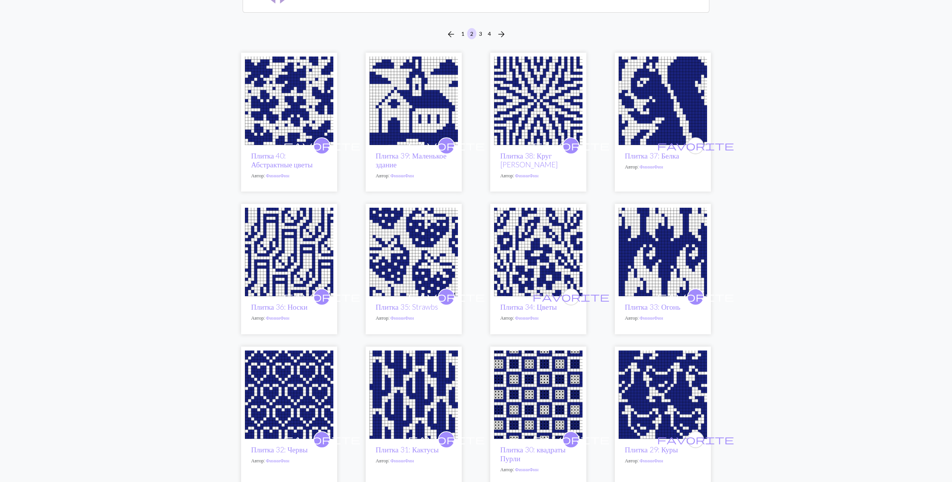
scroll to position [256, 0]
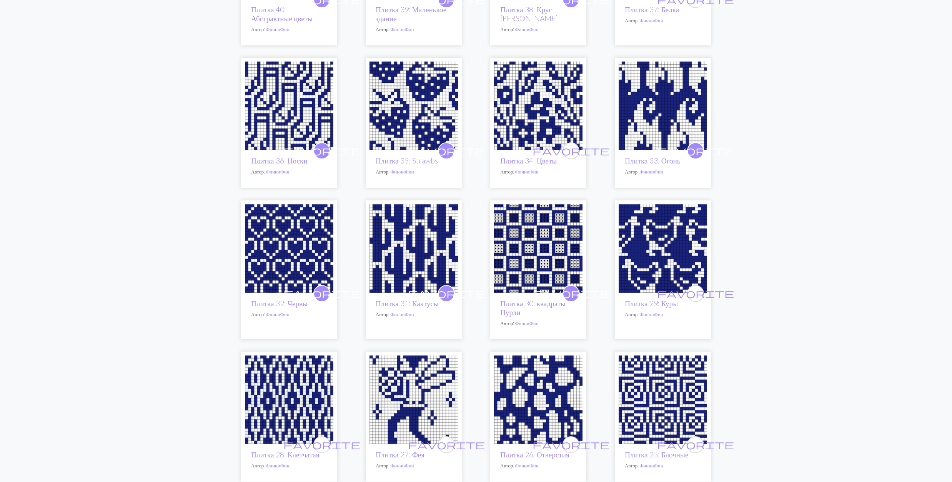
click at [642, 247] on img at bounding box center [662, 248] width 88 height 88
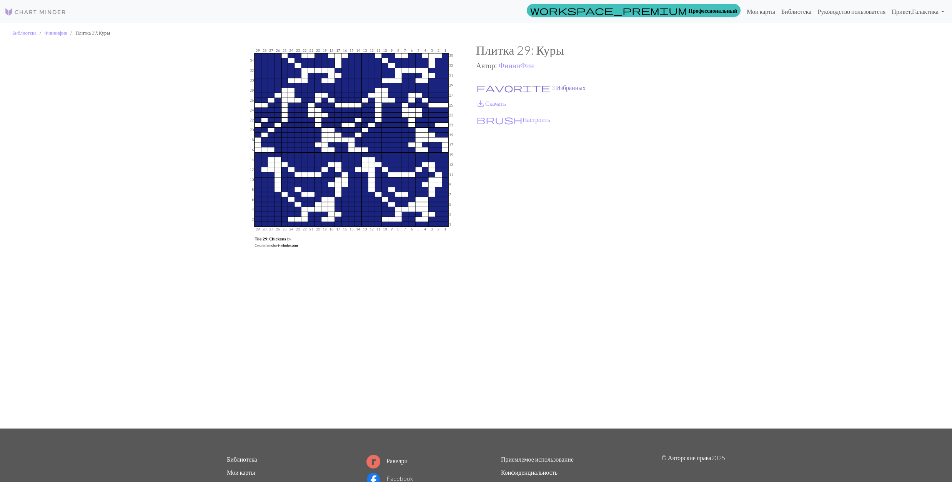
click at [485, 82] on span "favorite" at bounding box center [513, 87] width 74 height 11
click at [486, 100] on link "save_alt Скачать" at bounding box center [491, 103] width 30 height 7
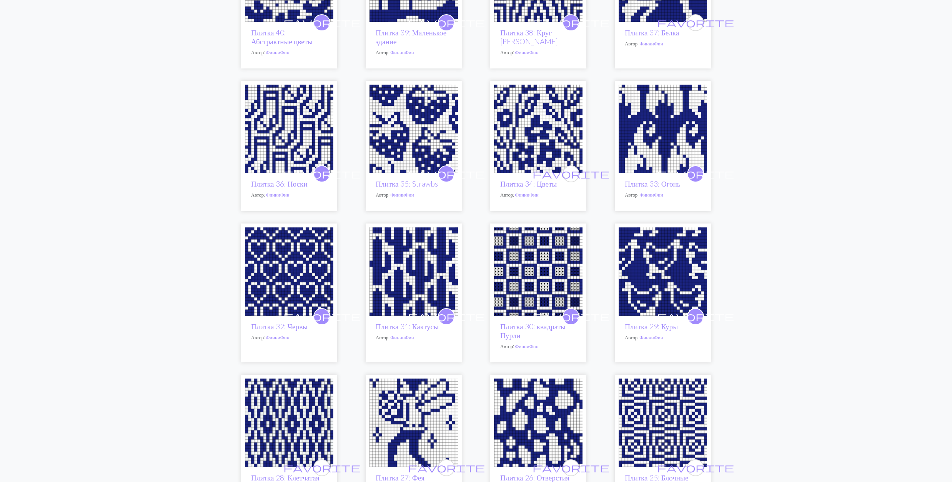
scroll to position [256, 0]
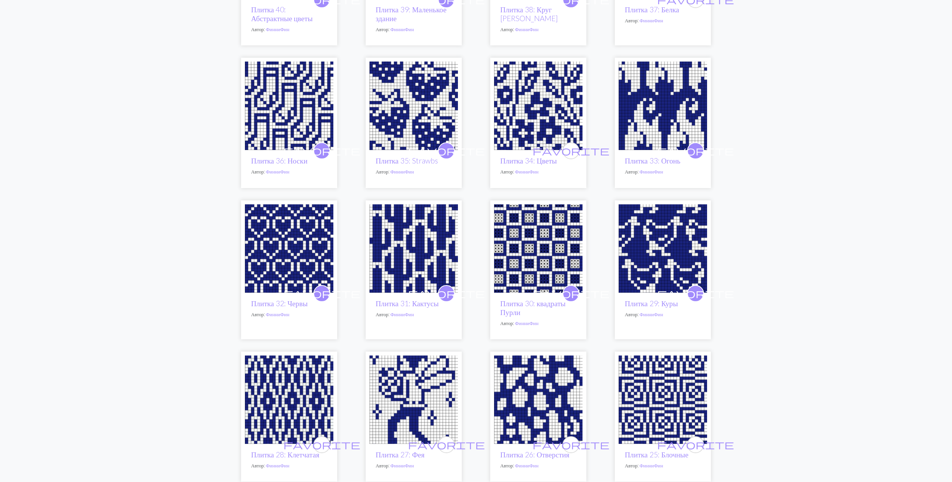
click at [311, 395] on img at bounding box center [289, 399] width 88 height 88
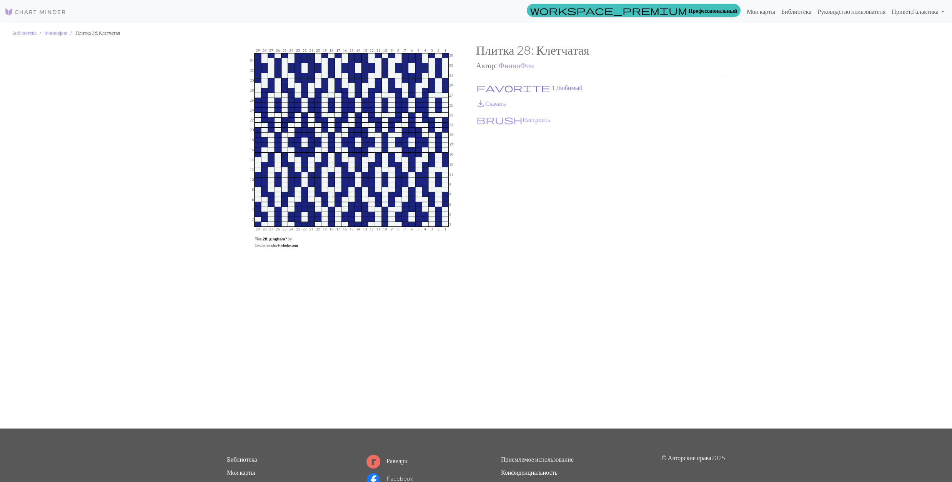
click at [493, 86] on button "favorite 1 Любимый" at bounding box center [529, 88] width 107 height 10
click at [489, 102] on link "save_alt Скачать" at bounding box center [491, 103] width 30 height 7
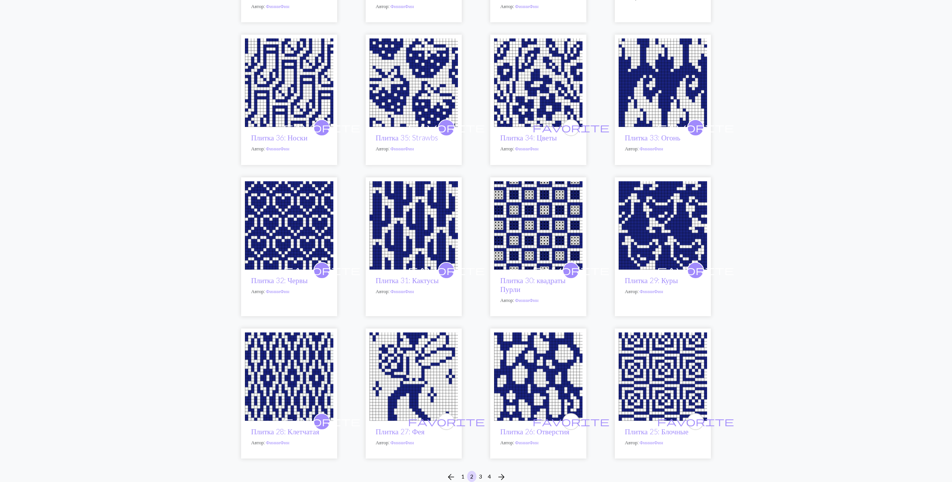
scroll to position [406, 0]
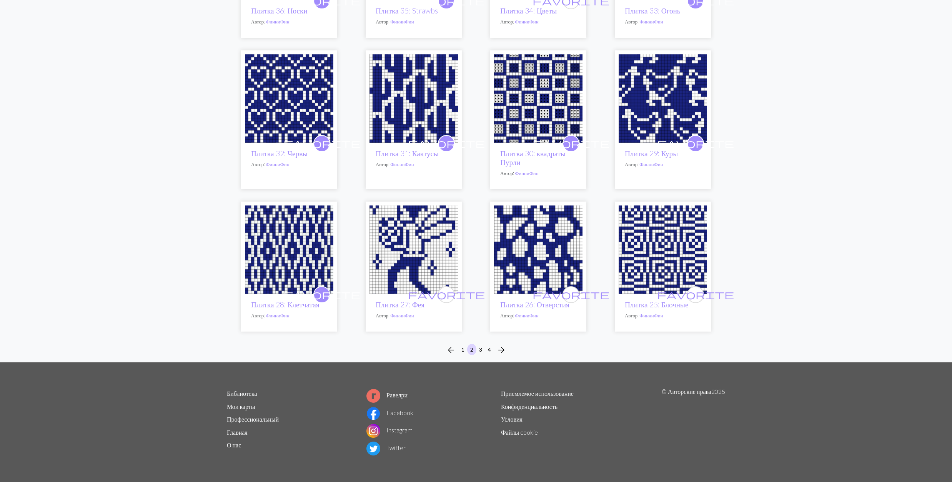
click at [429, 241] on img at bounding box center [413, 249] width 88 height 88
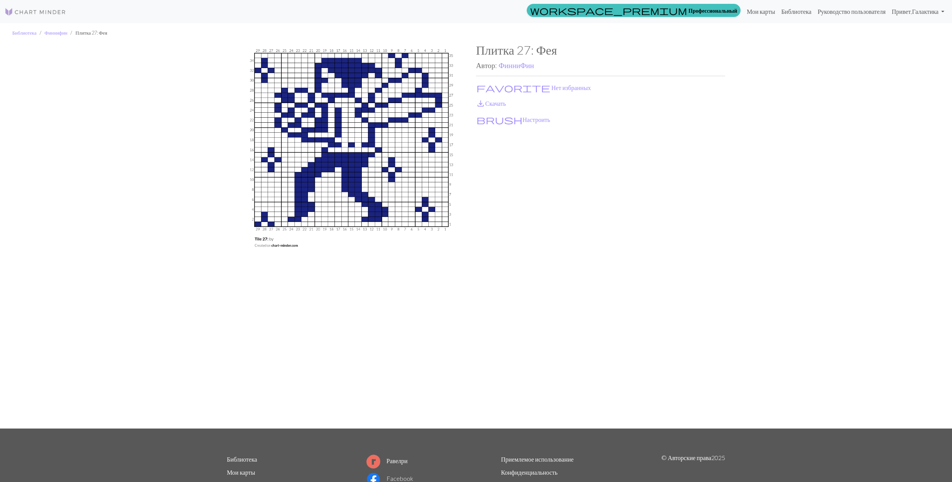
drag, startPoint x: 633, startPoint y: 211, endPoint x: 626, endPoint y: 208, distance: 8.6
click at [632, 211] on div "Плитка 27: Фея Автор: ФинниФин favorite Нет избранных save_alt Скачать brush На…" at bounding box center [600, 235] width 249 height 385
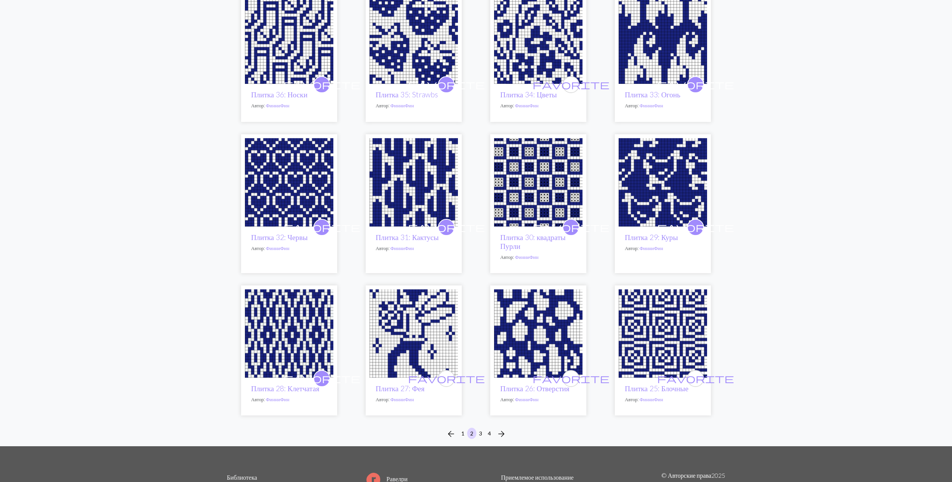
scroll to position [406, 0]
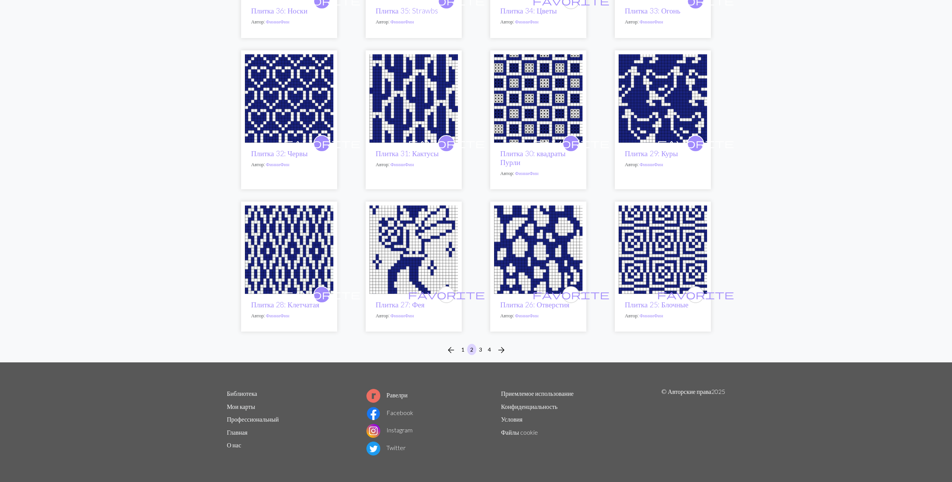
click at [519, 237] on img at bounding box center [538, 249] width 88 height 88
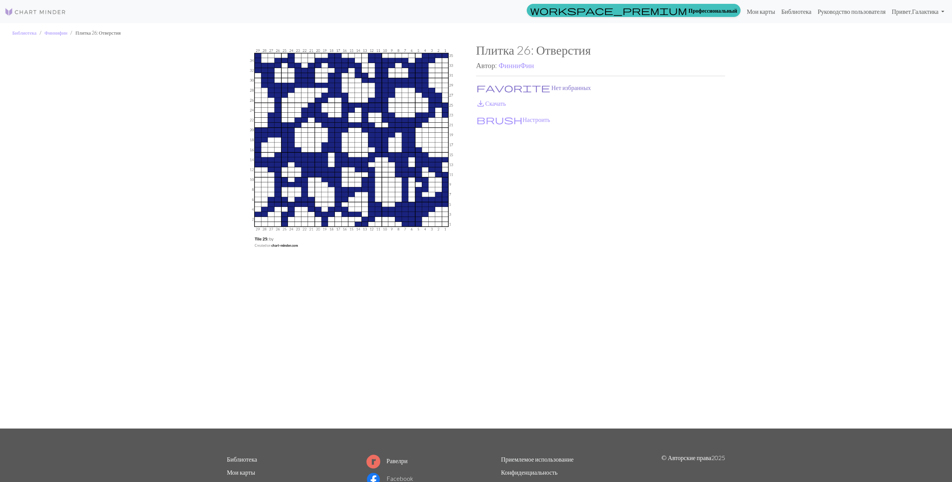
click at [482, 85] on span "favorite" at bounding box center [513, 87] width 74 height 11
click at [483, 102] on span "save_alt" at bounding box center [480, 103] width 9 height 11
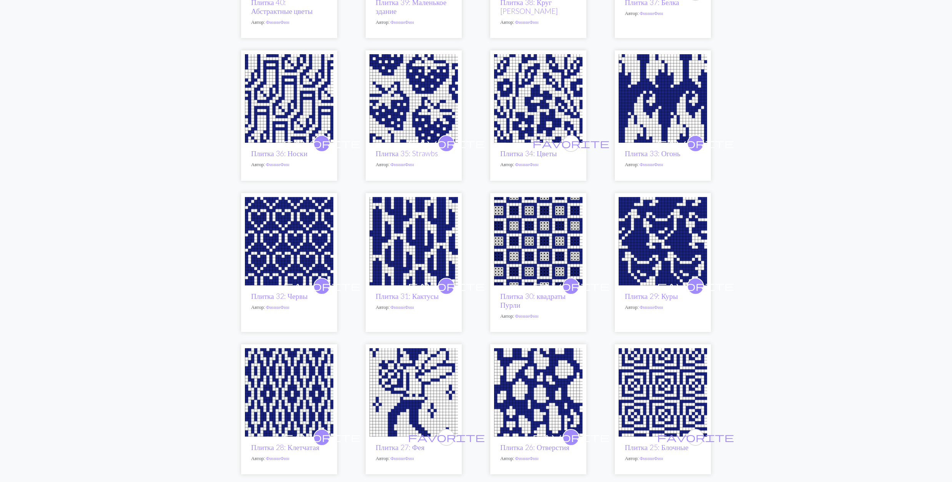
scroll to position [406, 0]
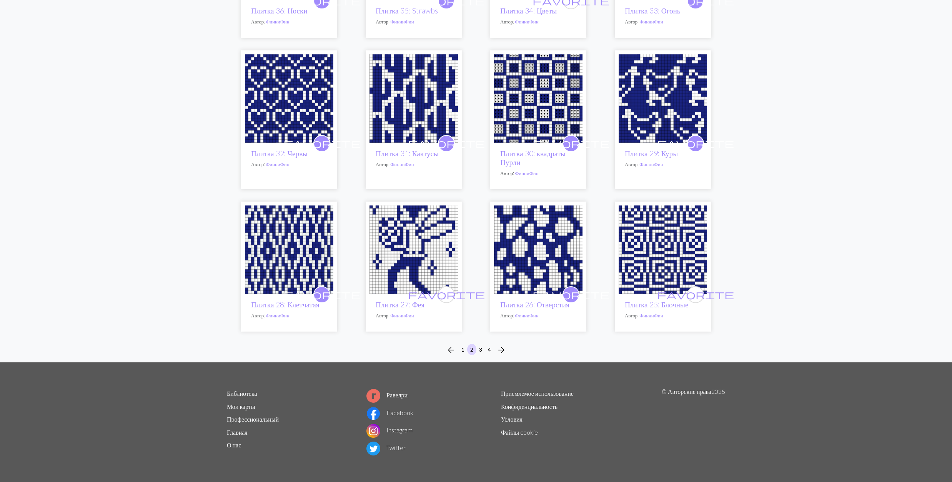
click at [660, 252] on img at bounding box center [662, 249] width 88 height 88
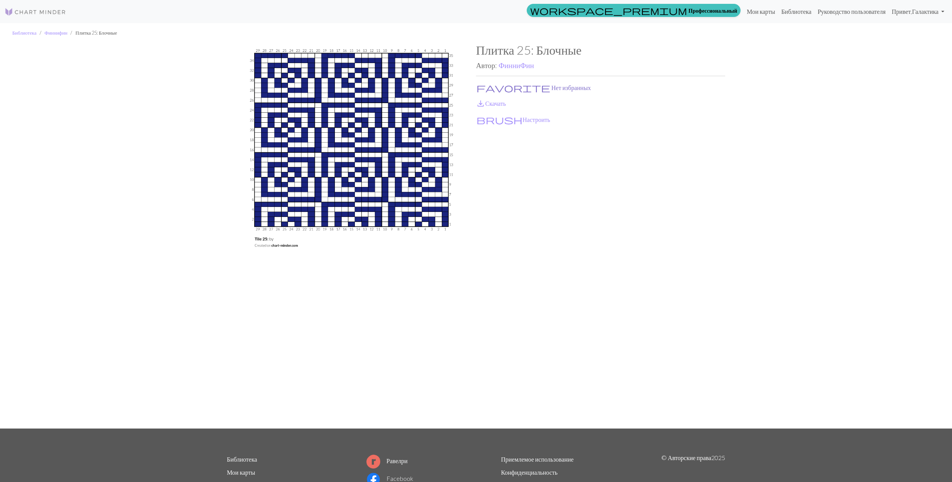
click at [492, 85] on button "favorite Нет избранных" at bounding box center [533, 88] width 115 height 10
click at [491, 101] on link "save_alt Скачать" at bounding box center [491, 103] width 30 height 7
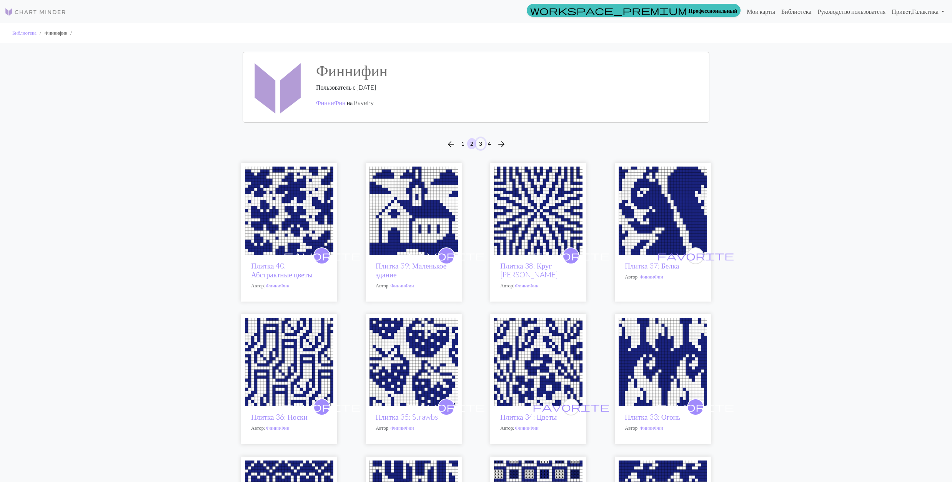
click at [479, 141] on button "3" at bounding box center [480, 143] width 9 height 11
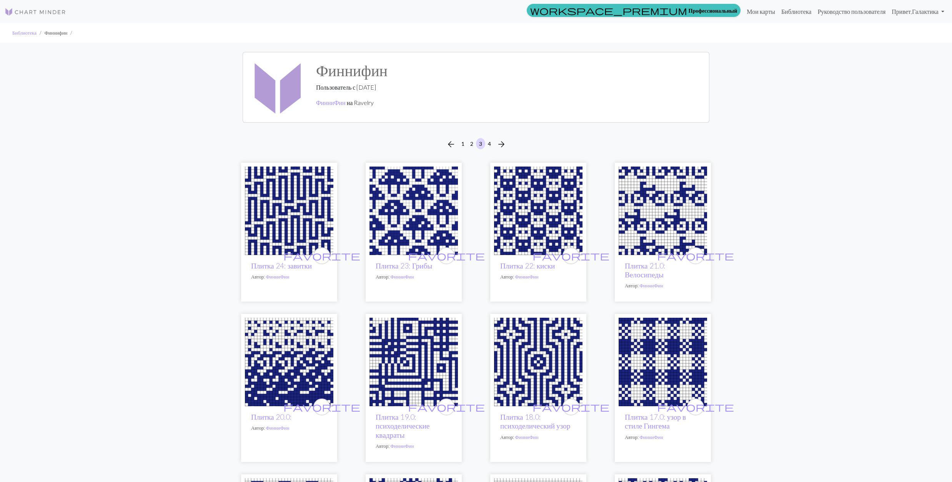
click at [303, 208] on img at bounding box center [289, 210] width 88 height 88
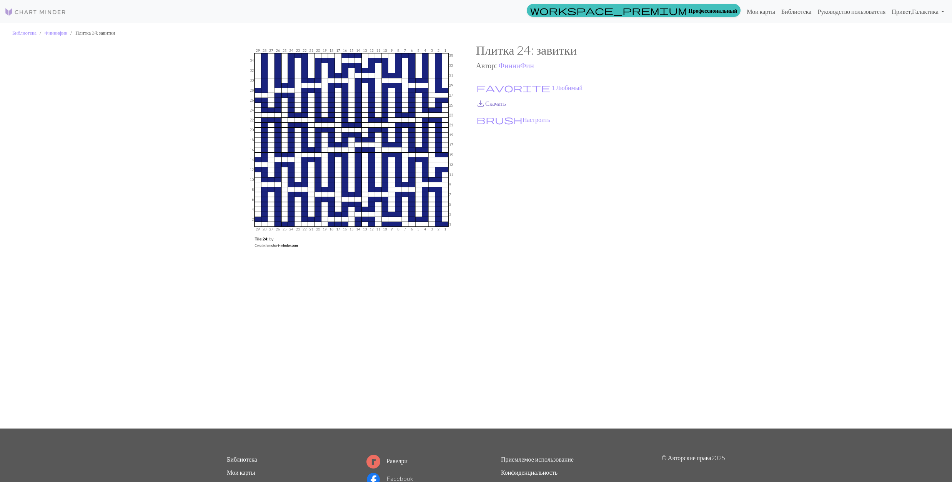
click at [491, 104] on link "save_alt Скачать" at bounding box center [491, 103] width 30 height 7
click at [497, 88] on button "favorite 1 Любимый" at bounding box center [529, 88] width 107 height 10
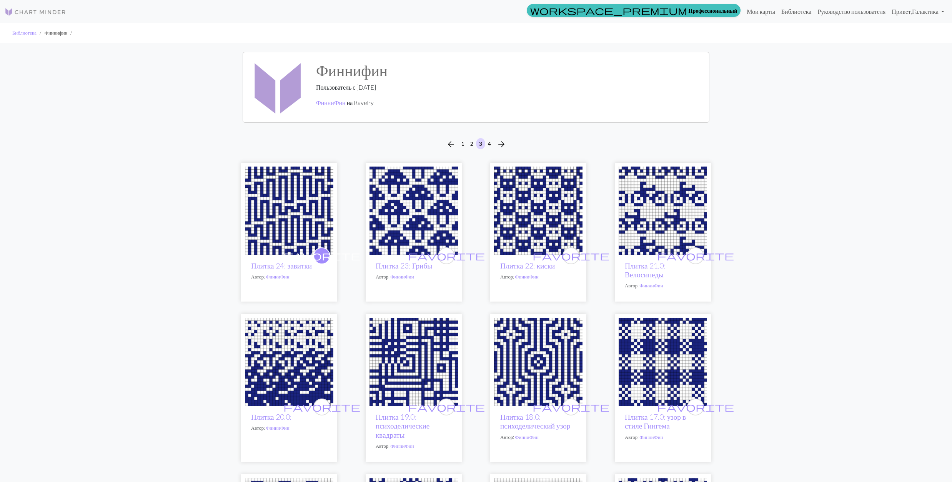
click at [429, 205] on img at bounding box center [413, 210] width 88 height 88
click at [434, 203] on img at bounding box center [413, 210] width 88 height 88
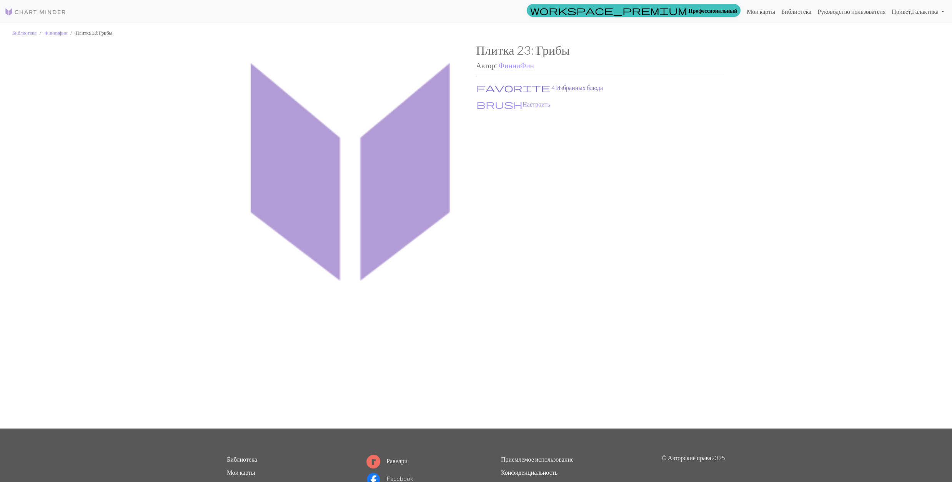
click at [490, 88] on button "favorite 4 Избранных блюда" at bounding box center [539, 88] width 127 height 10
click at [497, 103] on button "brush Настроить" at bounding box center [513, 104] width 75 height 10
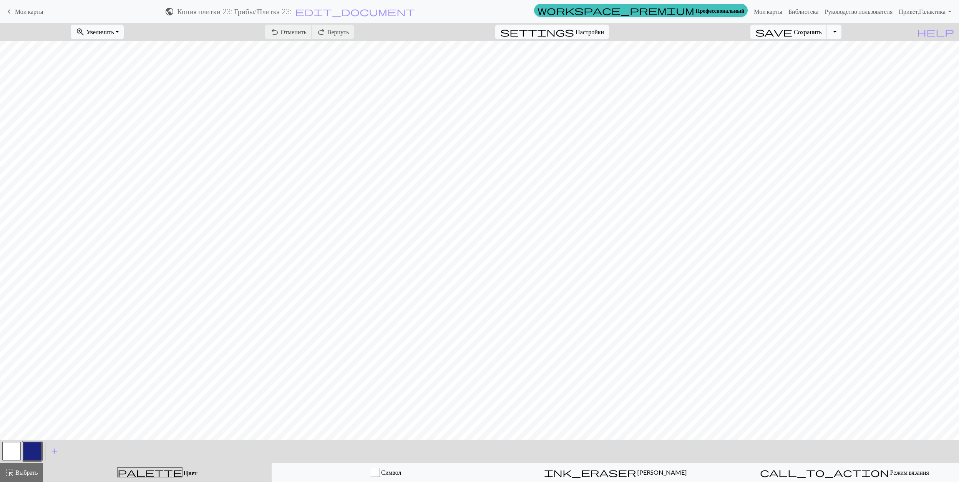
click at [842, 30] on button "Переключить раскрывающийся список" at bounding box center [834, 32] width 15 height 15
click at [819, 61] on button "save_alt Скачать" at bounding box center [770, 61] width 141 height 12
click at [466, 27] on button "Скачать" at bounding box center [460, 25] width 31 height 15
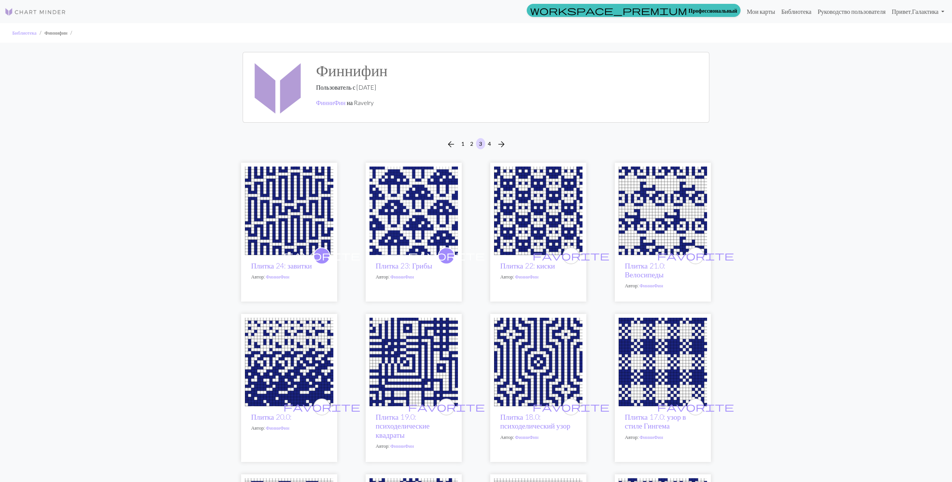
click at [540, 213] on img at bounding box center [538, 210] width 88 height 88
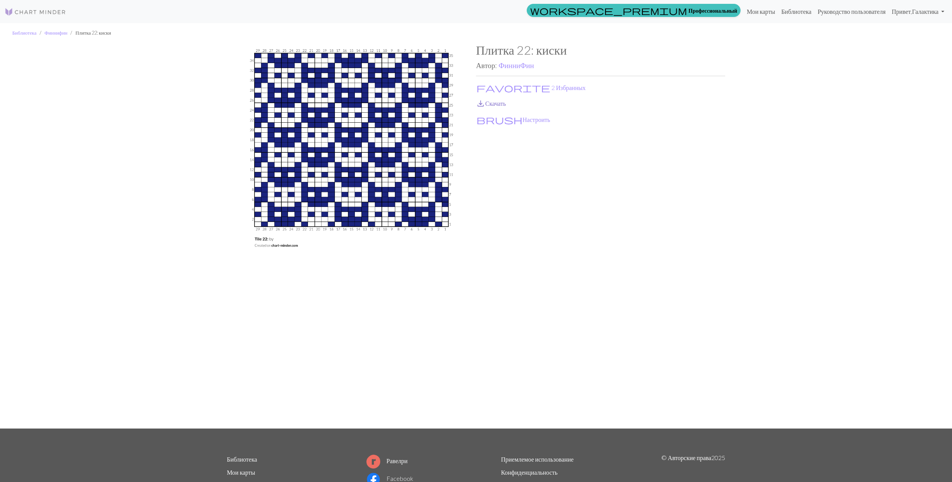
click at [490, 101] on link "save_alt Скачать" at bounding box center [491, 103] width 30 height 7
click at [483, 85] on span "favorite" at bounding box center [513, 87] width 74 height 11
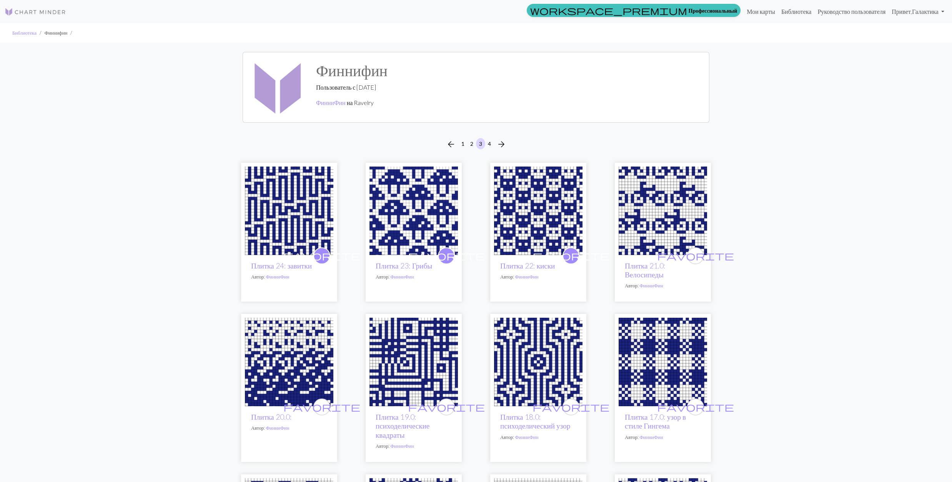
click at [658, 197] on img at bounding box center [662, 210] width 88 height 88
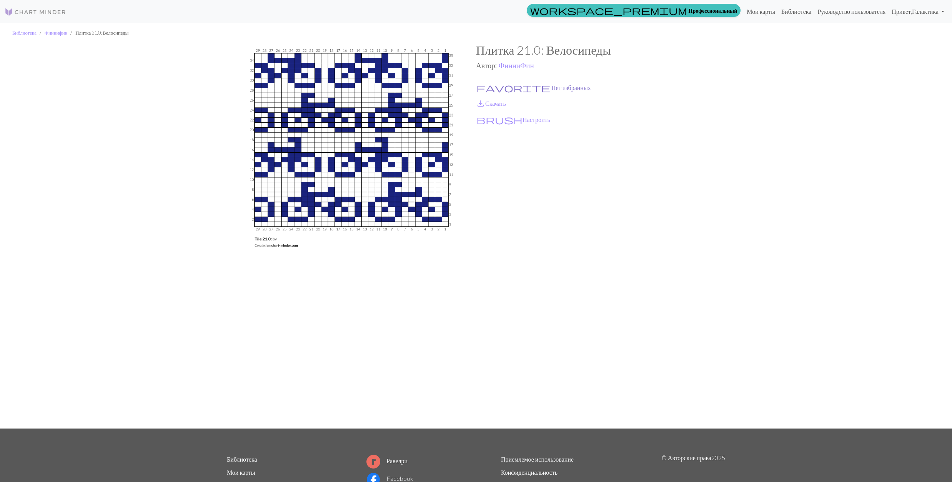
click at [492, 86] on button "favorite Нет избранных" at bounding box center [533, 88] width 115 height 10
click at [485, 100] on link "save_alt Скачать" at bounding box center [491, 103] width 30 height 7
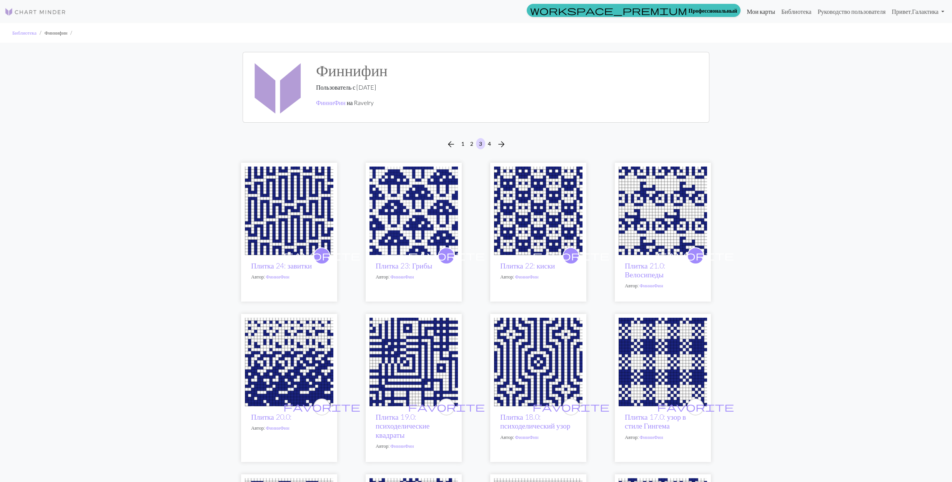
click at [752, 11] on link "Мои карты" at bounding box center [760, 11] width 35 height 15
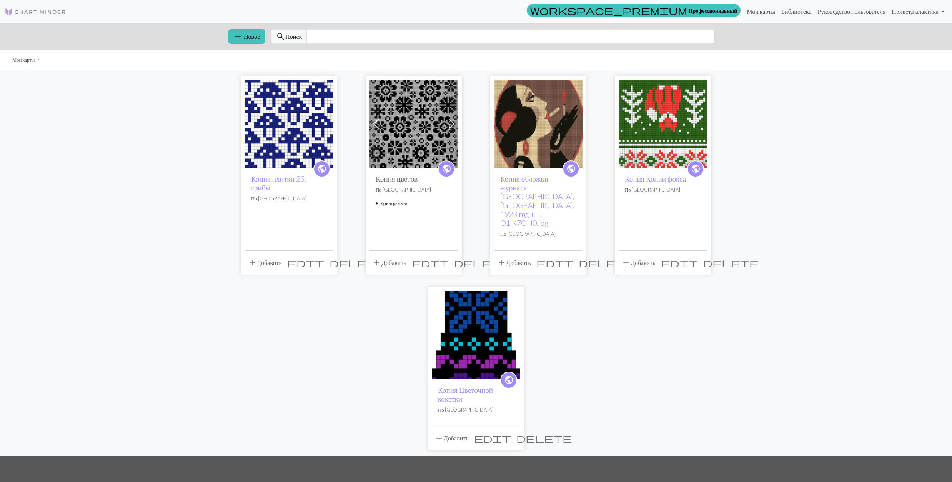
click at [329, 257] on span "delete" at bounding box center [356, 262] width 55 height 11
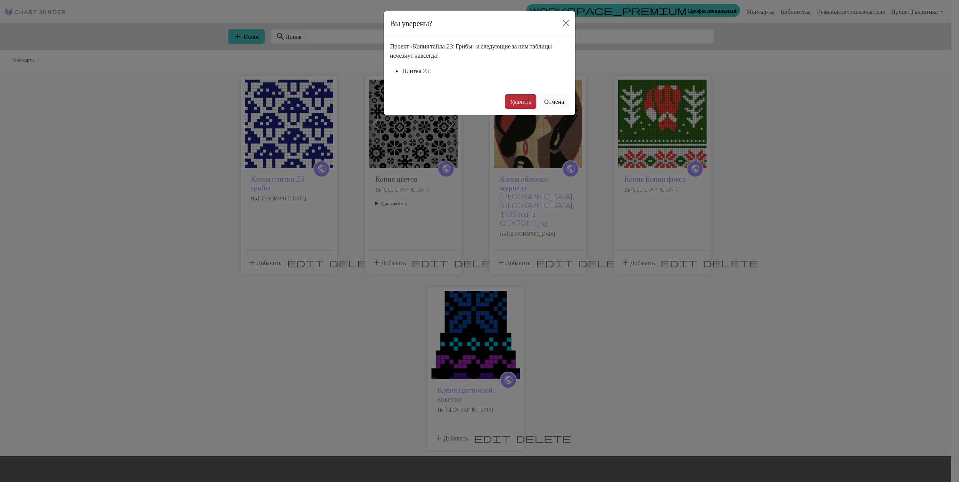
click at [518, 103] on button "Удалить" at bounding box center [520, 101] width 31 height 15
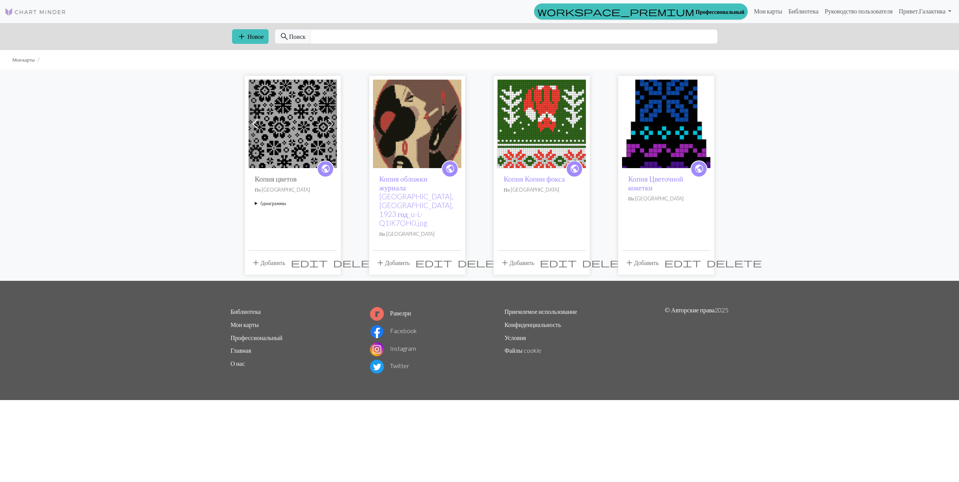
click at [333, 257] on span "delete" at bounding box center [360, 262] width 55 height 11
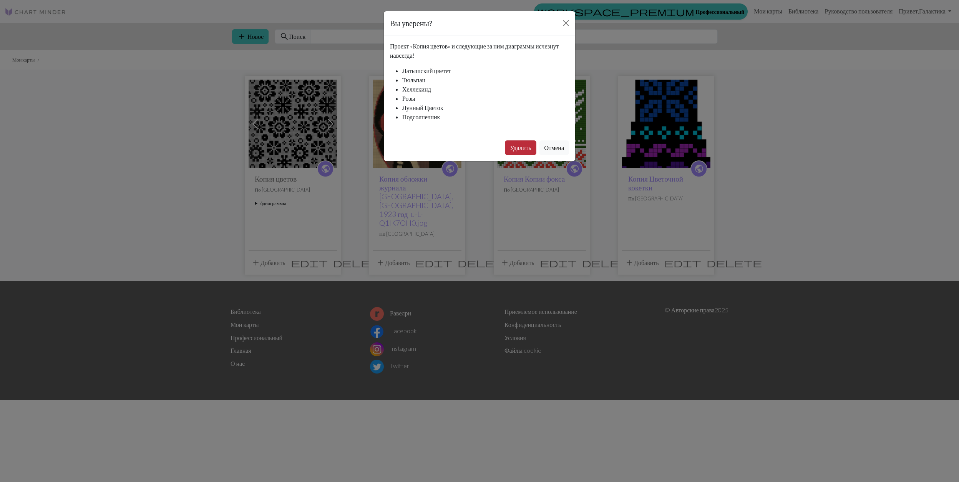
click at [515, 147] on button "Удалить" at bounding box center [520, 147] width 31 height 15
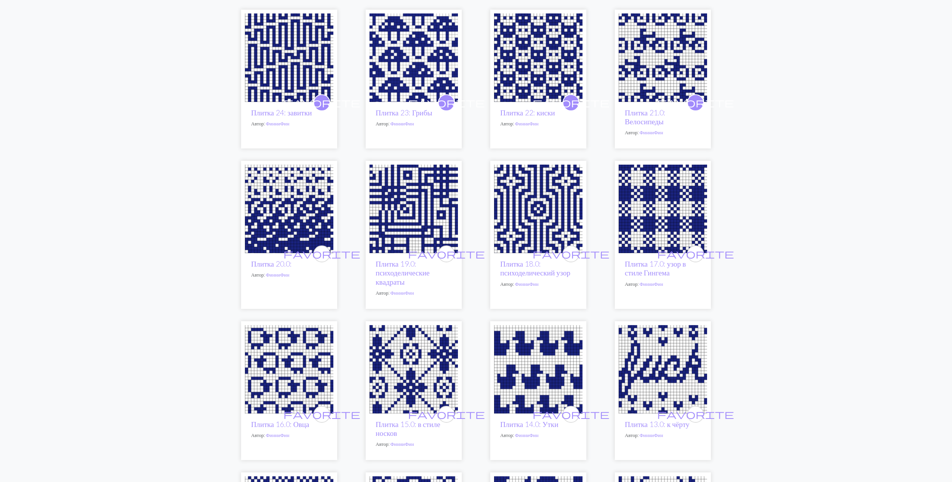
scroll to position [154, 0]
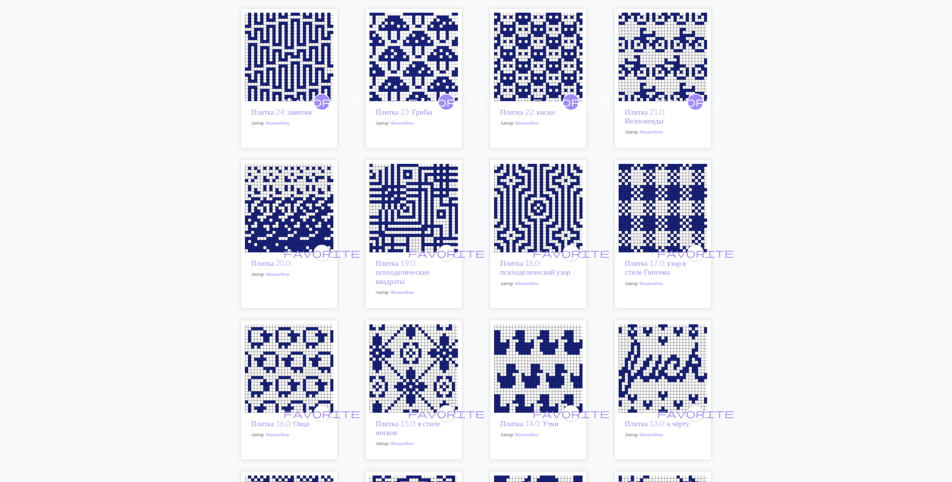
click at [527, 213] on img at bounding box center [538, 208] width 88 height 88
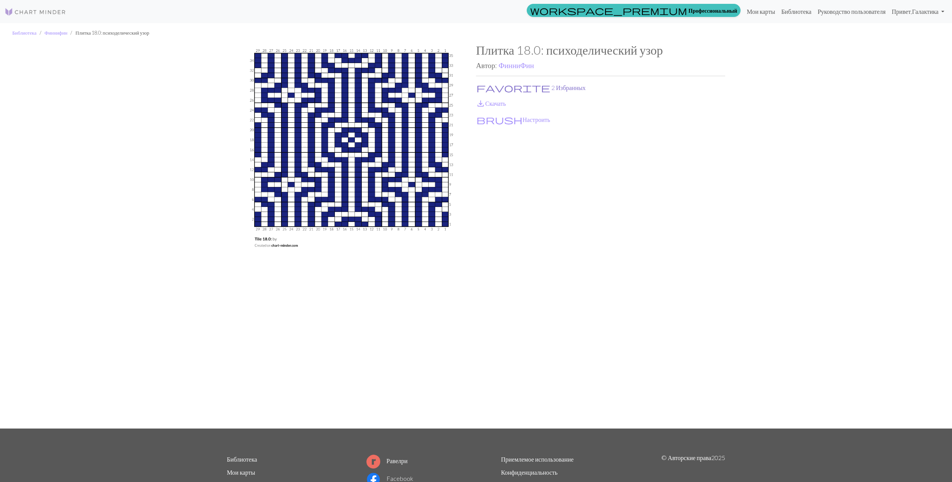
click at [495, 88] on button "favorite 2 Избранных" at bounding box center [531, 88] width 110 height 10
click at [497, 102] on link "save_alt Скачать" at bounding box center [491, 103] width 30 height 7
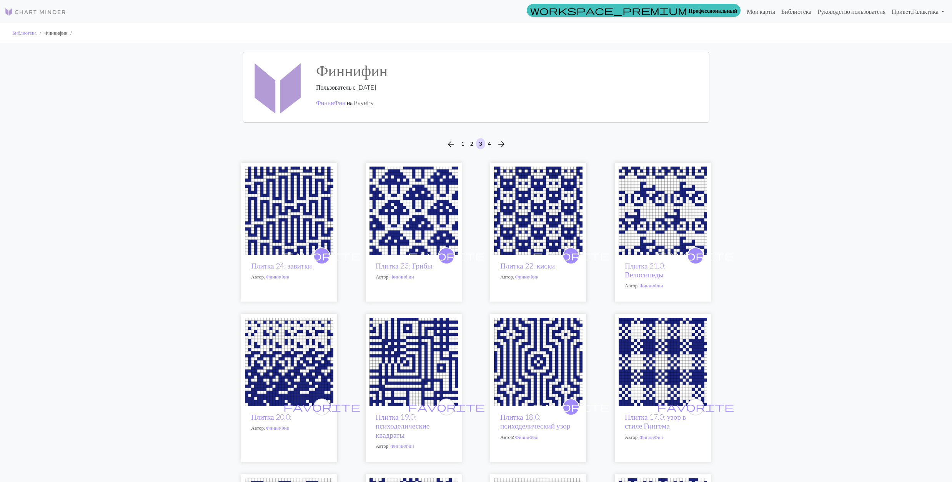
click at [655, 377] on img at bounding box center [662, 361] width 88 height 88
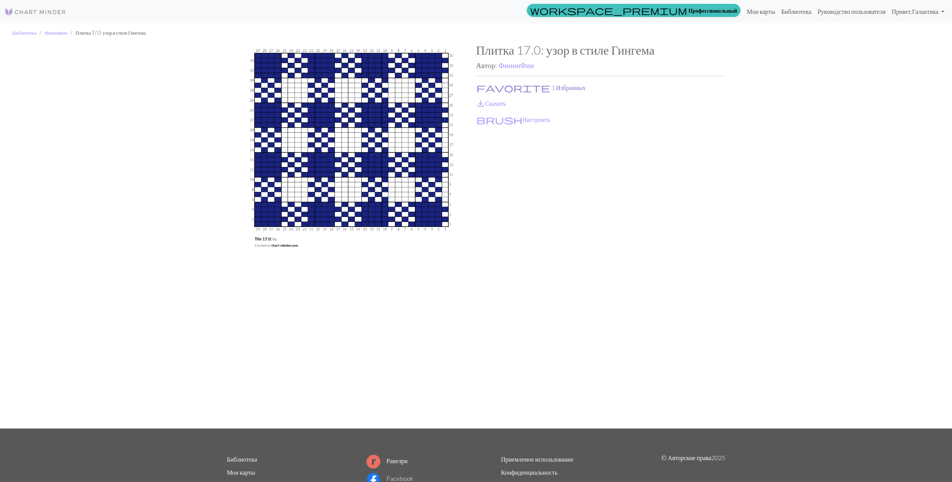
click at [489, 88] on button "favorite 3 Избранных" at bounding box center [531, 88] width 110 height 10
click at [488, 103] on link "save_alt Скачать" at bounding box center [491, 103] width 30 height 7
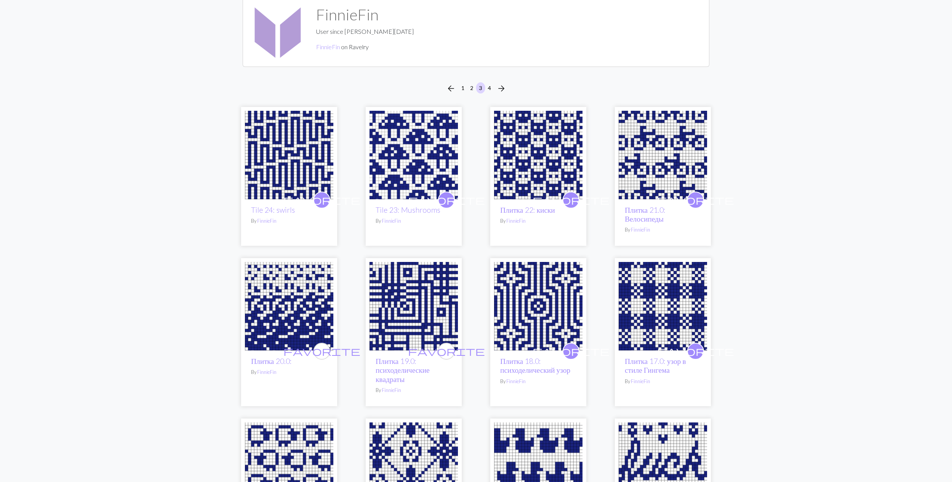
scroll to position [154, 0]
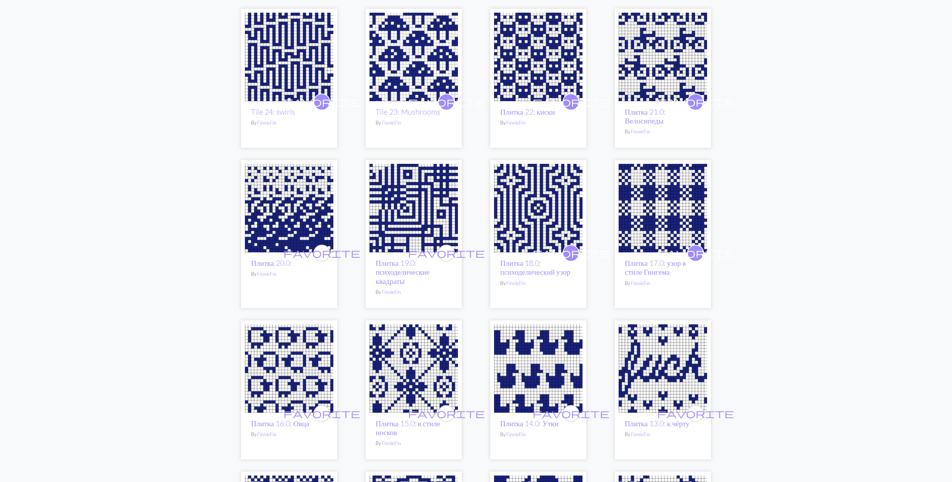
click at [286, 366] on img at bounding box center [289, 368] width 88 height 88
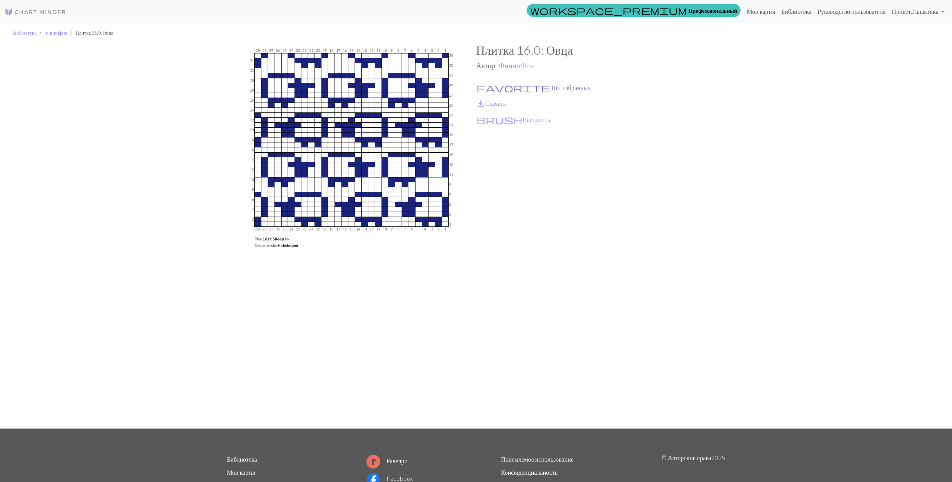
click at [500, 85] on button "favorite Нет избранных" at bounding box center [533, 88] width 115 height 10
click at [489, 105] on link "save_alt Скачать" at bounding box center [491, 103] width 30 height 7
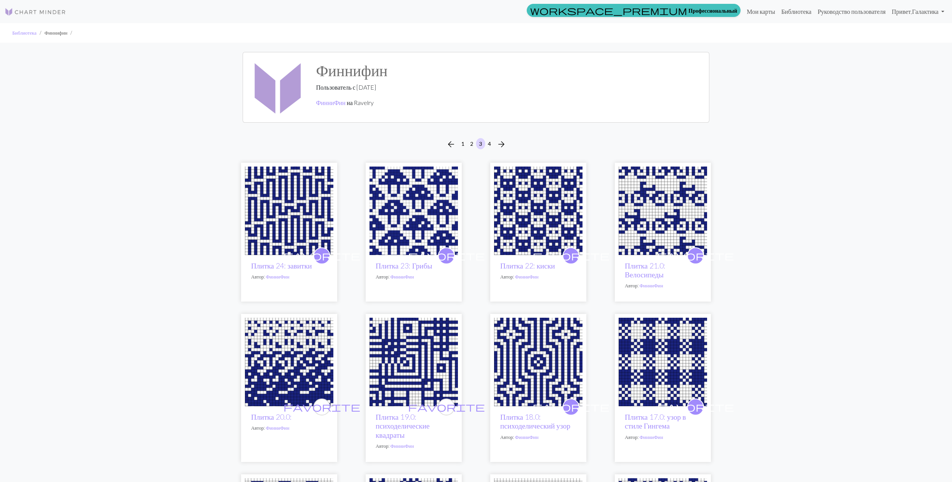
scroll to position [256, 0]
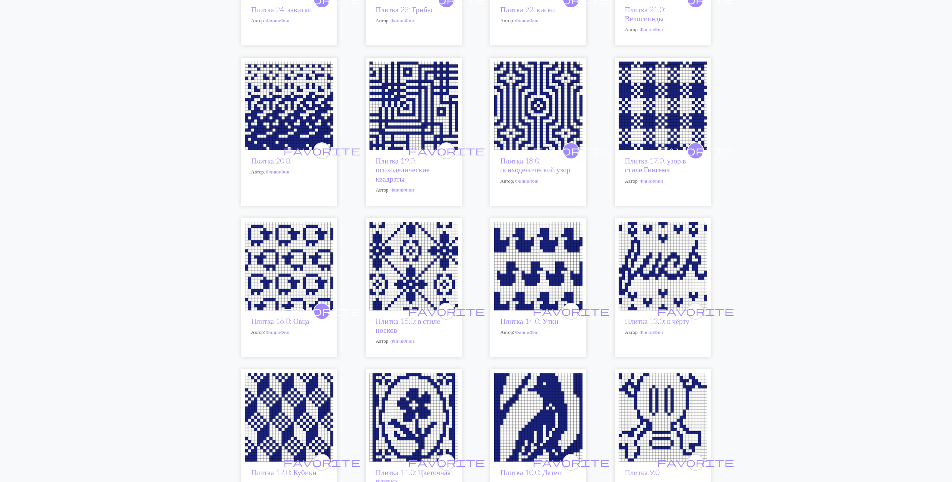
click at [419, 280] on img at bounding box center [413, 266] width 88 height 88
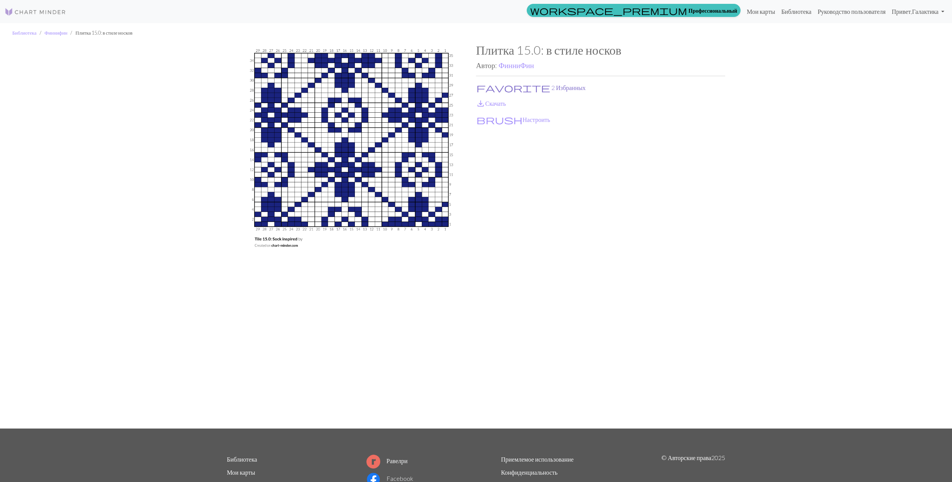
click at [483, 86] on span "favorite" at bounding box center [513, 87] width 74 height 11
click at [482, 102] on span "save_alt" at bounding box center [480, 103] width 9 height 11
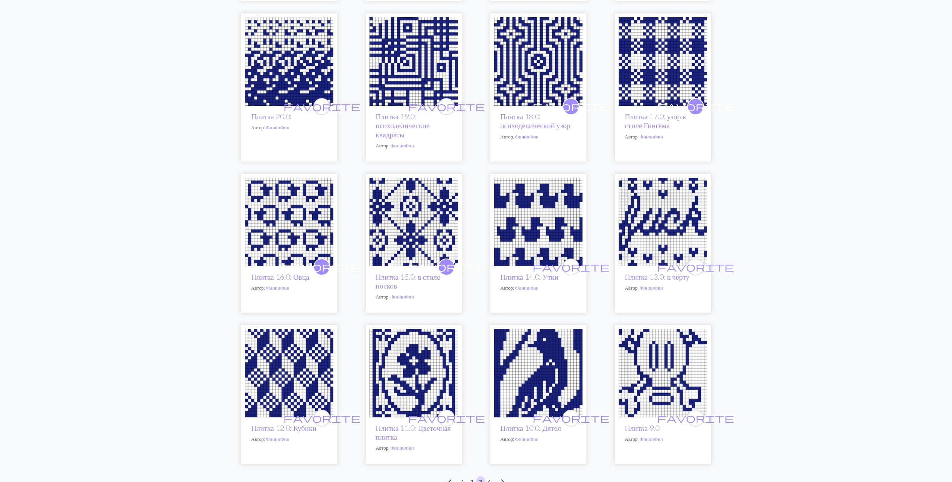
scroll to position [307, 0]
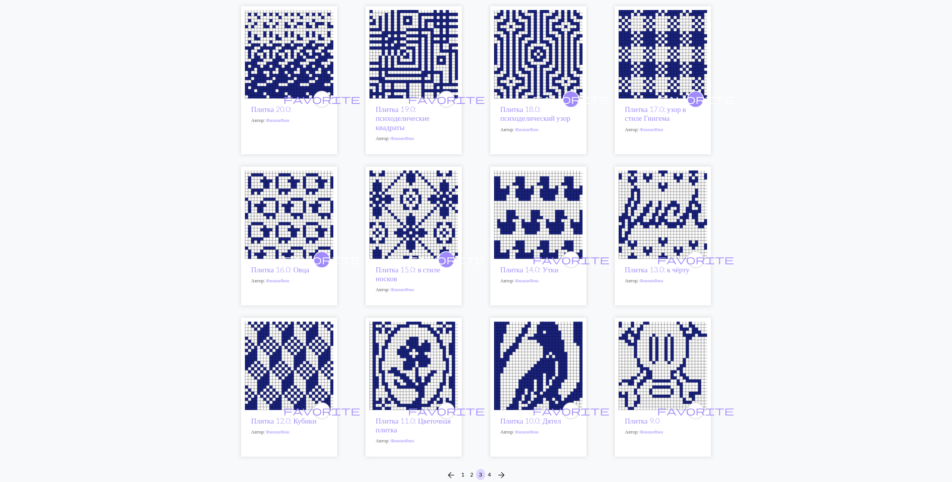
click at [543, 225] on img at bounding box center [538, 214] width 88 height 88
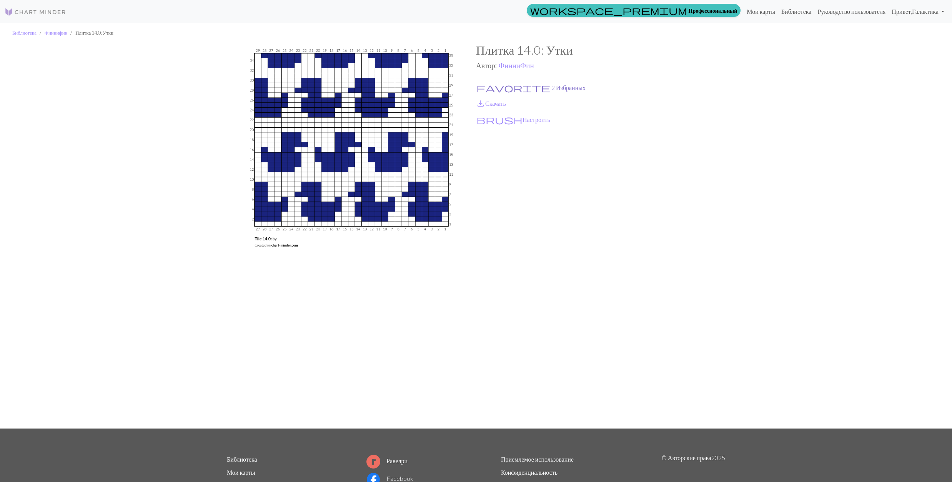
click at [482, 86] on span "favorite" at bounding box center [513, 87] width 74 height 11
click at [482, 99] on span "save_alt" at bounding box center [480, 103] width 9 height 11
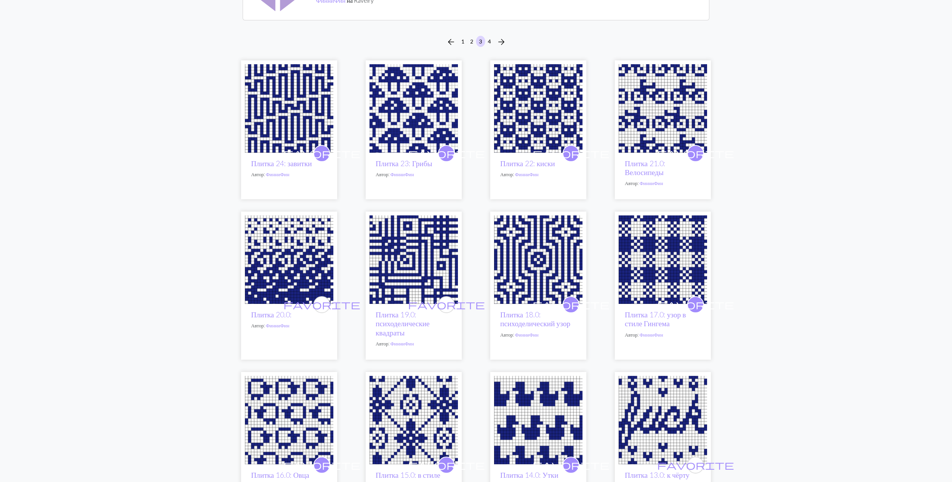
scroll to position [307, 0]
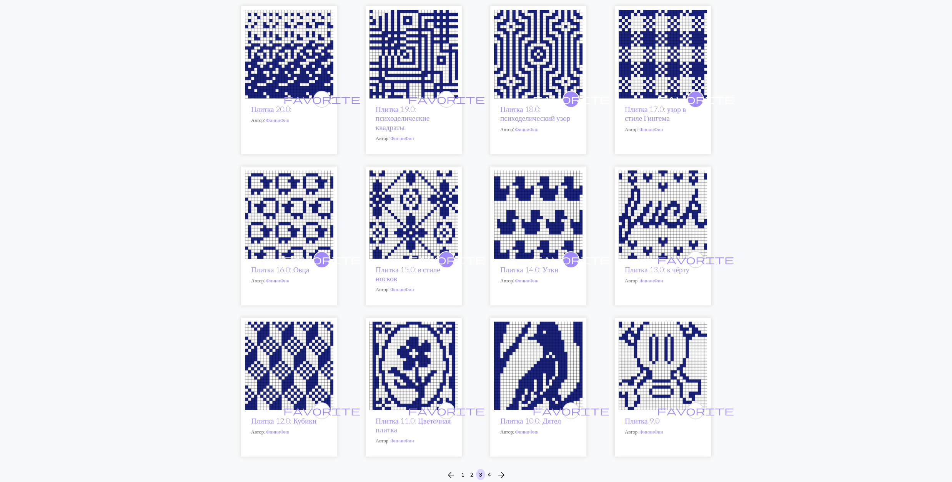
click at [283, 355] on img at bounding box center [289, 365] width 88 height 88
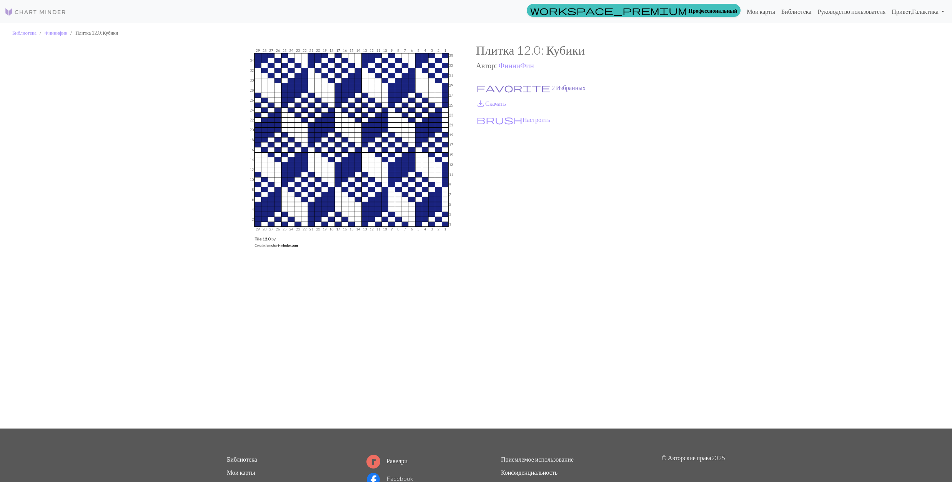
click at [489, 85] on button "favorite 2 Избранных" at bounding box center [531, 88] width 110 height 10
click at [485, 100] on span "save_alt" at bounding box center [480, 103] width 9 height 11
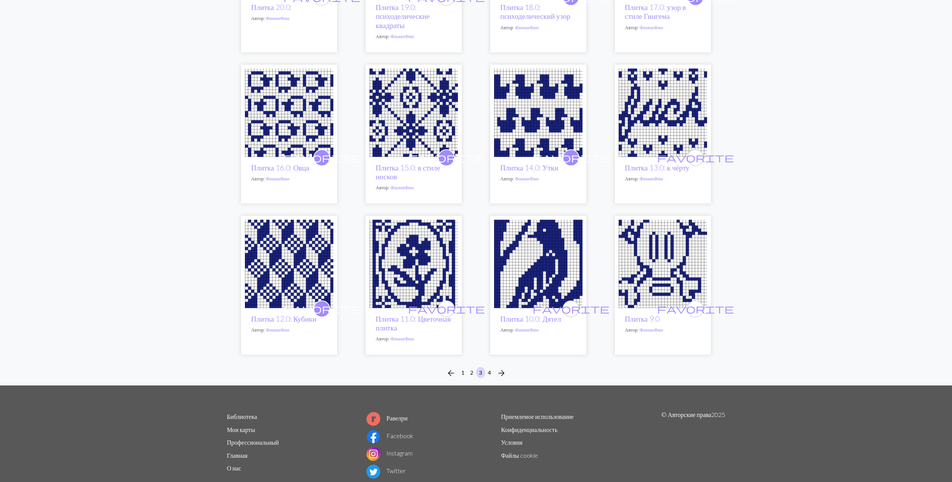
scroll to position [410, 0]
click at [527, 271] on img at bounding box center [538, 263] width 88 height 88
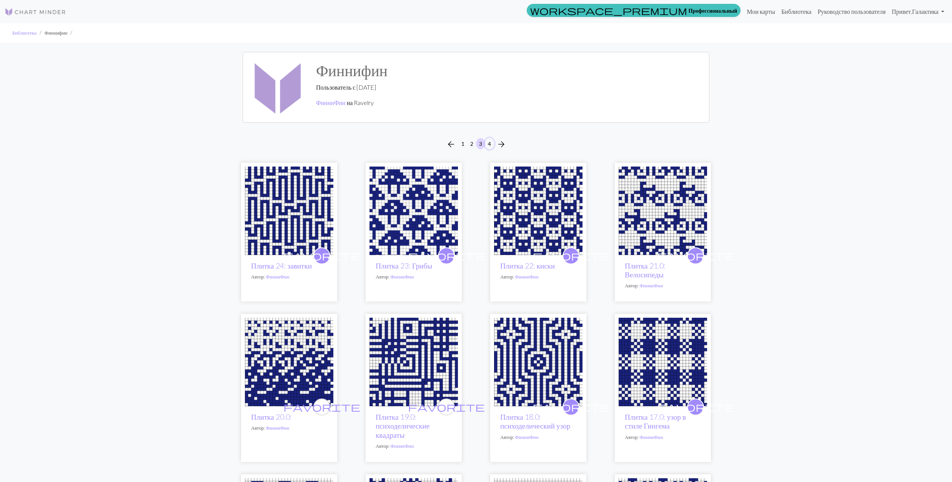
click at [489, 143] on button "4" at bounding box center [489, 143] width 9 height 11
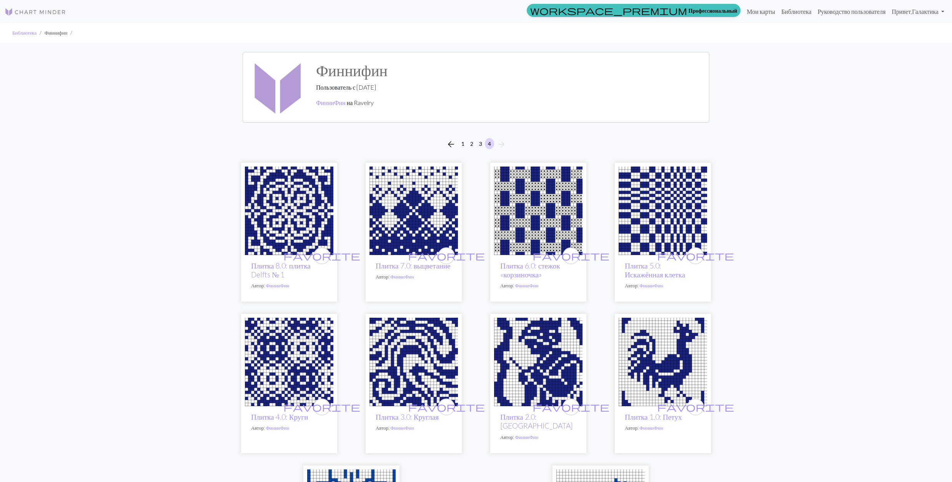
click at [303, 208] on img at bounding box center [289, 210] width 88 height 88
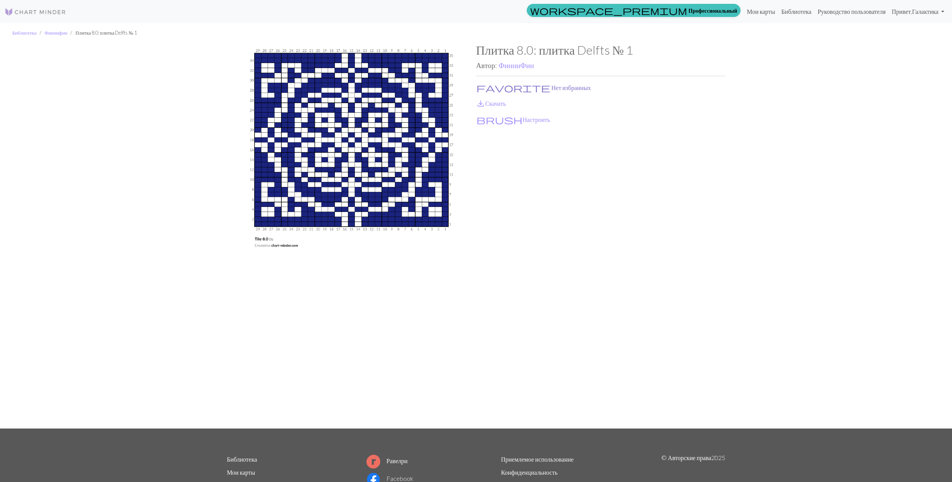
click at [498, 83] on button "favorite Нет избранных" at bounding box center [533, 88] width 115 height 10
click at [490, 100] on link "save_alt Скачать" at bounding box center [491, 103] width 30 height 7
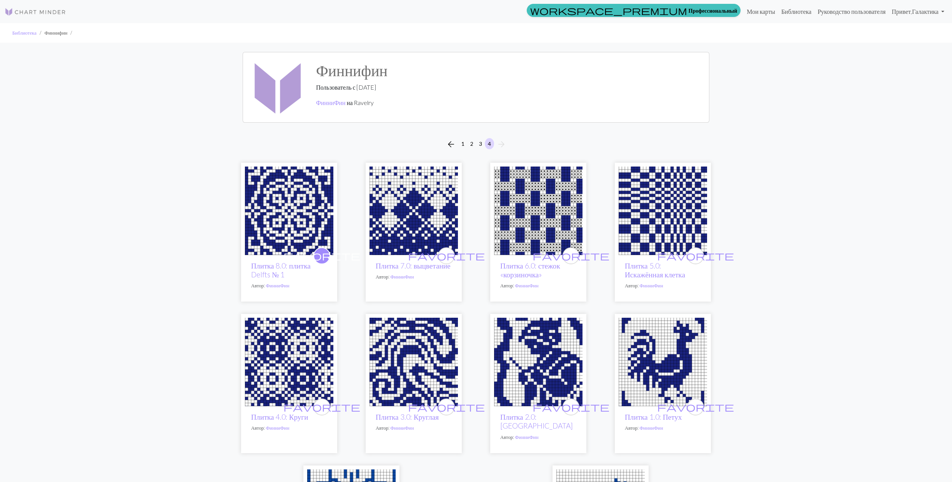
click at [400, 203] on img at bounding box center [413, 210] width 88 height 88
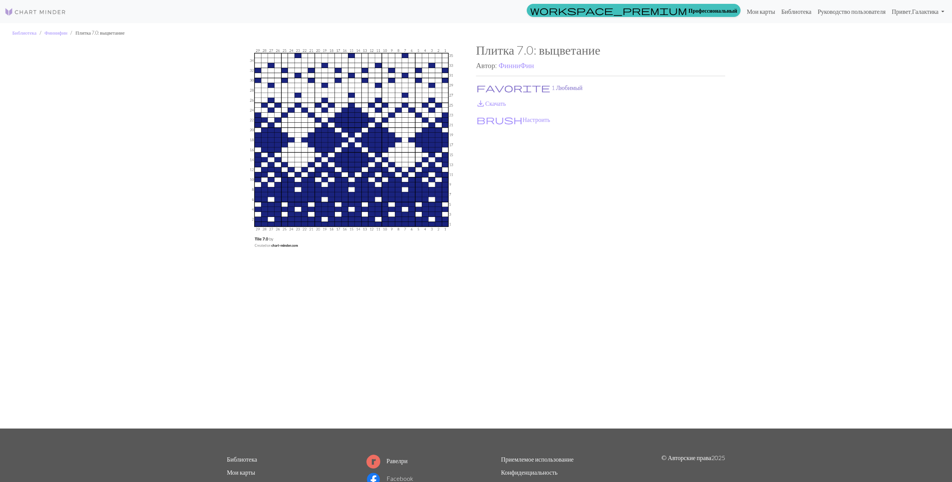
click at [508, 88] on button "favorite 1 Любимый" at bounding box center [529, 88] width 107 height 10
click at [501, 102] on link "save_alt Скачать" at bounding box center [491, 103] width 30 height 7
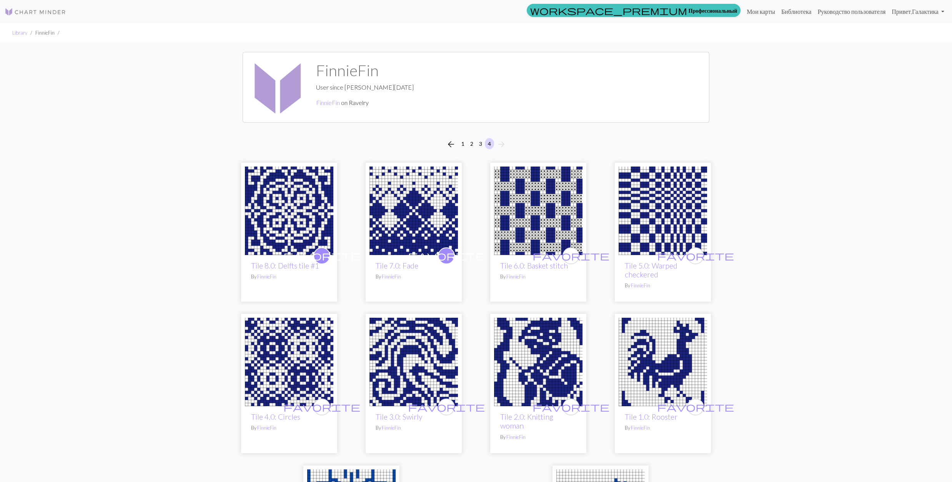
click at [515, 211] on img at bounding box center [538, 210] width 88 height 88
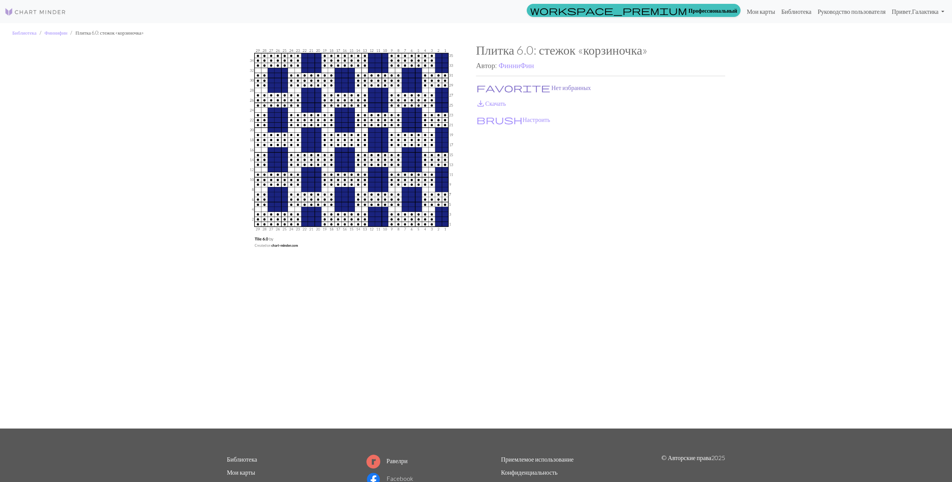
click at [477, 85] on span "favorite" at bounding box center [513, 87] width 74 height 11
click at [482, 100] on span "save_alt" at bounding box center [480, 103] width 9 height 11
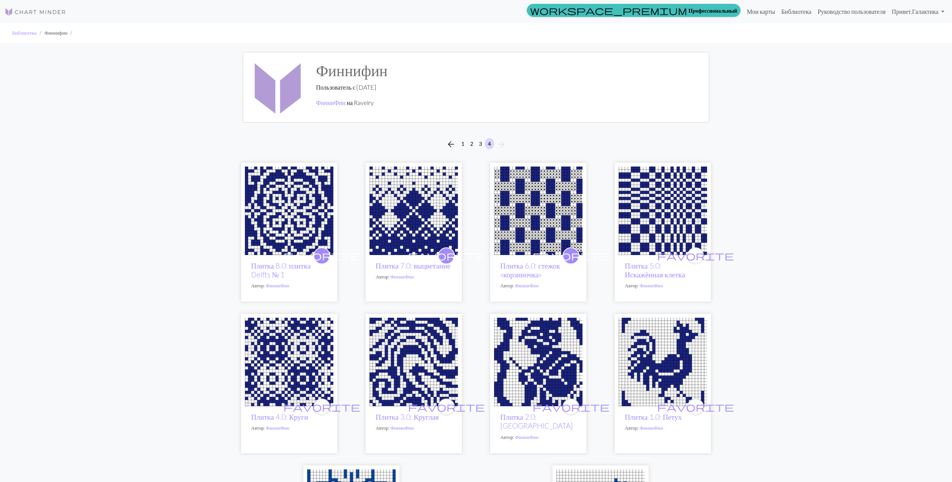
click at [662, 201] on img at bounding box center [662, 210] width 88 height 88
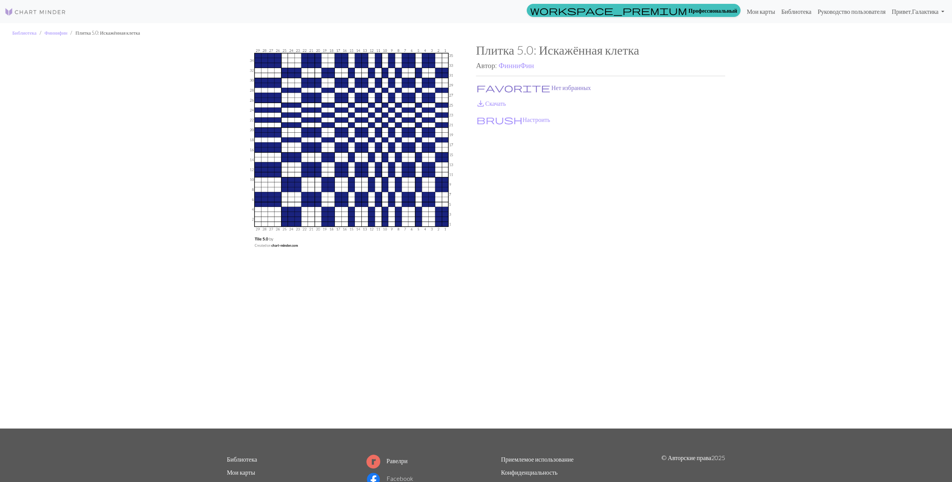
click at [490, 86] on button "favorite Нет избранных" at bounding box center [533, 88] width 115 height 10
click at [484, 105] on span "save_alt" at bounding box center [480, 103] width 9 height 11
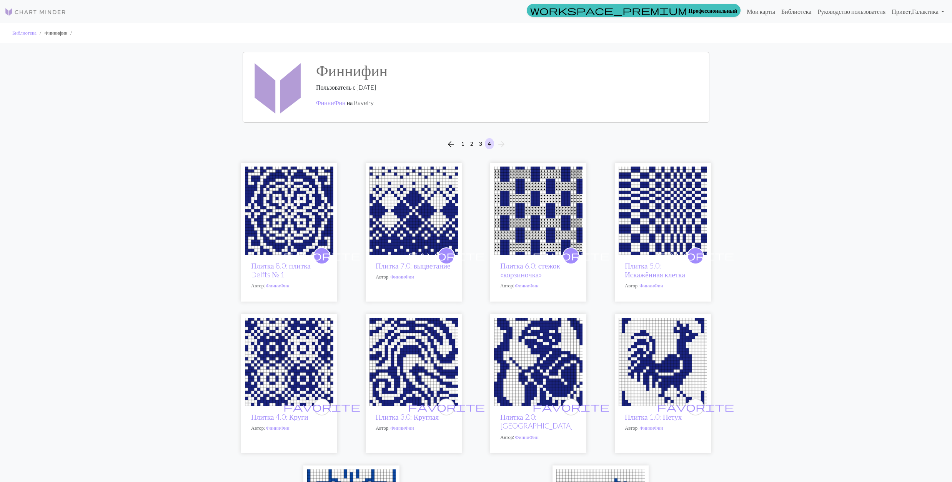
click at [305, 360] on img at bounding box center [289, 361] width 88 height 88
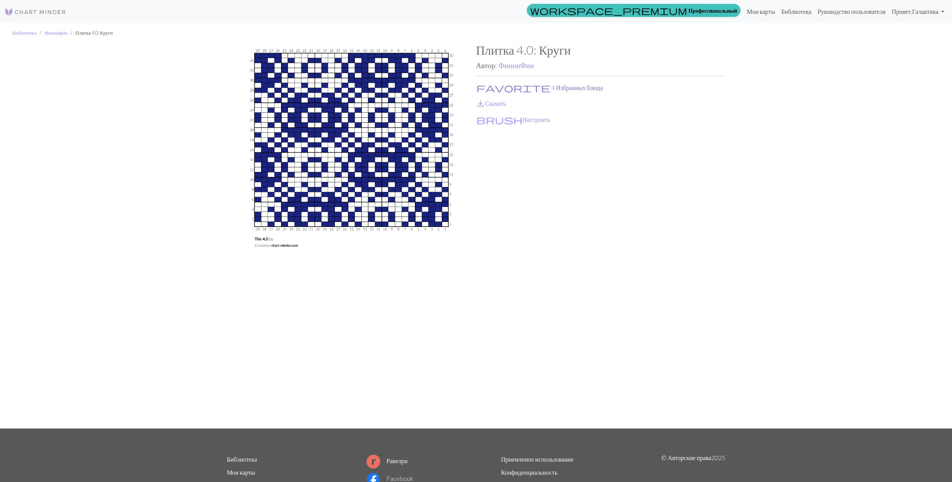
click at [496, 87] on button "favorite 4 Избранных блюда" at bounding box center [539, 88] width 127 height 10
click at [491, 102] on link "save_alt Скачать" at bounding box center [491, 103] width 30 height 7
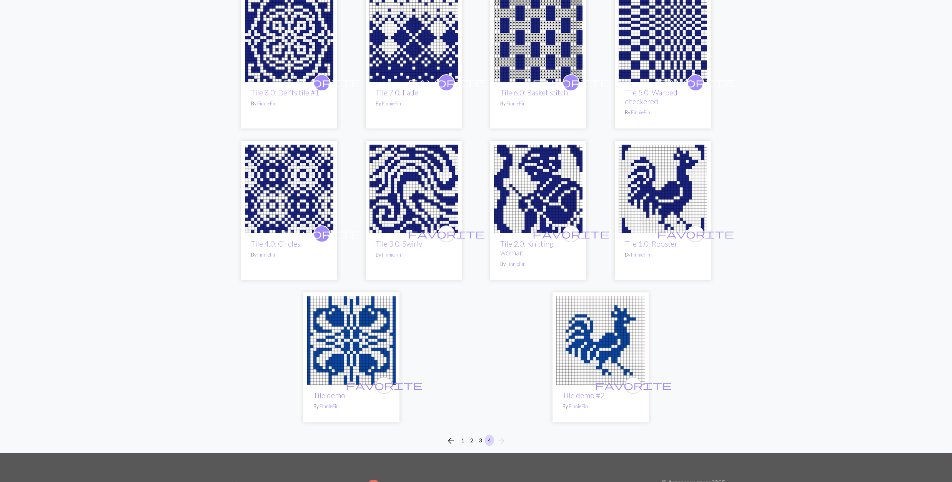
scroll to position [205, 0]
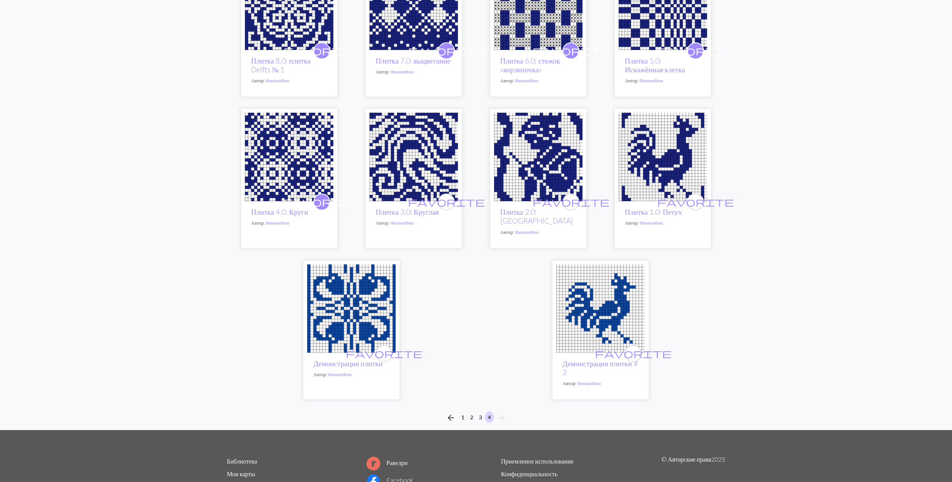
click at [412, 162] on img at bounding box center [413, 157] width 88 height 88
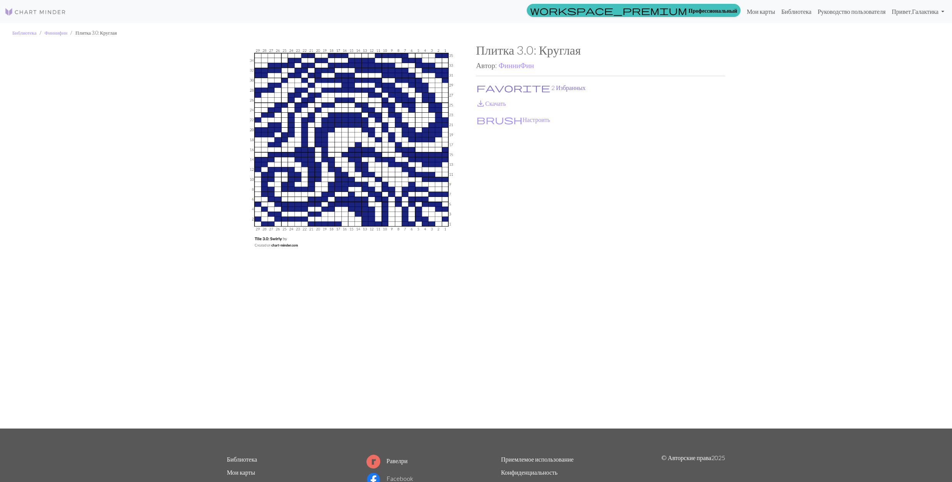
click at [502, 88] on button "favorite 2 Избранных" at bounding box center [531, 88] width 110 height 10
click at [492, 105] on link "save_alt Скачать" at bounding box center [491, 103] width 30 height 7
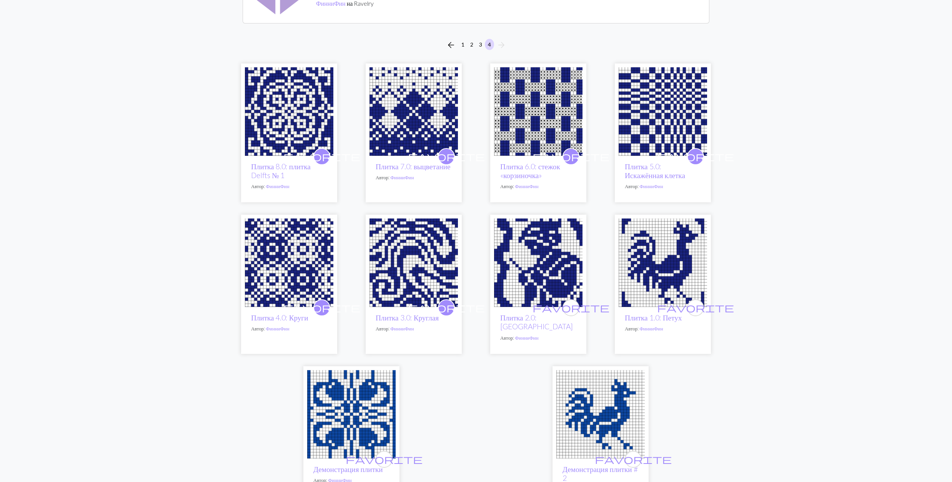
scroll to position [102, 0]
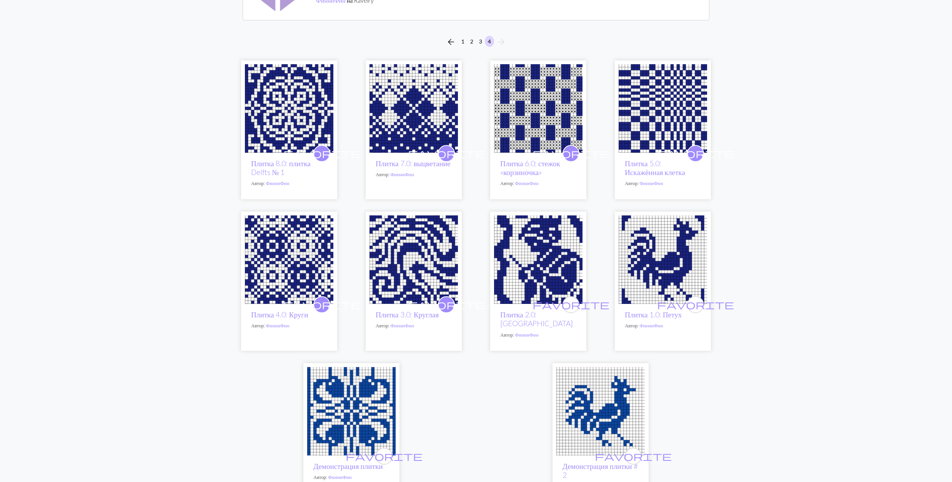
click at [508, 252] on img at bounding box center [538, 259] width 88 height 88
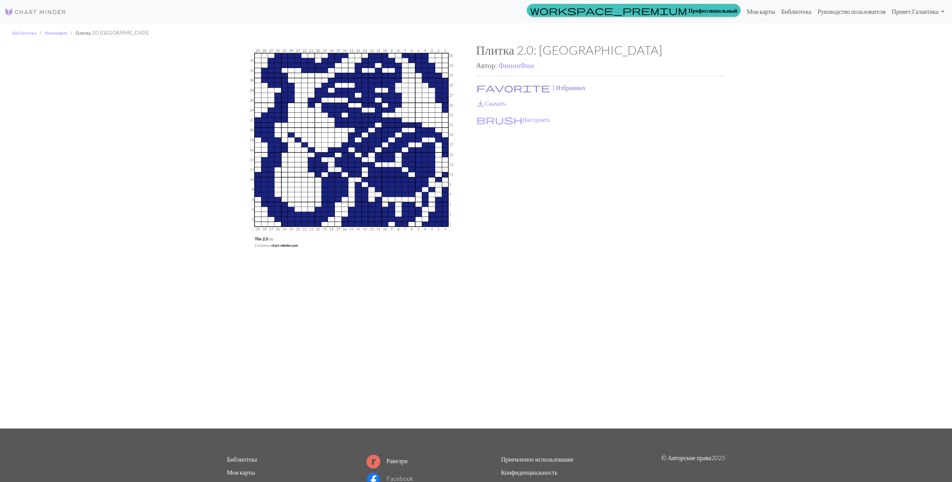
click at [501, 84] on button "favorite 3 Избранных" at bounding box center [531, 88] width 110 height 10
click at [487, 105] on link "save_alt Скачать" at bounding box center [491, 103] width 30 height 7
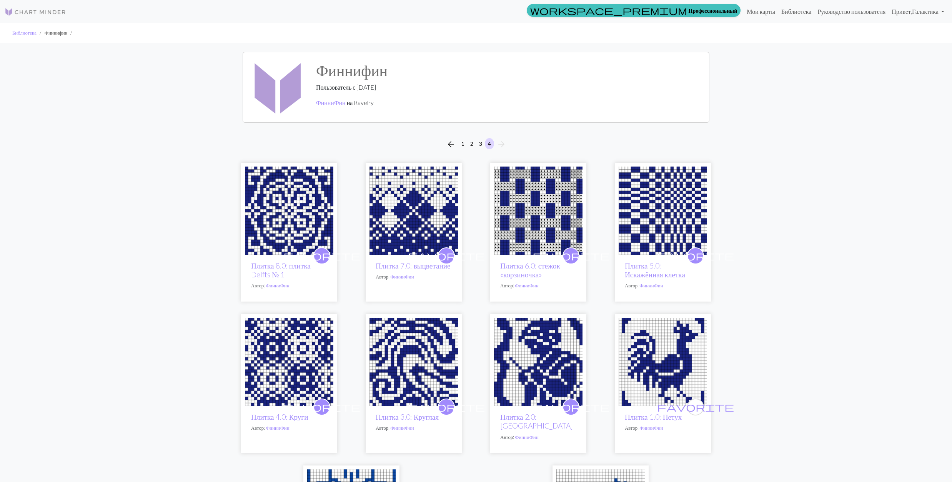
click at [638, 368] on img at bounding box center [662, 361] width 88 height 88
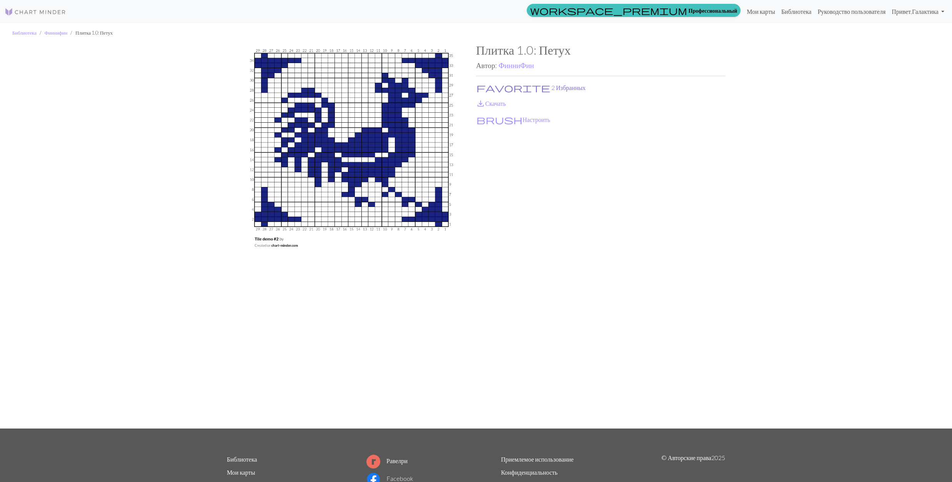
click at [482, 85] on span "favorite" at bounding box center [513, 87] width 74 height 11
click at [481, 101] on span "save_alt" at bounding box center [480, 103] width 9 height 11
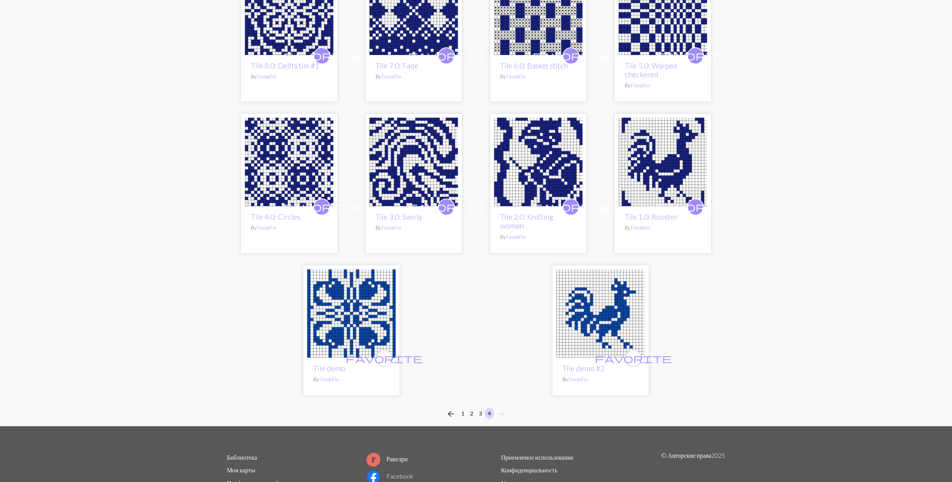
scroll to position [205, 0]
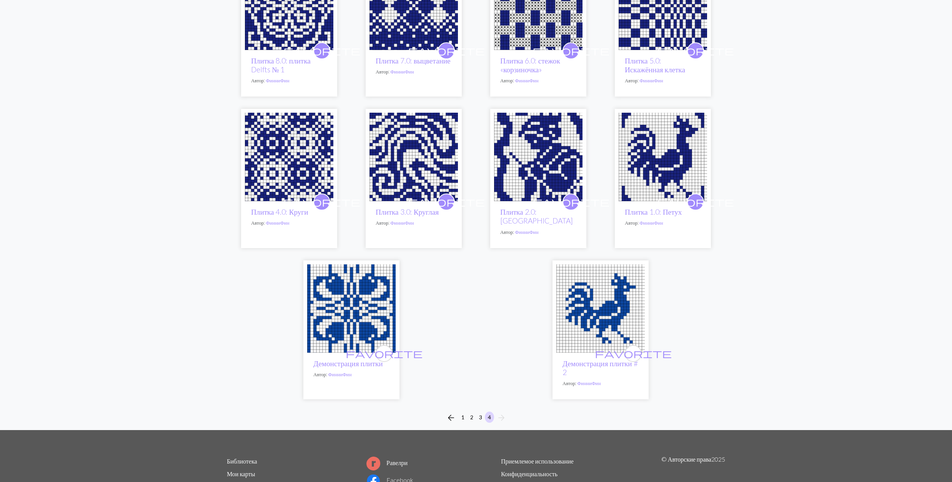
click at [340, 318] on img at bounding box center [351, 308] width 88 height 88
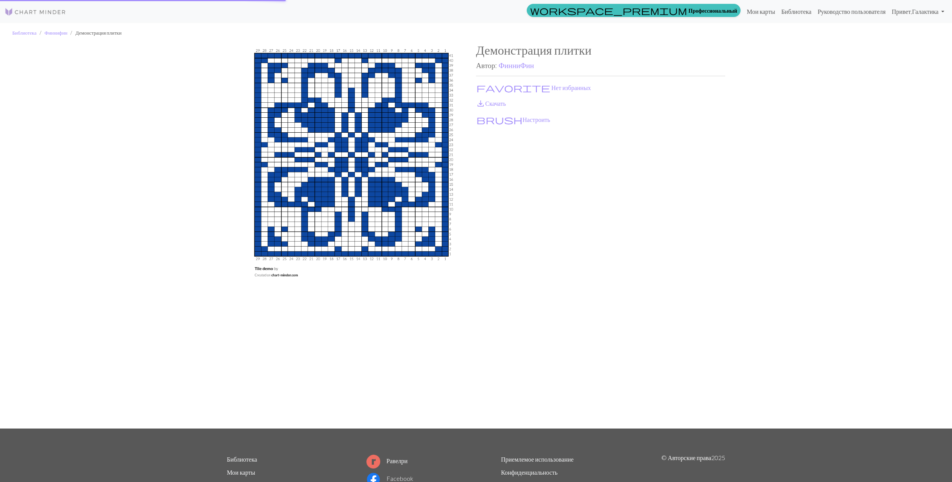
scroll to position [65, 0]
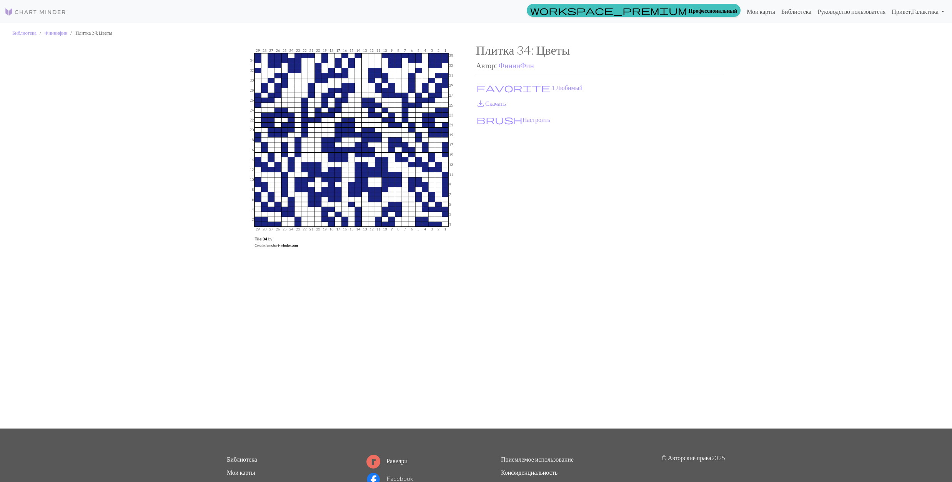
click at [497, 66] on h2 "Автор: ФинниФин" at bounding box center [600, 65] width 249 height 9
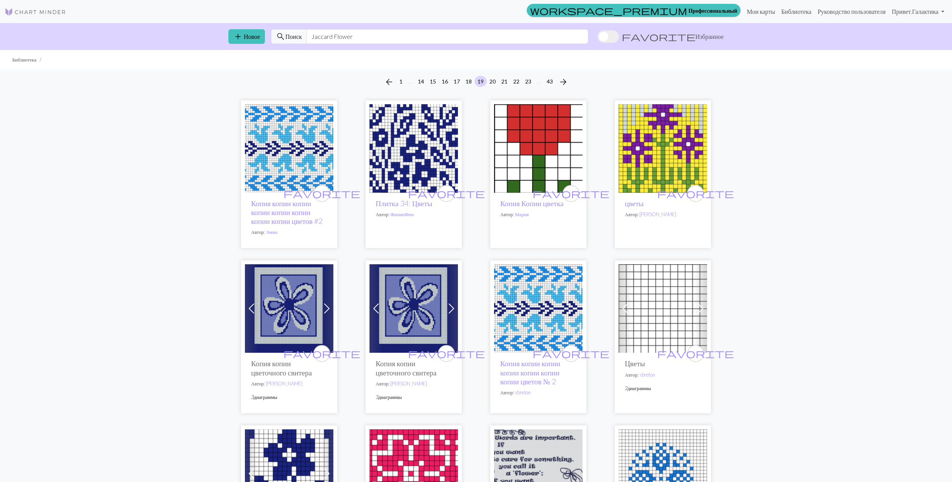
click at [635, 143] on img at bounding box center [662, 148] width 88 height 88
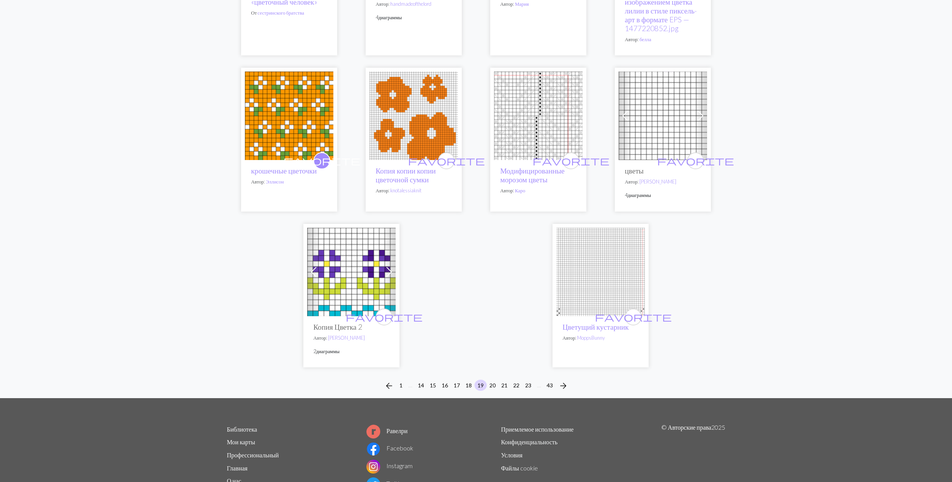
scroll to position [1896, 0]
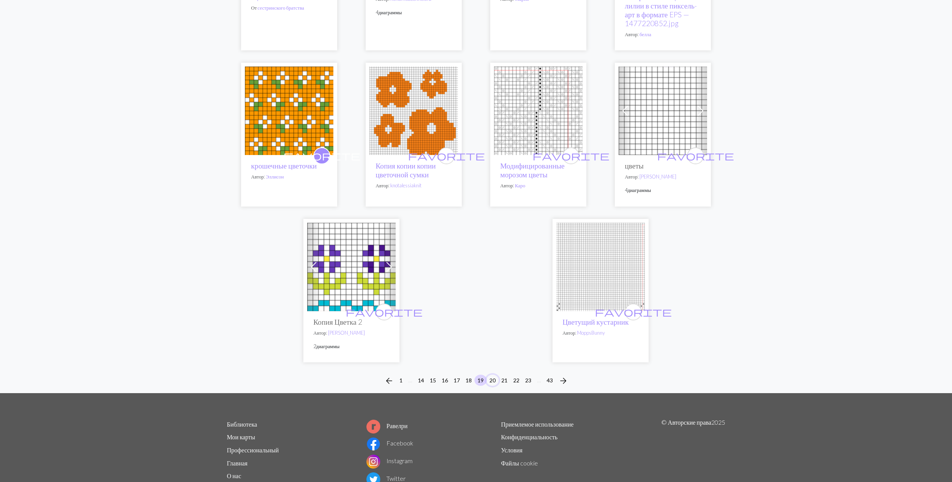
click at [492, 385] on button "20" at bounding box center [492, 379] width 12 height 11
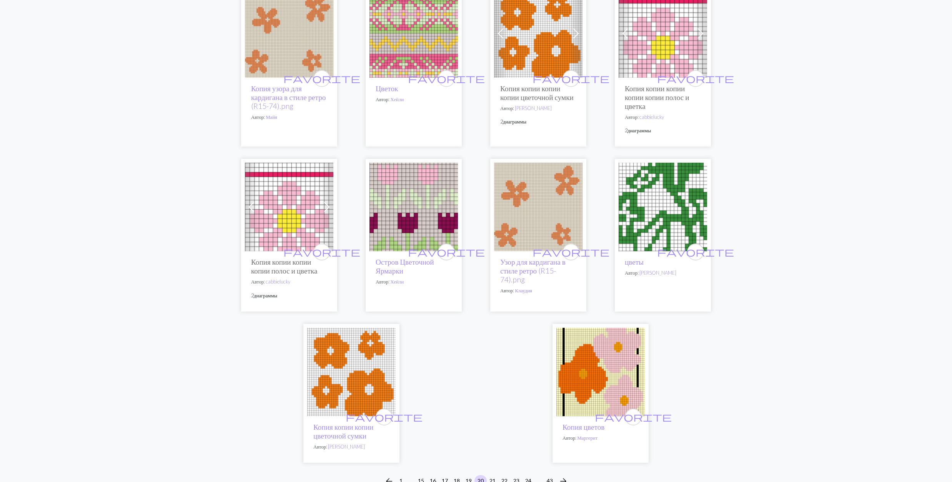
scroll to position [1845, 0]
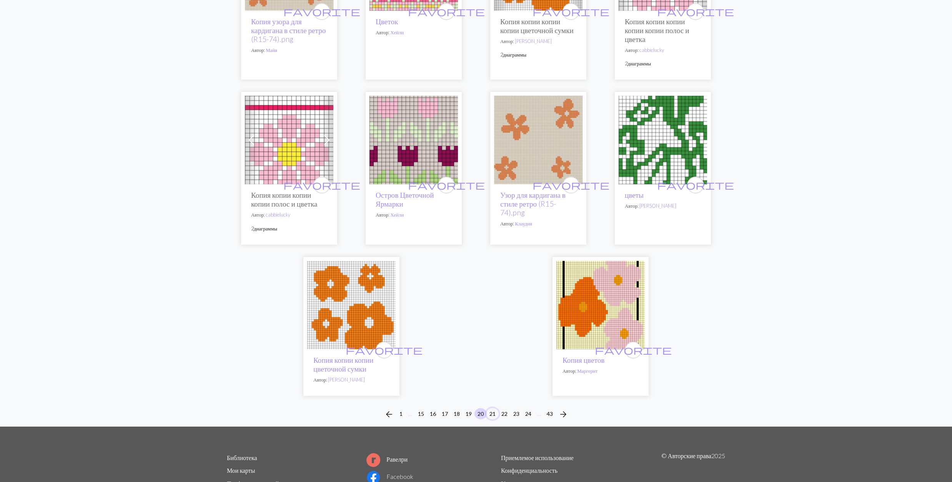
click at [491, 414] on button "21" at bounding box center [492, 413] width 12 height 11
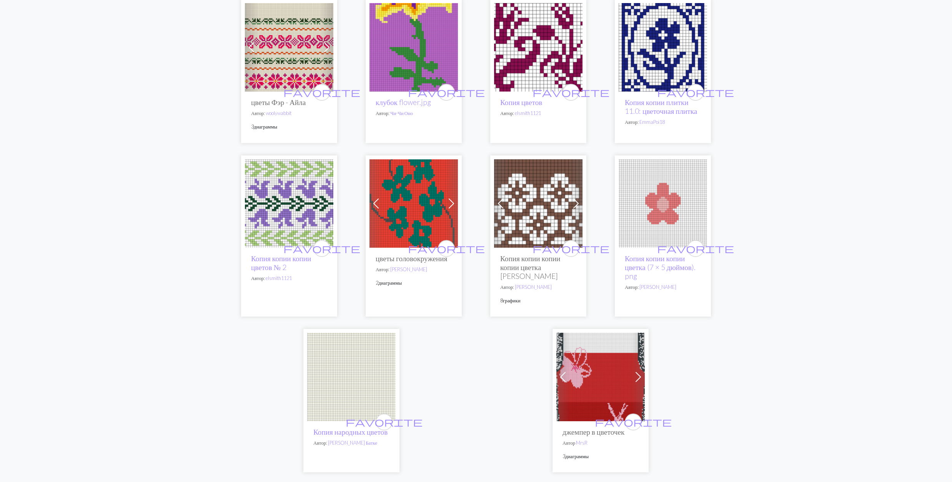
scroll to position [1947, 0]
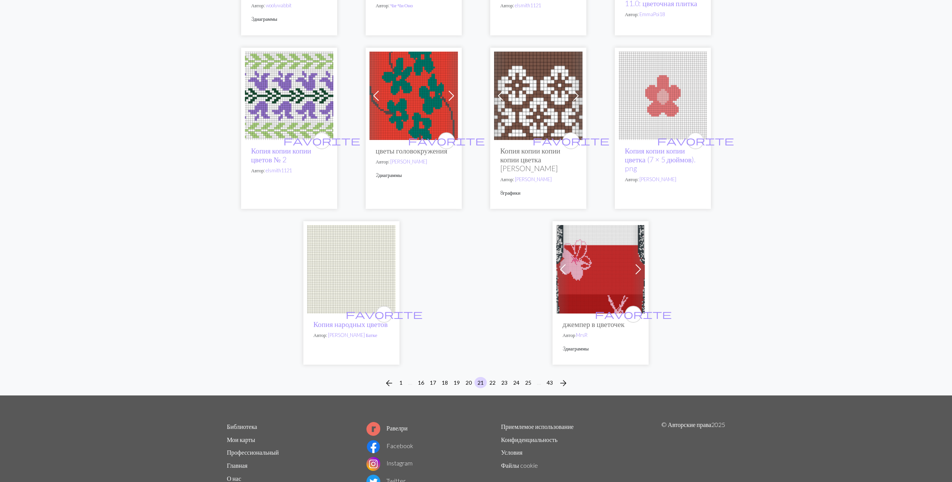
click at [599, 291] on img at bounding box center [600, 269] width 88 height 88
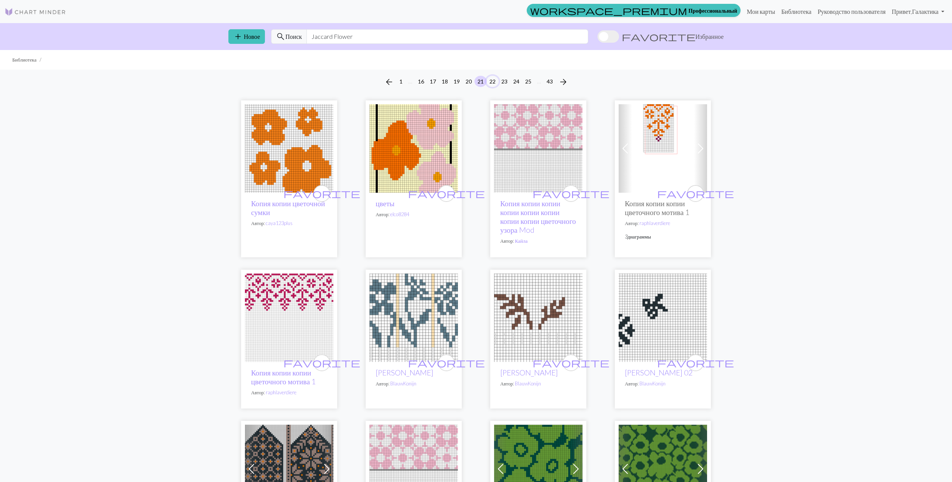
click at [492, 77] on button "22" at bounding box center [492, 81] width 12 height 11
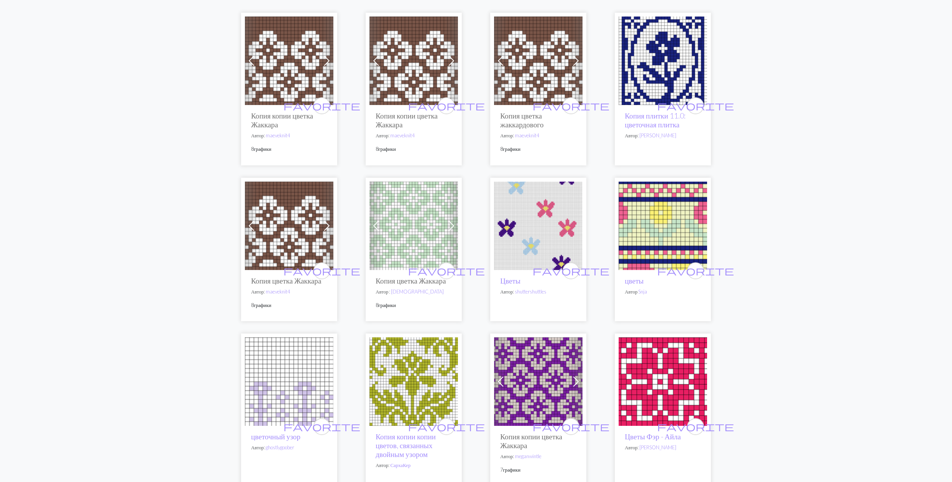
scroll to position [102, 0]
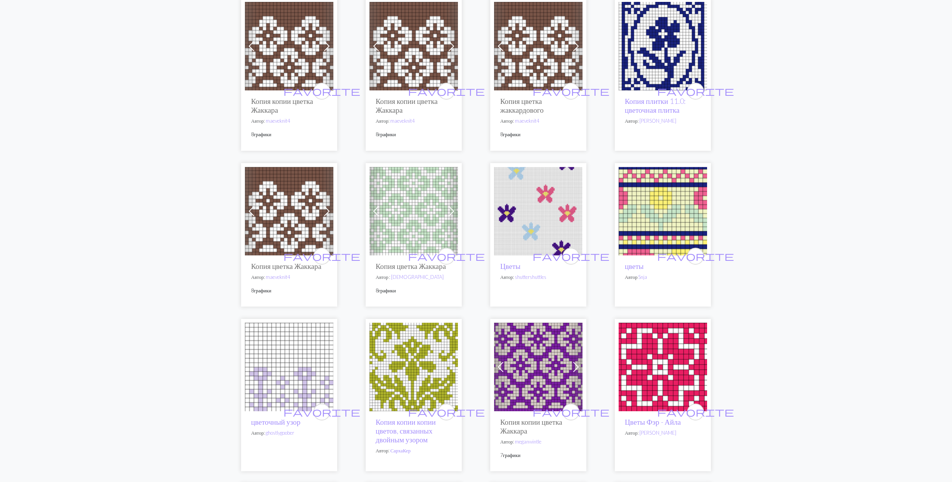
click at [425, 224] on img at bounding box center [413, 211] width 88 height 88
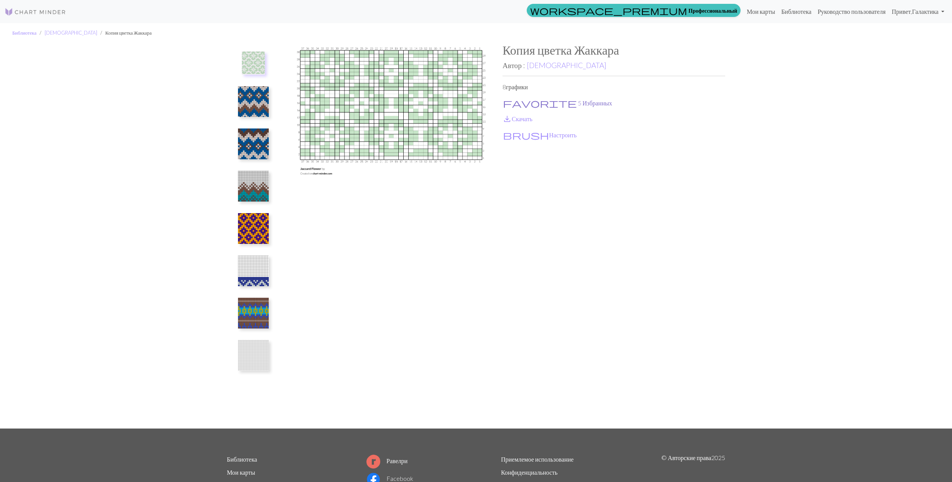
click at [515, 102] on button "favorite 5 Избранных" at bounding box center [557, 103] width 110 height 10
click at [511, 116] on span "save_alt" at bounding box center [506, 118] width 9 height 11
click at [535, 65] on link "[DEMOGRAPHIC_DATA]" at bounding box center [567, 65] width 80 height 9
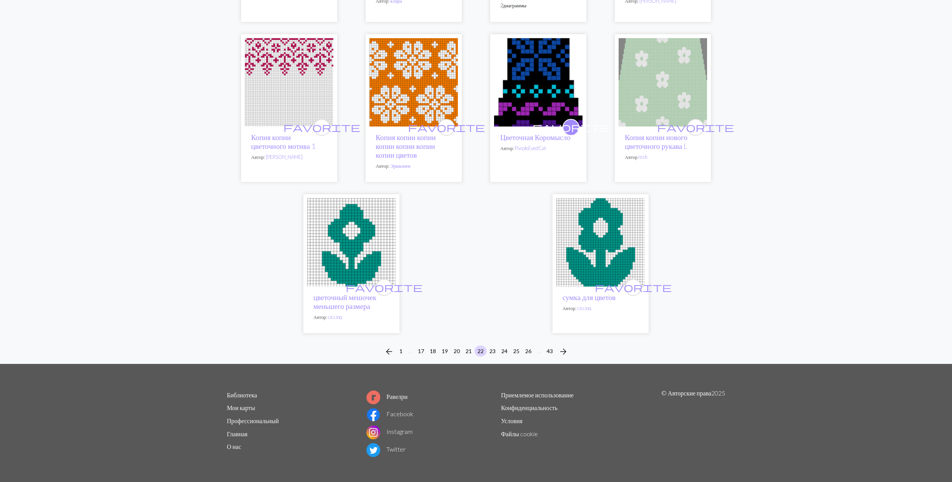
scroll to position [1856, 0]
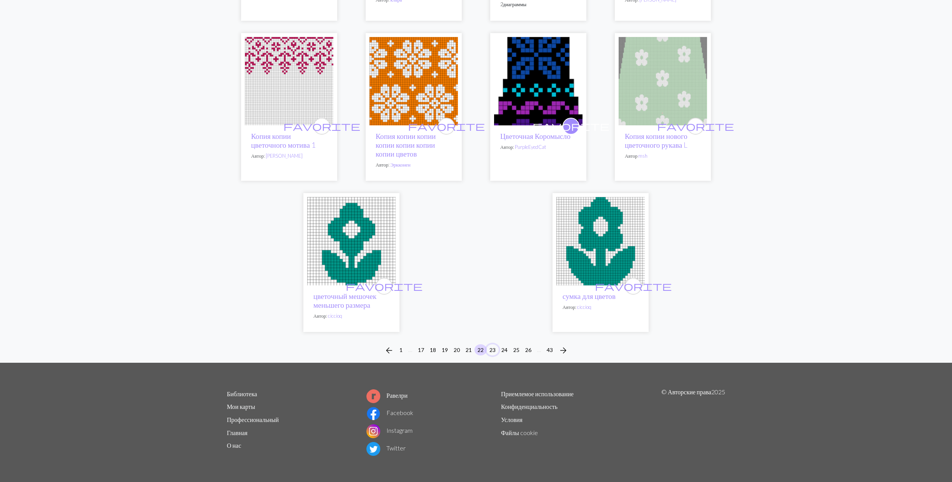
click at [491, 348] on button "23" at bounding box center [492, 349] width 12 height 11
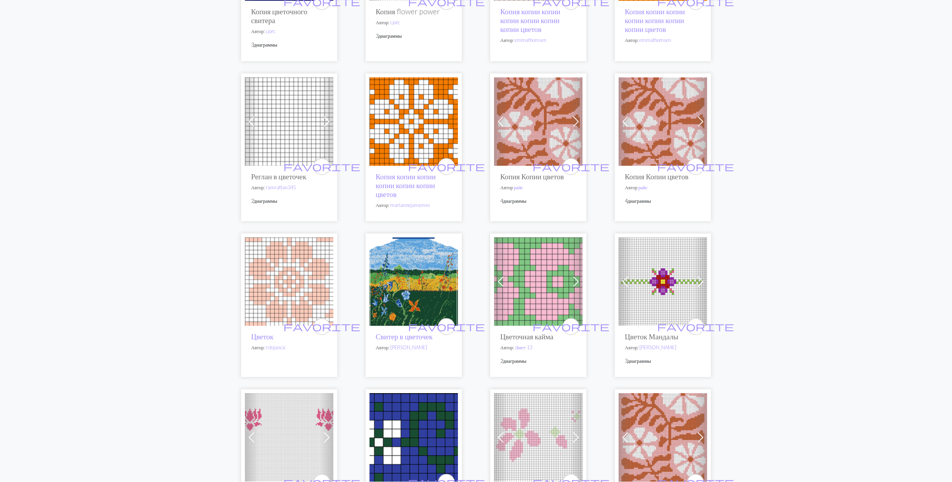
scroll to position [1435, 0]
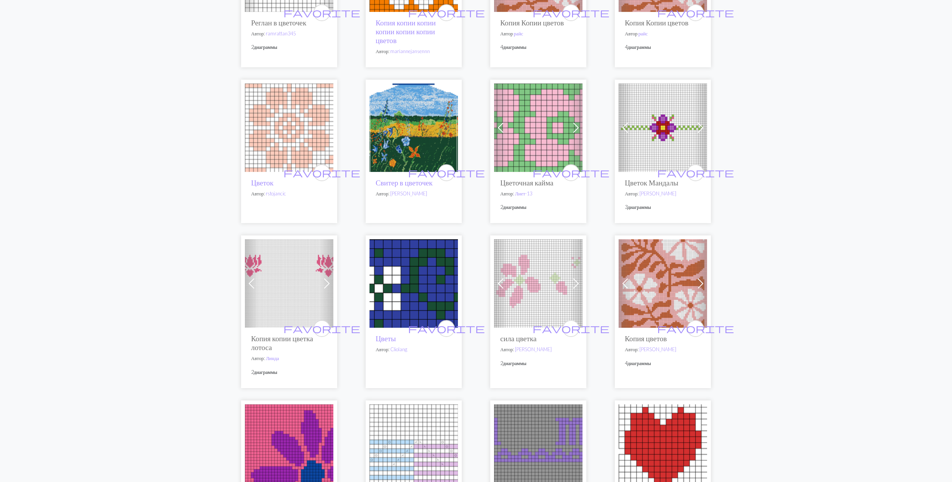
click at [424, 138] on img at bounding box center [413, 127] width 88 height 88
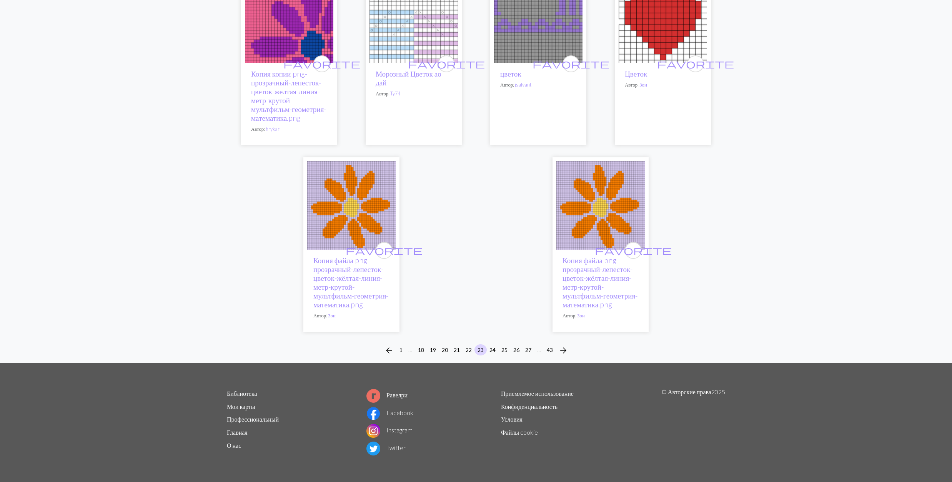
scroll to position [1882, 0]
click at [490, 349] on button "24" at bounding box center [492, 349] width 12 height 11
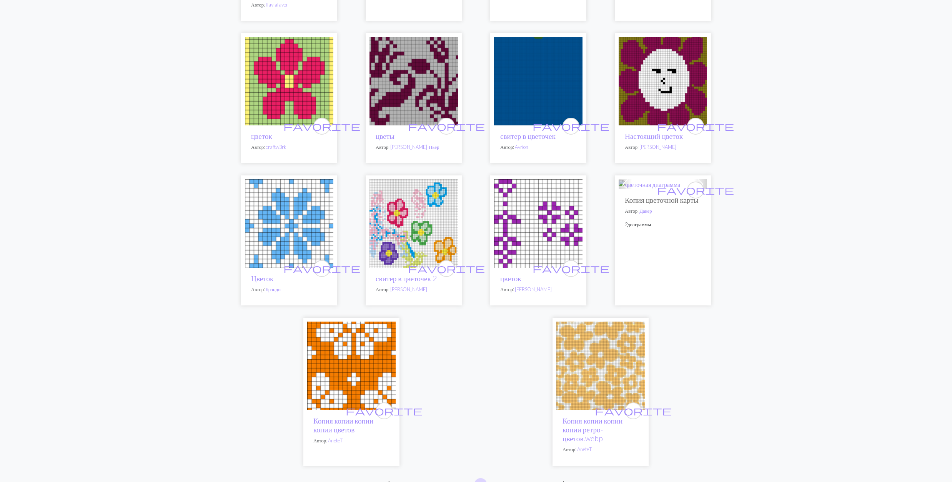
scroll to position [2014, 0]
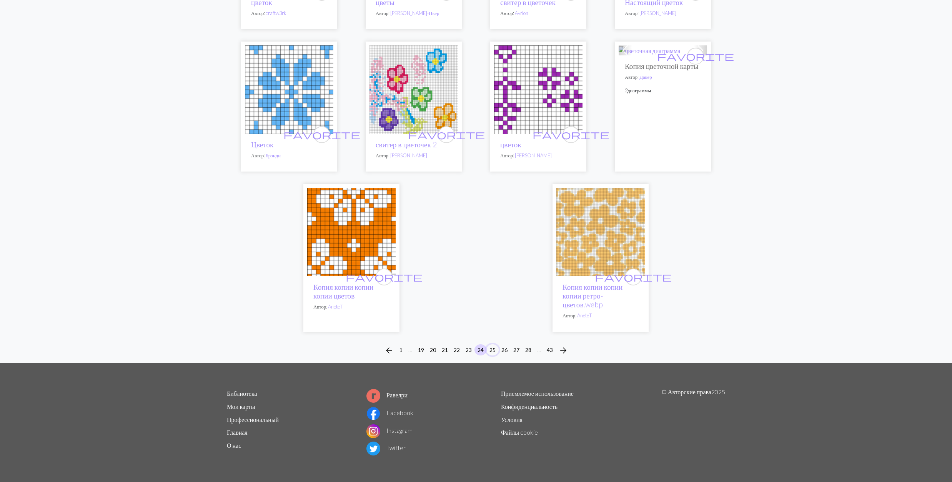
click at [494, 350] on button "25" at bounding box center [492, 349] width 12 height 11
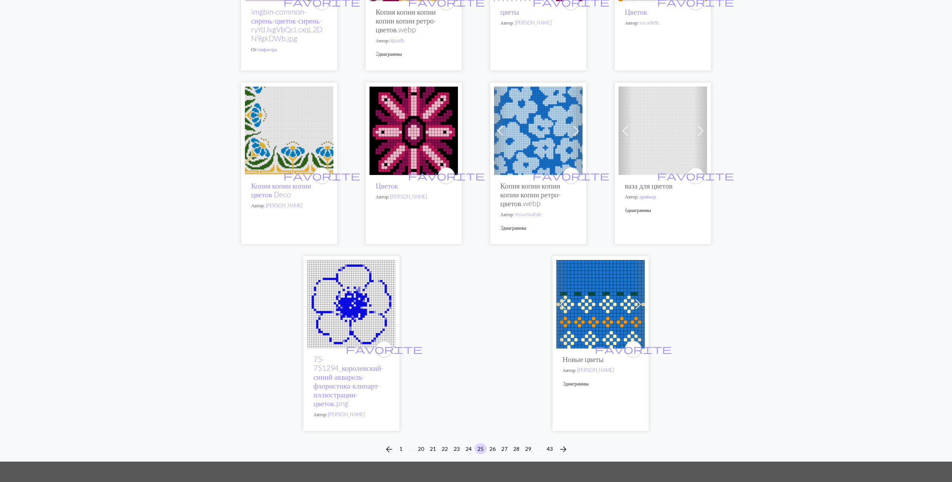
scroll to position [1997, 0]
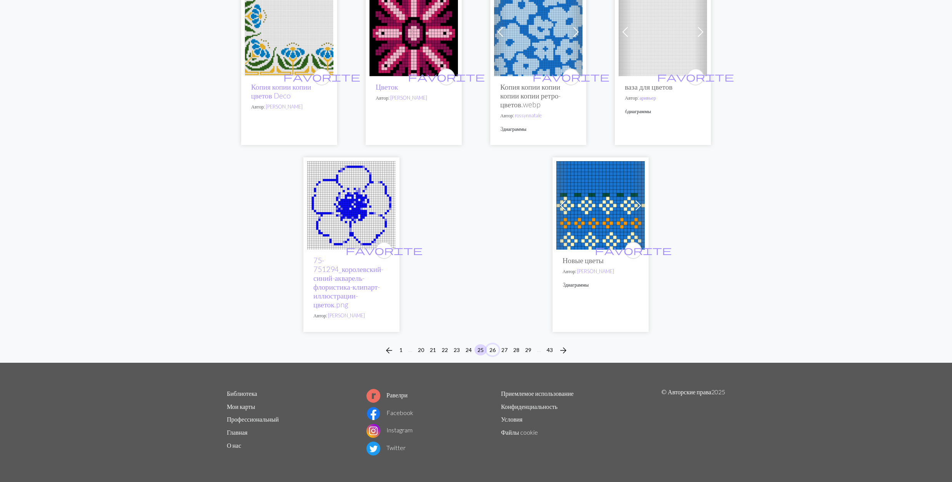
click at [495, 348] on button "26" at bounding box center [492, 349] width 12 height 11
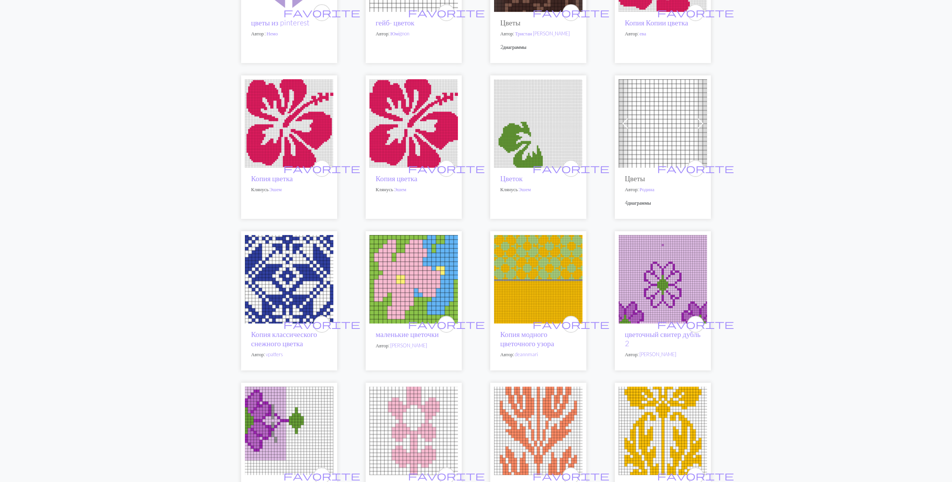
scroll to position [359, 0]
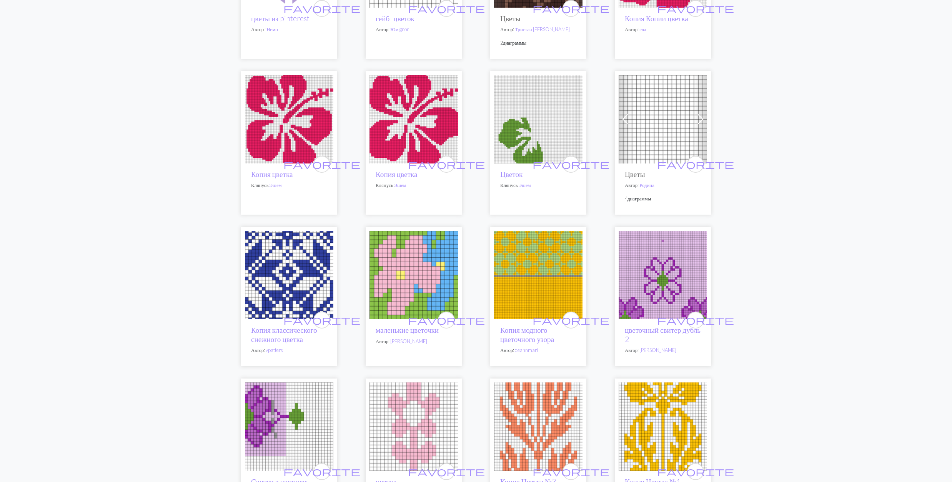
click at [292, 274] on img at bounding box center [289, 275] width 88 height 88
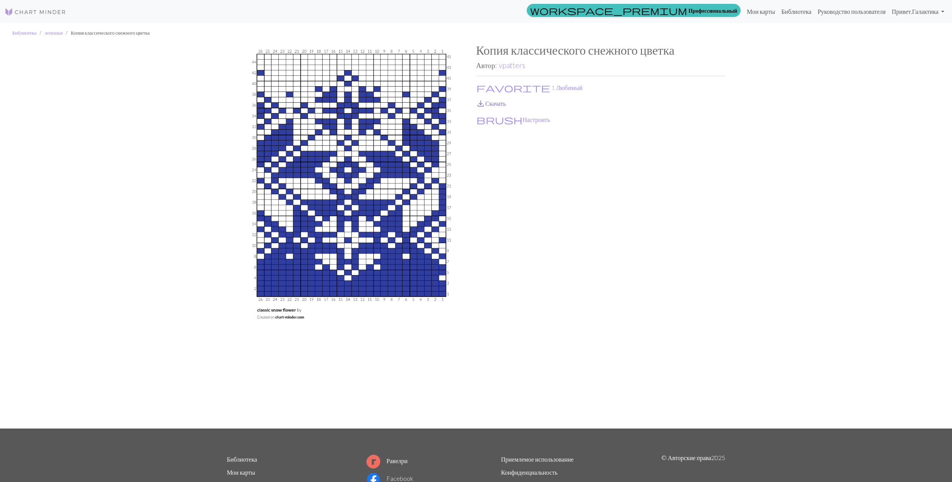
click at [484, 104] on span "save_alt" at bounding box center [480, 103] width 9 height 11
click at [483, 88] on span "favorite" at bounding box center [513, 87] width 74 height 11
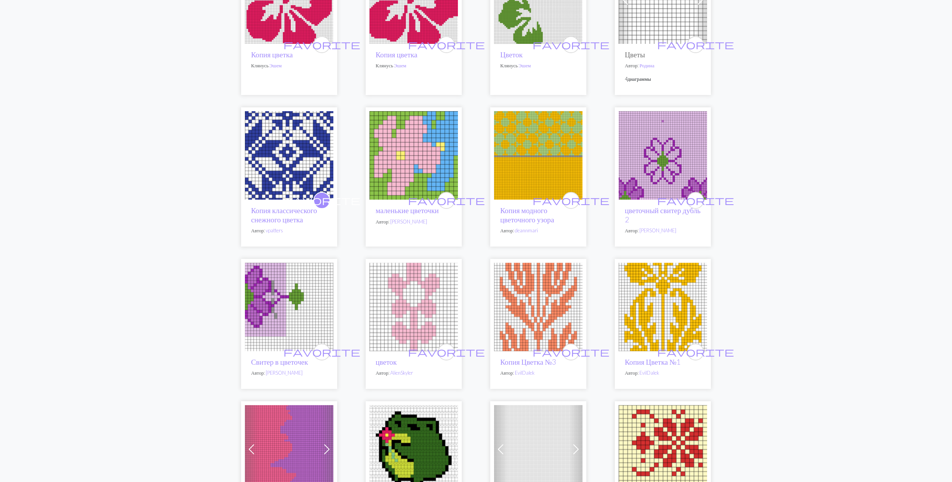
scroll to position [512, 0]
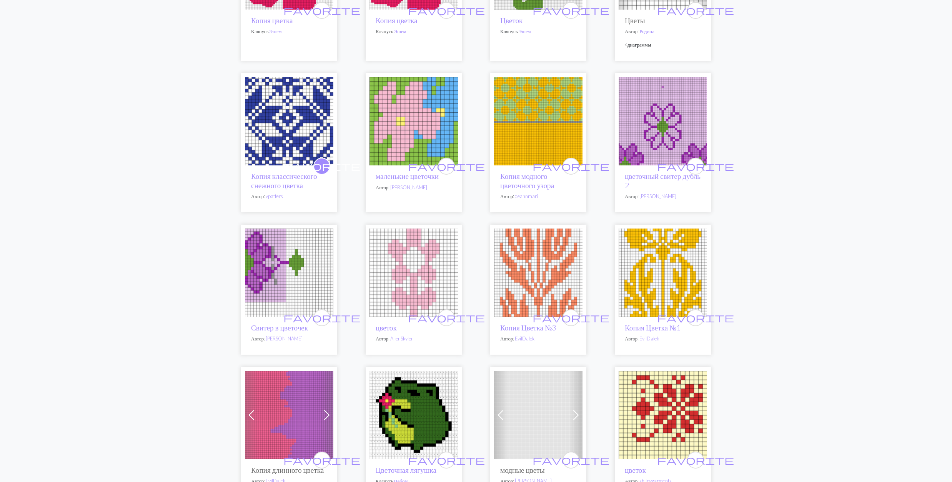
click at [546, 123] on img at bounding box center [538, 121] width 88 height 88
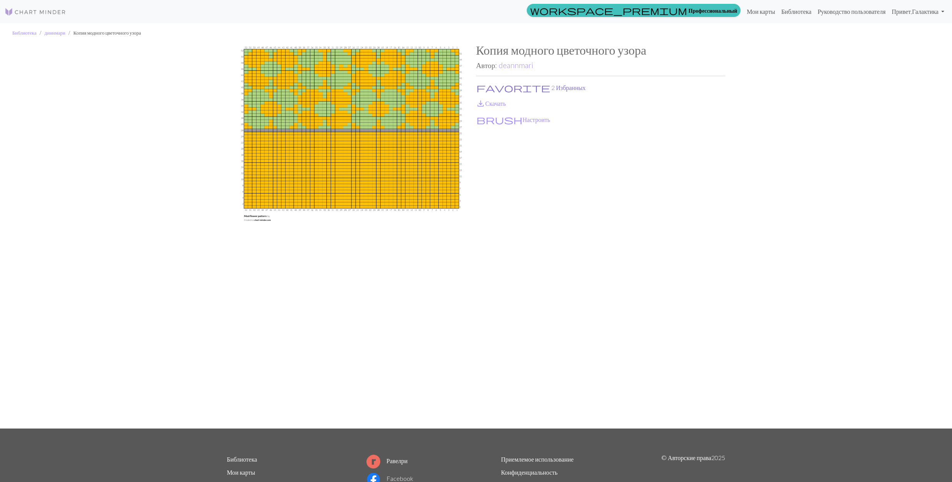
click at [483, 88] on span "favorite" at bounding box center [513, 87] width 74 height 11
click at [483, 101] on span "save_alt" at bounding box center [480, 103] width 9 height 11
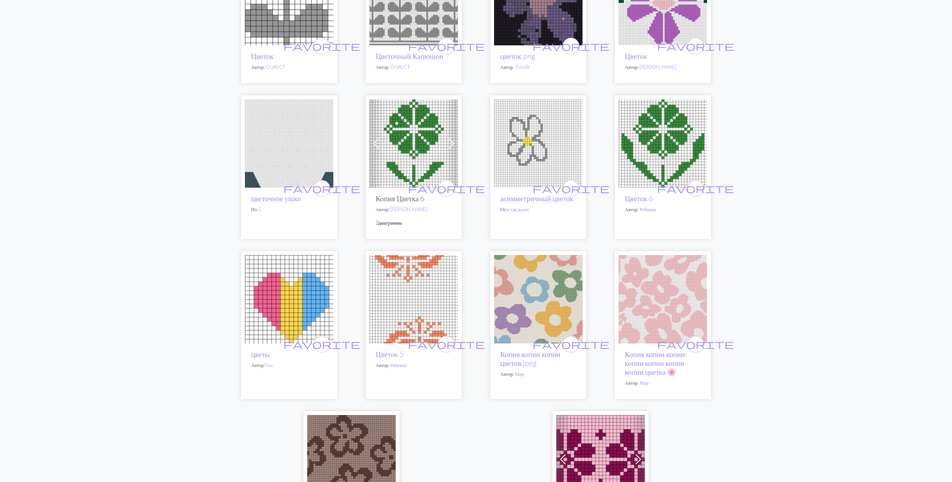
scroll to position [1742, 0]
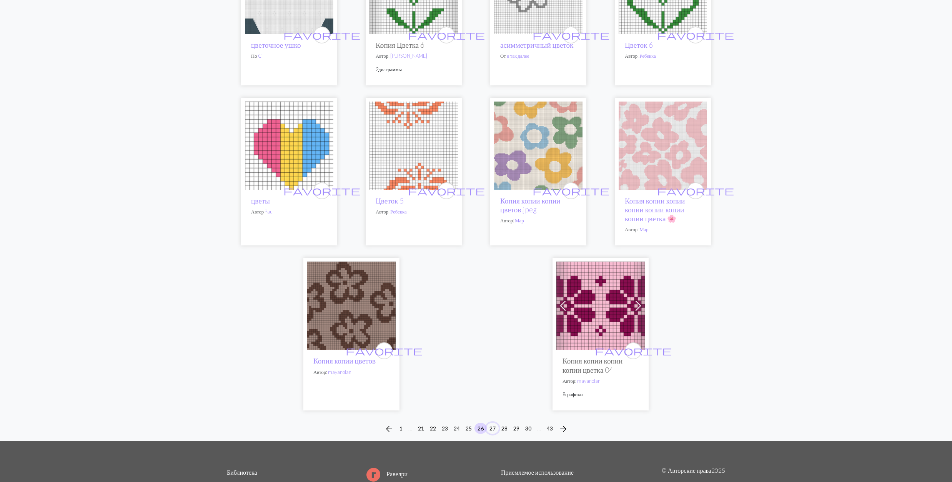
click at [494, 425] on button "27" at bounding box center [492, 427] width 12 height 11
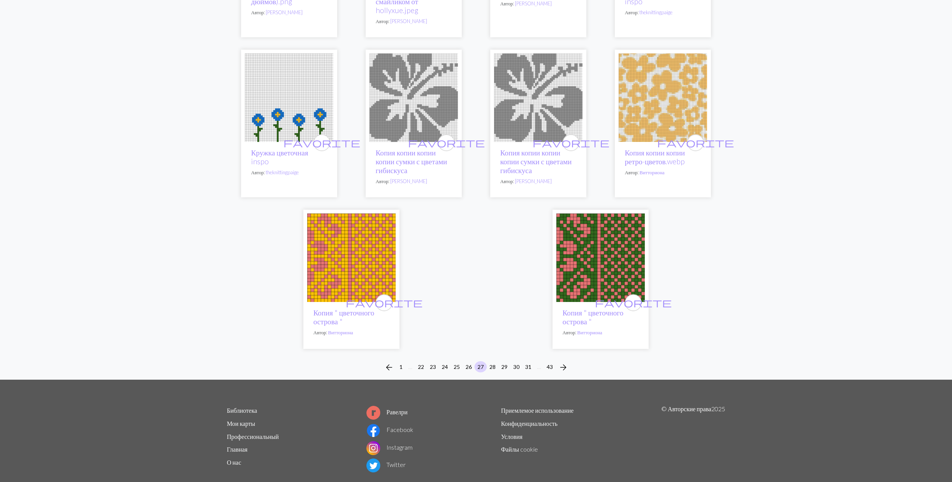
scroll to position [1873, 0]
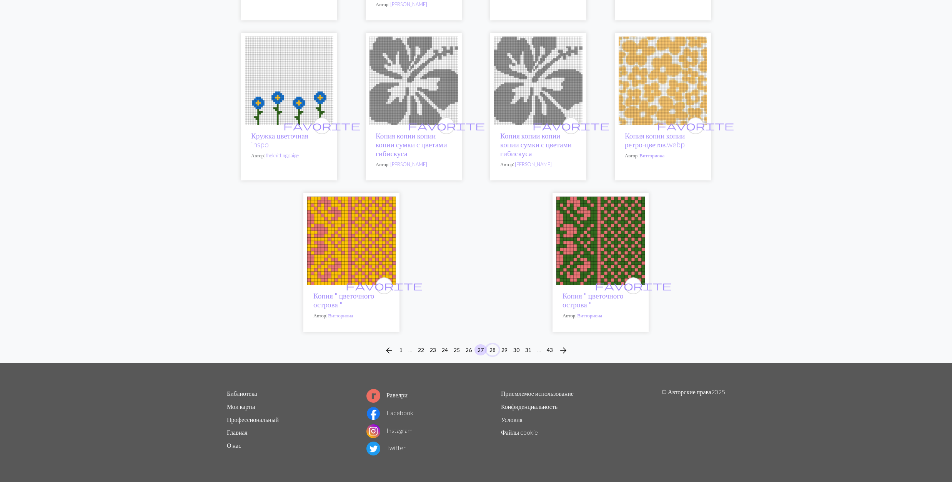
click at [491, 349] on button "28" at bounding box center [492, 349] width 12 height 11
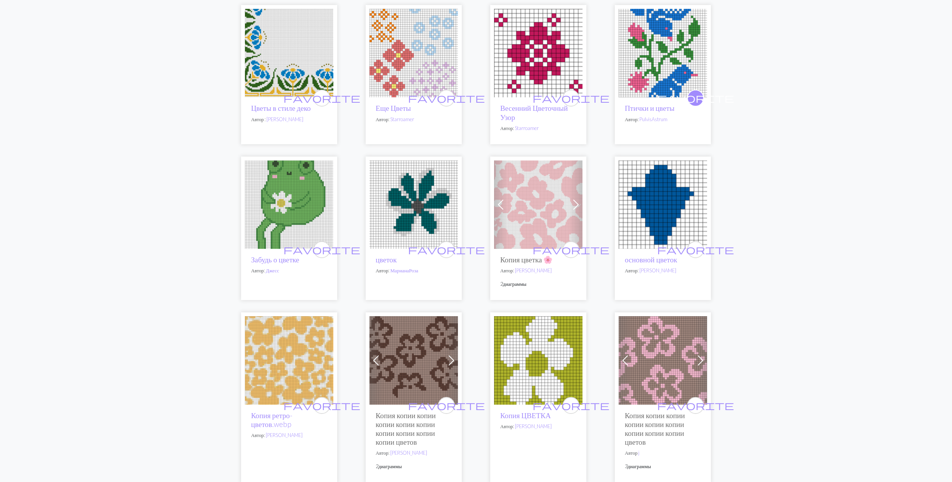
scroll to position [256, 0]
click at [297, 223] on img at bounding box center [289, 203] width 88 height 88
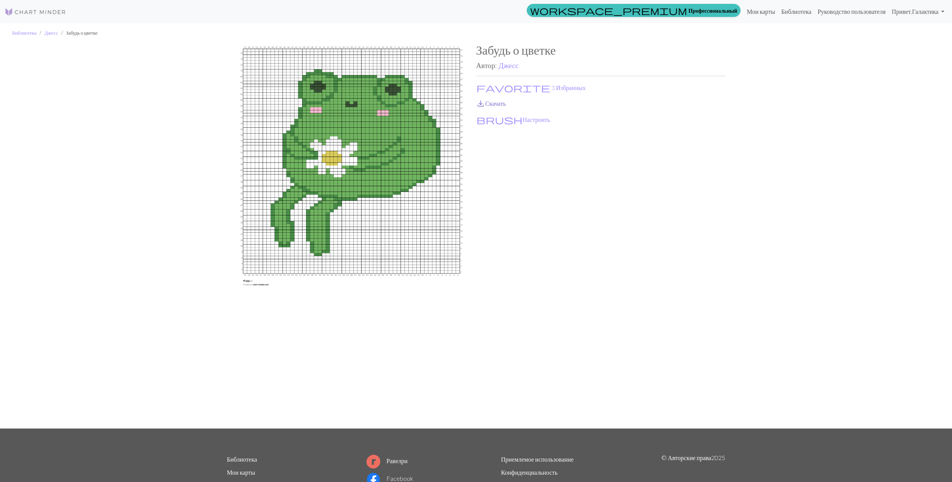
click at [482, 103] on span "save_alt" at bounding box center [480, 103] width 9 height 11
click at [488, 87] on button "favorite 3 Избранных" at bounding box center [531, 88] width 110 height 10
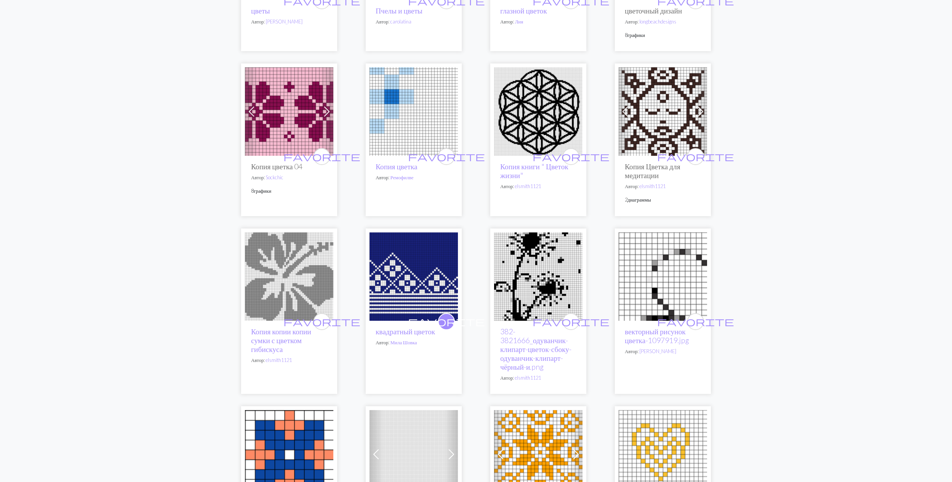
scroll to position [1332, 0]
click at [664, 115] on img at bounding box center [662, 110] width 88 height 88
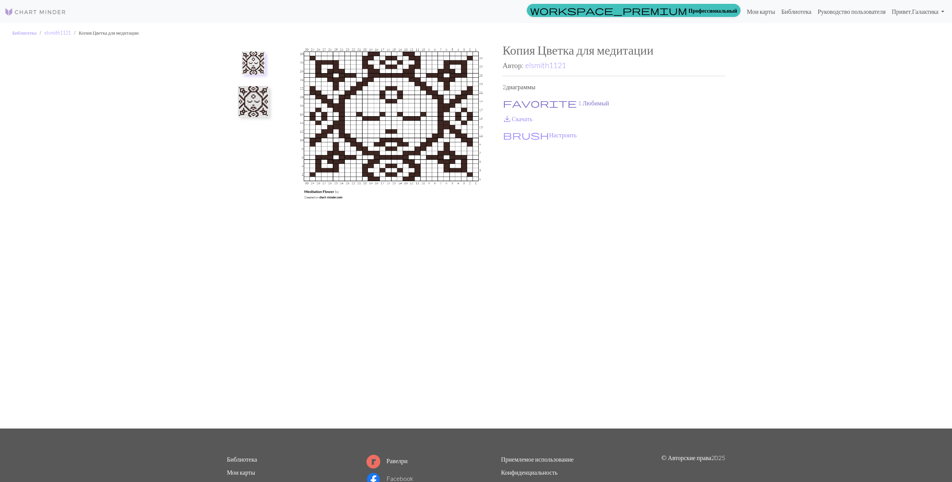
click at [507, 99] on span "favorite" at bounding box center [540, 103] width 74 height 11
click at [508, 119] on span "save_alt" at bounding box center [506, 118] width 9 height 11
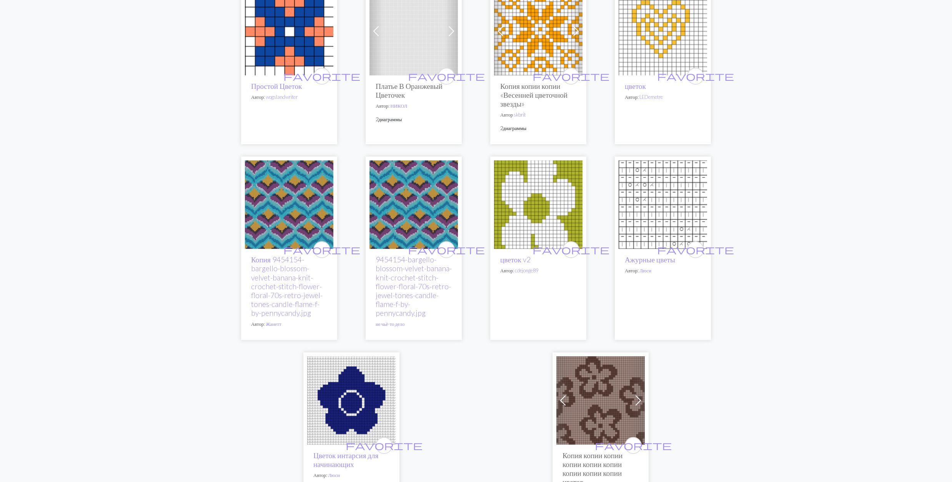
scroll to position [1896, 0]
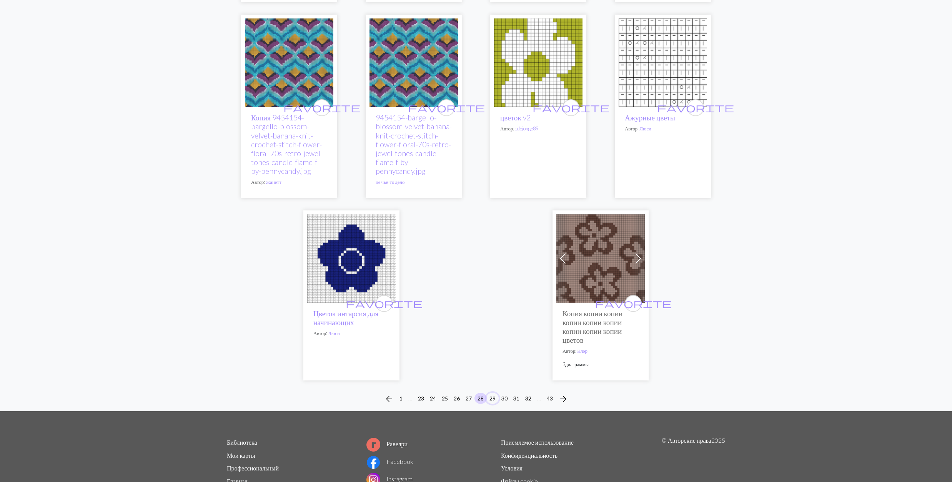
click at [496, 398] on button "29" at bounding box center [492, 397] width 12 height 11
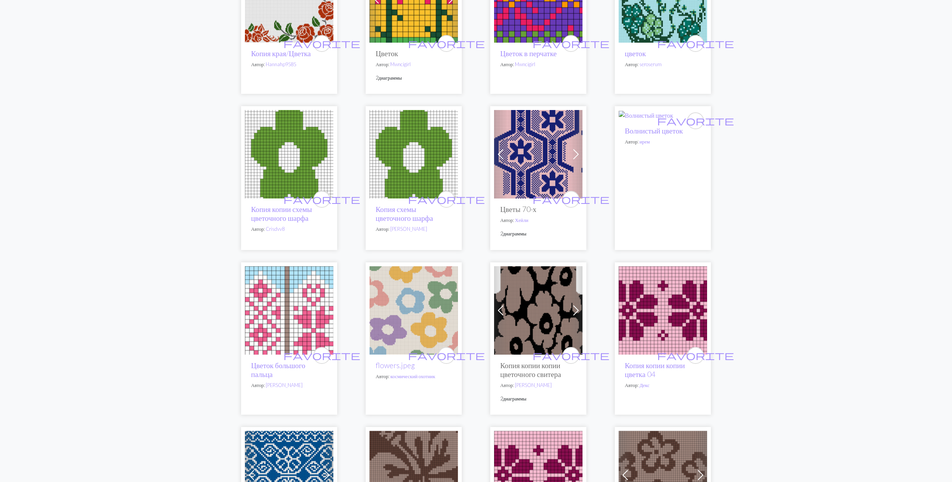
scroll to position [461, 0]
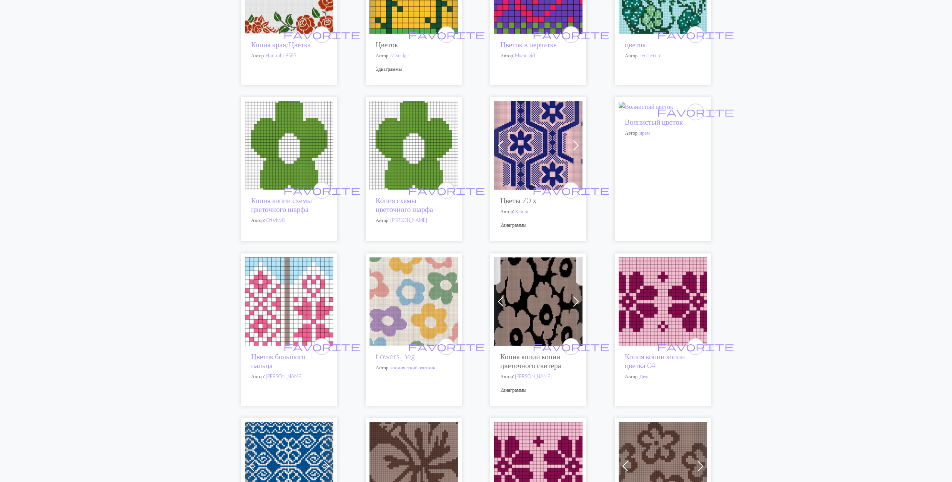
click at [540, 142] on img at bounding box center [538, 145] width 88 height 88
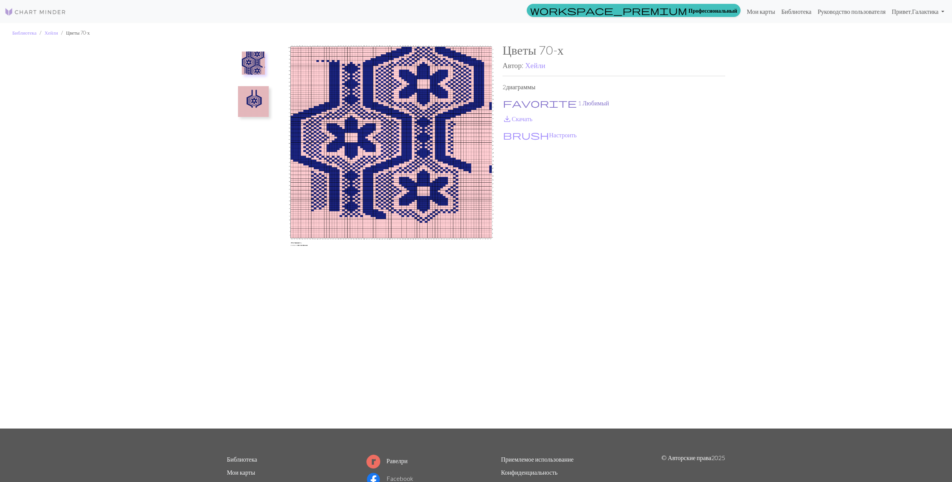
click at [507, 102] on span "favorite" at bounding box center [540, 103] width 74 height 11
click at [507, 118] on span "save_alt" at bounding box center [506, 118] width 9 height 11
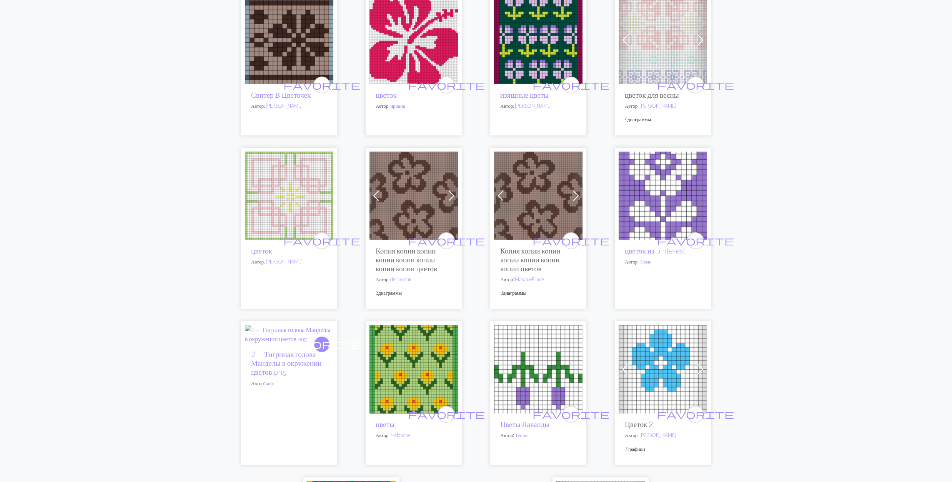
scroll to position [1588, 0]
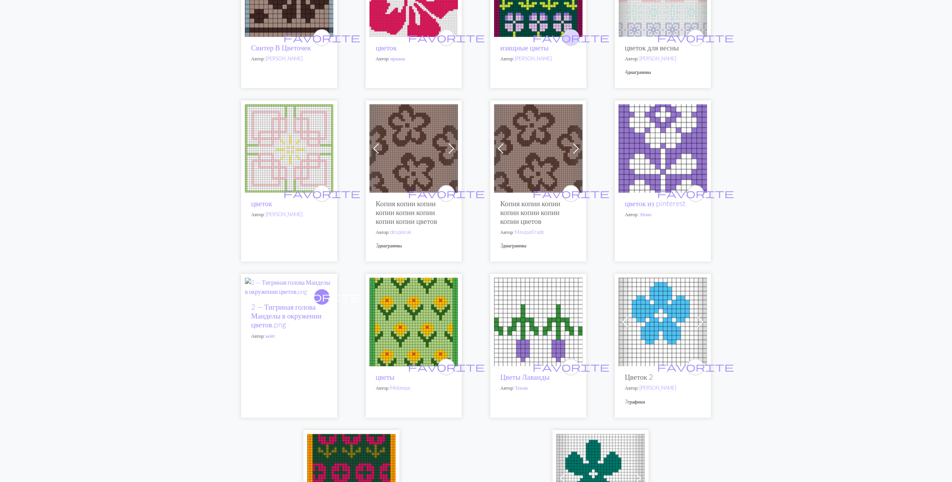
click at [567, 43] on span "favorite" at bounding box center [570, 38] width 77 height 12
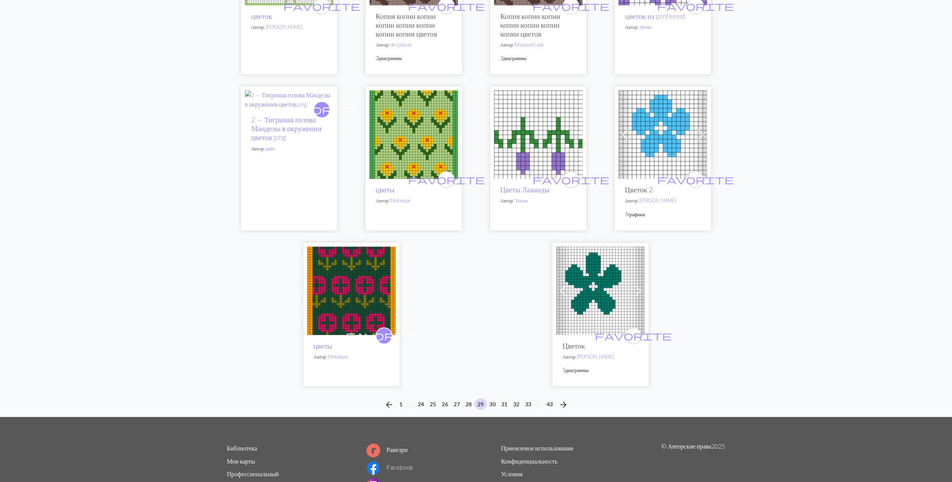
scroll to position [1793, 0]
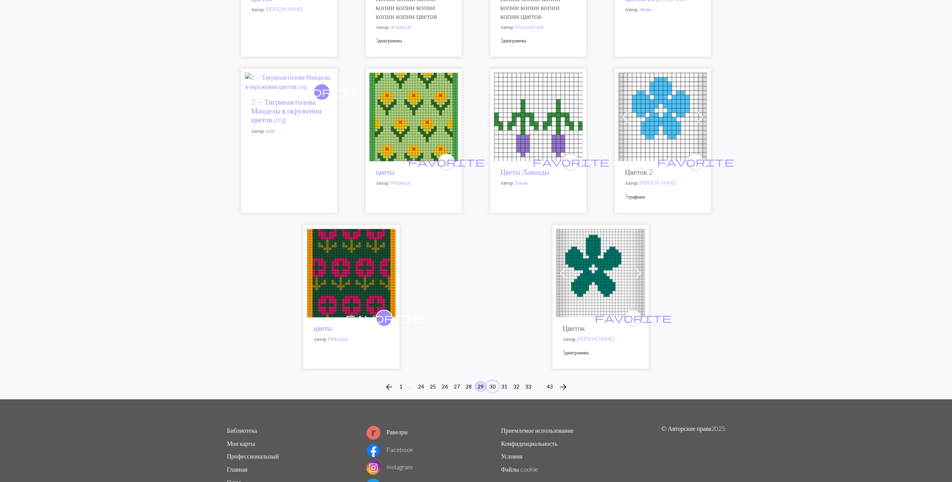
click at [493, 392] on button "30" at bounding box center [492, 385] width 12 height 11
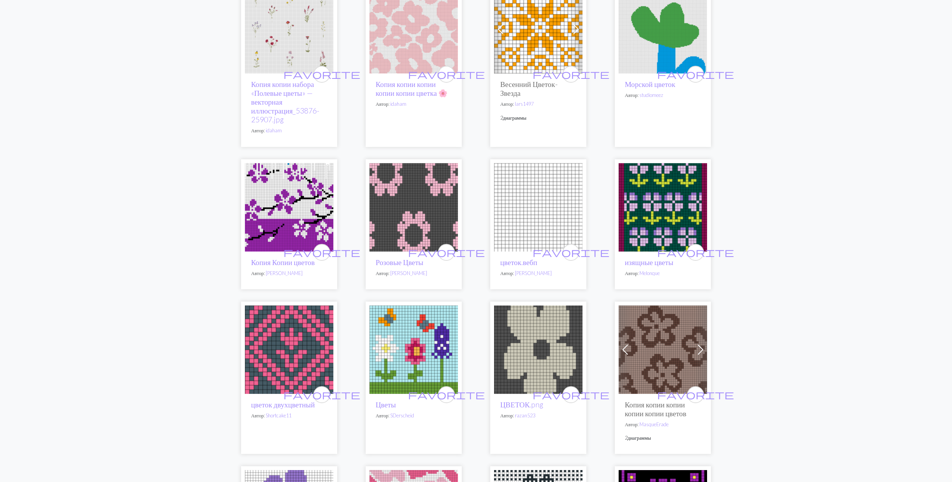
scroll to position [1076, 0]
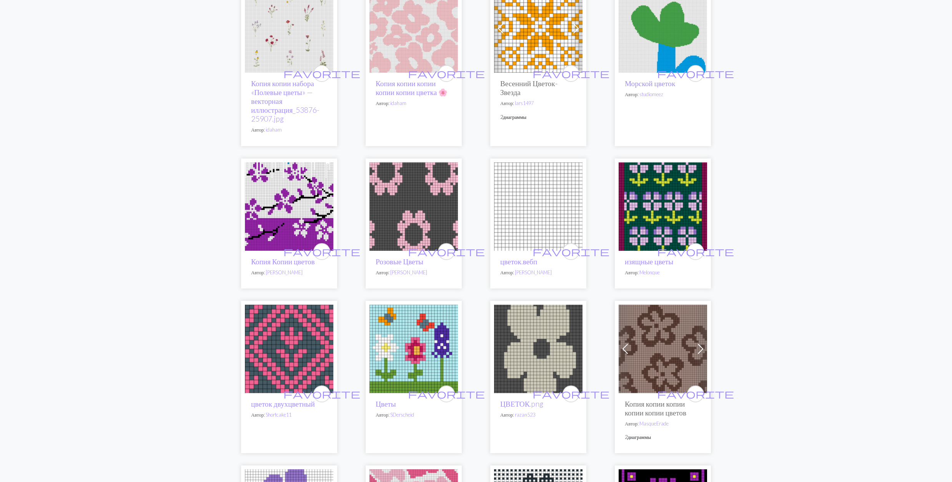
click at [679, 225] on img at bounding box center [662, 206] width 88 height 88
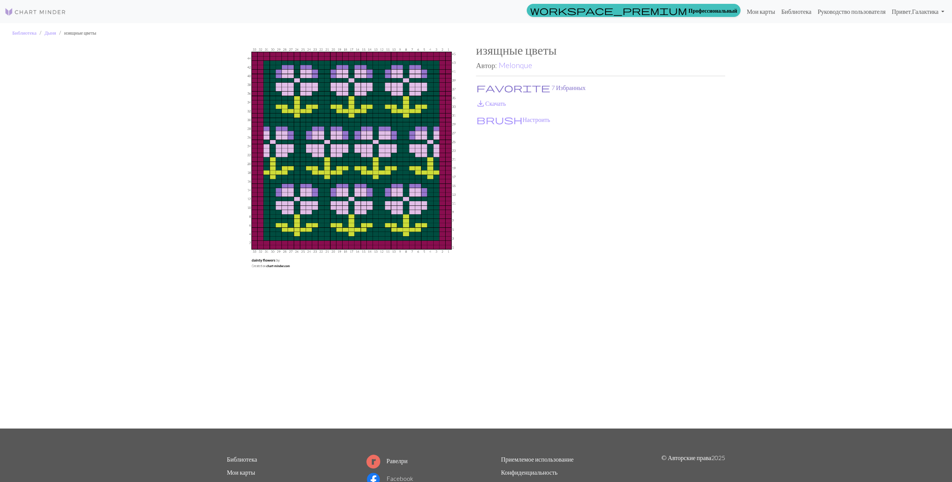
click at [499, 85] on button "favorite 7 Избранных" at bounding box center [531, 88] width 110 height 10
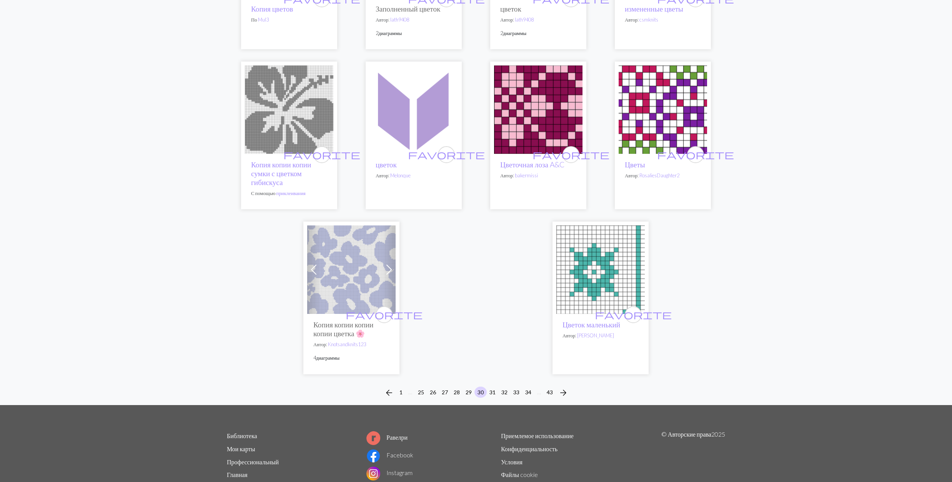
scroll to position [1793, 0]
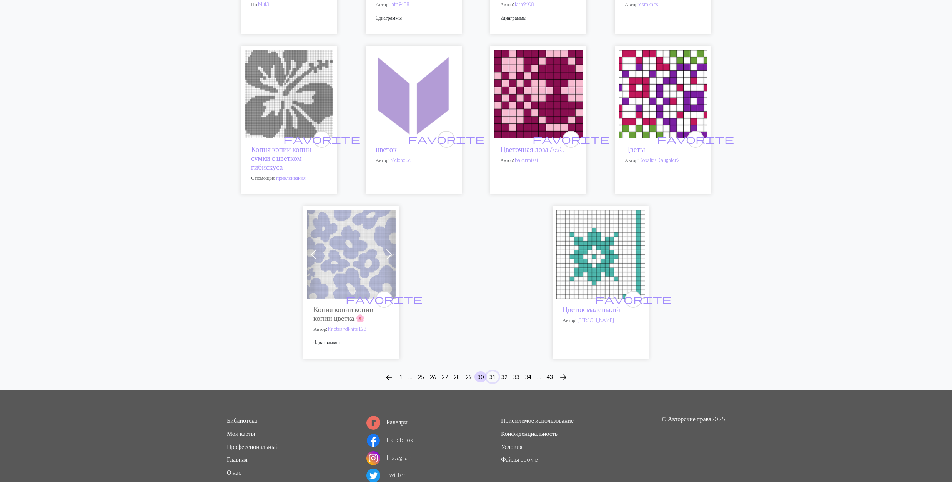
click at [492, 382] on button "31" at bounding box center [492, 376] width 12 height 11
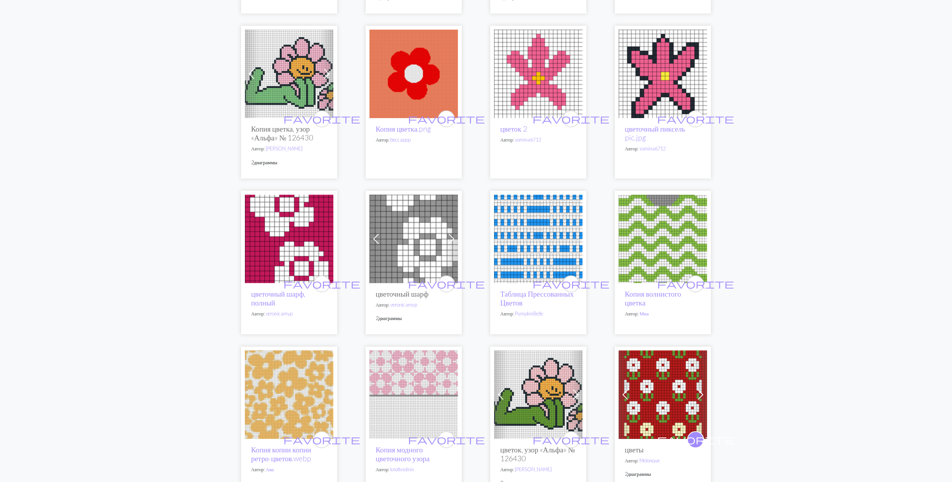
scroll to position [1076, 0]
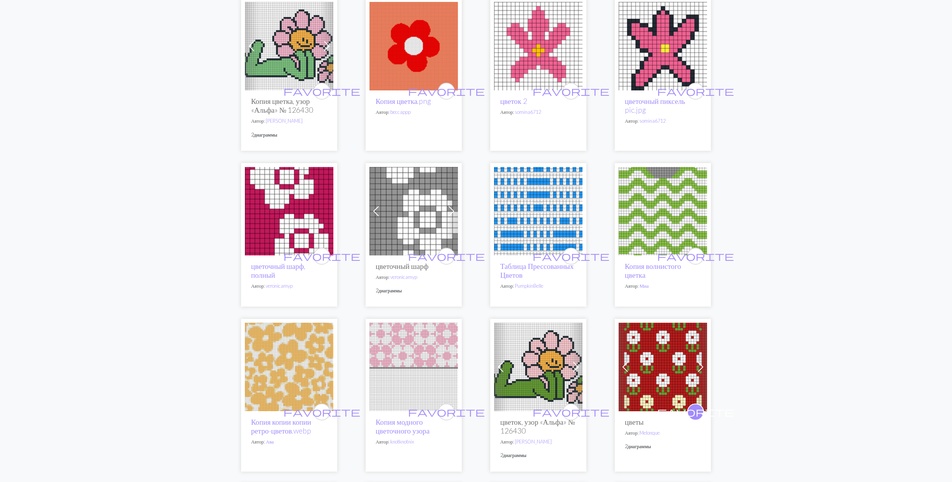
click at [302, 82] on img at bounding box center [289, 46] width 88 height 88
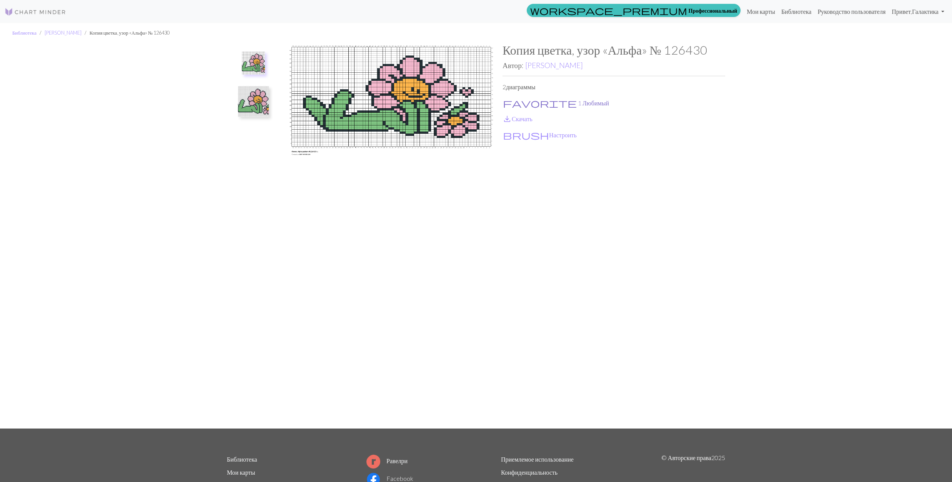
click at [526, 103] on button "favorite 1 Любимый" at bounding box center [555, 103] width 107 height 10
click at [522, 120] on link "save_alt Скачать" at bounding box center [517, 118] width 30 height 7
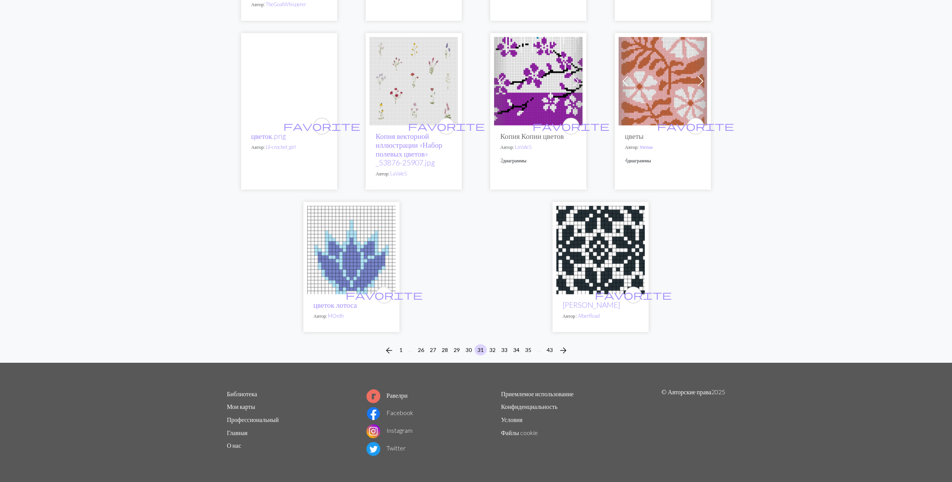
scroll to position [1931, 0]
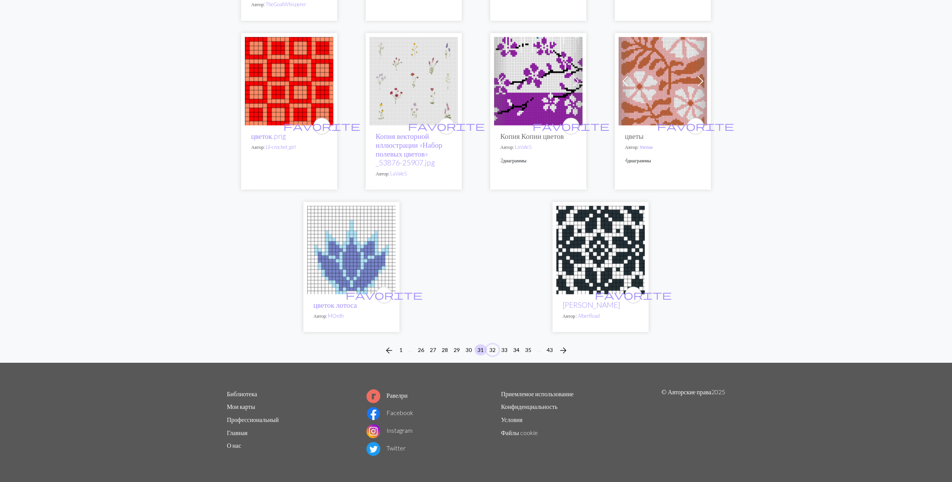
click at [492, 351] on button "32" at bounding box center [492, 349] width 12 height 11
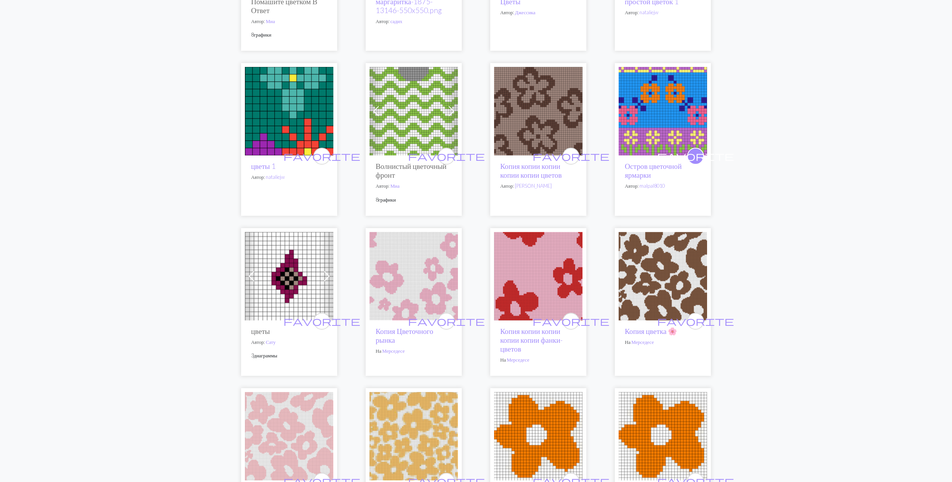
scroll to position [871, 0]
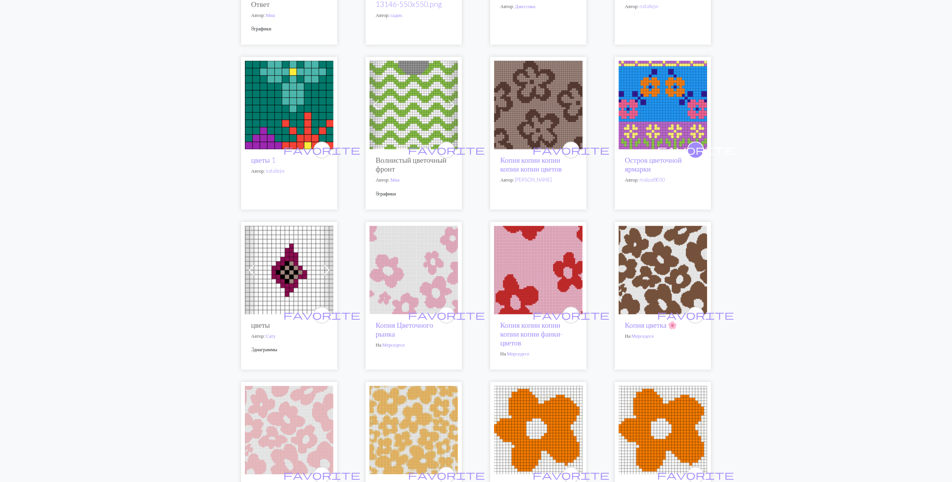
click at [285, 118] on img at bounding box center [289, 105] width 88 height 88
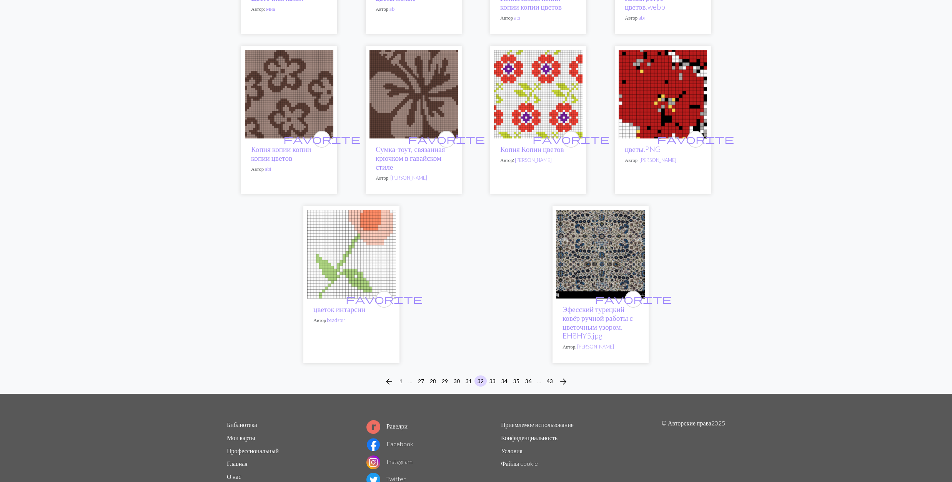
scroll to position [1842, 0]
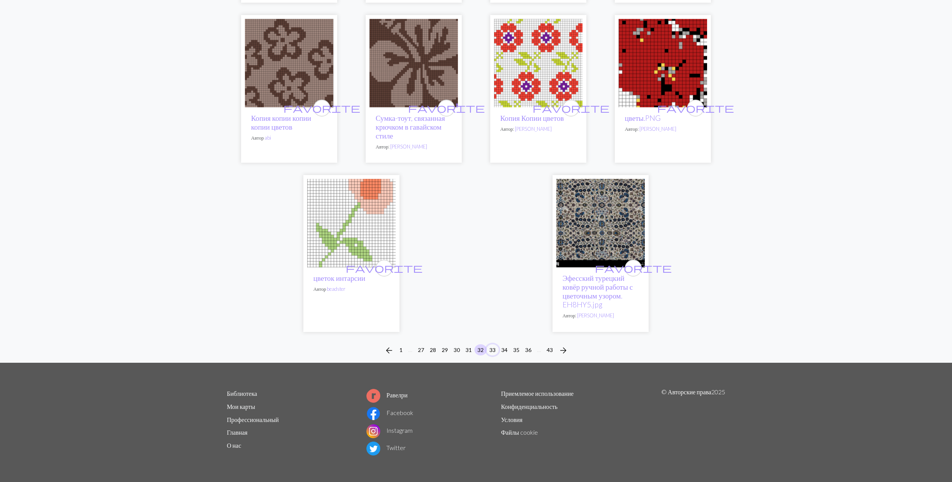
click at [492, 352] on button "33" at bounding box center [492, 349] width 12 height 11
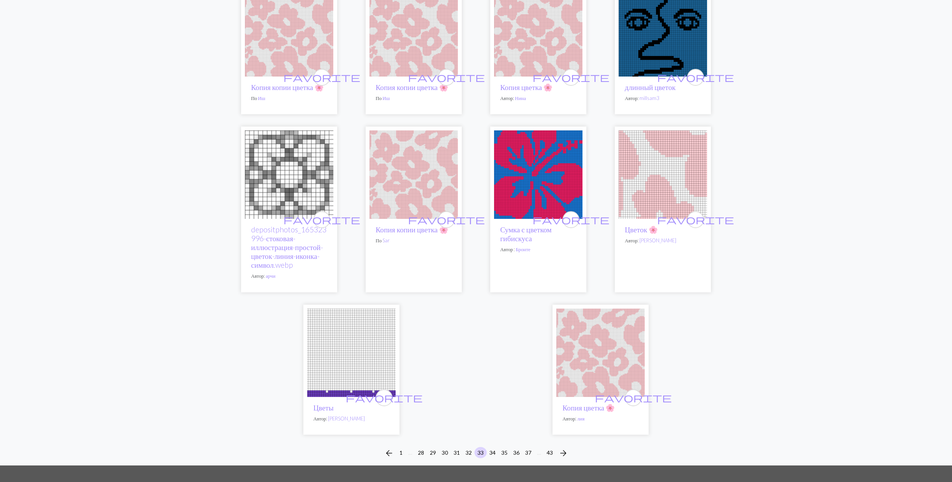
scroll to position [1691, 0]
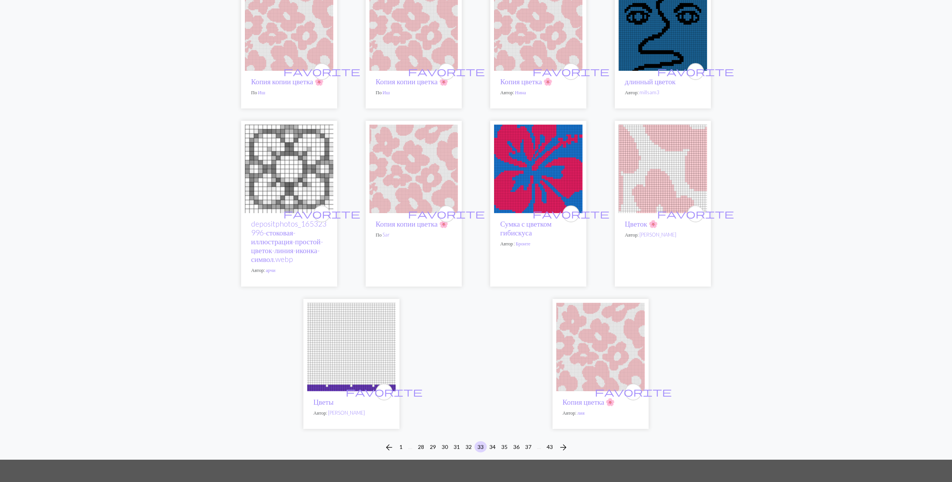
click at [654, 39] on img at bounding box center [662, 26] width 88 height 88
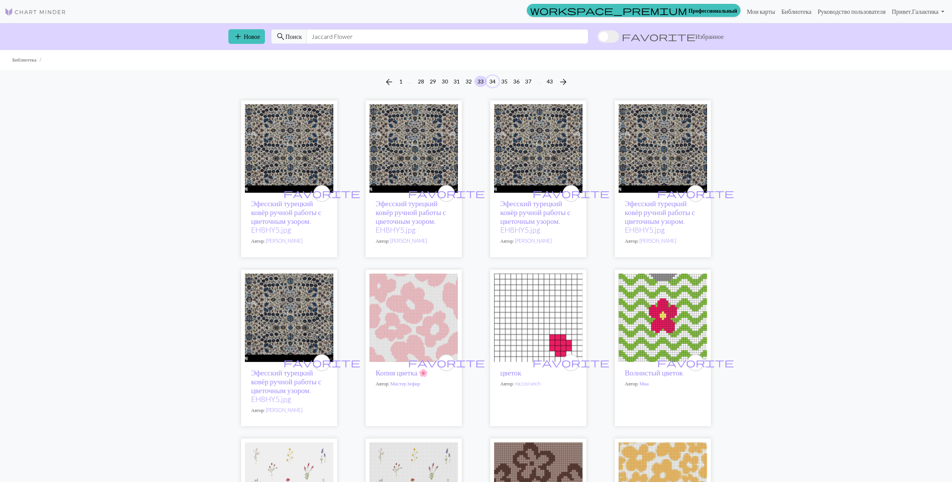
click at [494, 83] on button "34" at bounding box center [492, 81] width 12 height 11
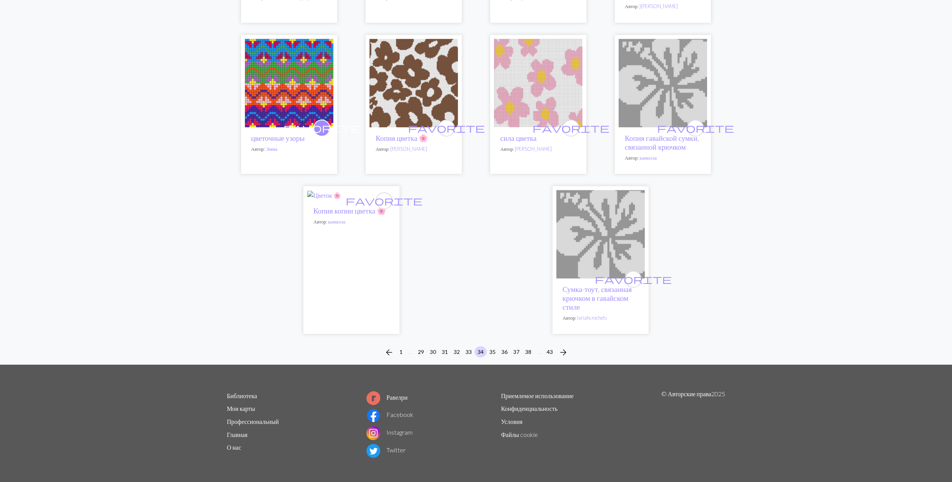
scroll to position [1742, 0]
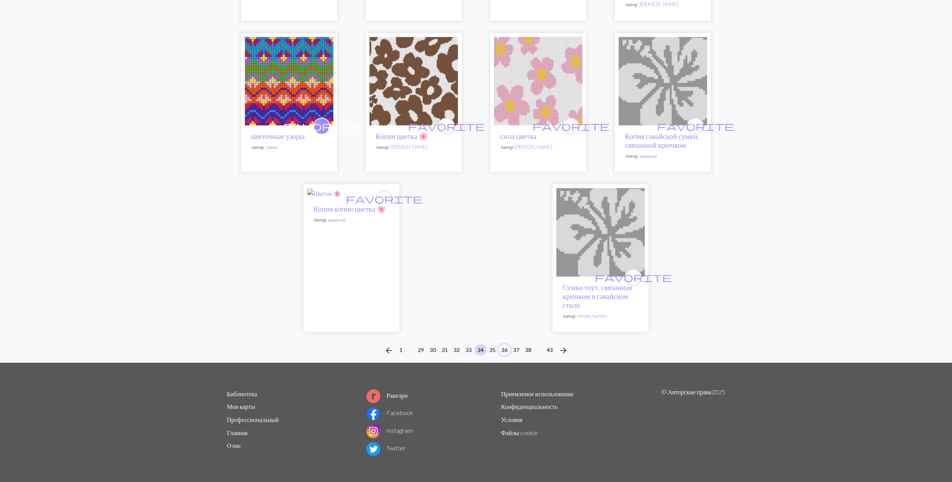
click at [506, 355] on button "36" at bounding box center [504, 349] width 12 height 11
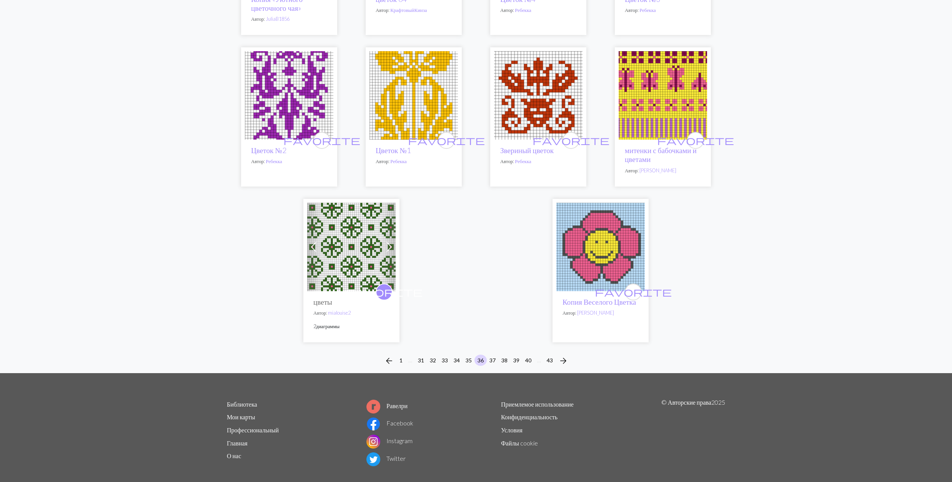
scroll to position [1779, 0]
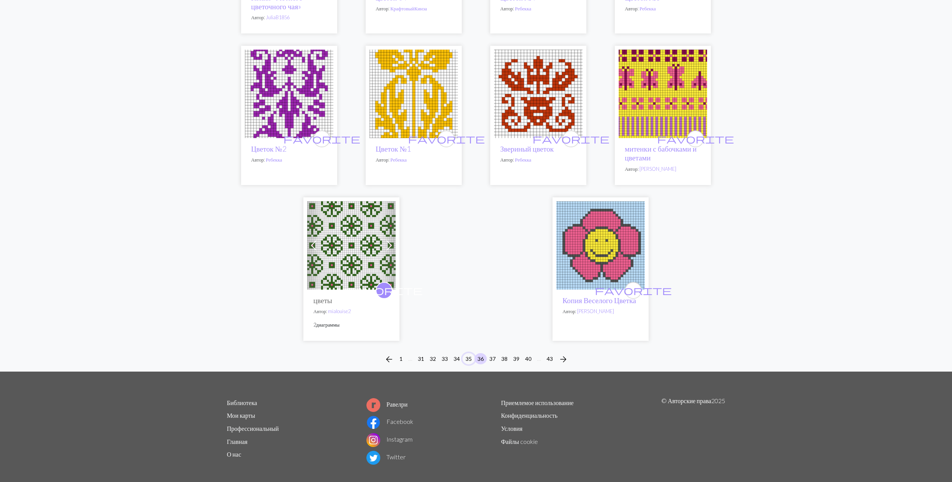
click at [470, 353] on button "35" at bounding box center [468, 358] width 12 height 11
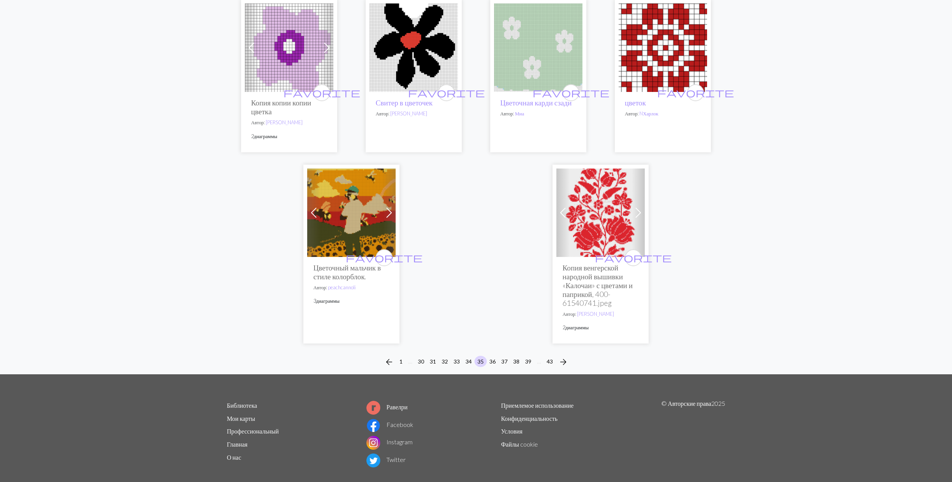
scroll to position [1820, 0]
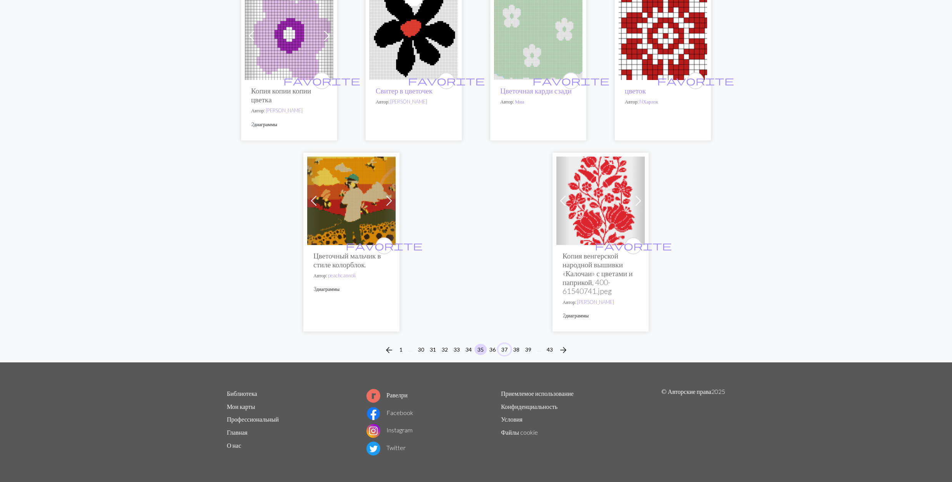
click at [506, 347] on button "37" at bounding box center [504, 349] width 12 height 11
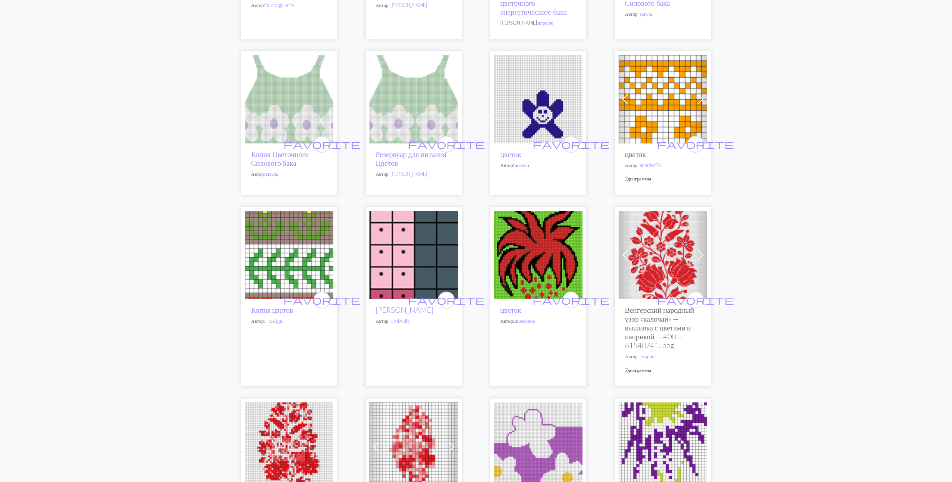
scroll to position [871, 0]
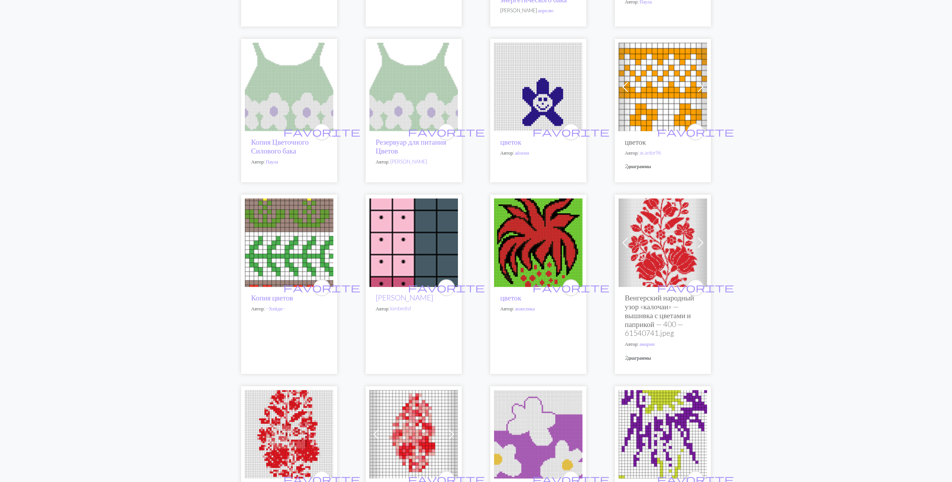
click at [533, 231] on img at bounding box center [538, 242] width 88 height 88
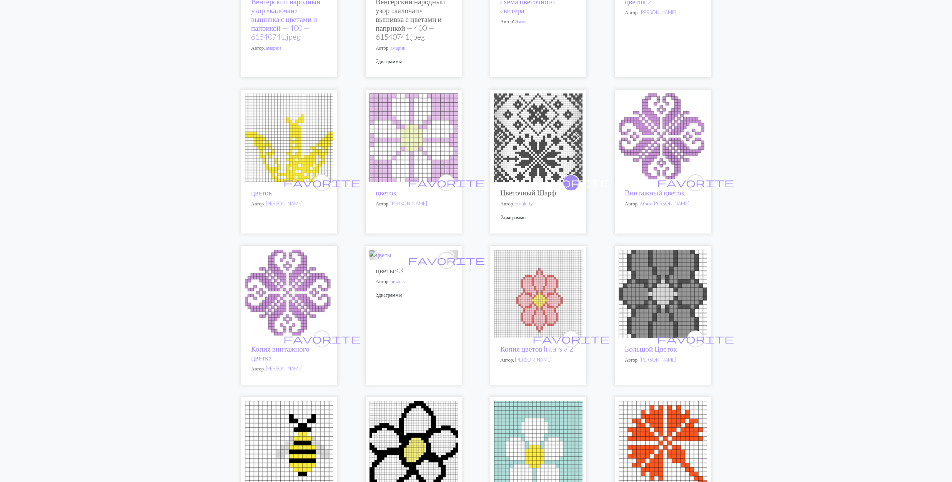
scroll to position [1384, 0]
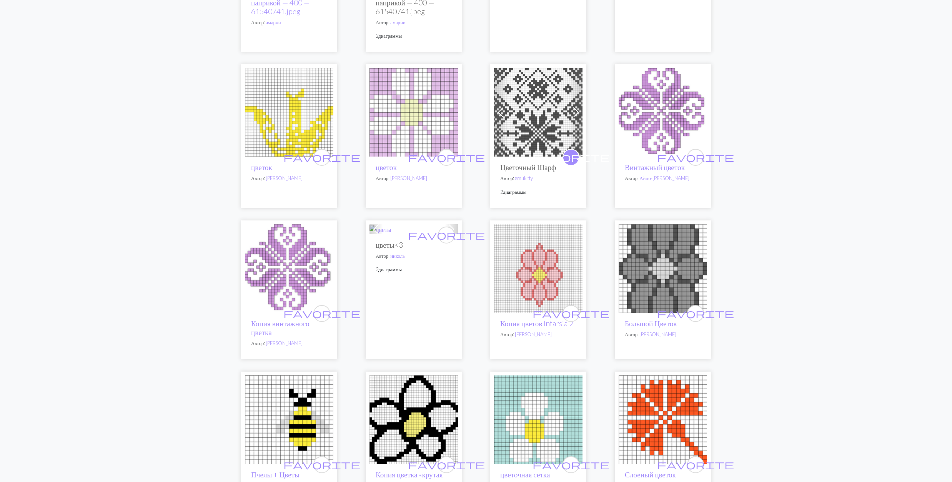
click at [531, 105] on img at bounding box center [538, 112] width 88 height 88
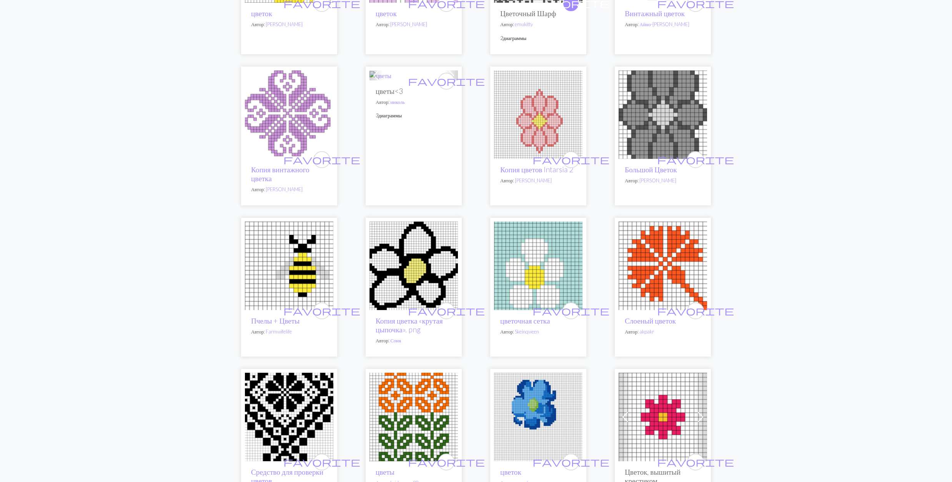
scroll to position [1691, 0]
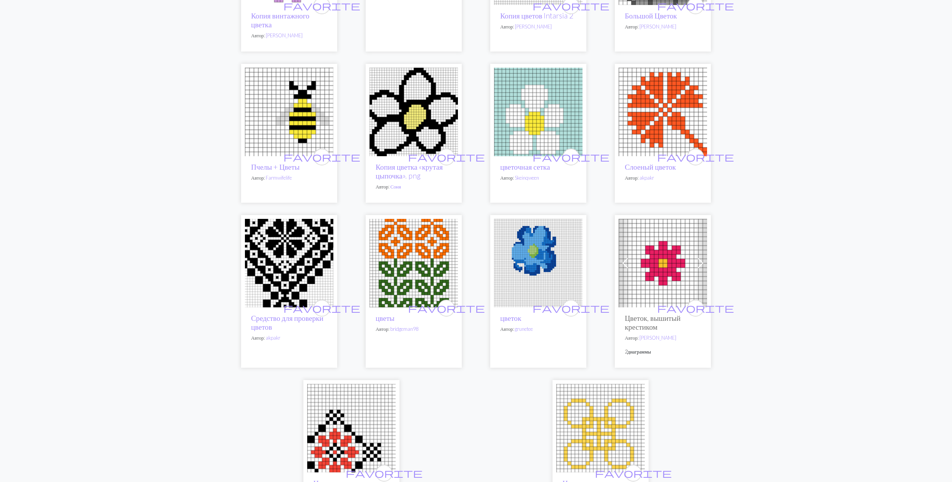
click at [299, 271] on img at bounding box center [289, 263] width 88 height 88
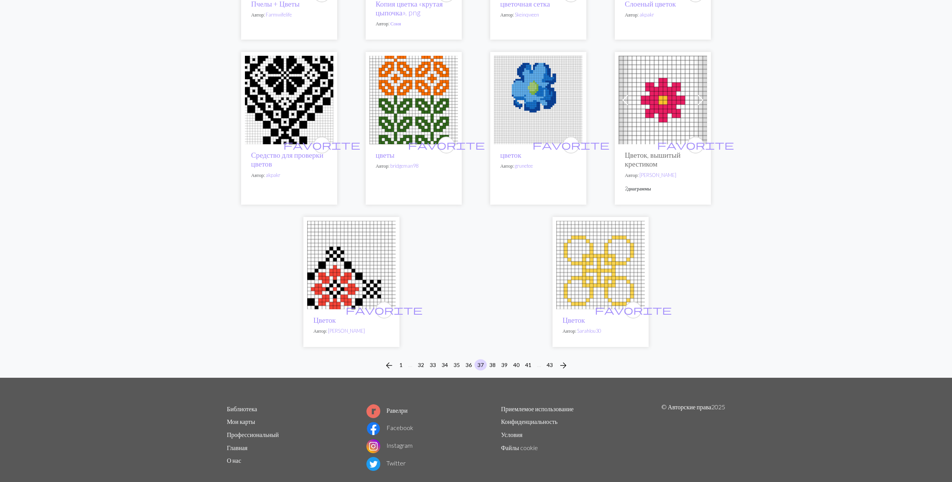
scroll to position [1869, 0]
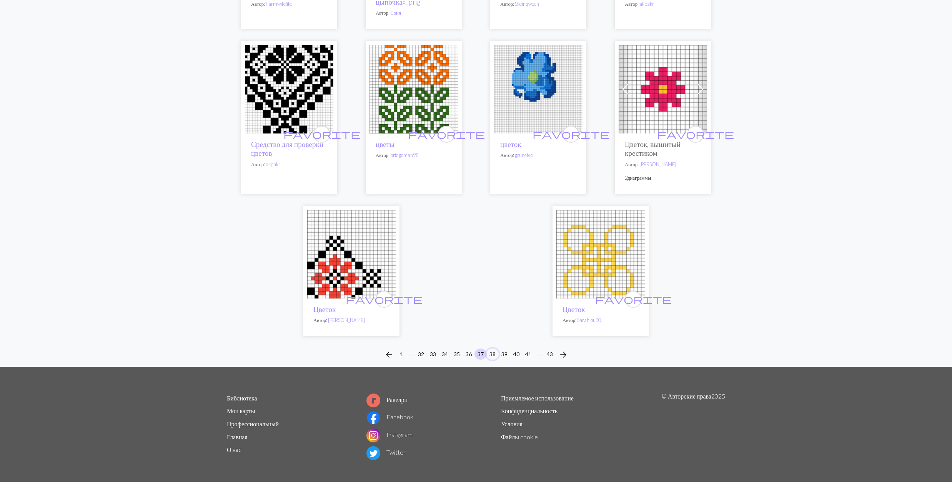
click at [492, 348] on button "38" at bounding box center [492, 353] width 12 height 11
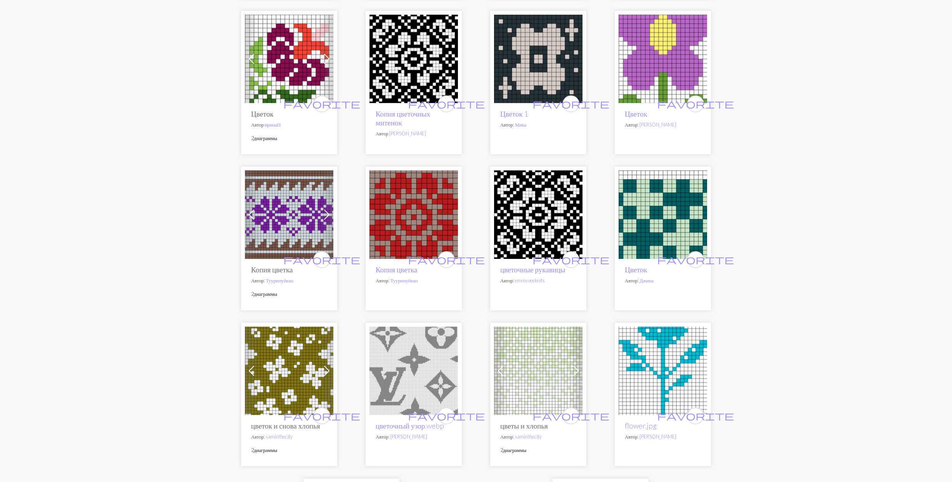
scroll to position [1691, 0]
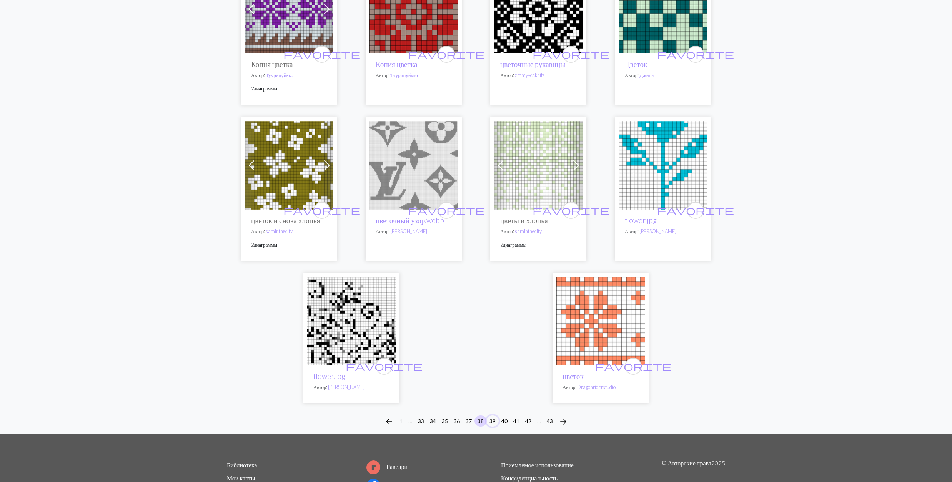
click at [495, 419] on button "39" at bounding box center [492, 420] width 12 height 11
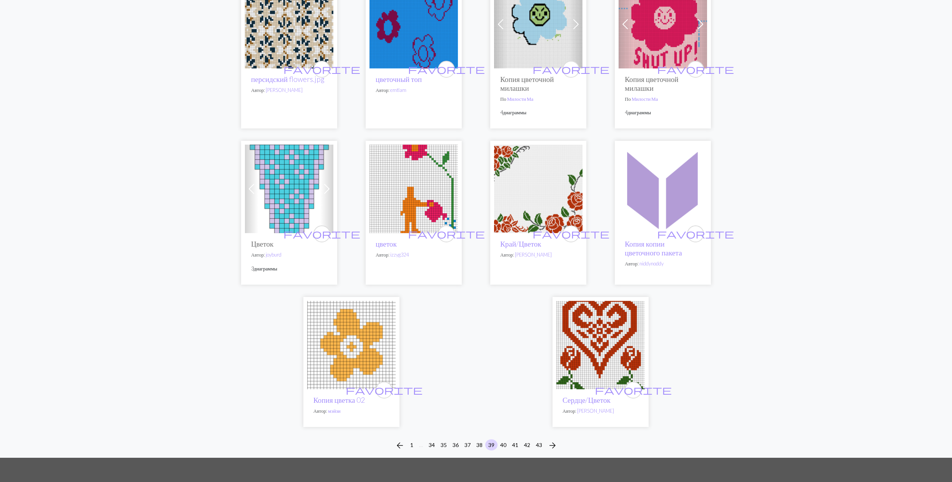
scroll to position [1793, 0]
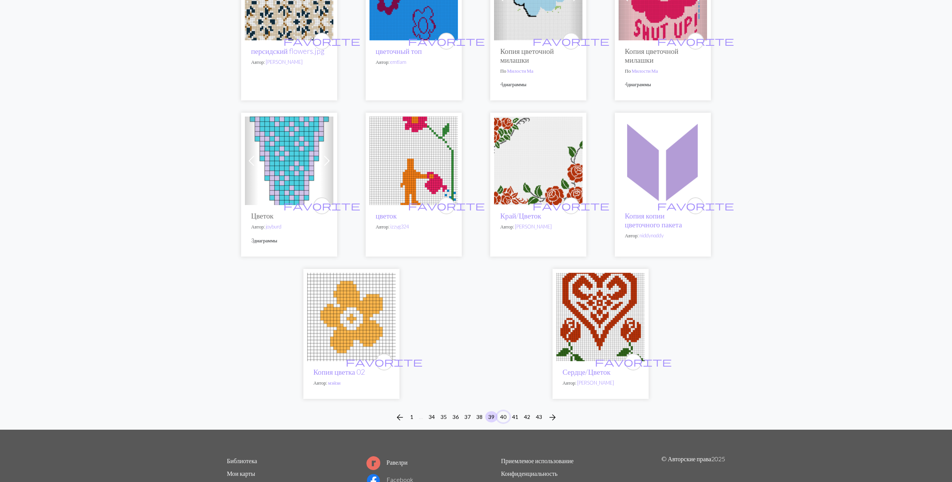
click at [502, 414] on button "40" at bounding box center [503, 416] width 12 height 11
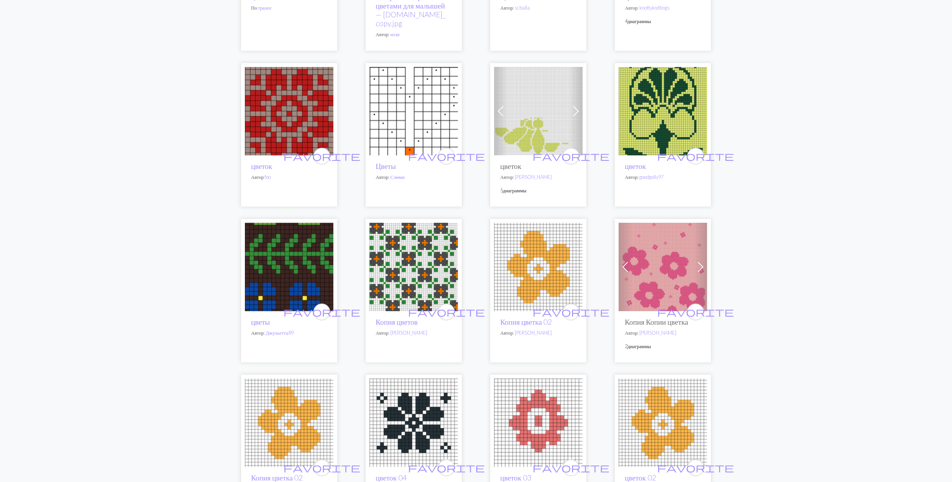
scroll to position [256, 0]
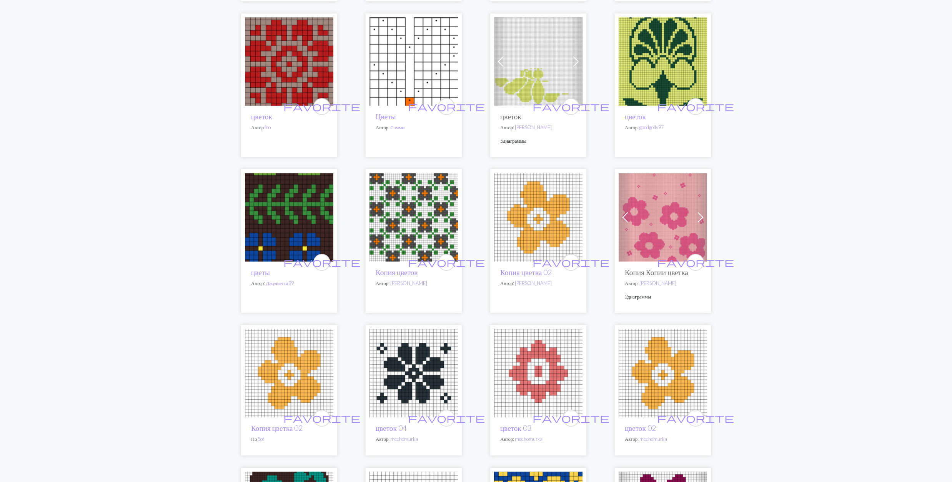
click at [300, 220] on img at bounding box center [289, 217] width 88 height 88
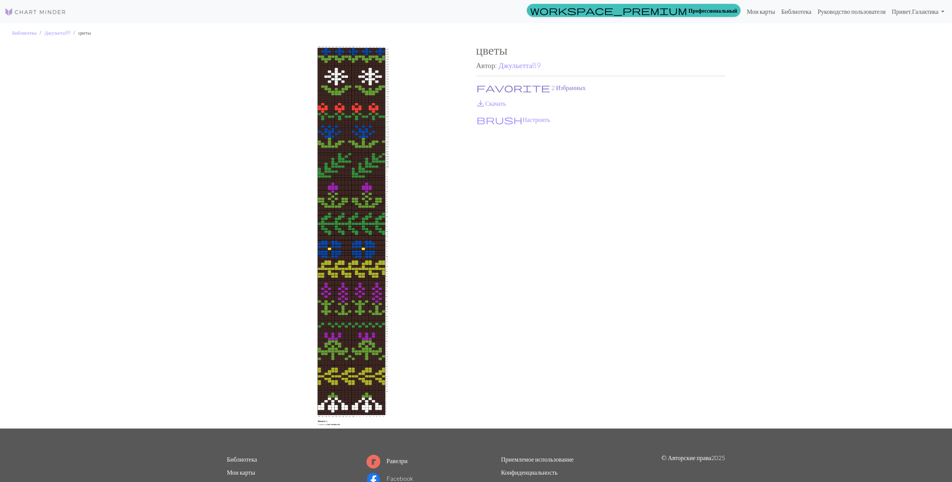
click at [483, 85] on span "favorite" at bounding box center [513, 87] width 74 height 11
click at [483, 103] on span "save_alt" at bounding box center [480, 103] width 9 height 11
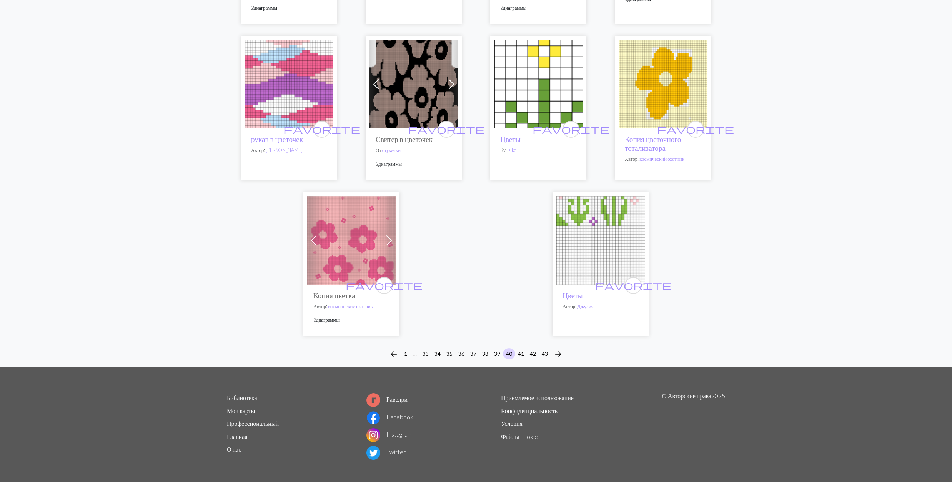
scroll to position [1804, 0]
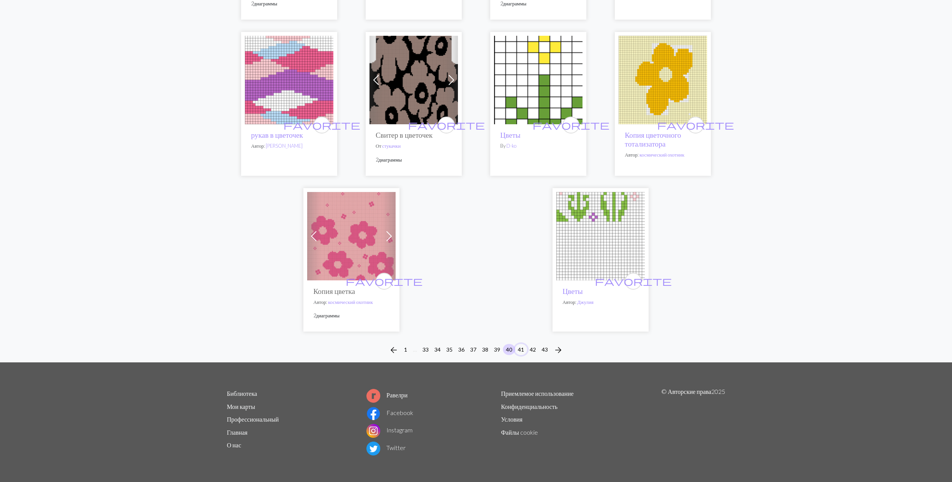
click at [520, 348] on button "41" at bounding box center [521, 349] width 12 height 11
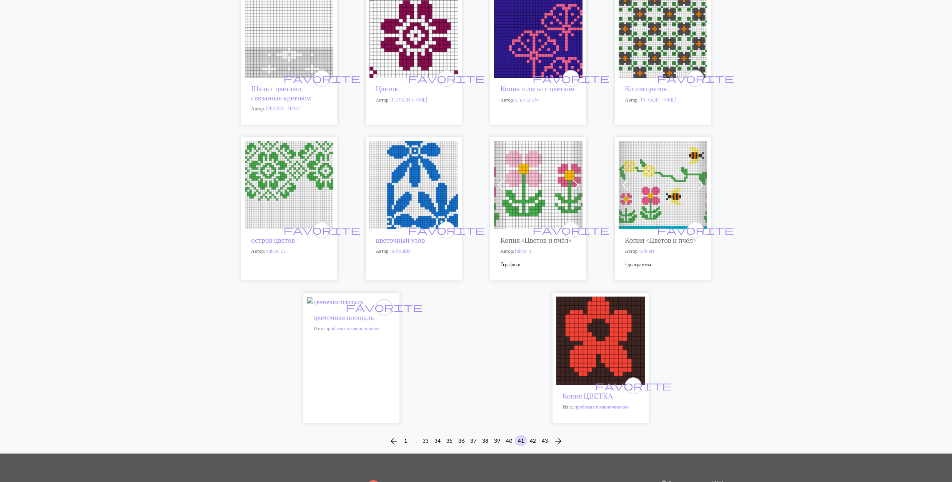
scroll to position [1691, 0]
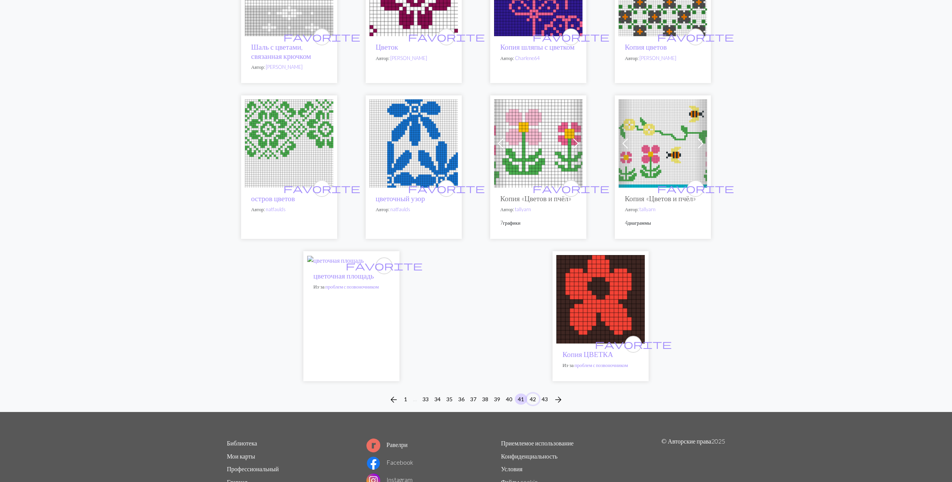
click at [531, 404] on button "42" at bounding box center [533, 398] width 12 height 11
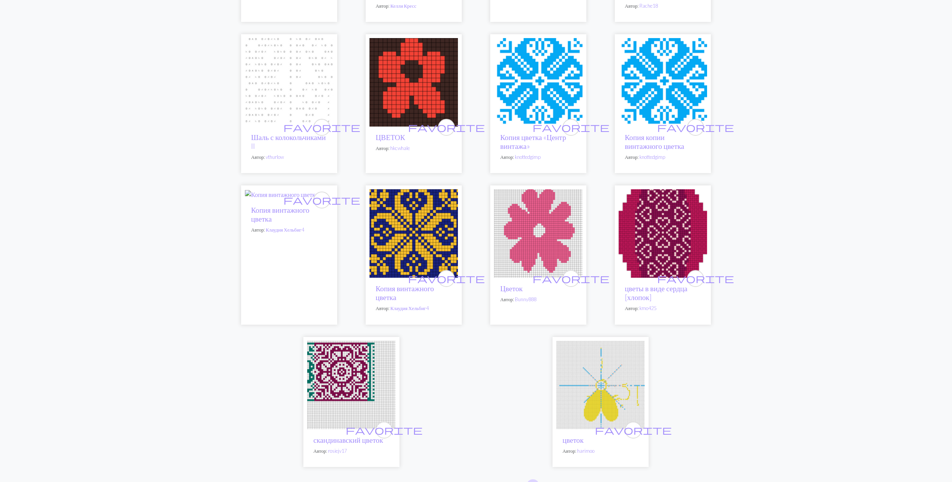
scroll to position [1691, 0]
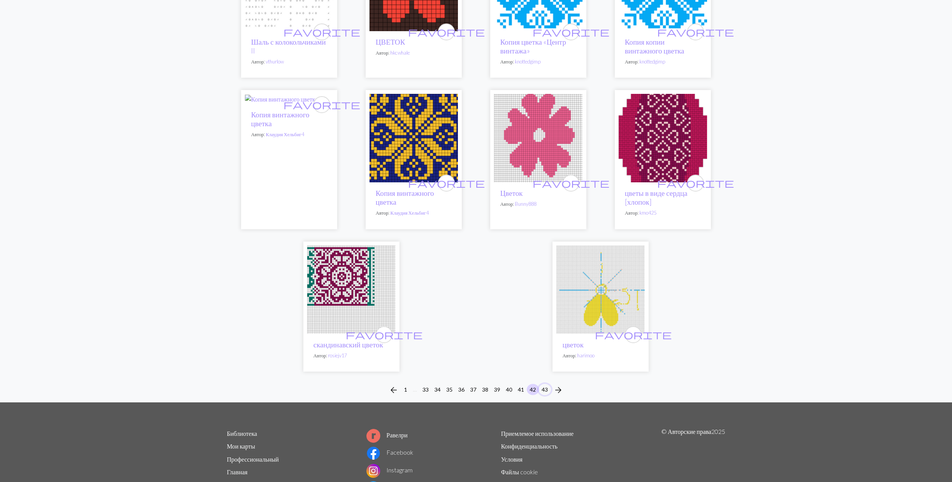
click at [545, 389] on button "43" at bounding box center [544, 389] width 12 height 11
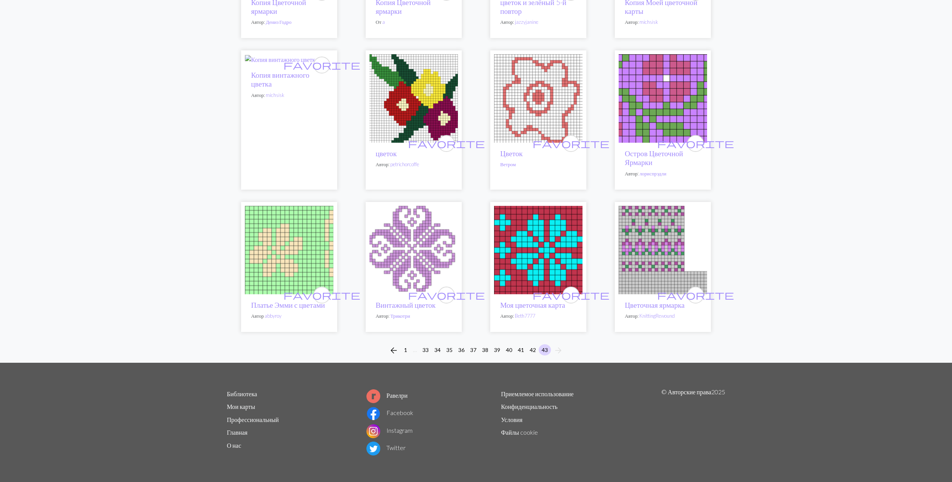
scroll to position [210, 0]
click at [531, 351] on button "42" at bounding box center [533, 349] width 12 height 11
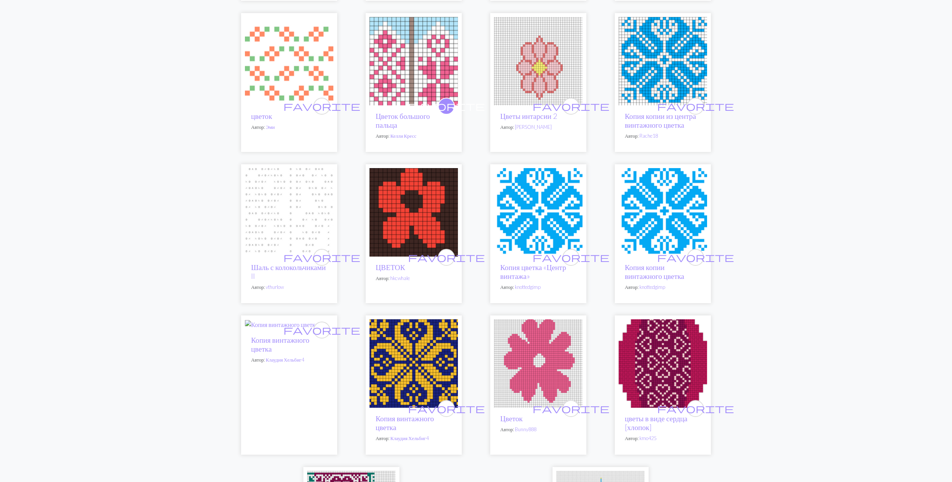
scroll to position [1486, 0]
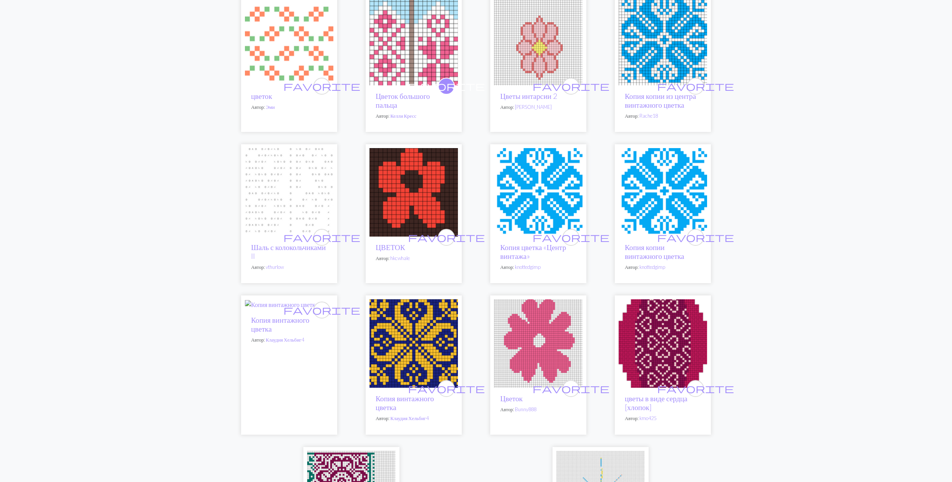
click at [668, 344] on img at bounding box center [662, 343] width 88 height 88
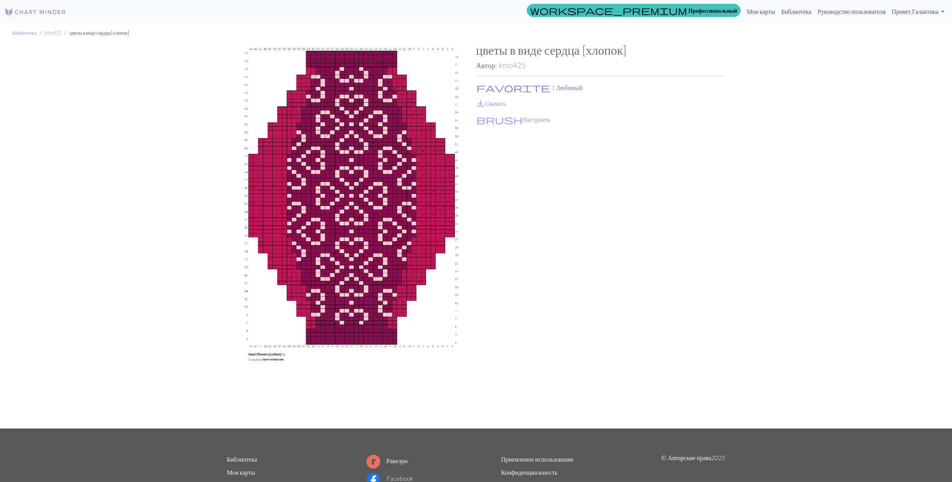
click at [500, 88] on button "favorite 1 Любимый" at bounding box center [529, 88] width 107 height 10
click at [502, 105] on link "save_alt Скачать" at bounding box center [491, 103] width 30 height 7
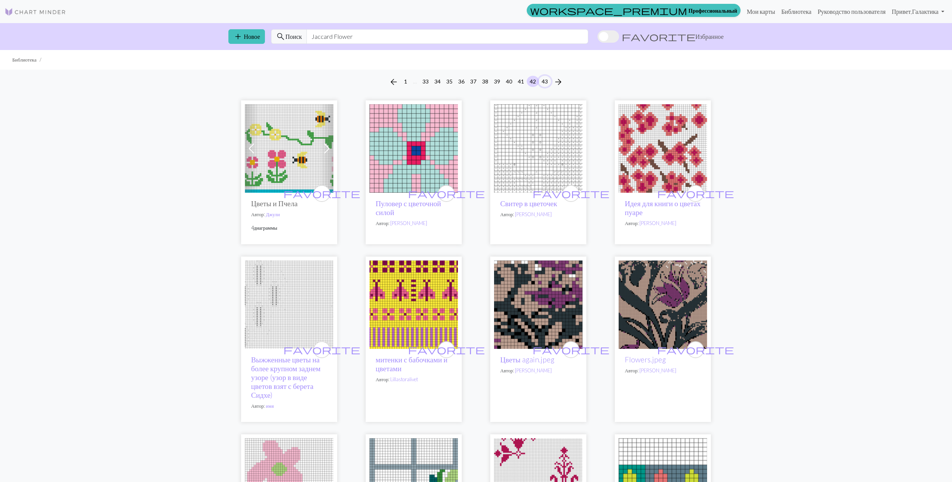
click at [548, 82] on button "43" at bounding box center [544, 81] width 12 height 11
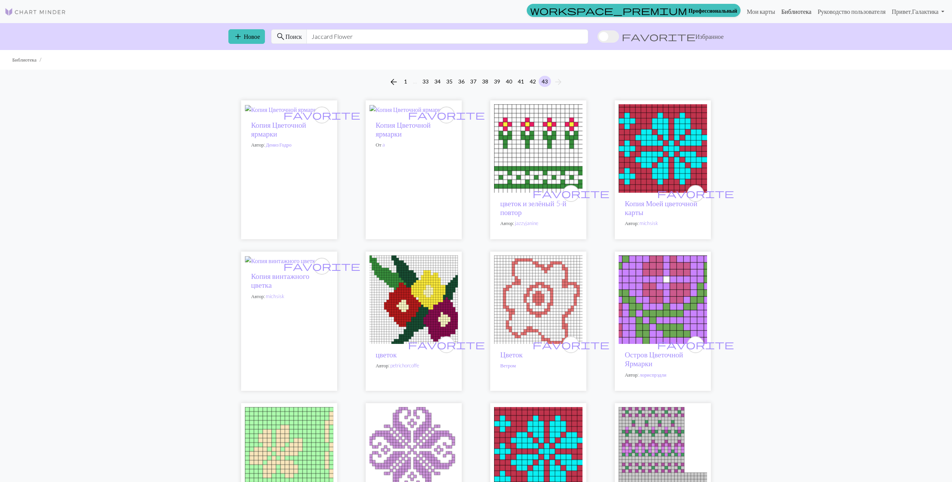
click at [780, 11] on link "Библиотека" at bounding box center [796, 11] width 37 height 15
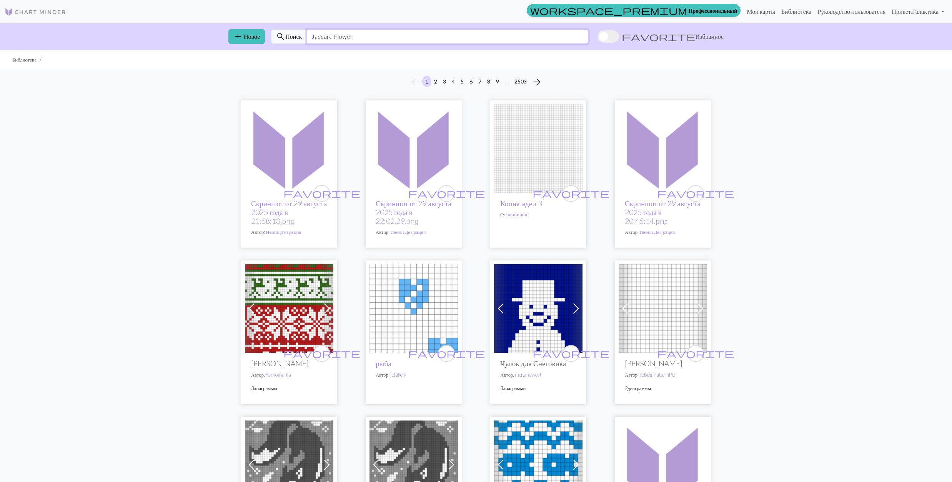
drag, startPoint x: 377, startPoint y: 31, endPoint x: 311, endPoint y: 31, distance: 65.7
click at [311, 31] on input "Jaccard Flower" at bounding box center [447, 36] width 282 height 15
click at [389, 42] on input "Jaccard Flower" at bounding box center [447, 36] width 282 height 15
drag, startPoint x: 389, startPoint y: 42, endPoint x: 314, endPoint y: 36, distance: 75.1
click at [314, 36] on input "Jaccard Flower" at bounding box center [447, 36] width 282 height 15
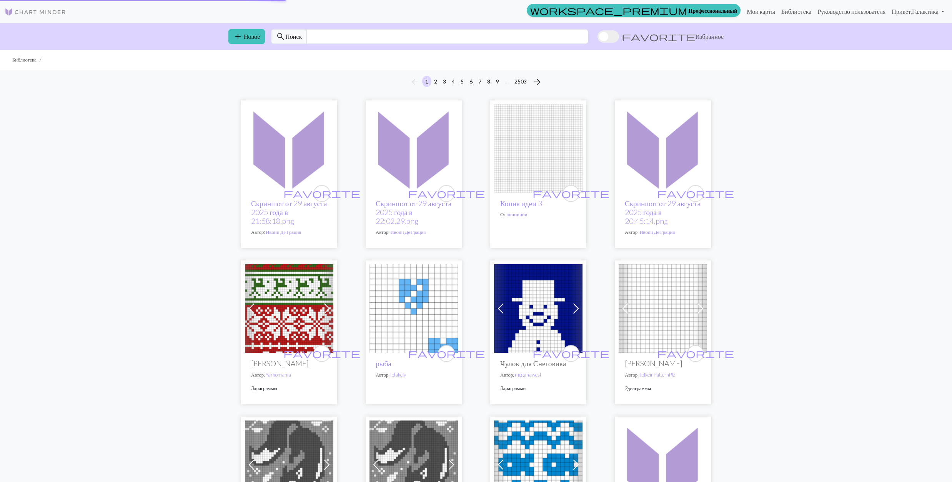
click at [883, 184] on div "workspace_premium Профессиональный Мои карты Библиотека Руководство пользовател…" at bounding box center [476, 241] width 952 height 482
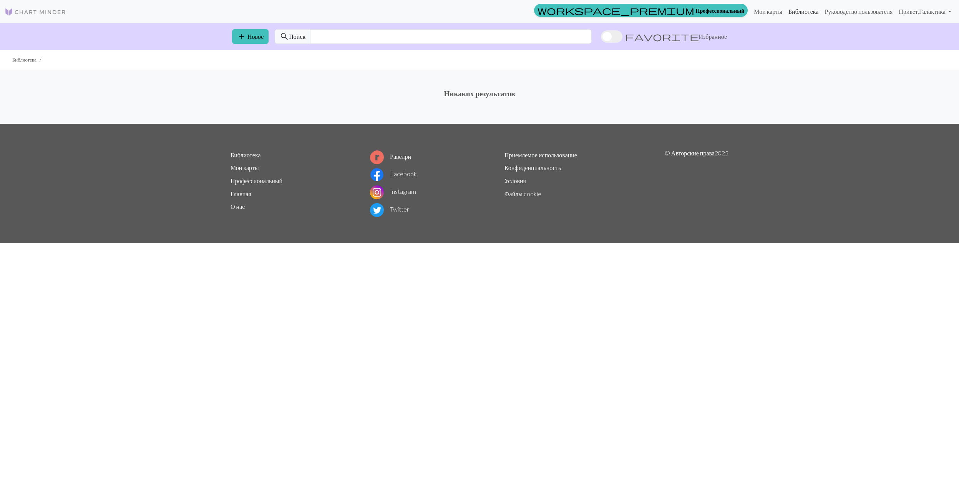
click at [786, 8] on link "Библиотека" at bounding box center [804, 11] width 37 height 15
